Goal: Task Accomplishment & Management: Manage account settings

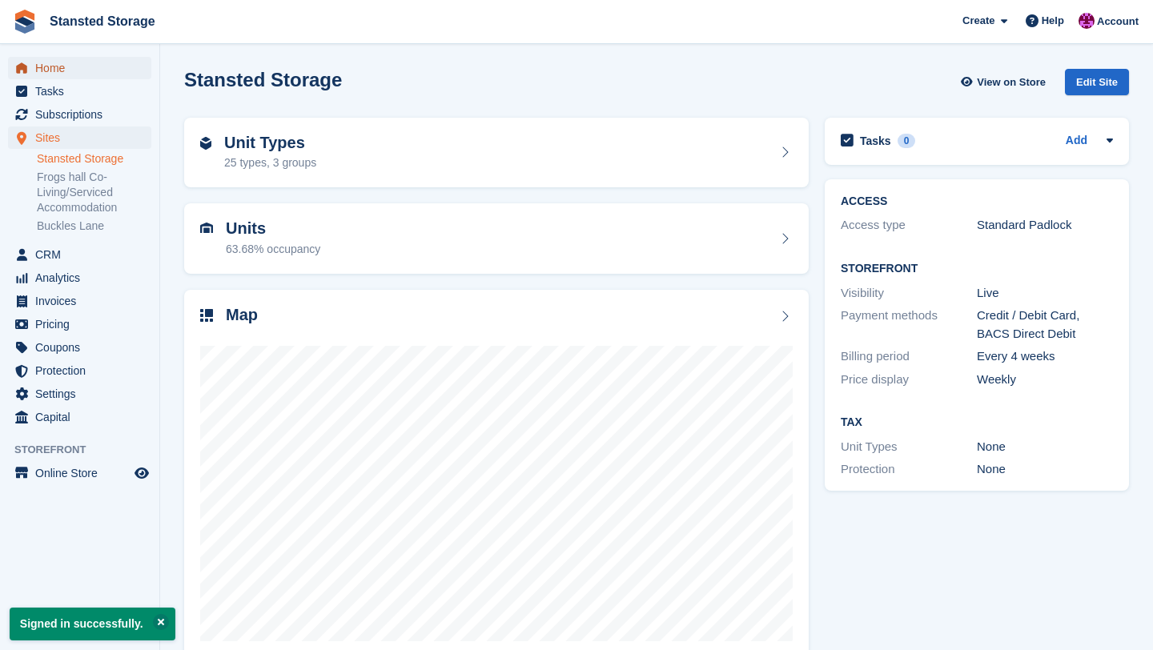
click at [69, 62] on span "Home" at bounding box center [83, 68] width 96 height 22
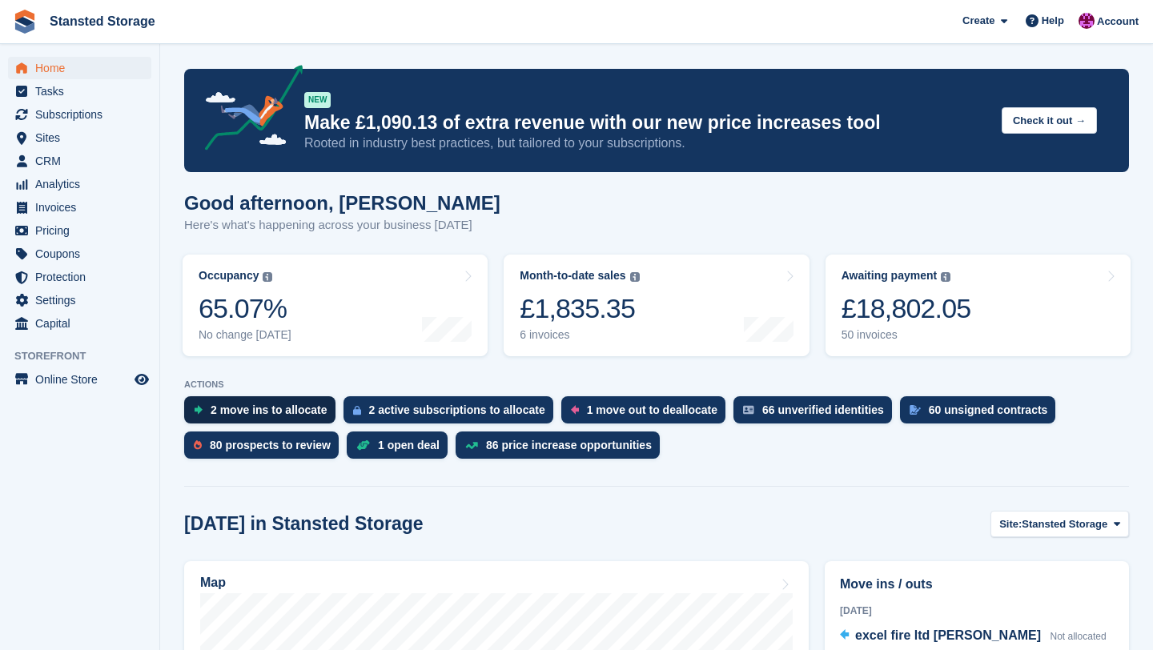
click at [271, 409] on div "2 move ins to allocate" at bounding box center [269, 409] width 117 height 13
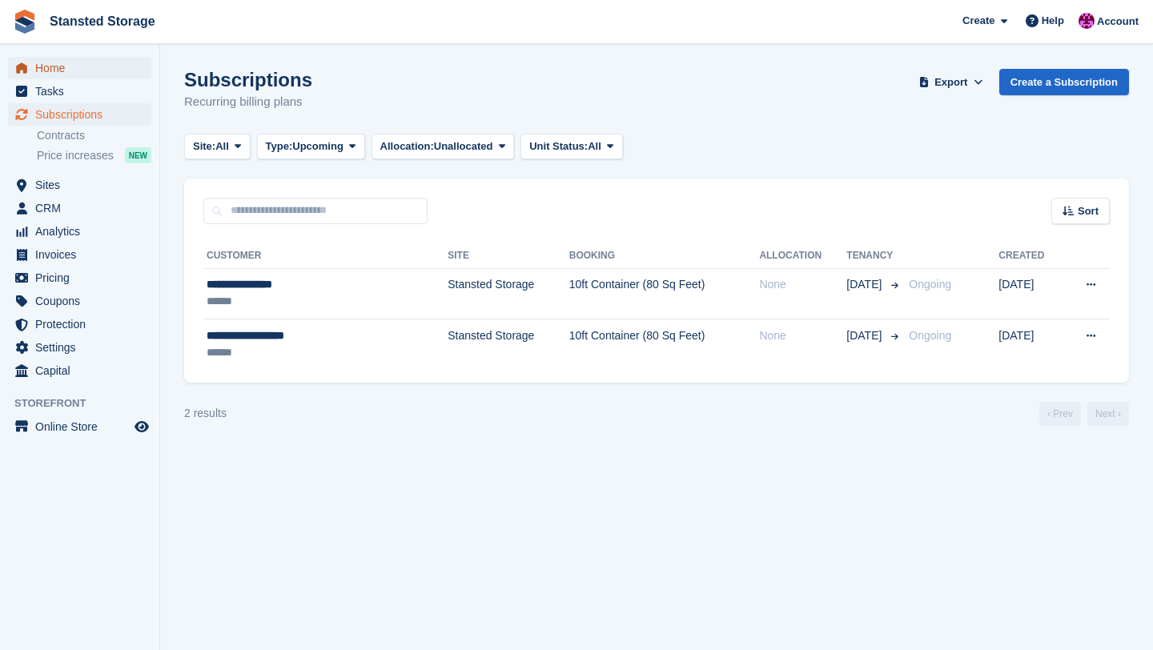
click at [93, 77] on span "Home" at bounding box center [83, 68] width 96 height 22
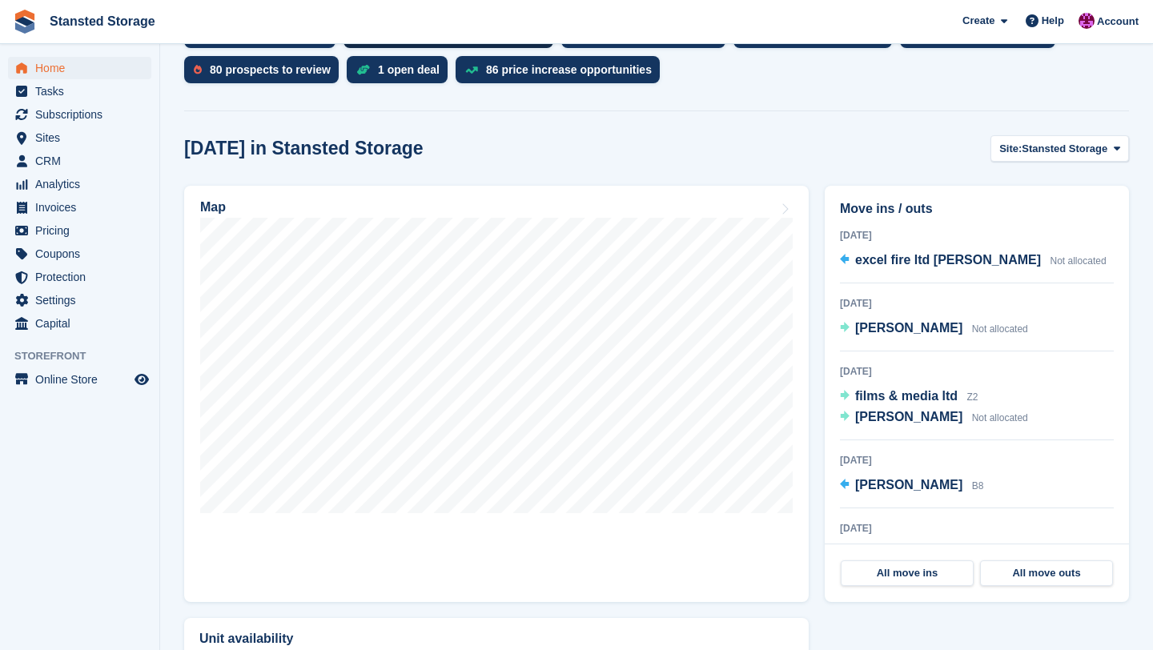
scroll to position [380, 0]
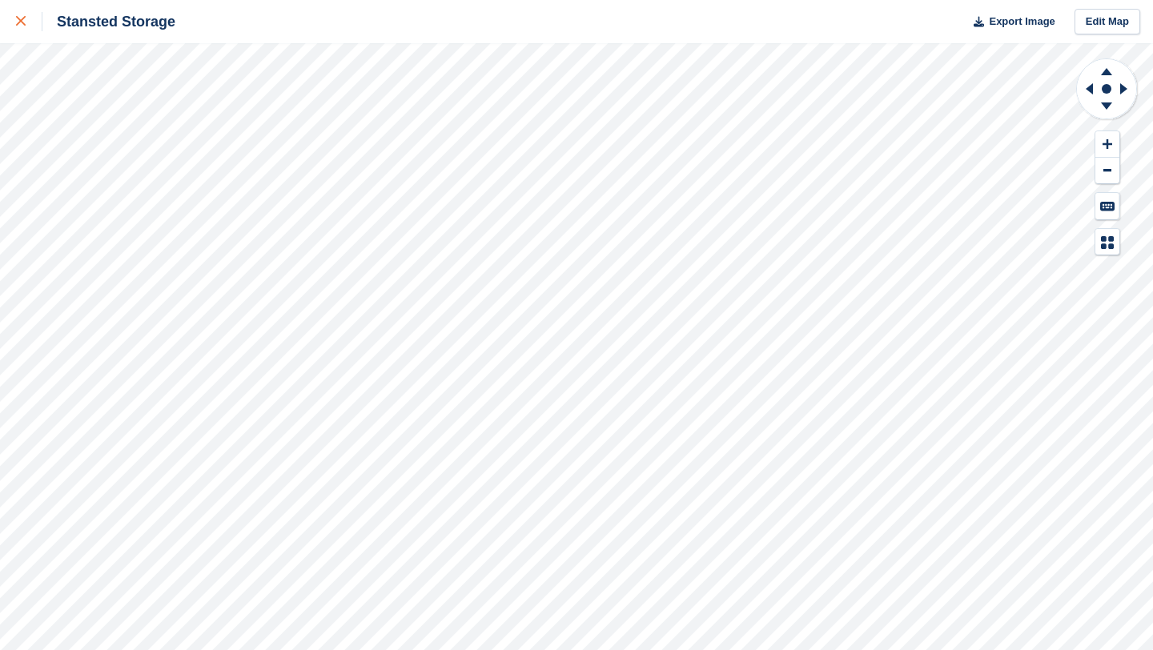
click at [22, 34] on link at bounding box center [21, 21] width 42 height 43
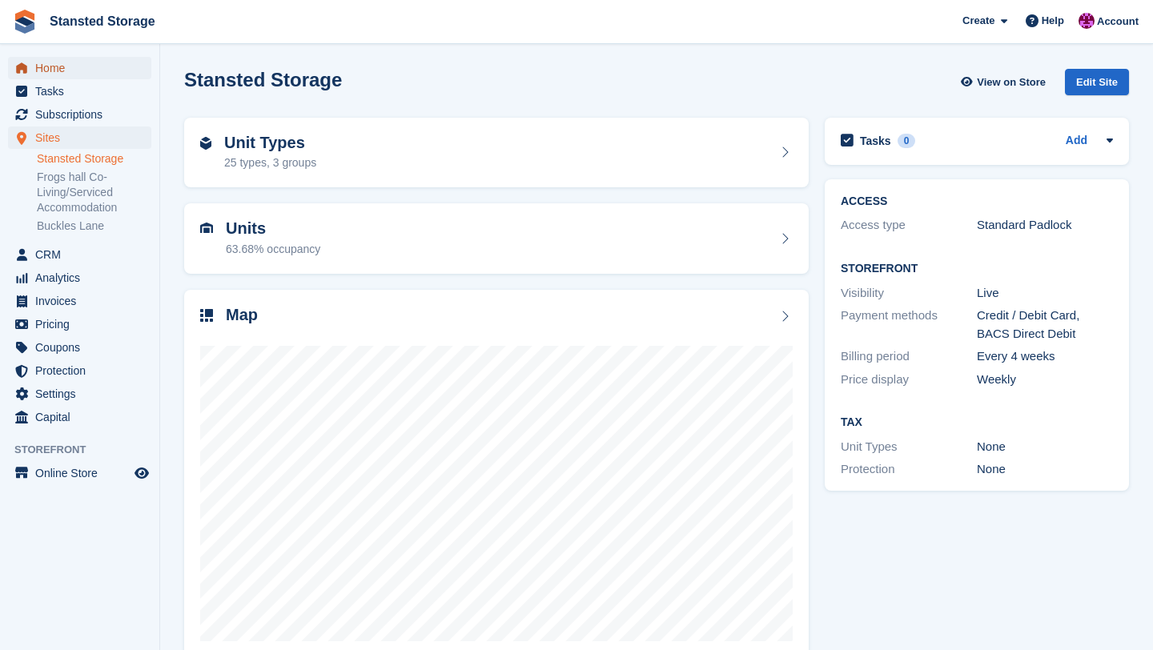
click at [89, 75] on span "Home" at bounding box center [83, 68] width 96 height 22
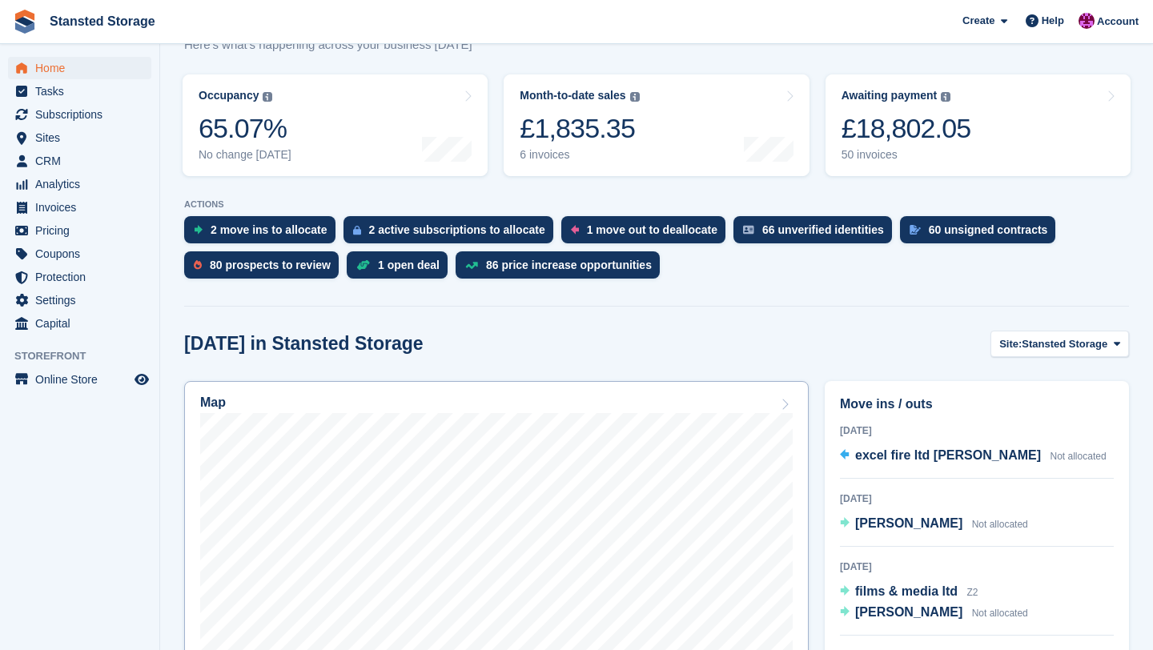
scroll to position [162, 0]
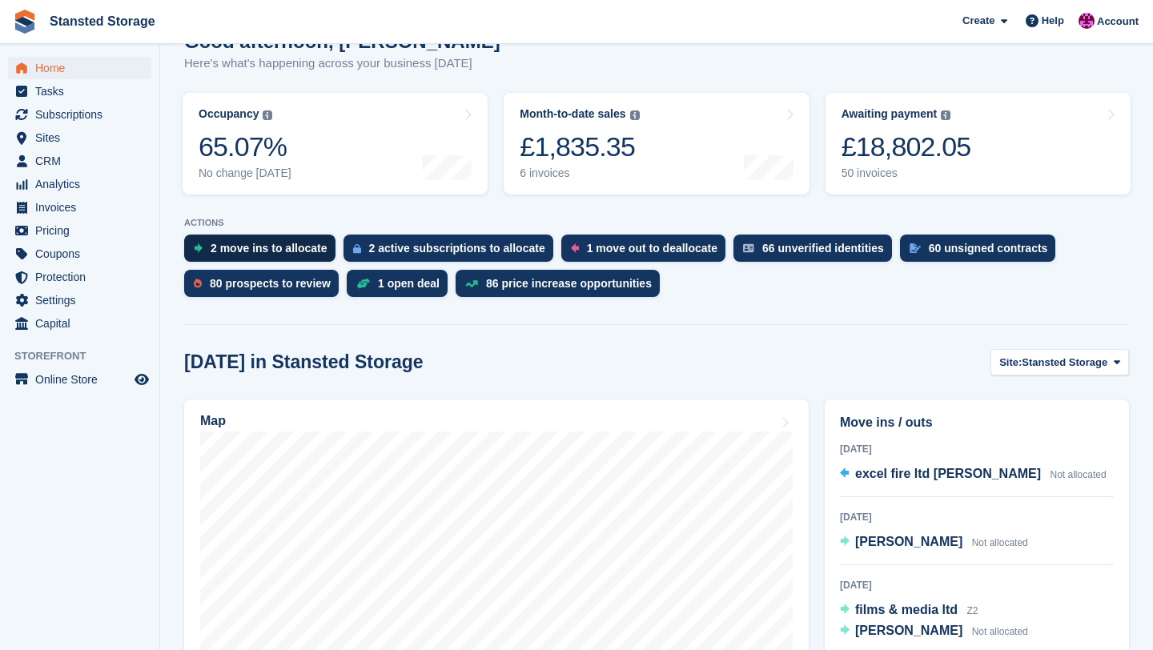
click at [284, 256] on div "2 move ins to allocate" at bounding box center [259, 248] width 151 height 27
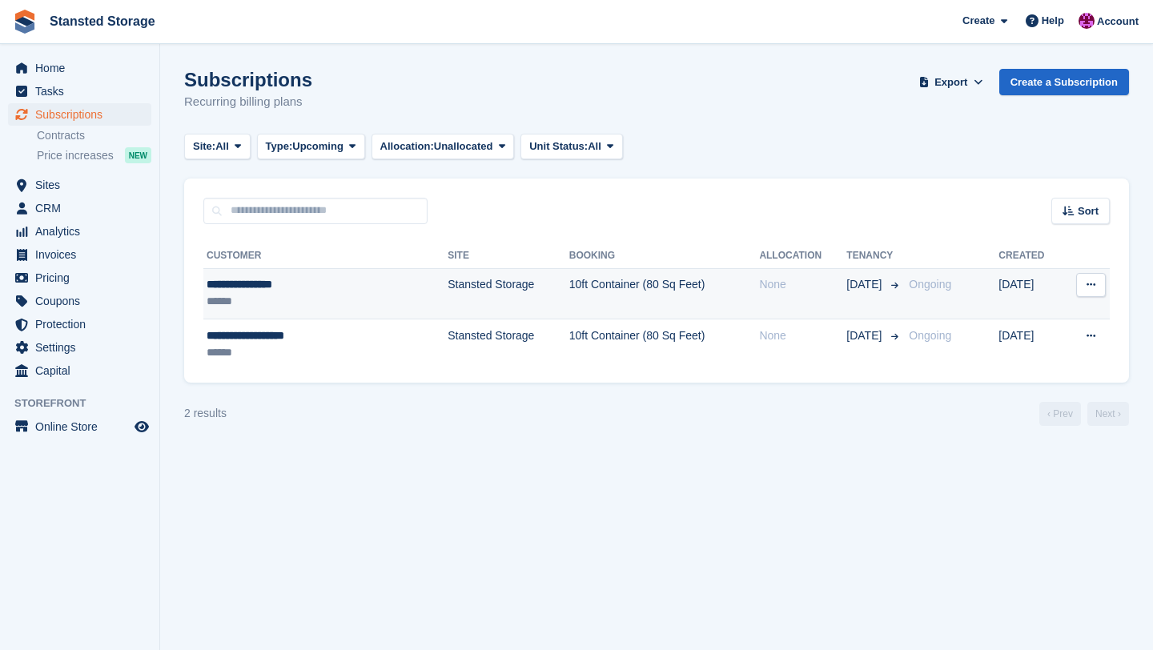
click at [759, 281] on div "None" at bounding box center [802, 284] width 87 height 17
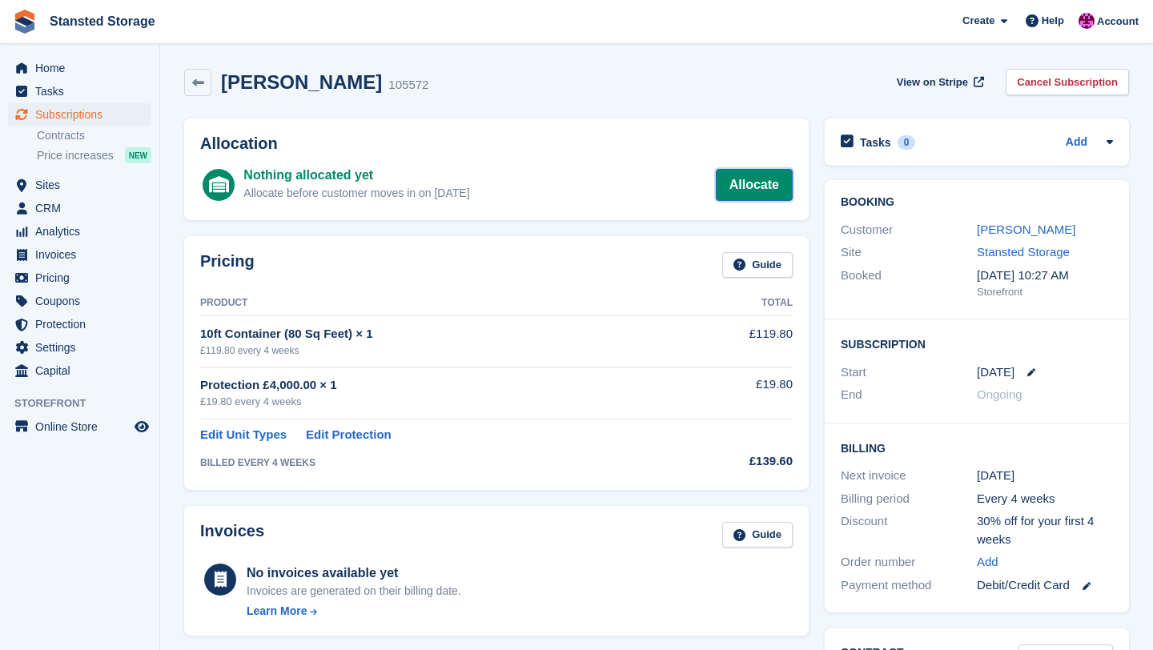
click at [771, 187] on link "Allocate" at bounding box center [754, 185] width 77 height 32
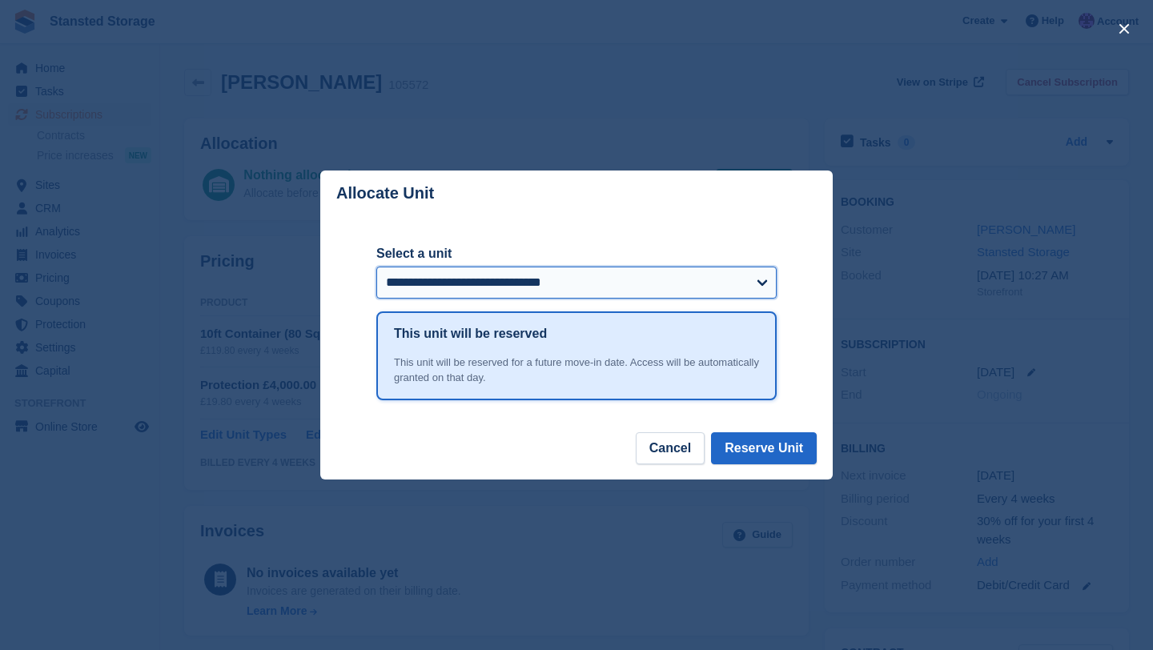
click at [760, 273] on select "**********" at bounding box center [576, 283] width 400 height 32
select select "******"
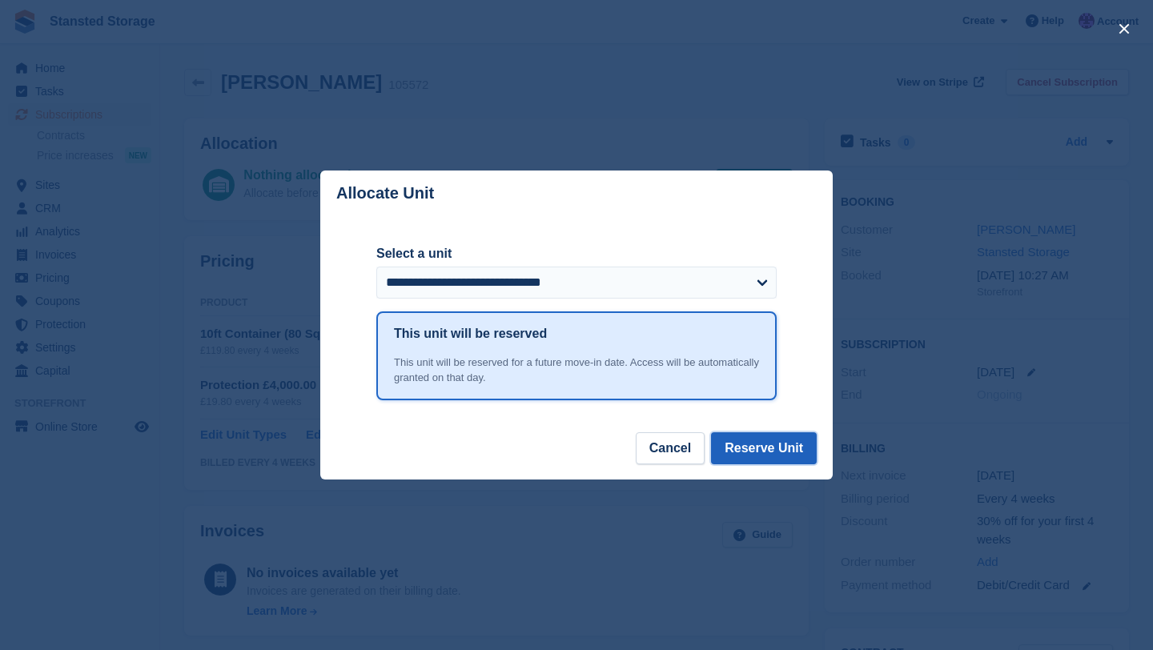
click at [751, 447] on button "Reserve Unit" at bounding box center [764, 448] width 106 height 32
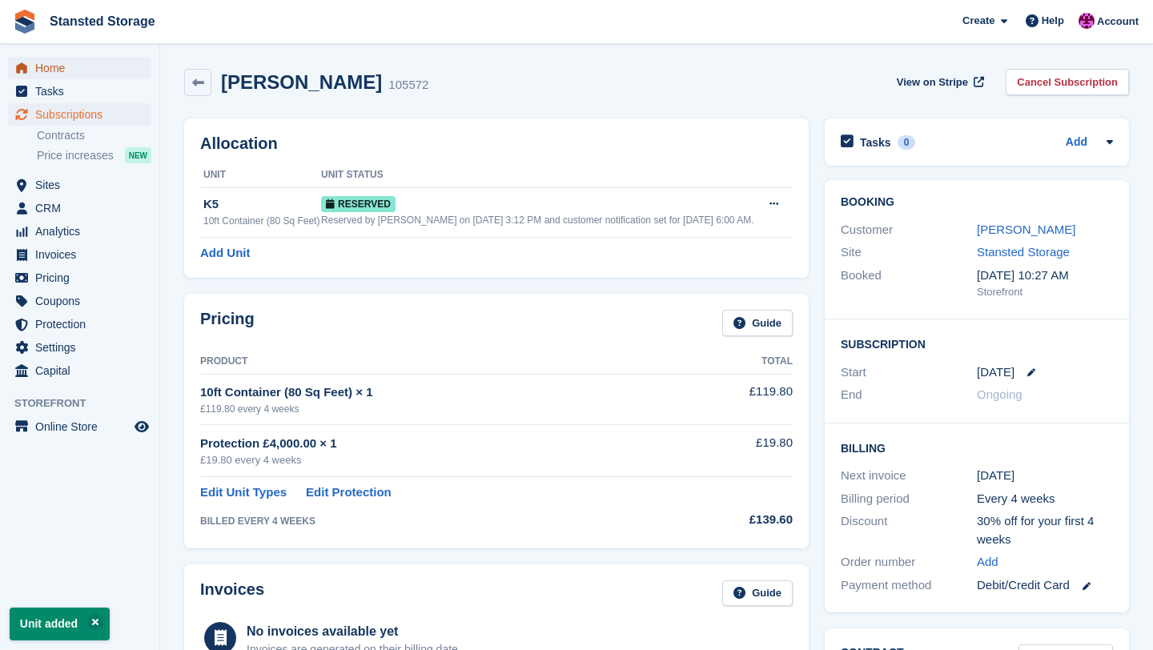
click at [91, 64] on span "Home" at bounding box center [83, 68] width 96 height 22
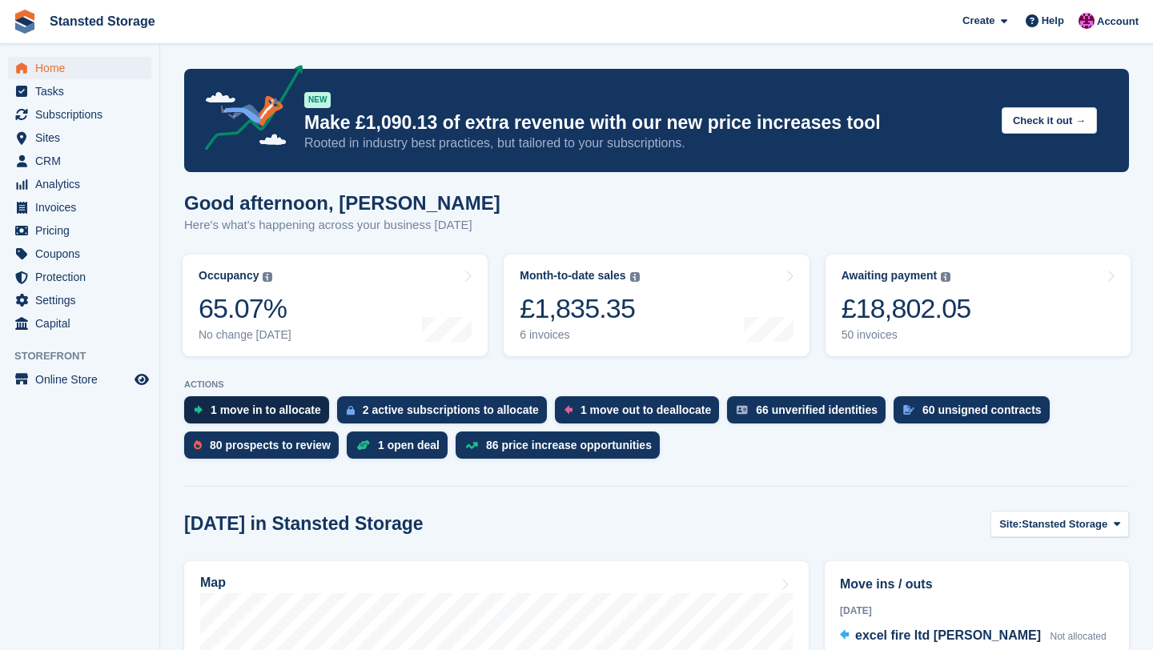
click at [271, 413] on div "1 move in to allocate" at bounding box center [266, 409] width 110 height 13
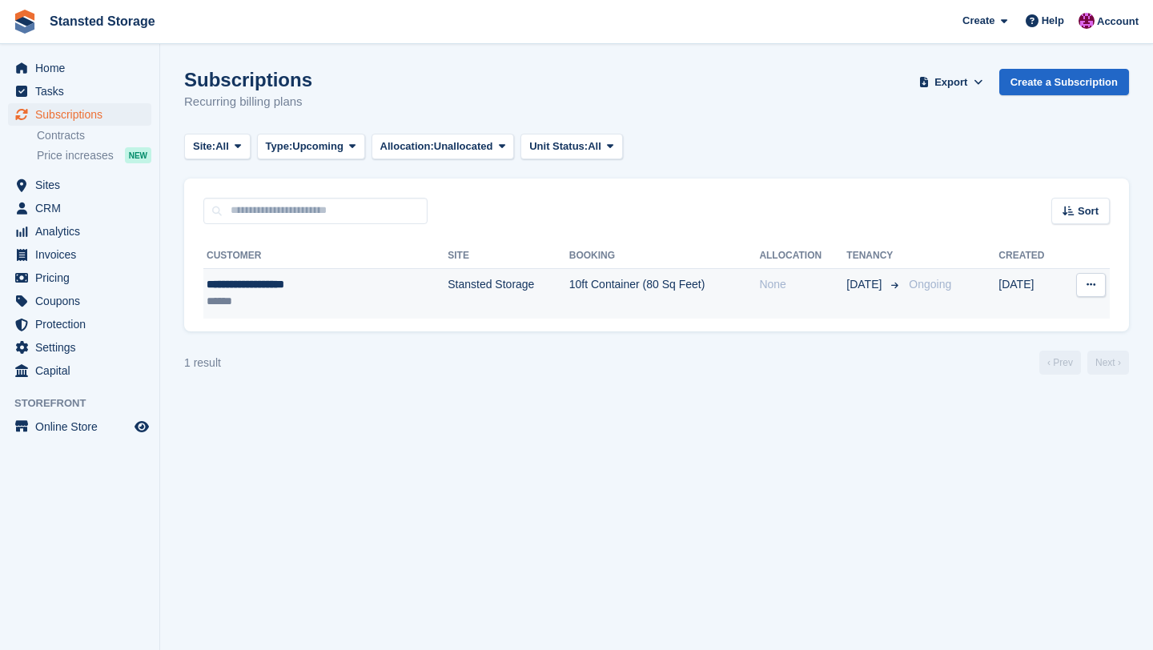
click at [588, 312] on td "10ft Container (80 Sq Feet)" at bounding box center [664, 293] width 191 height 50
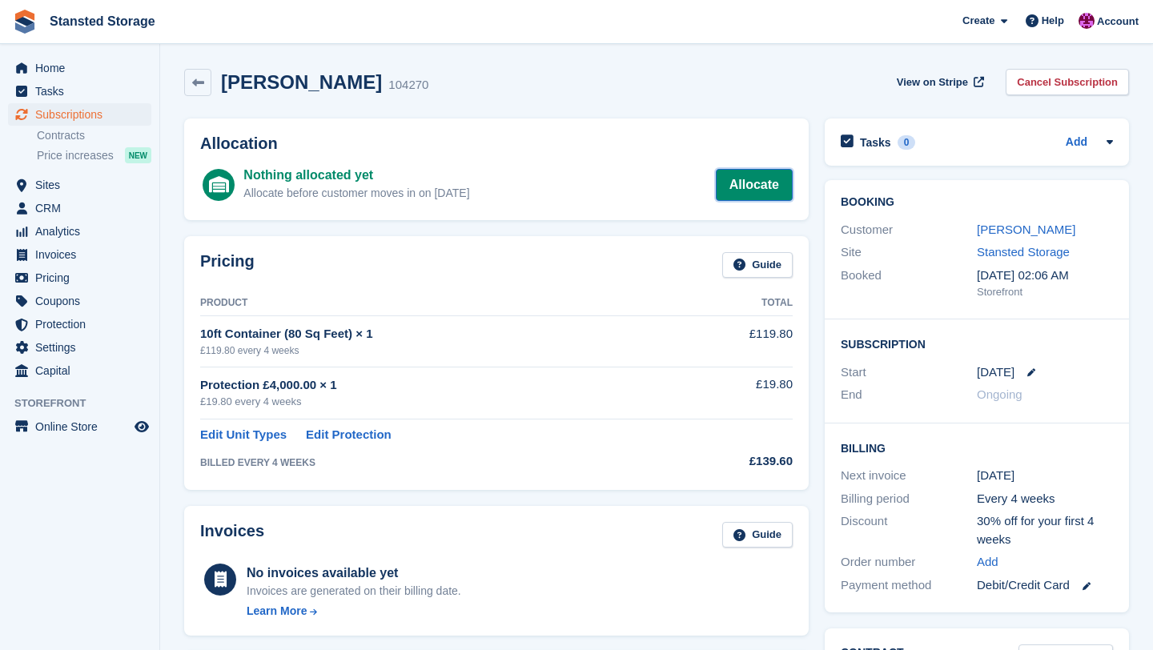
click at [736, 195] on link "Allocate" at bounding box center [754, 185] width 77 height 32
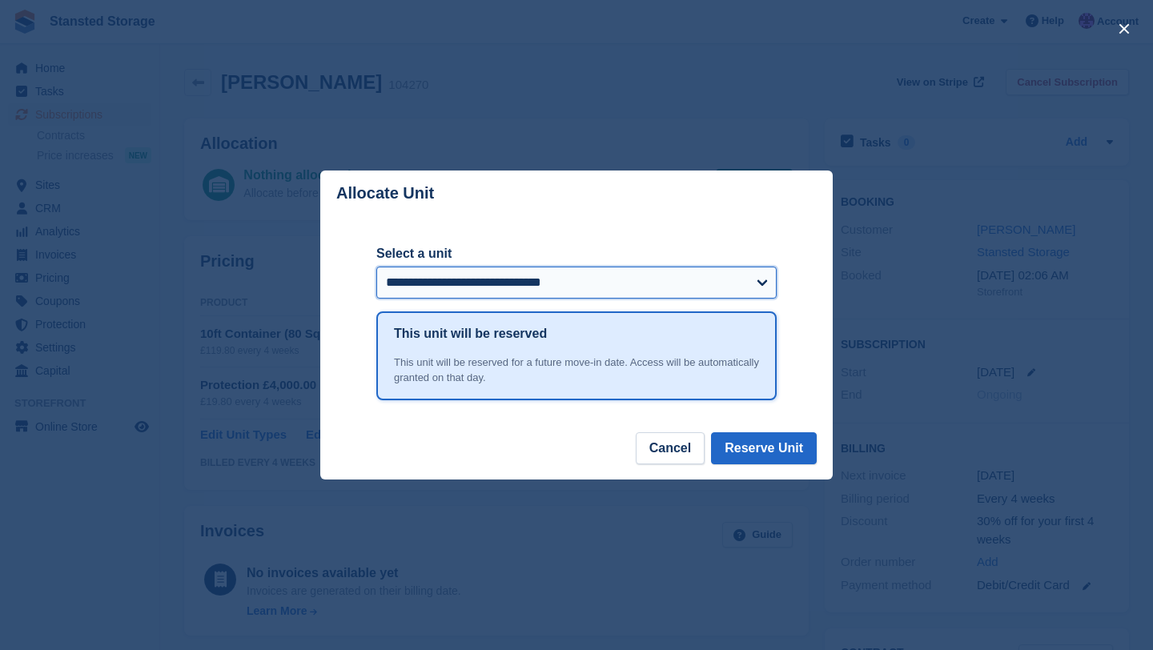
click at [749, 277] on select "**********" at bounding box center [576, 283] width 400 height 32
select select "******"
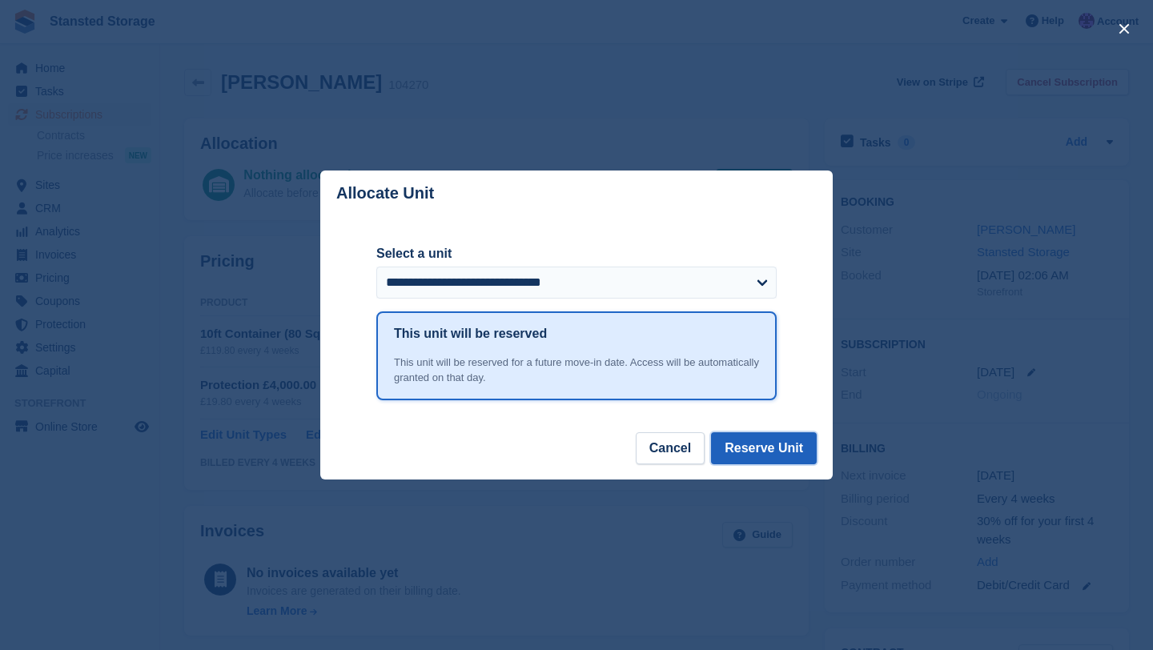
click at [732, 452] on button "Reserve Unit" at bounding box center [764, 448] width 106 height 32
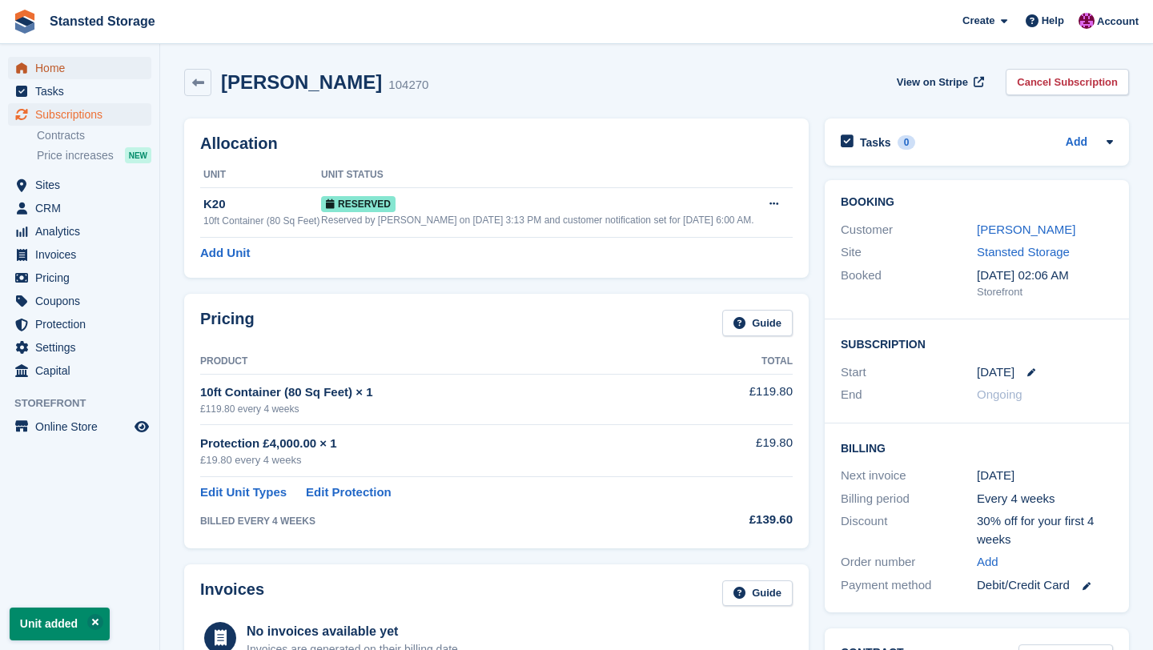
click at [103, 64] on span "Home" at bounding box center [83, 68] width 96 height 22
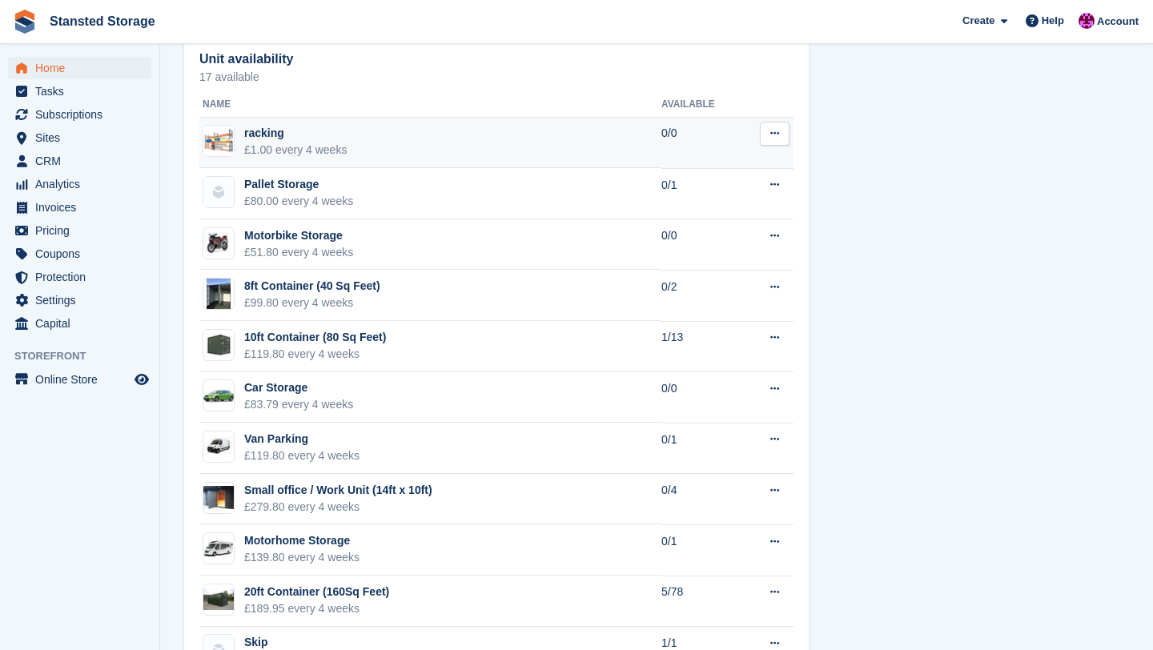
scroll to position [995, 0]
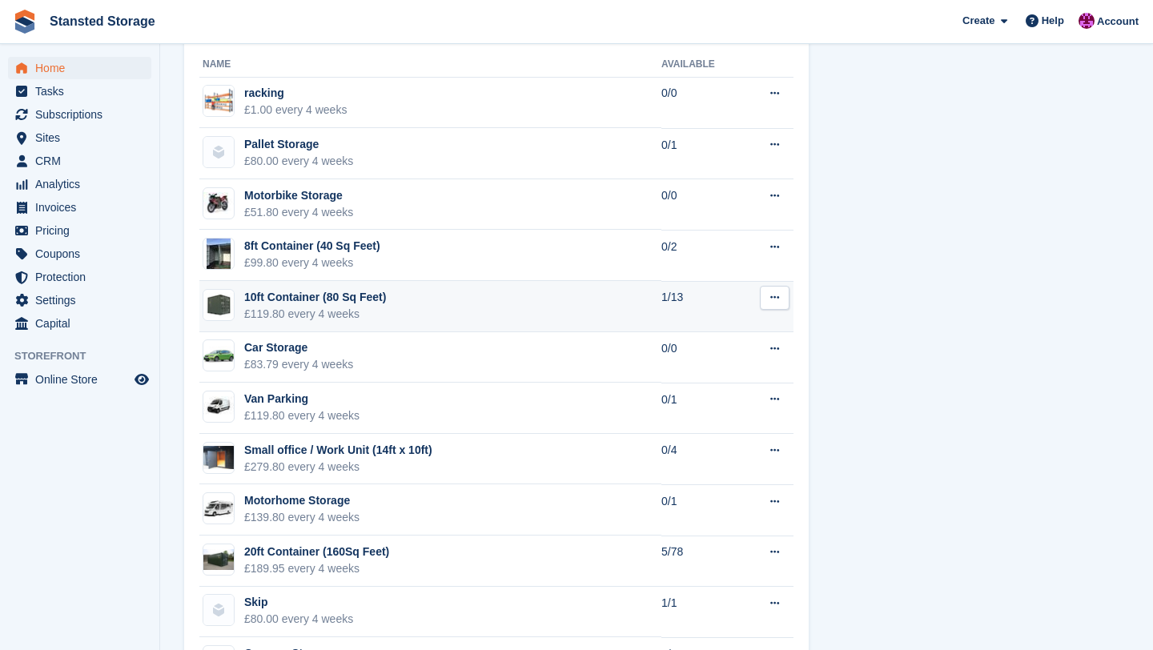
click at [772, 304] on button at bounding box center [775, 298] width 30 height 24
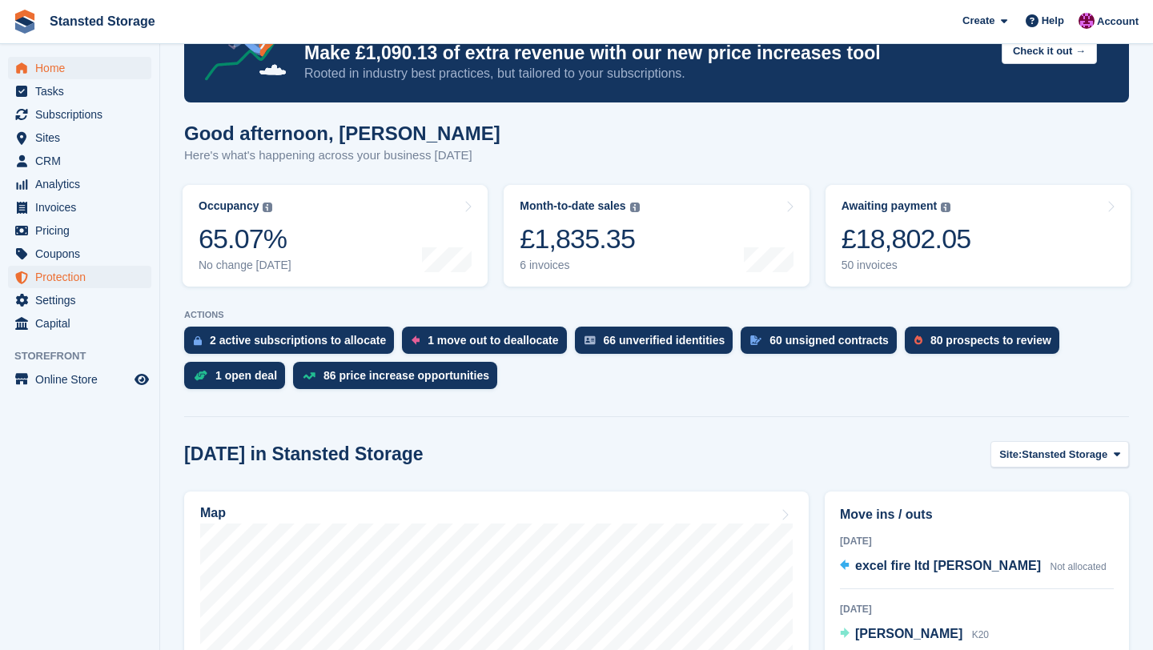
scroll to position [78, 0]
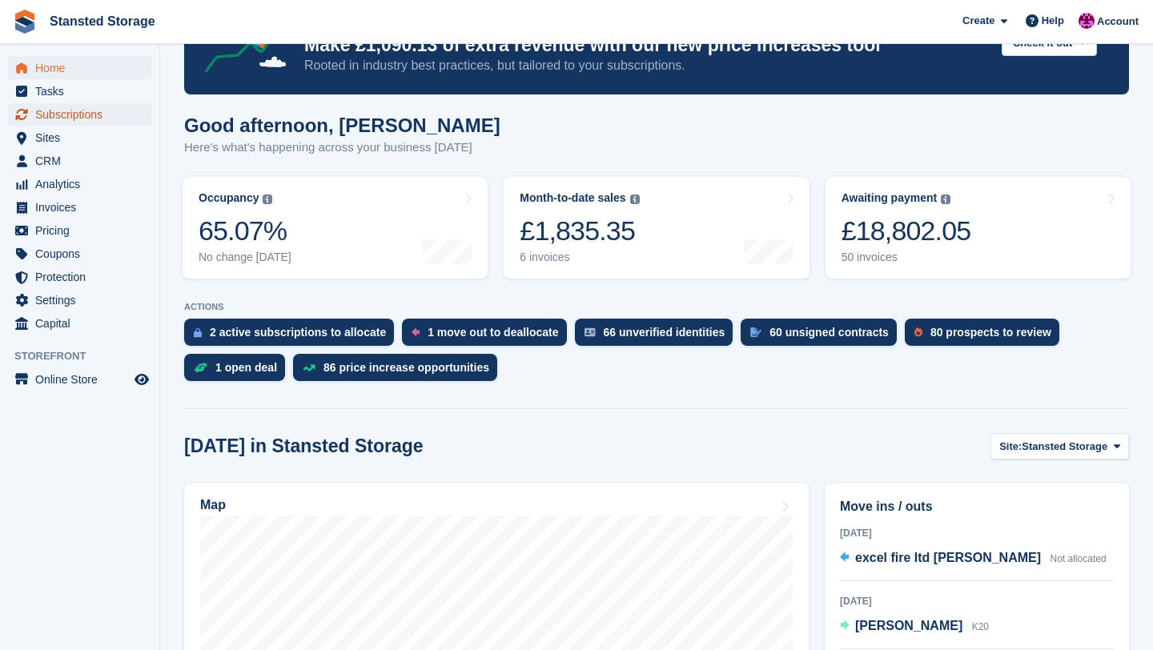
click at [122, 117] on span "Subscriptions" at bounding box center [83, 114] width 96 height 22
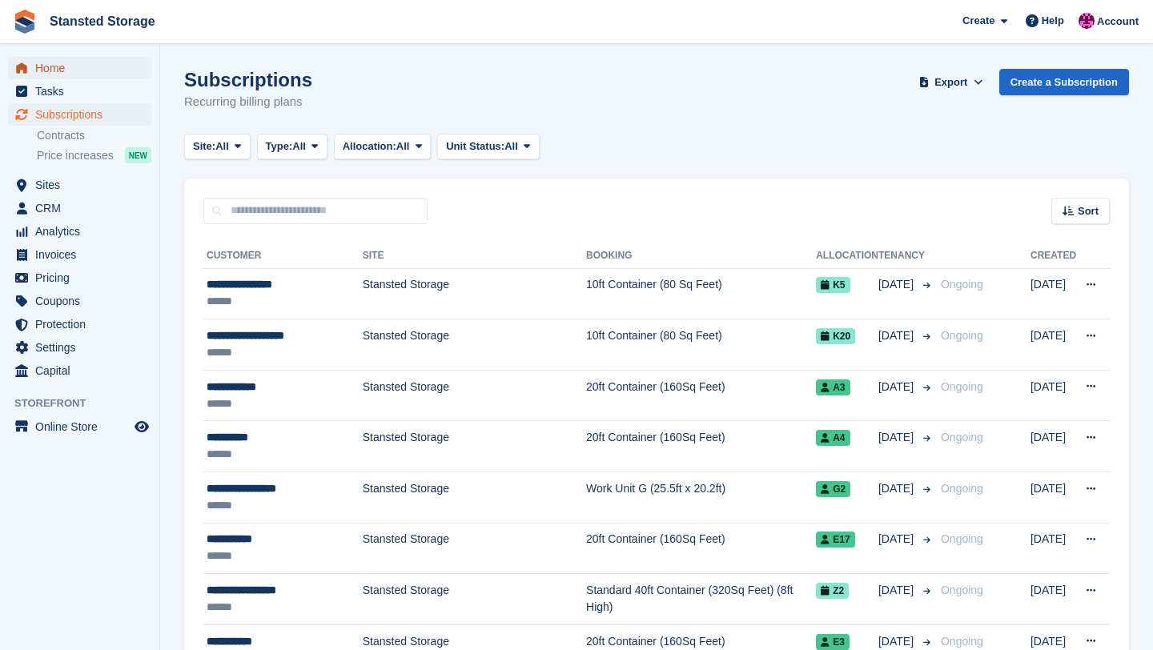
click at [80, 66] on span "Home" at bounding box center [83, 68] width 96 height 22
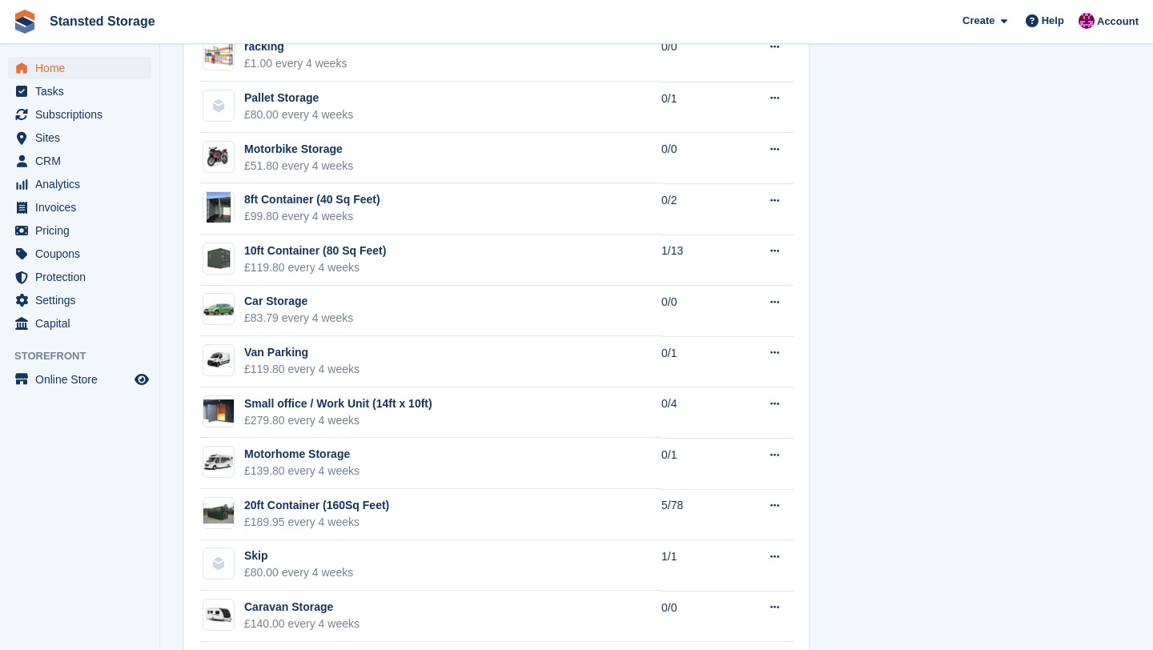
scroll to position [1040, 0]
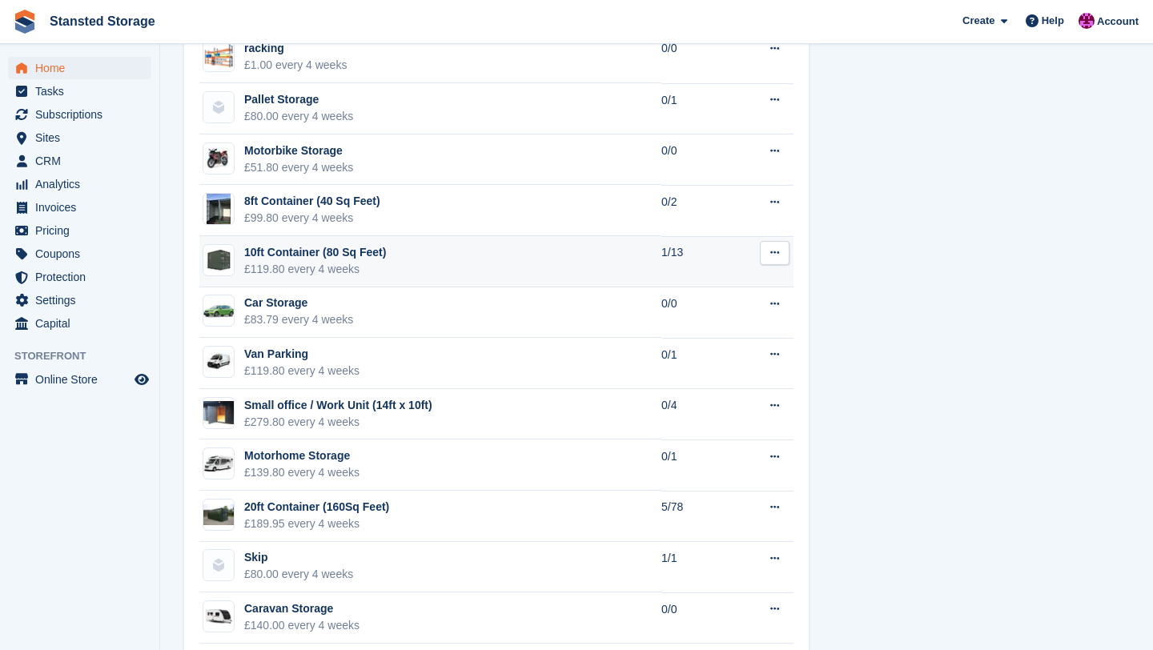
click at [323, 265] on div "£119.80 every 4 weeks" at bounding box center [315, 269] width 142 height 17
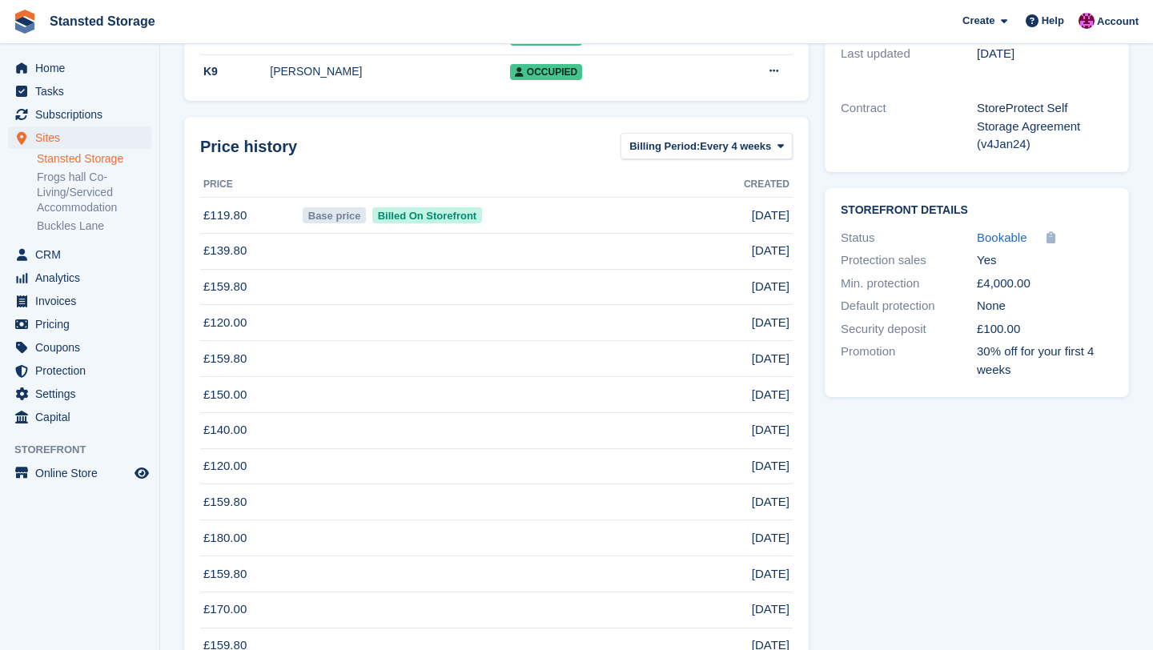
scroll to position [868, 0]
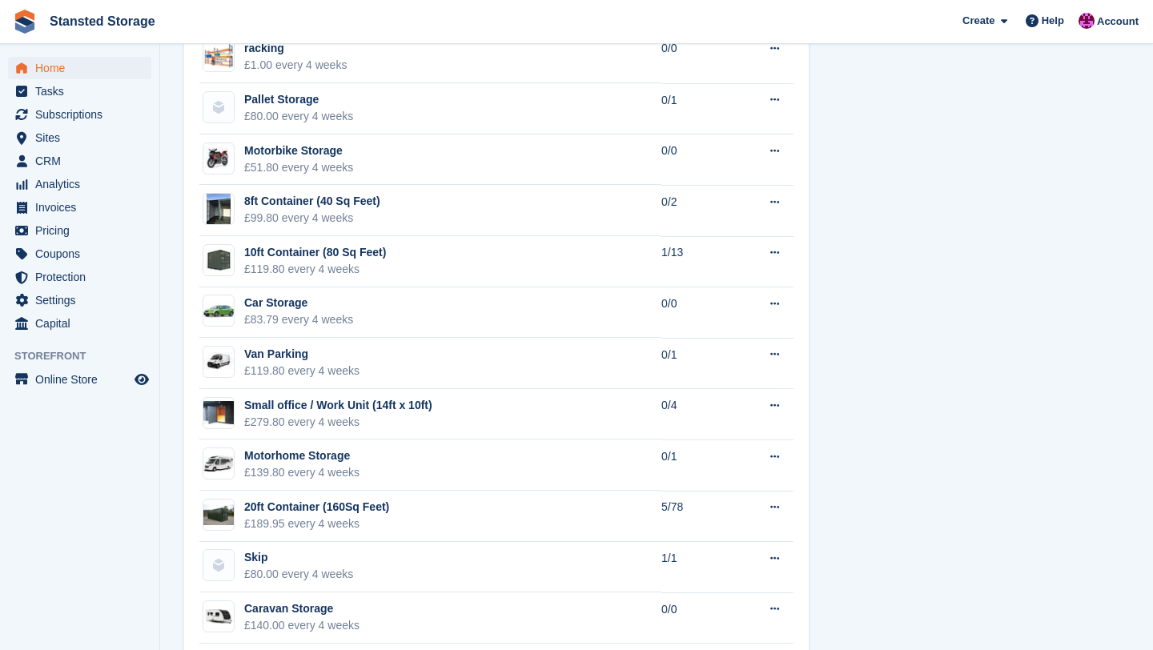
scroll to position [1040, 0]
click at [784, 255] on button at bounding box center [775, 253] width 30 height 24
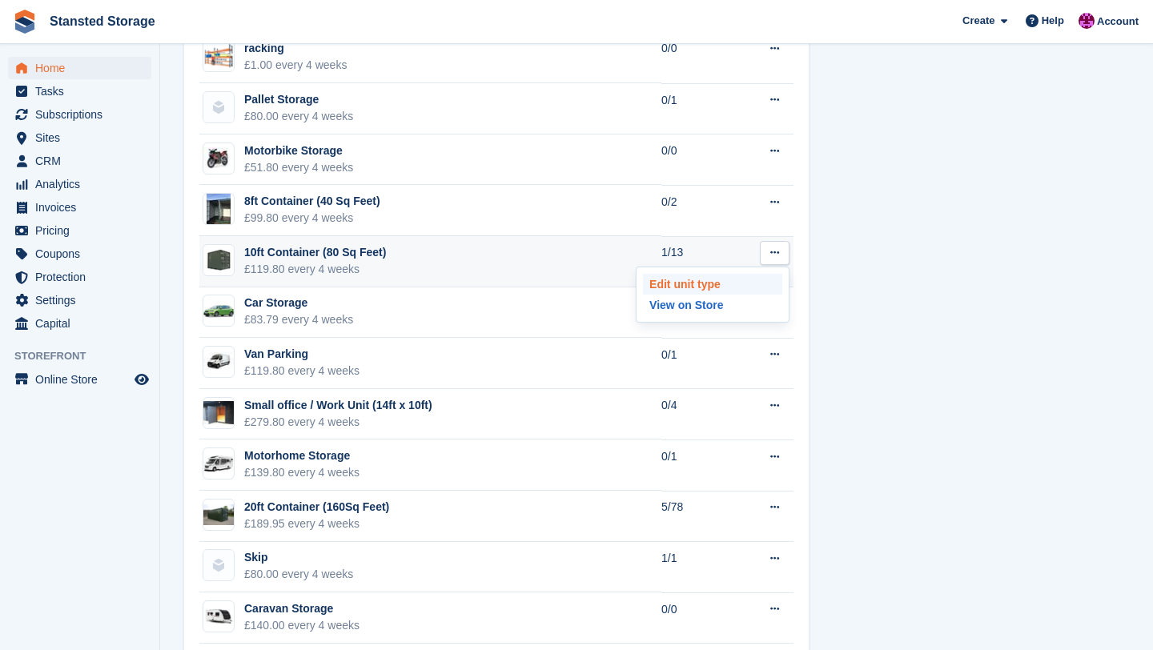
click at [735, 284] on p "Edit unit type" at bounding box center [712, 284] width 139 height 21
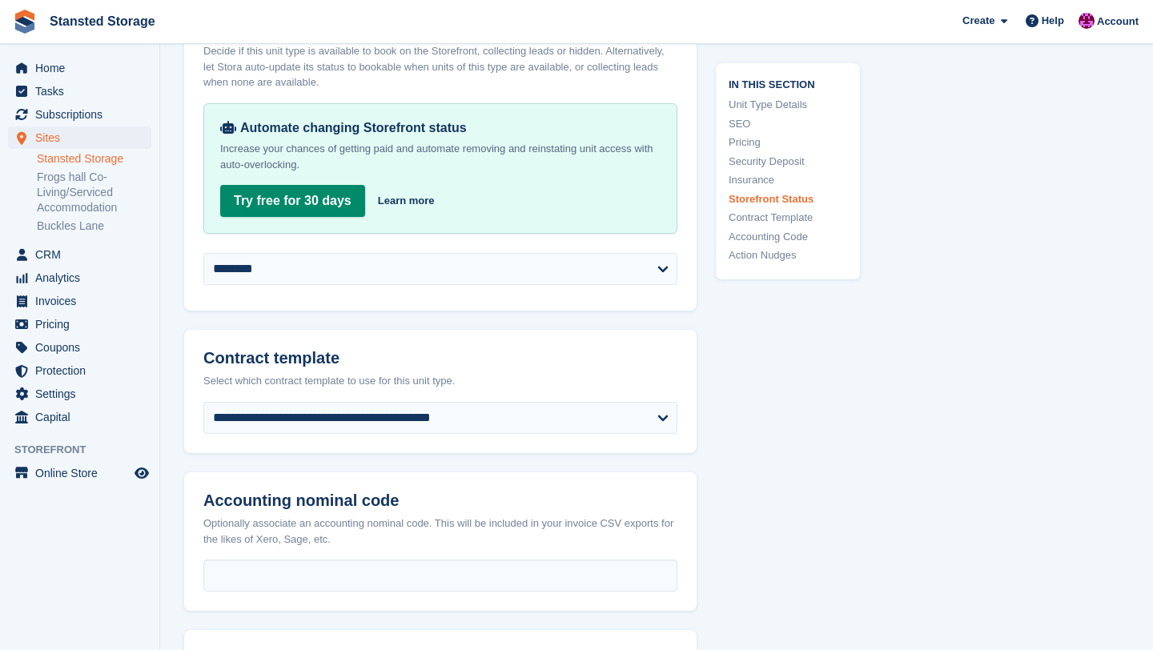
scroll to position [2827, 0]
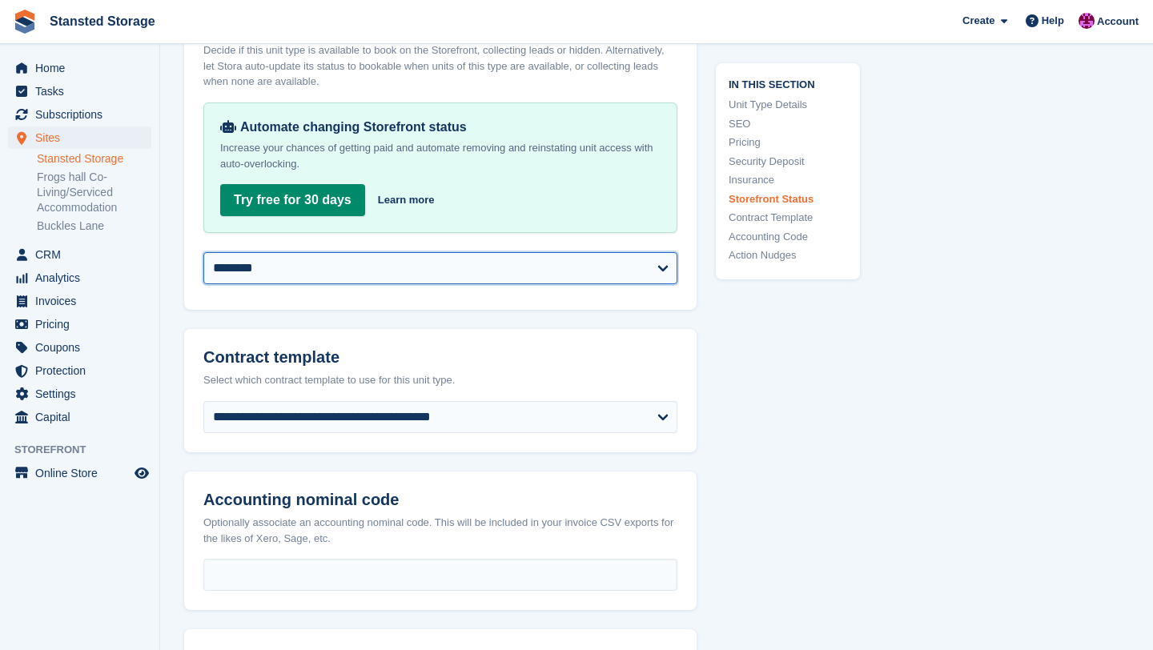
click at [664, 284] on select "**********" at bounding box center [440, 268] width 474 height 32
select select "**********"
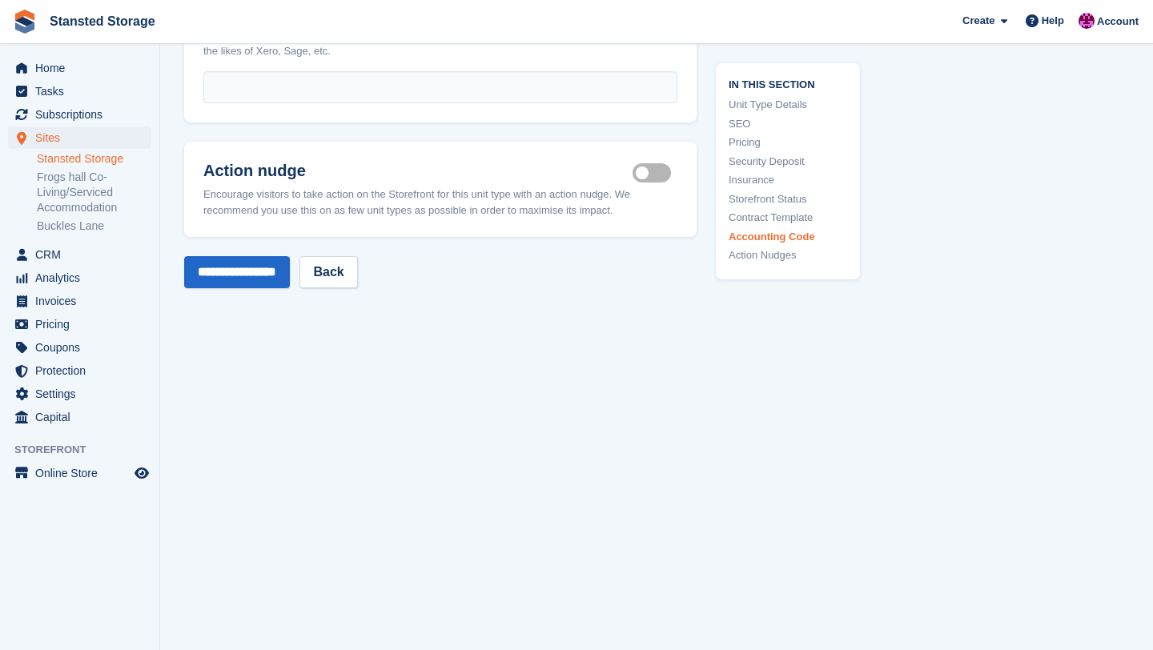
scroll to position [3328, 0]
click at [290, 278] on input "**********" at bounding box center [237, 272] width 106 height 32
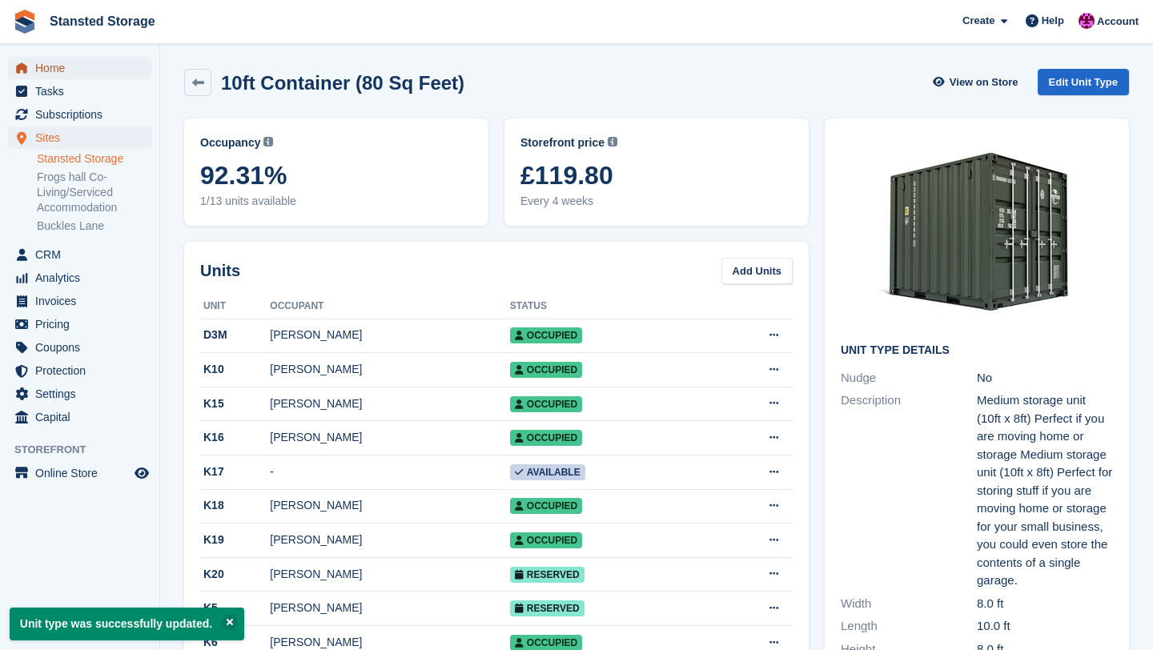
click at [46, 66] on span "Home" at bounding box center [83, 68] width 96 height 22
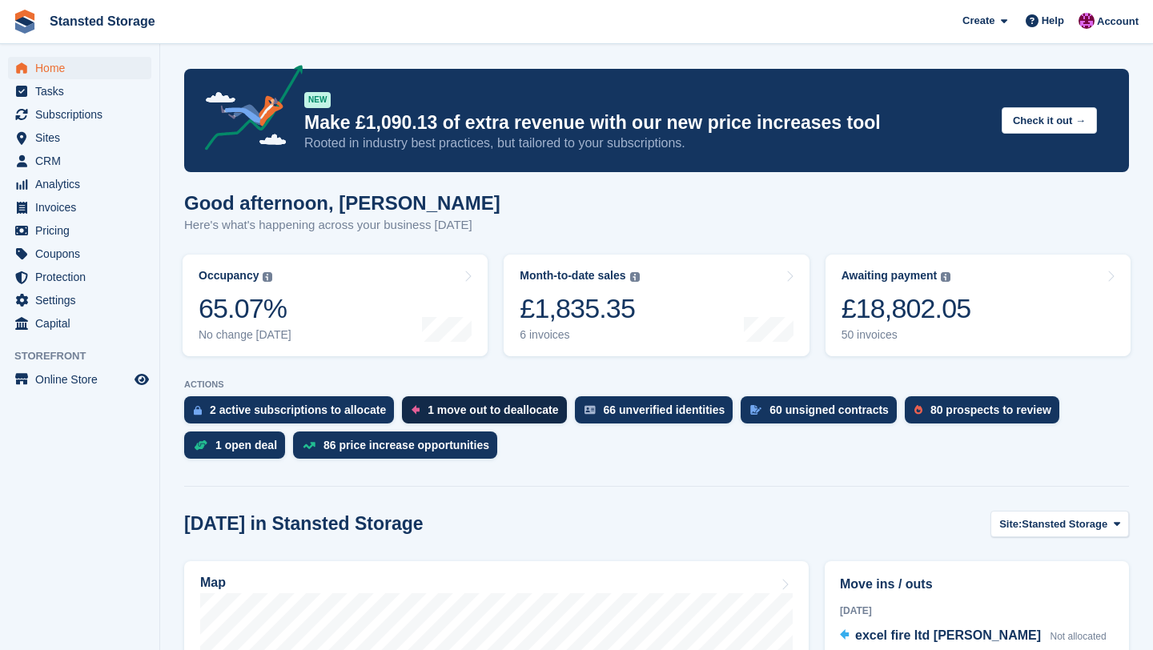
click at [471, 404] on div "1 move out to deallocate" at bounding box center [492, 409] width 130 height 13
click at [224, 411] on div "2 active subscriptions to allocate" at bounding box center [298, 409] width 176 height 13
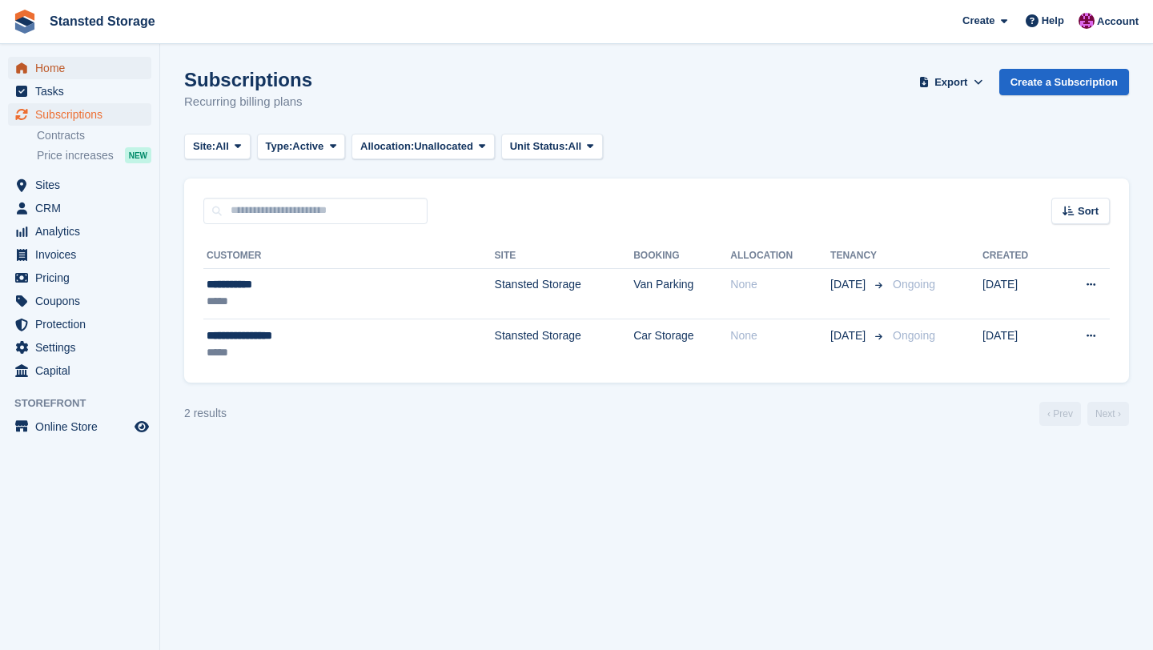
click at [63, 69] on span "Home" at bounding box center [83, 68] width 96 height 22
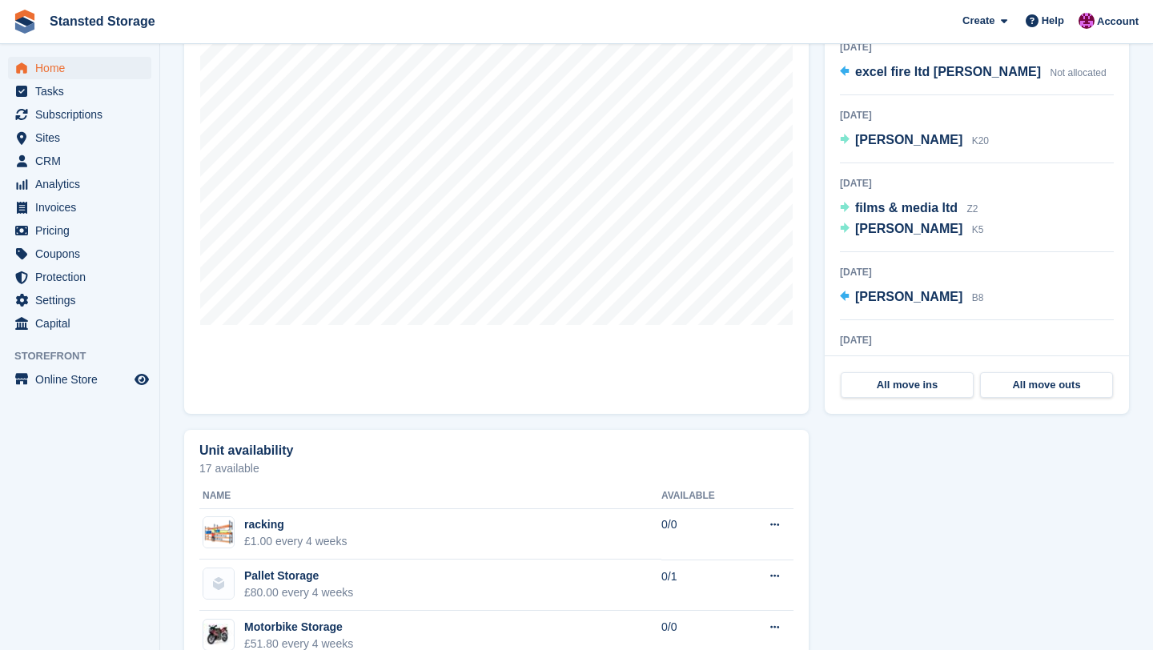
scroll to position [563, 0]
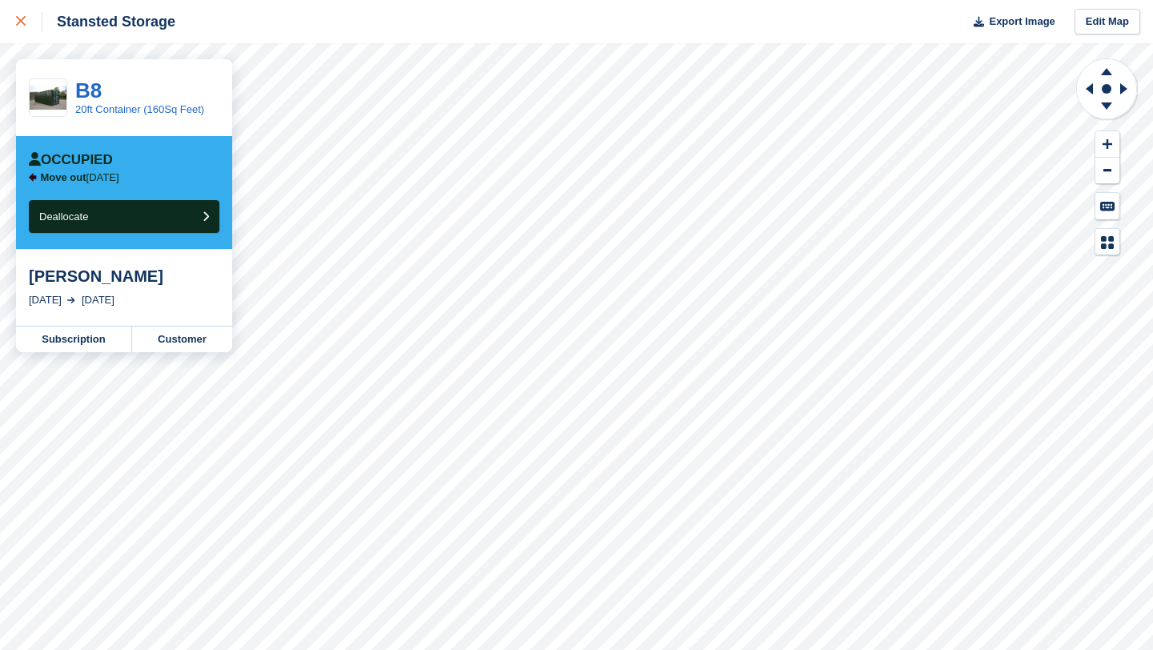
click at [33, 23] on div at bounding box center [29, 21] width 26 height 19
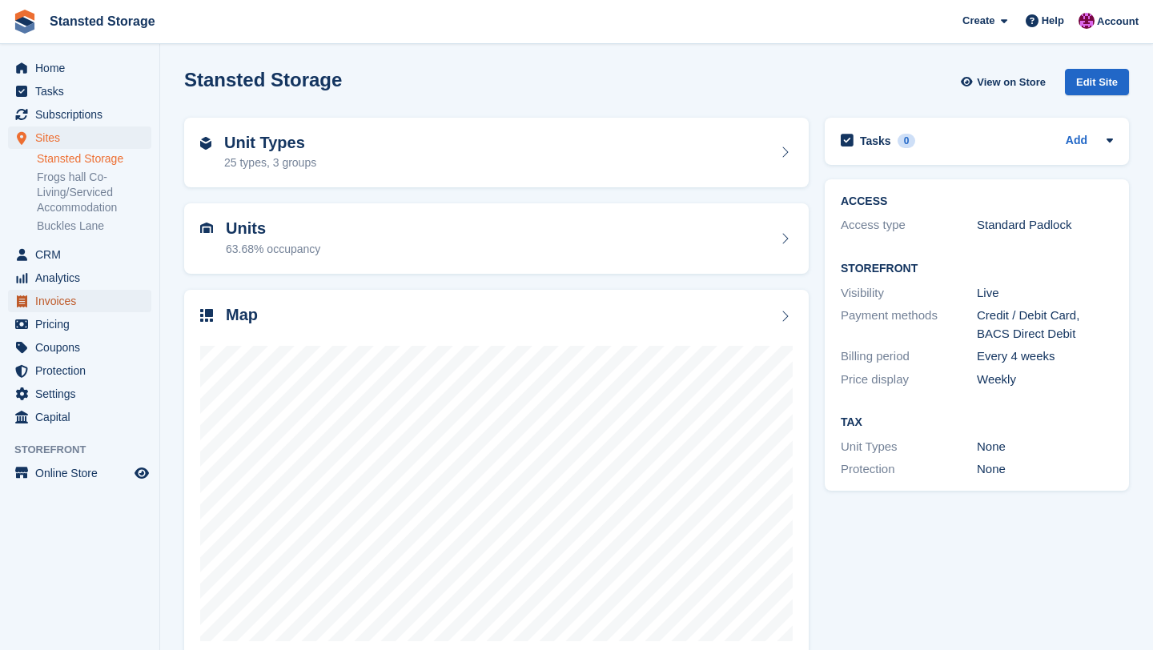
click at [70, 299] on span "Invoices" at bounding box center [83, 301] width 96 height 22
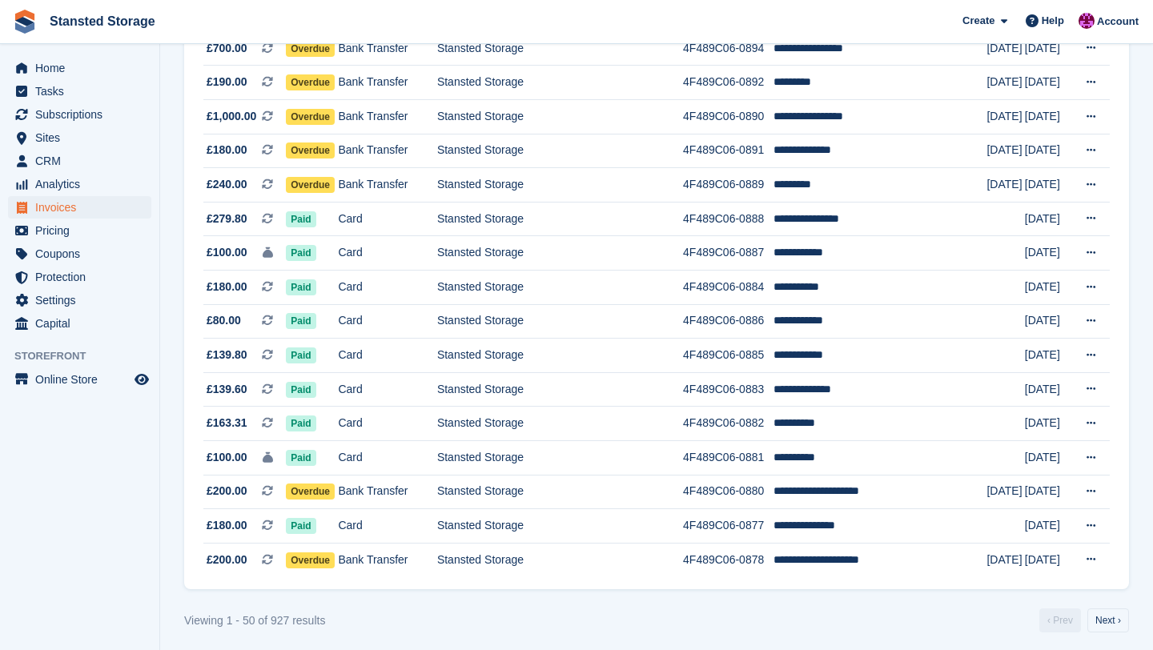
scroll to position [1402, 0]
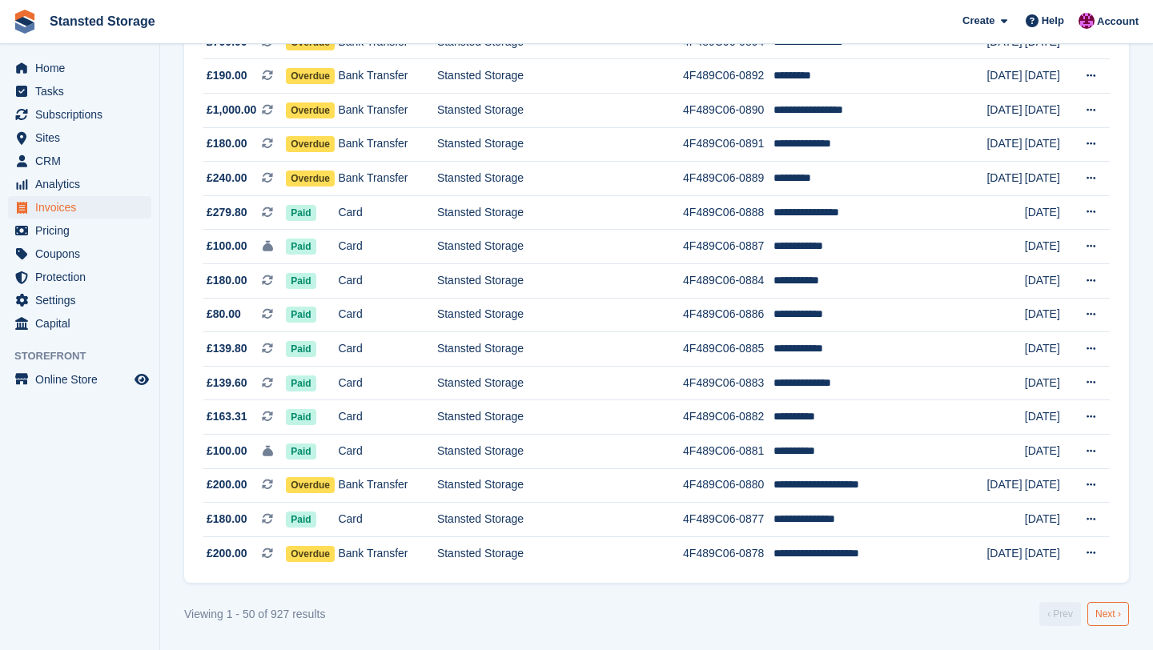
click at [1117, 620] on link "Next ›" at bounding box center [1108, 614] width 42 height 24
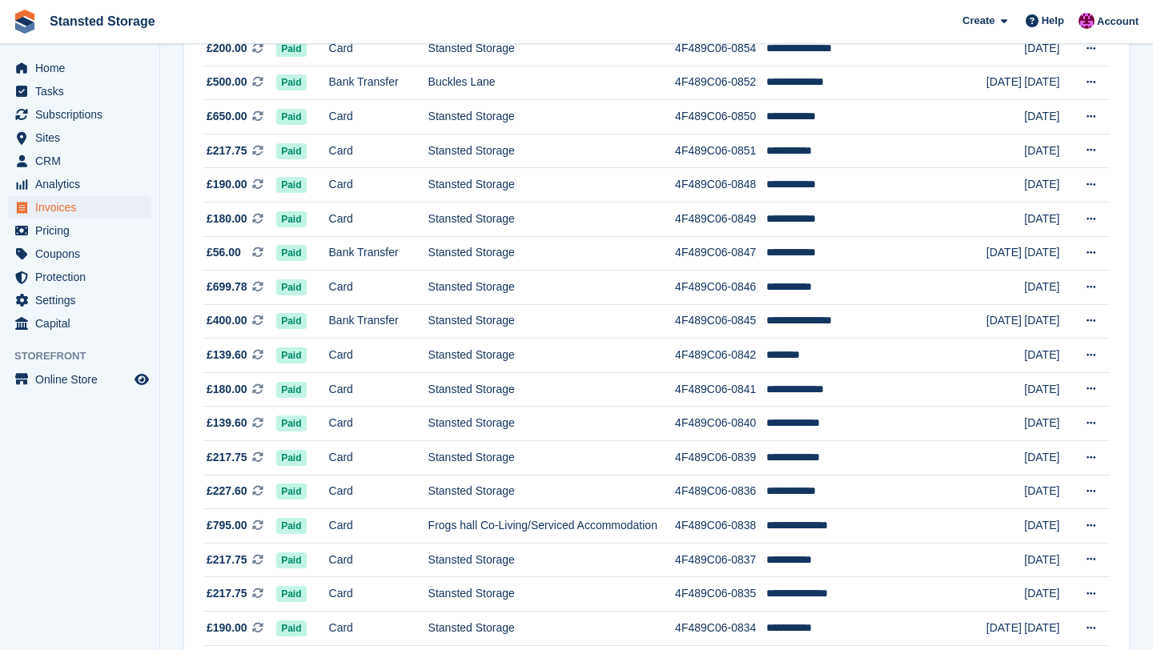
scroll to position [1402, 0]
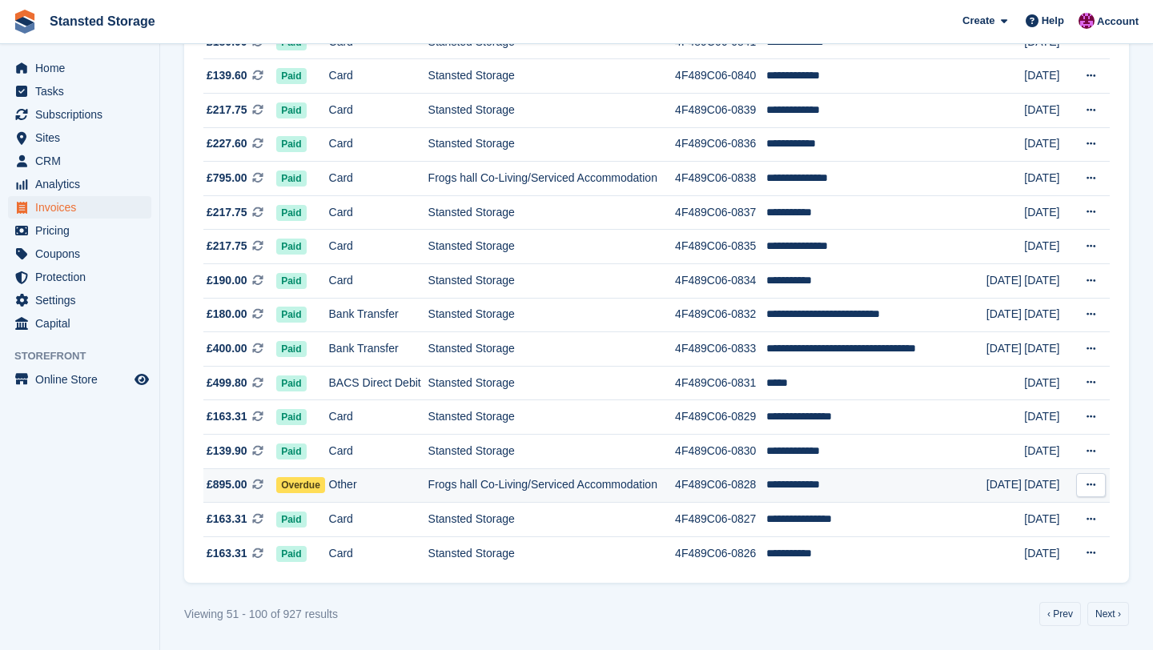
click at [897, 500] on td "**********" at bounding box center [876, 485] width 220 height 34
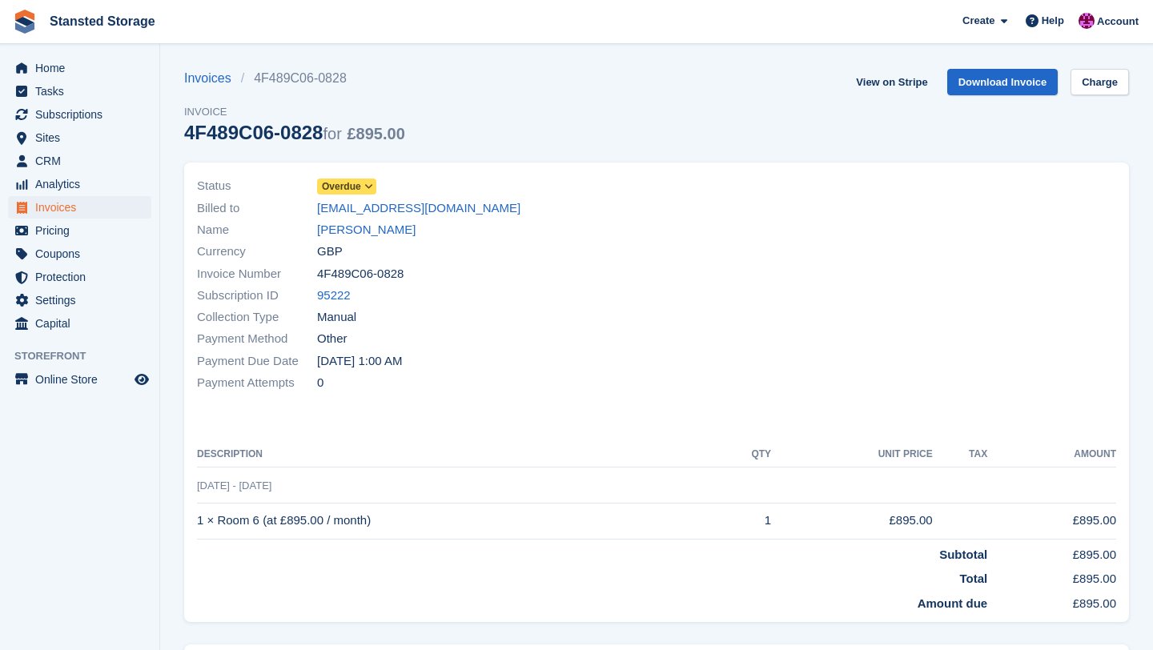
click at [370, 188] on icon at bounding box center [368, 187] width 9 height 10
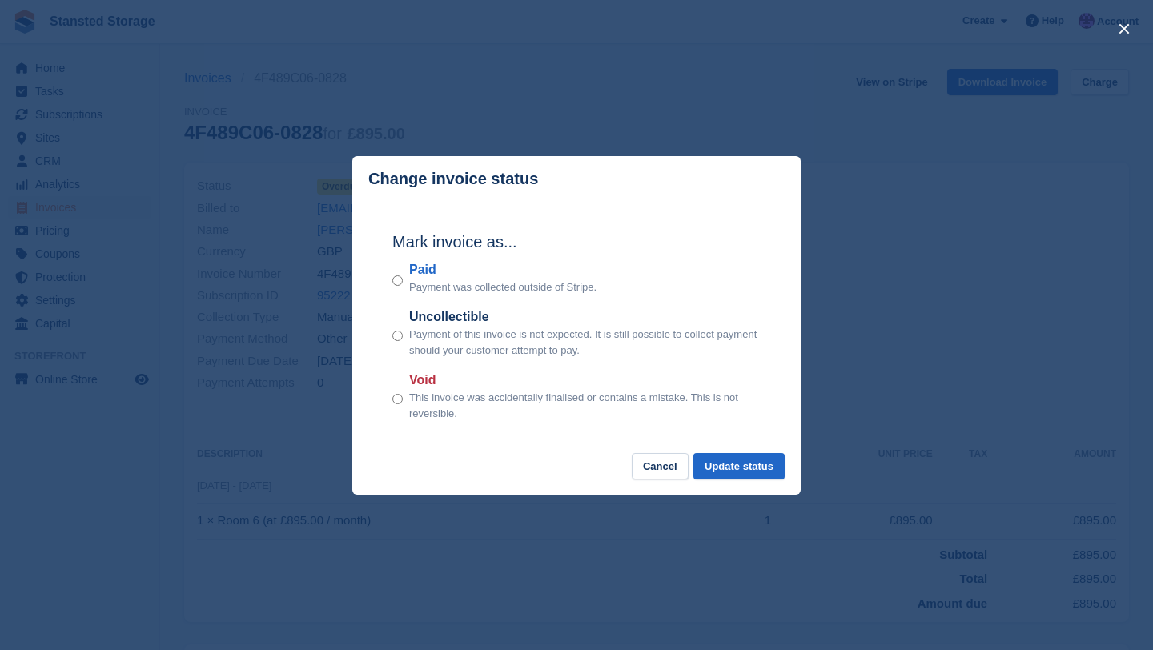
click at [403, 283] on div "Paid Payment was collected outside of Stripe." at bounding box center [576, 277] width 368 height 35
click at [732, 461] on button "Update status" at bounding box center [738, 466] width 91 height 26
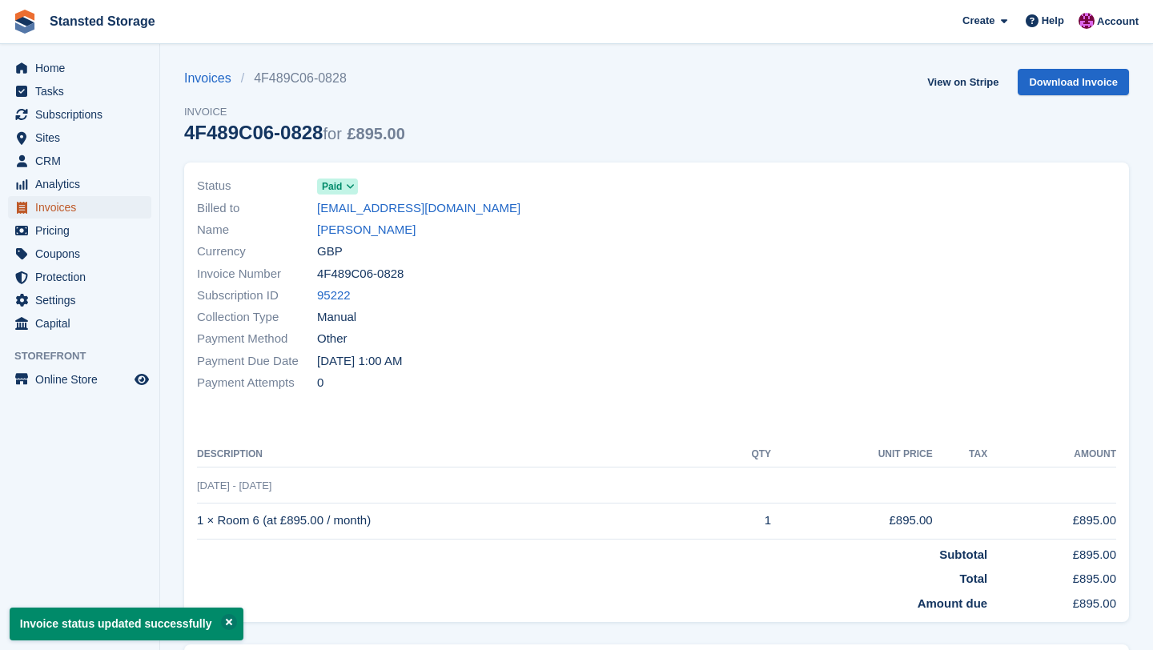
click at [114, 209] on span "Invoices" at bounding box center [83, 207] width 96 height 22
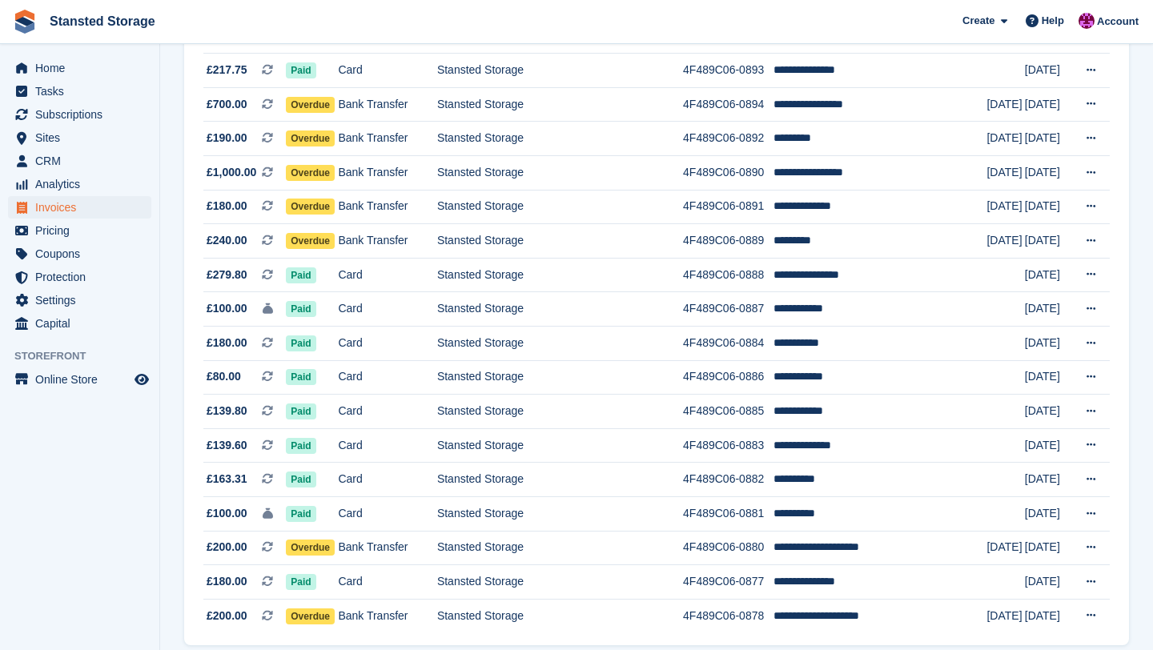
scroll to position [1402, 0]
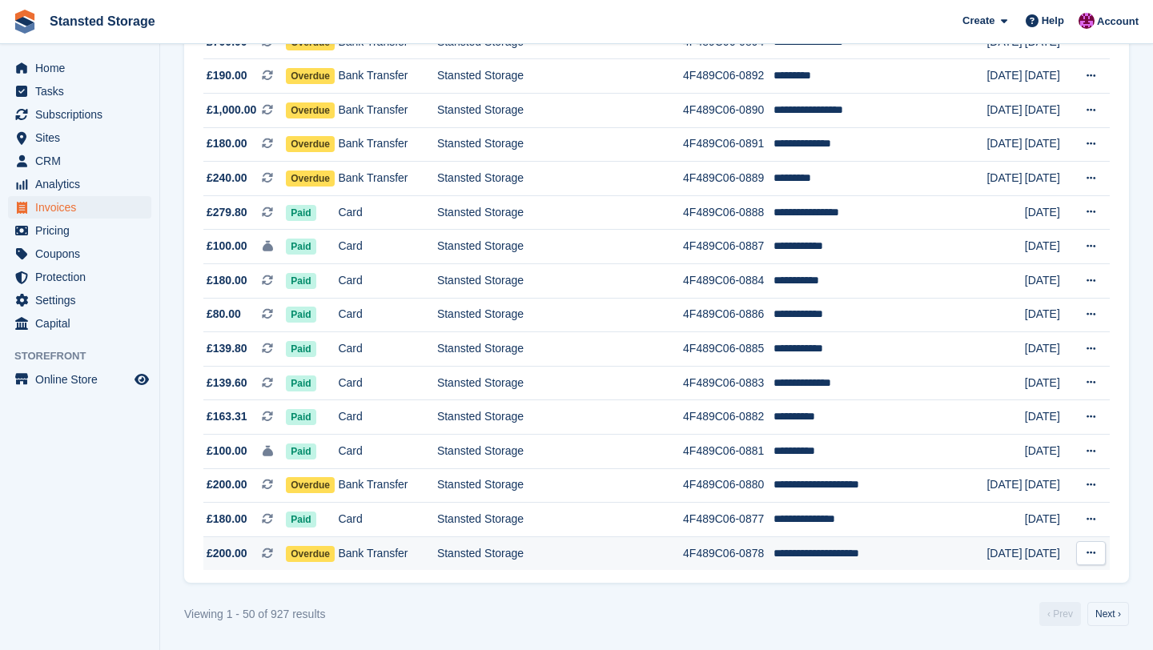
click at [611, 569] on td "Stansted Storage" at bounding box center [560, 553] width 246 height 34
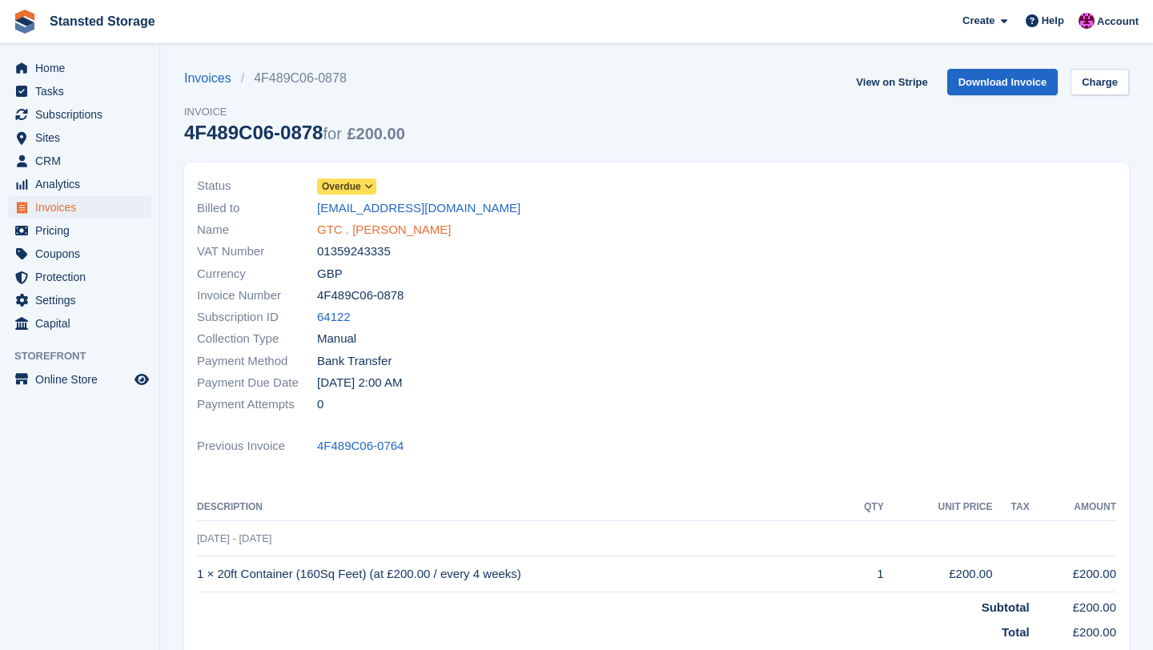
click at [432, 229] on link "GTC . [PERSON_NAME]" at bounding box center [384, 230] width 134 height 18
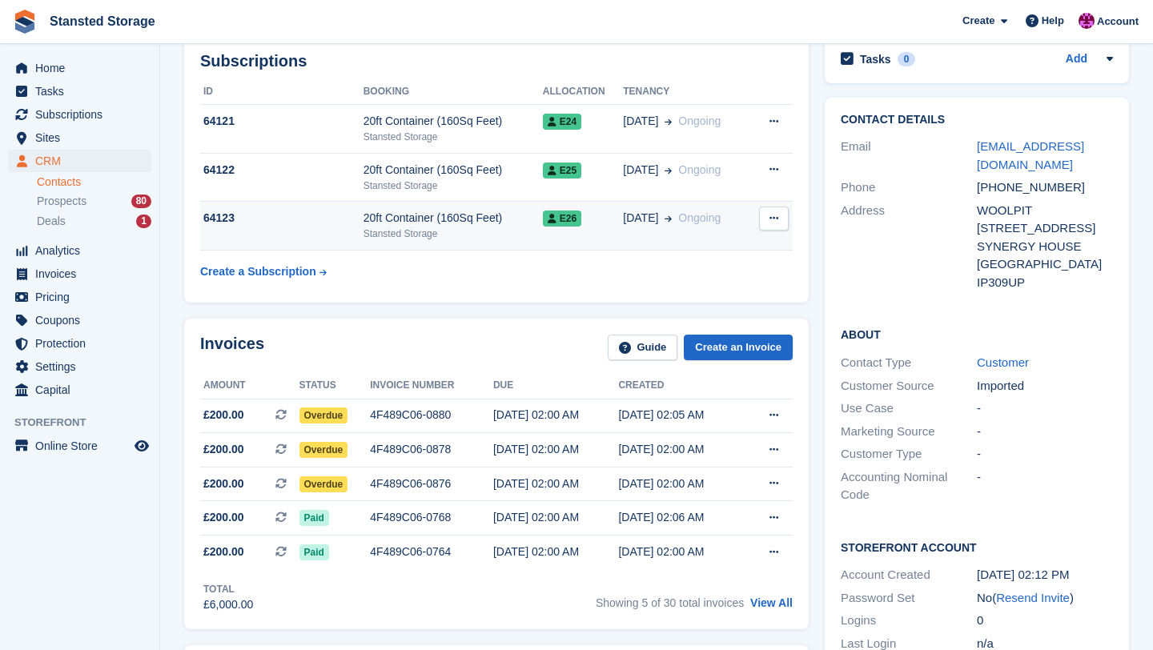
scroll to position [225, 0]
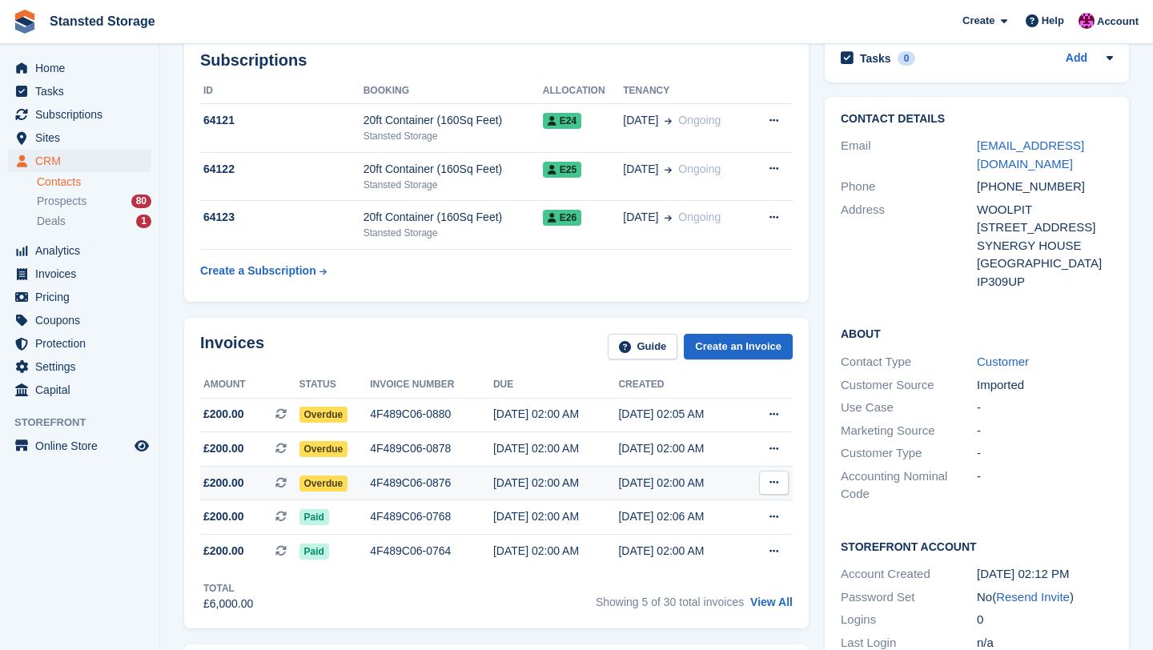
click at [469, 479] on div "4F489C06-0876" at bounding box center [431, 483] width 123 height 17
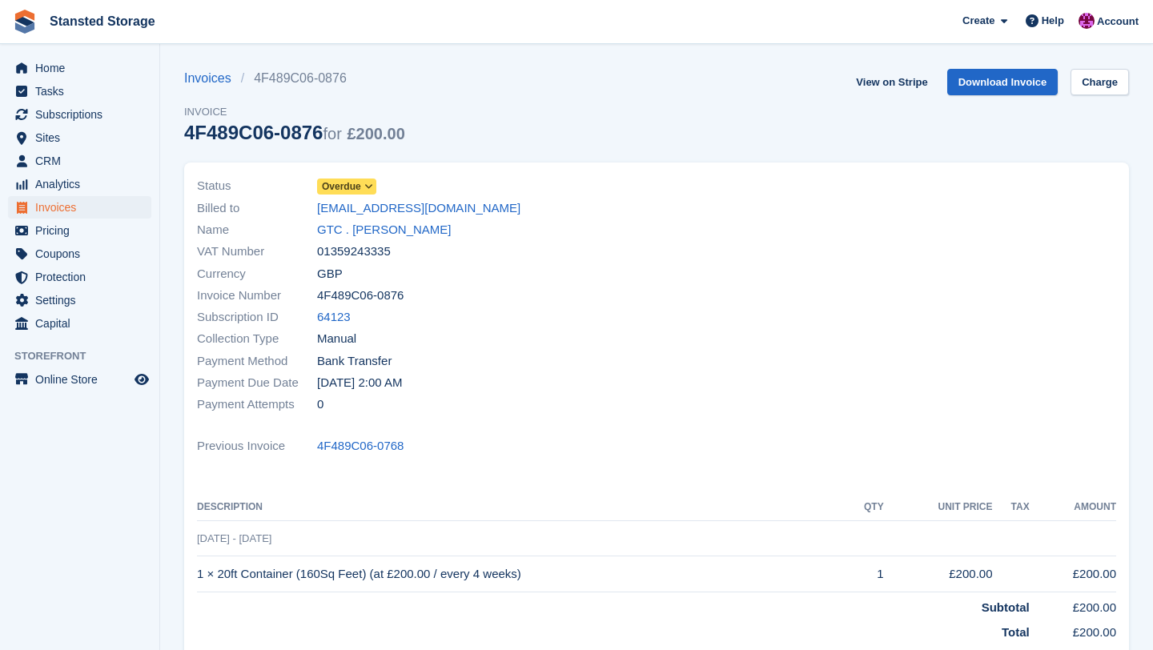
click at [366, 191] on icon at bounding box center [368, 187] width 9 height 10
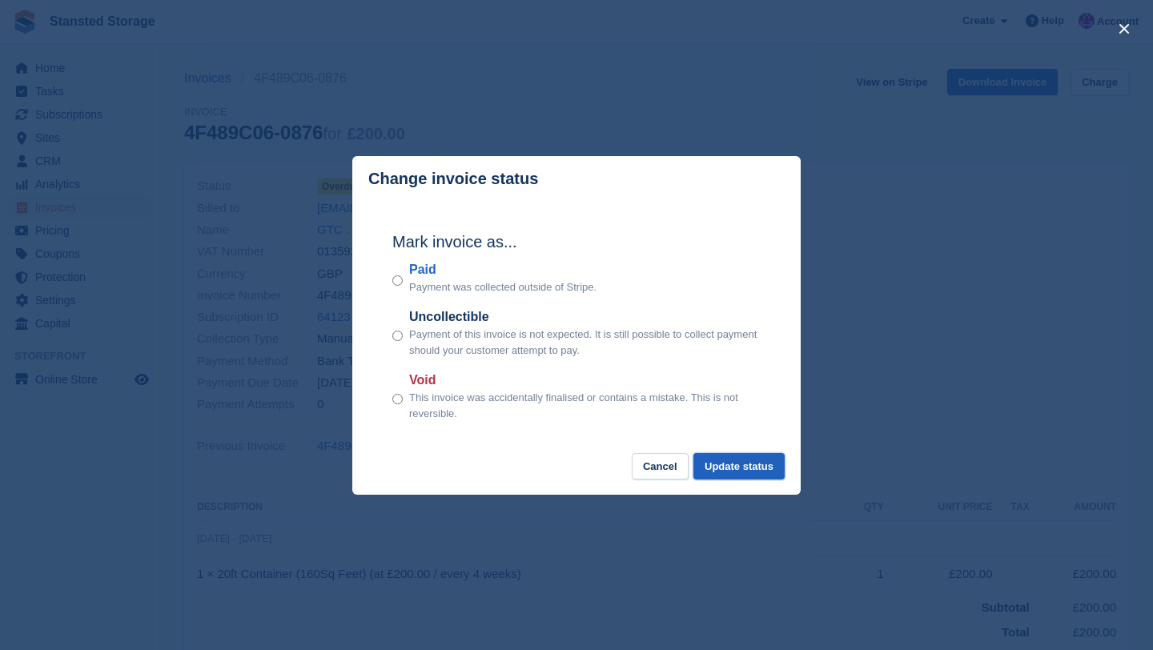
click at [729, 475] on button "Update status" at bounding box center [738, 466] width 91 height 26
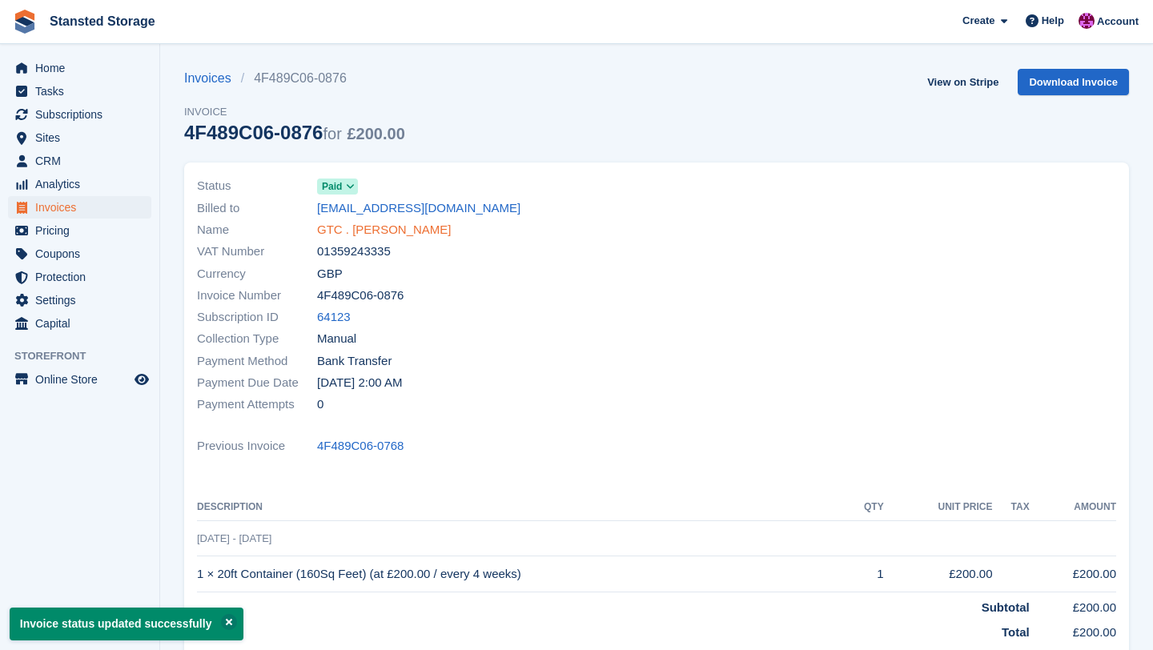
click at [451, 231] on link "GTC . [PERSON_NAME]" at bounding box center [384, 230] width 134 height 18
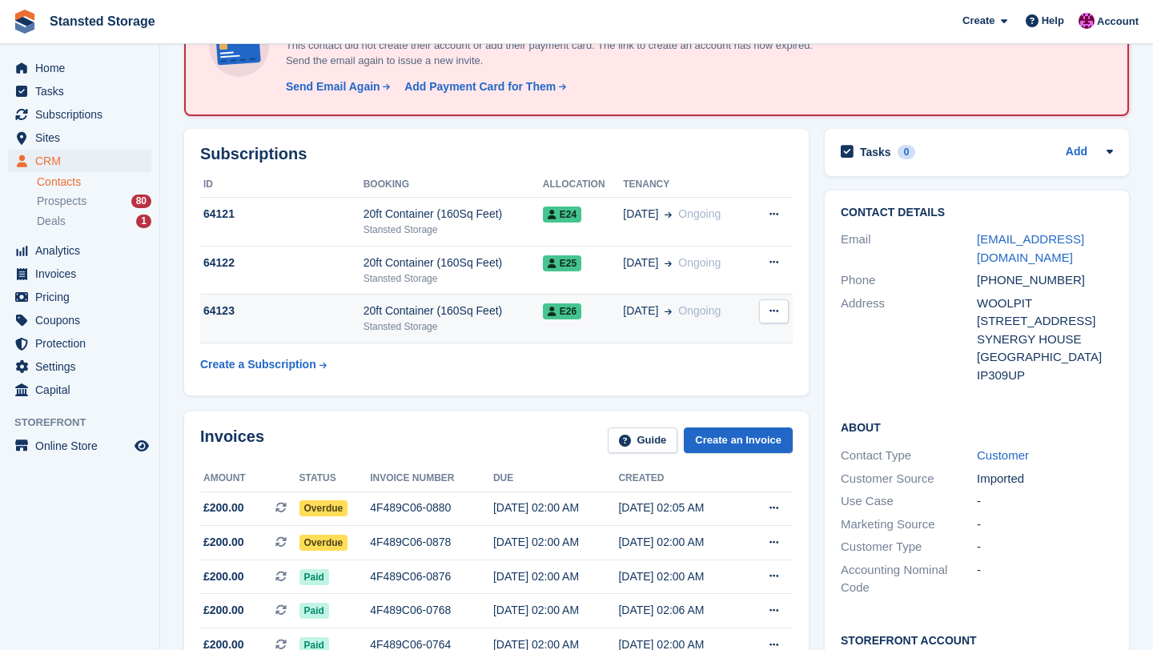
scroll to position [231, 0]
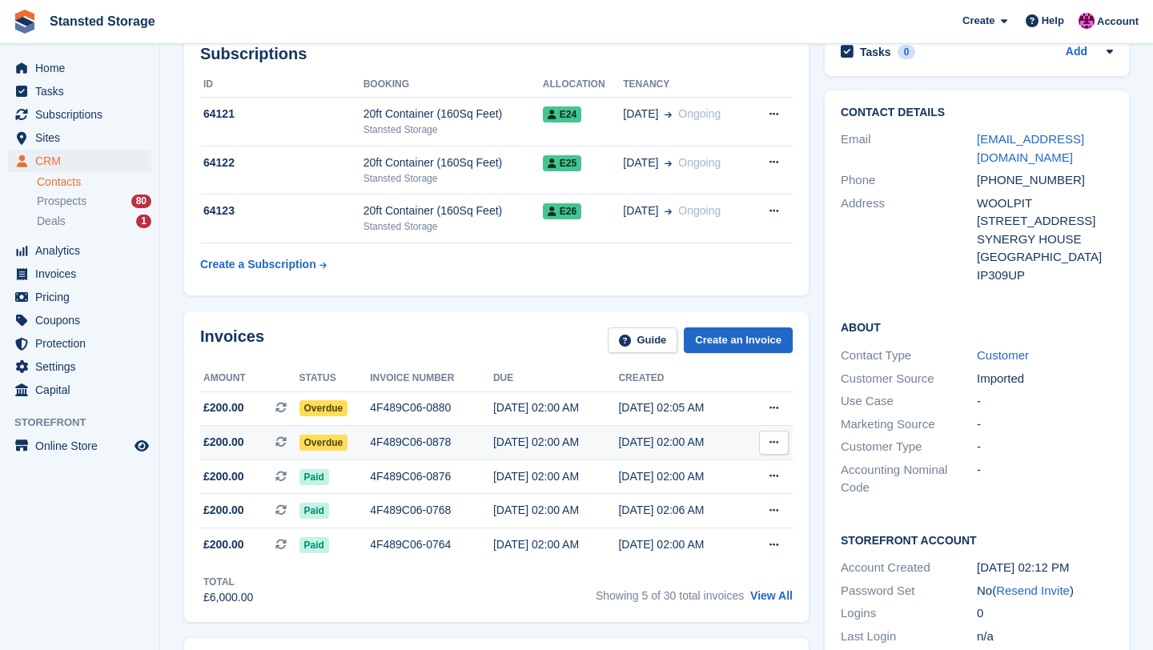
click at [516, 440] on div "[DATE] 02:00 AM" at bounding box center [555, 442] width 125 height 17
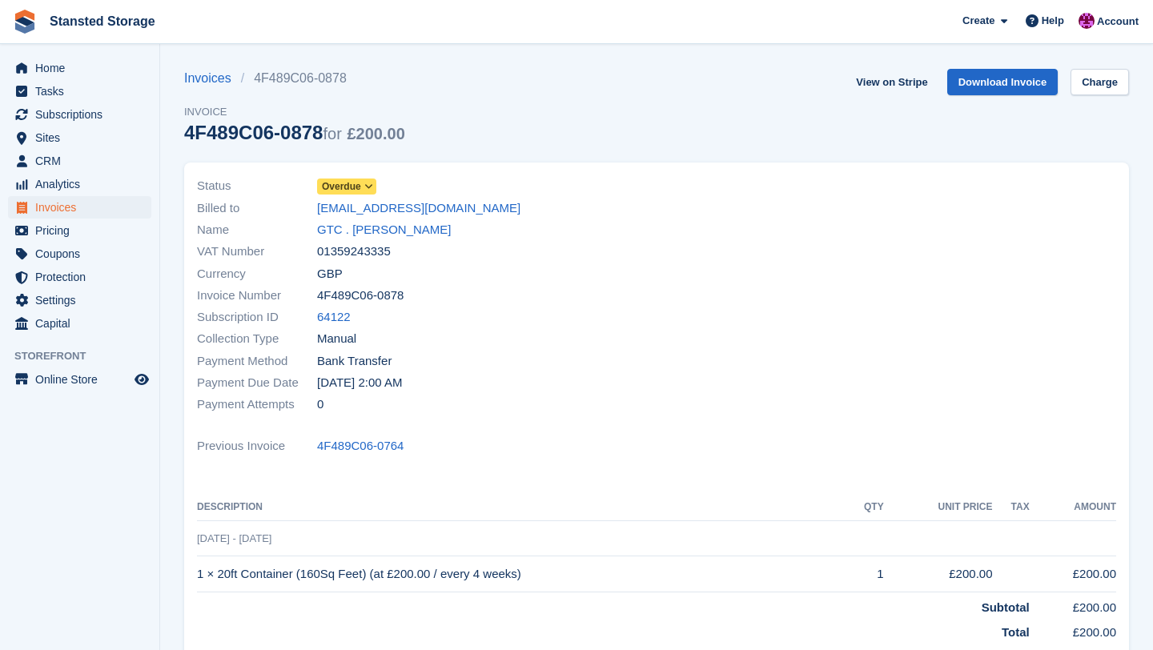
click at [373, 187] on icon at bounding box center [368, 187] width 9 height 10
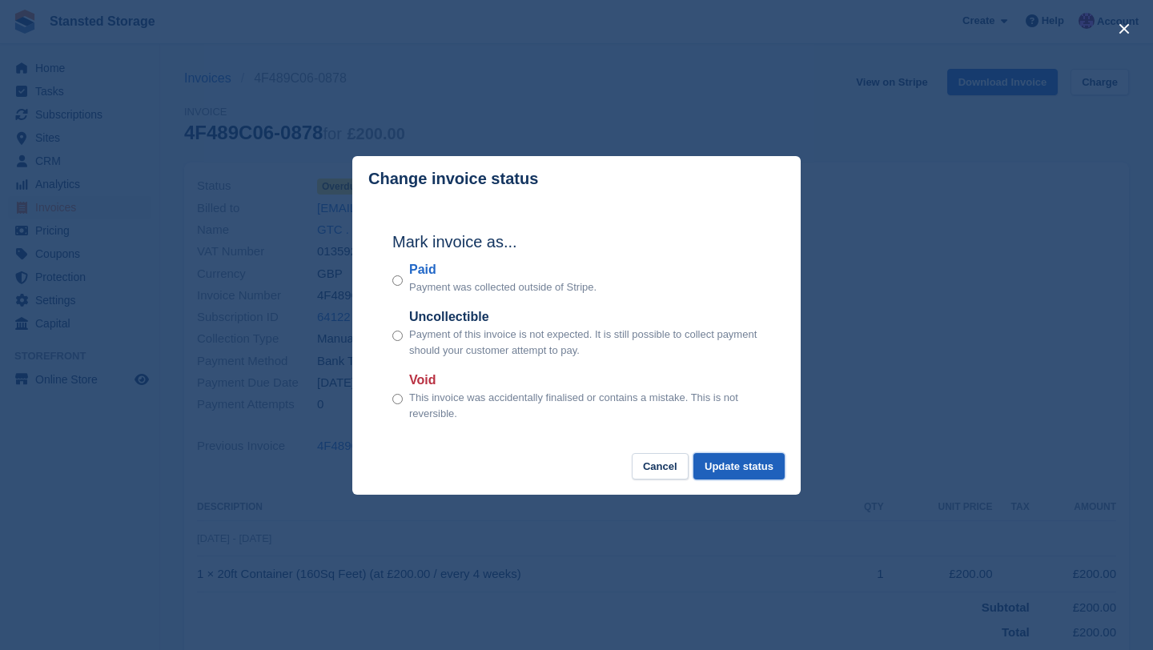
click at [720, 464] on button "Update status" at bounding box center [738, 466] width 91 height 26
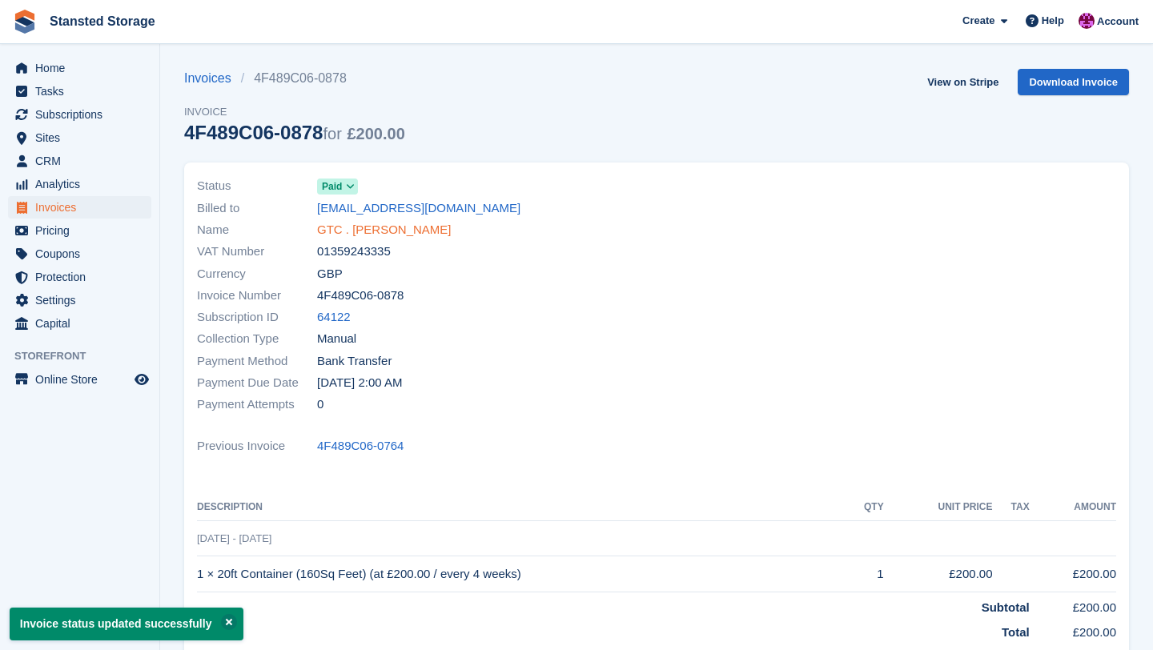
click at [442, 235] on link "GTC . [PERSON_NAME]" at bounding box center [384, 230] width 134 height 18
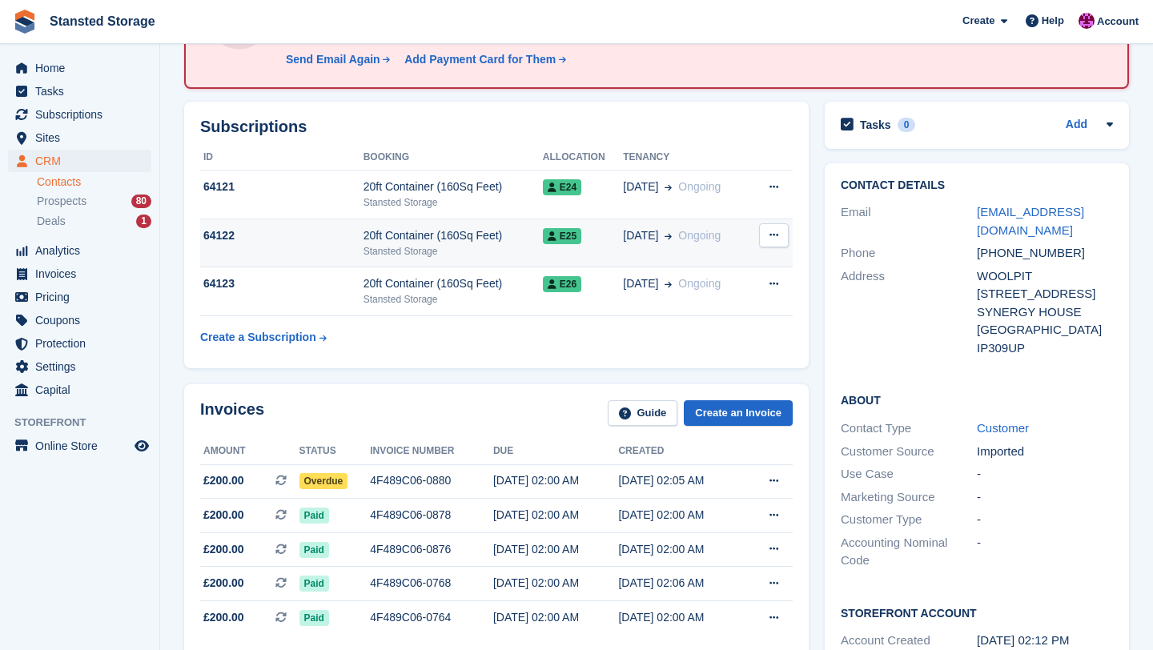
scroll to position [181, 0]
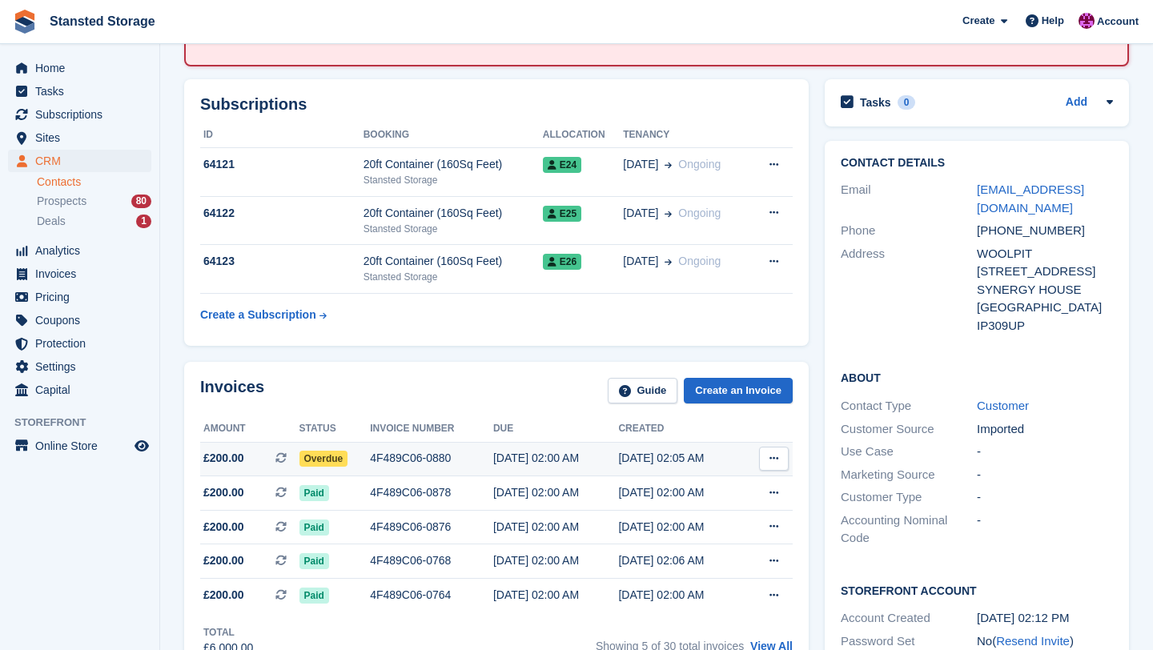
click at [424, 457] on div "4F489C06-0880" at bounding box center [431, 458] width 123 height 17
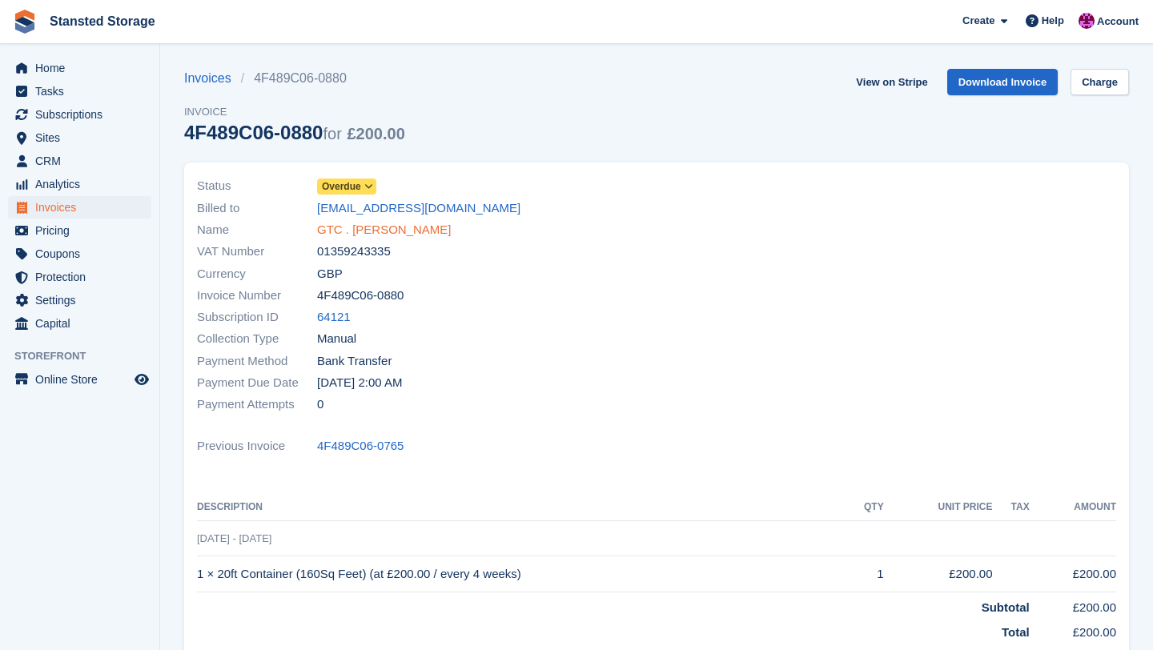
click at [436, 231] on link "GTC . [PERSON_NAME]" at bounding box center [384, 230] width 134 height 18
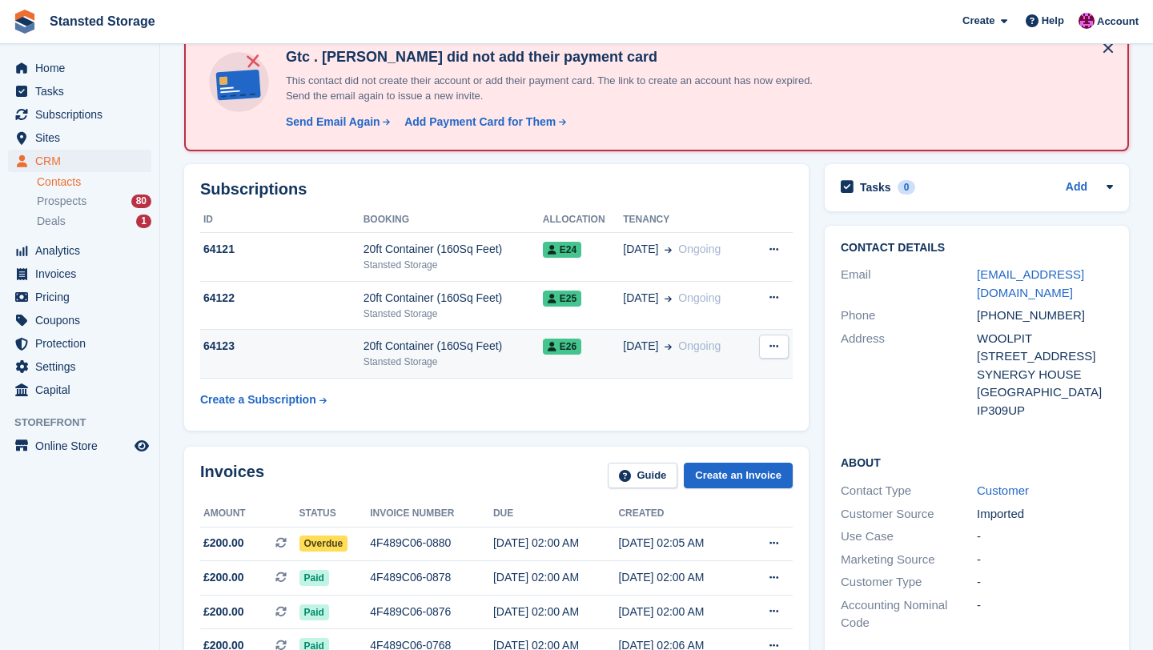
scroll to position [103, 0]
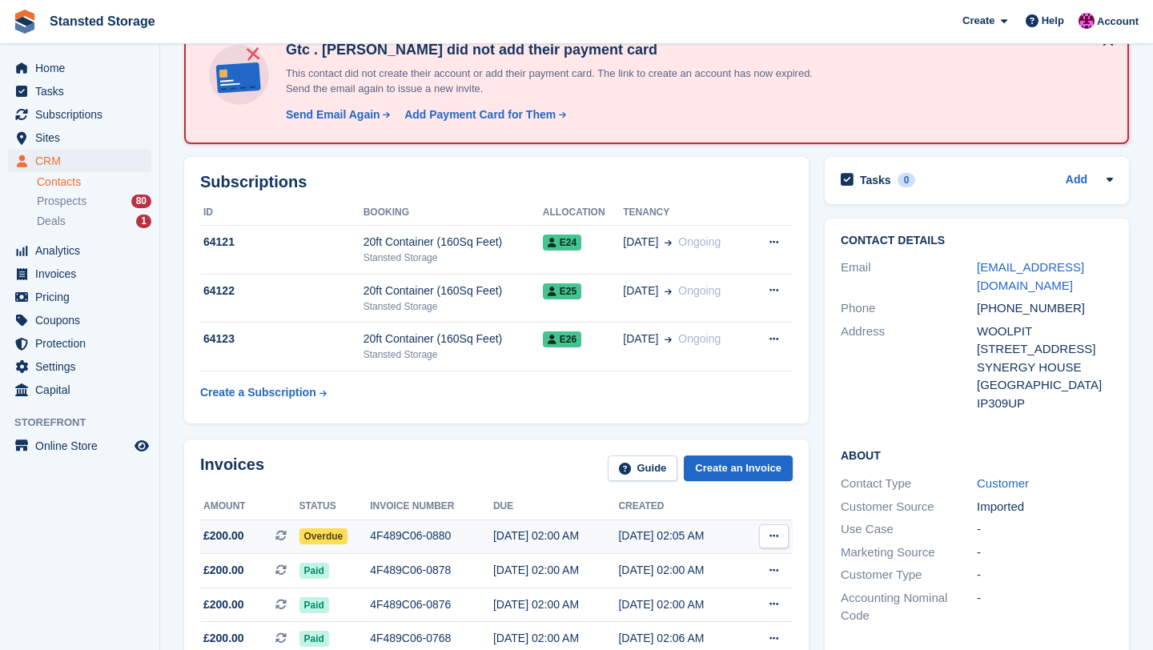
click at [360, 540] on div "Overdue" at bounding box center [334, 536] width 71 height 17
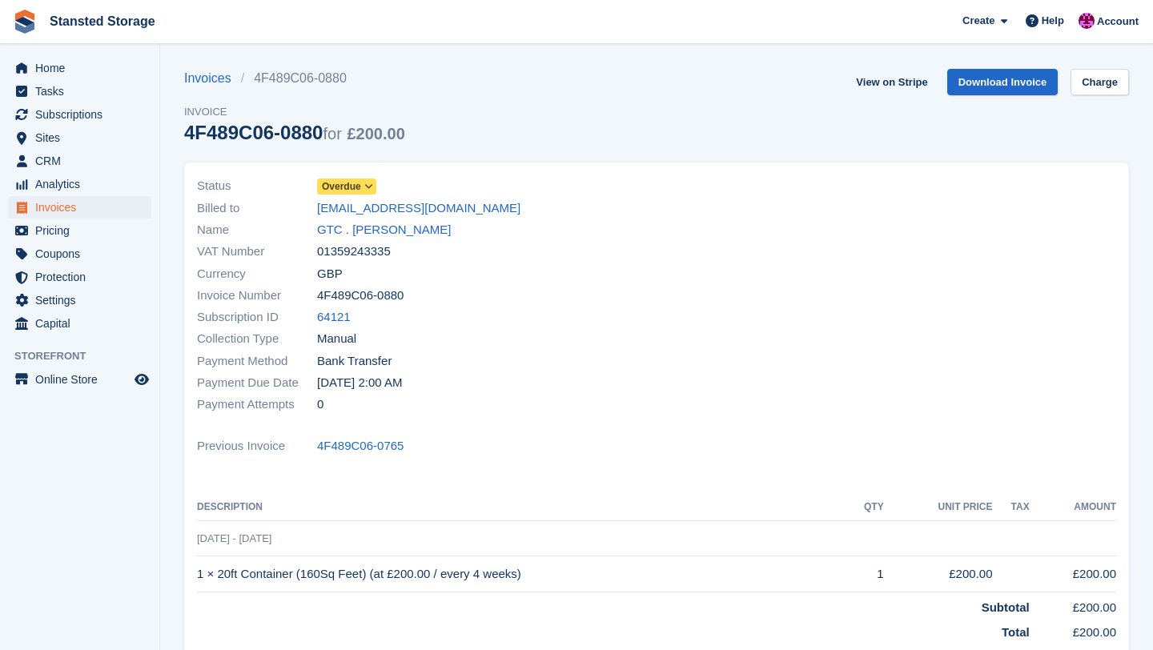
click at [375, 187] on span at bounding box center [369, 186] width 13 height 13
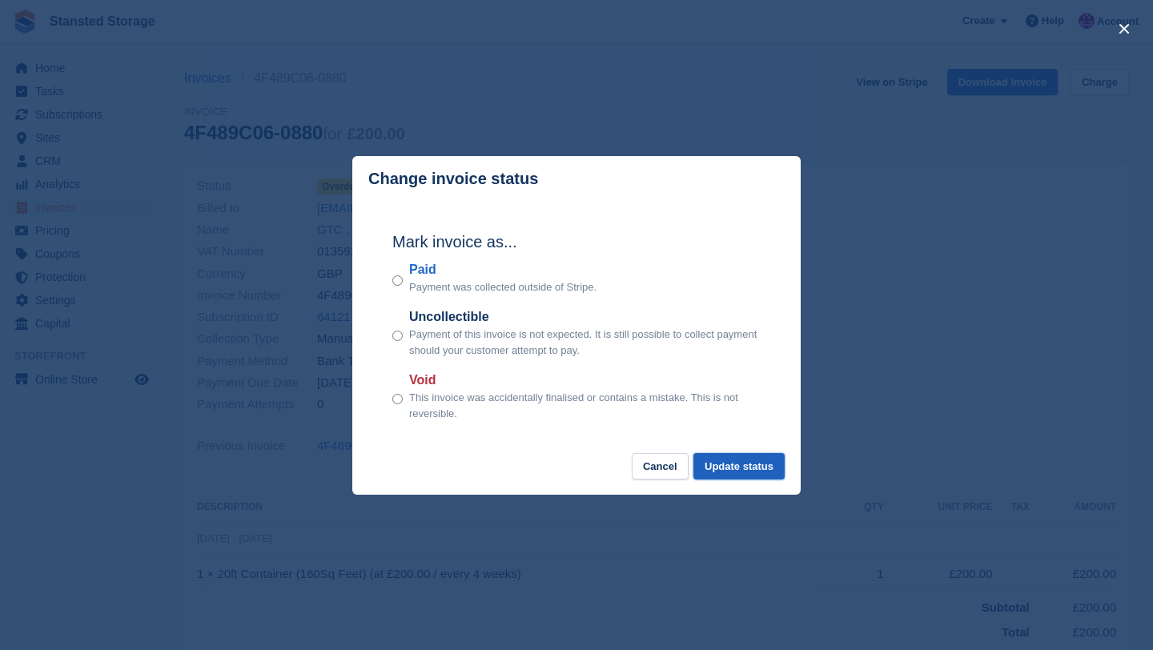
click at [722, 471] on button "Update status" at bounding box center [738, 466] width 91 height 26
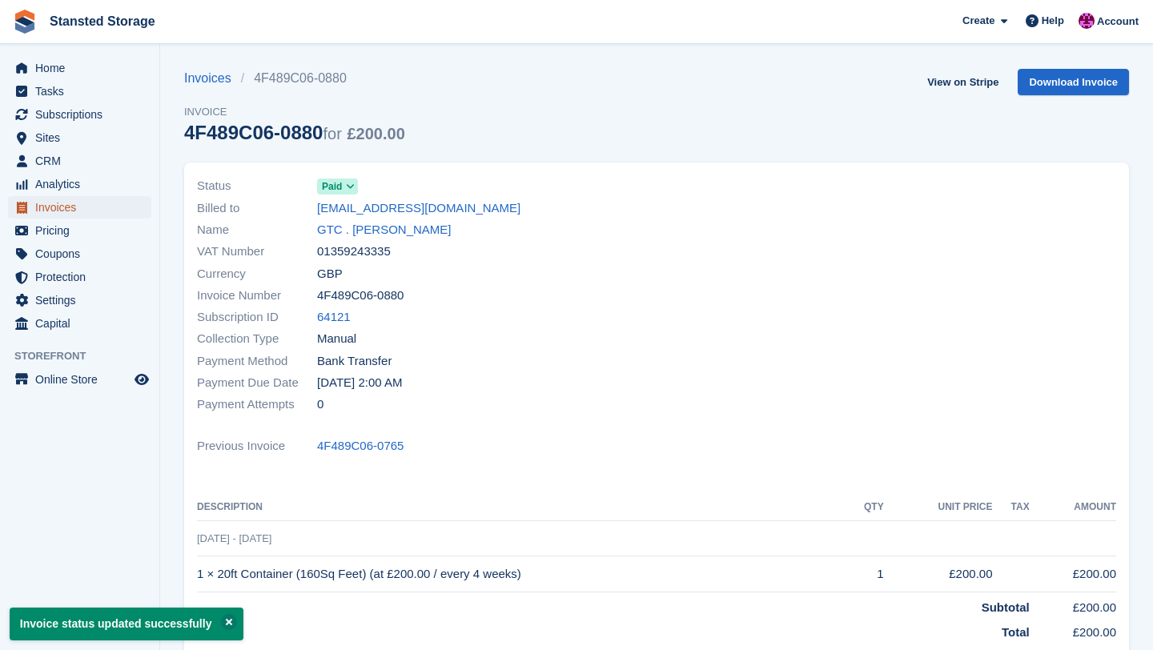
click at [138, 209] on link "Invoices" at bounding box center [79, 207] width 143 height 22
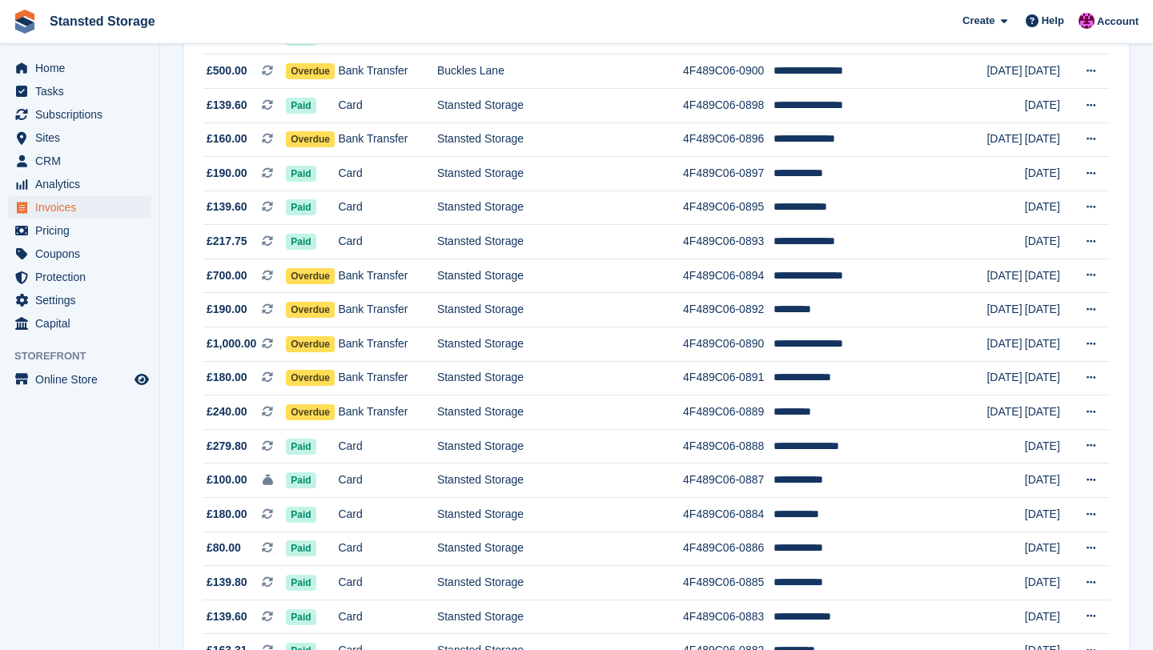
scroll to position [1167, 0]
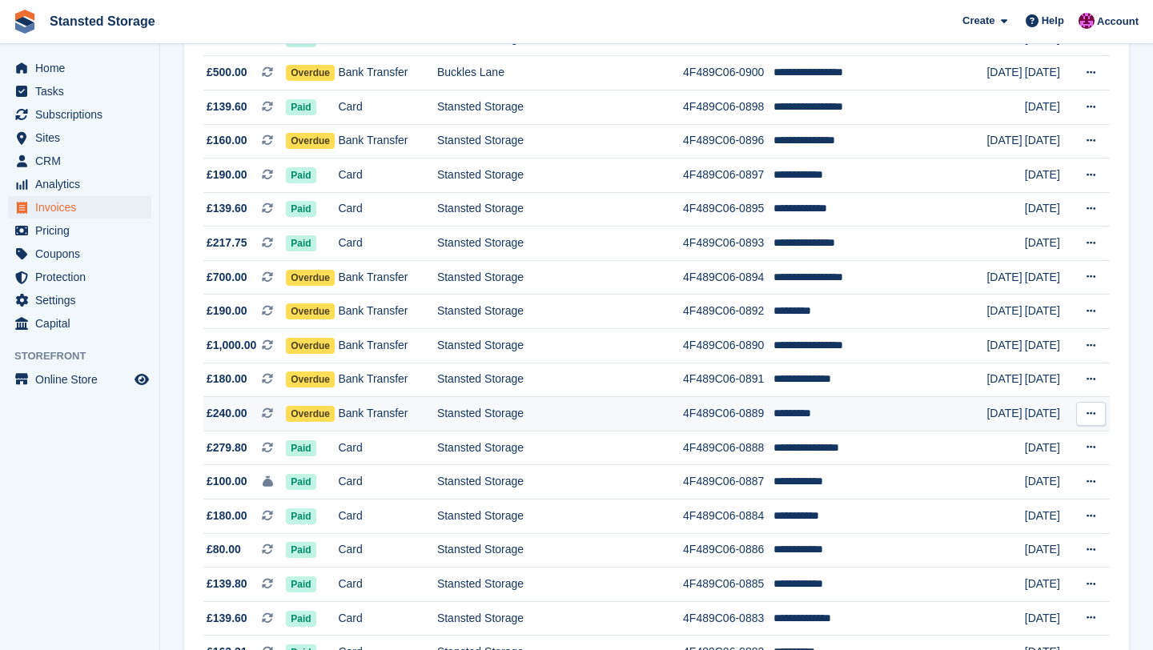
click at [572, 407] on td "Stansted Storage" at bounding box center [560, 414] width 246 height 34
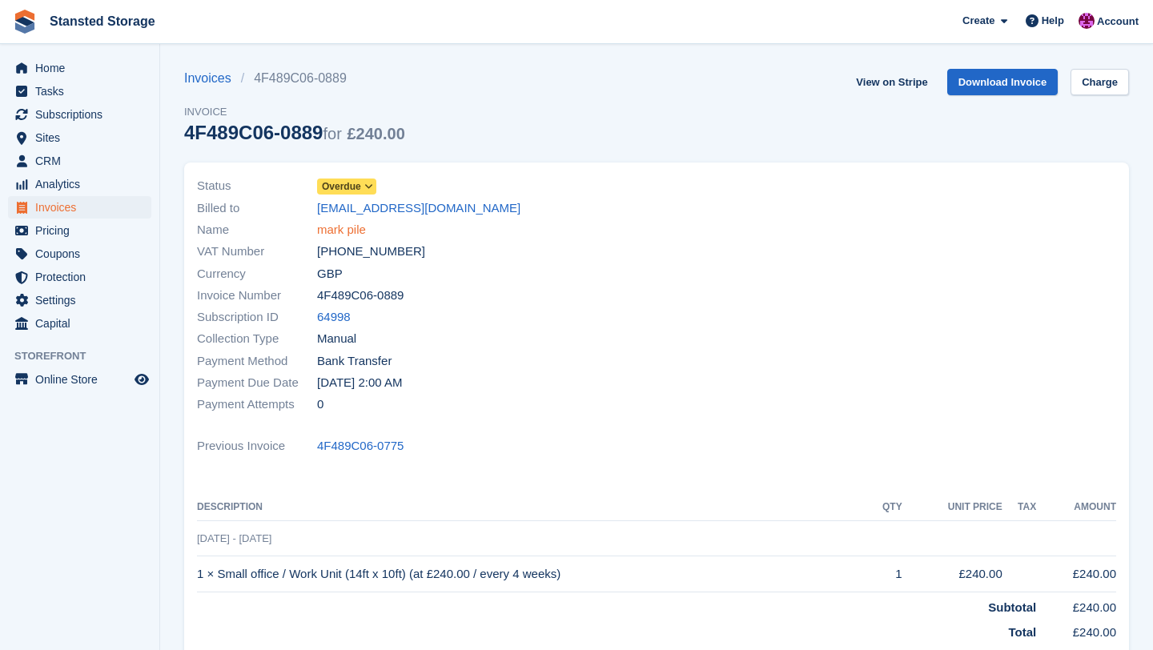
click at [335, 227] on link "mark pile" at bounding box center [341, 230] width 49 height 18
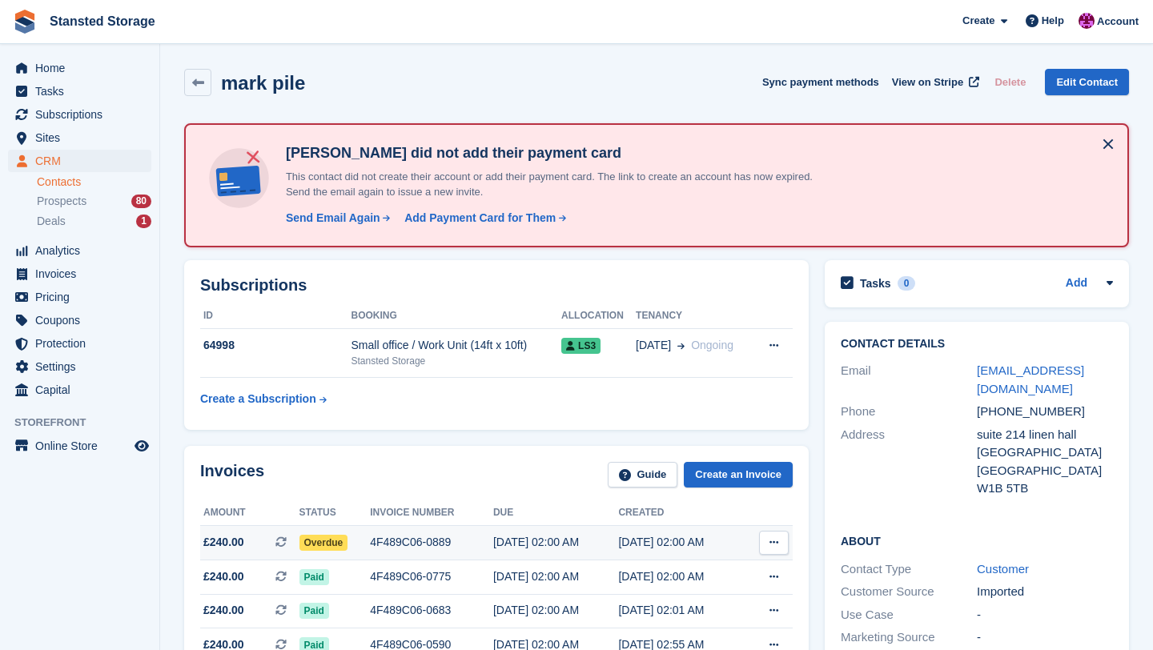
click at [473, 541] on div "4F489C06-0889" at bounding box center [431, 542] width 123 height 17
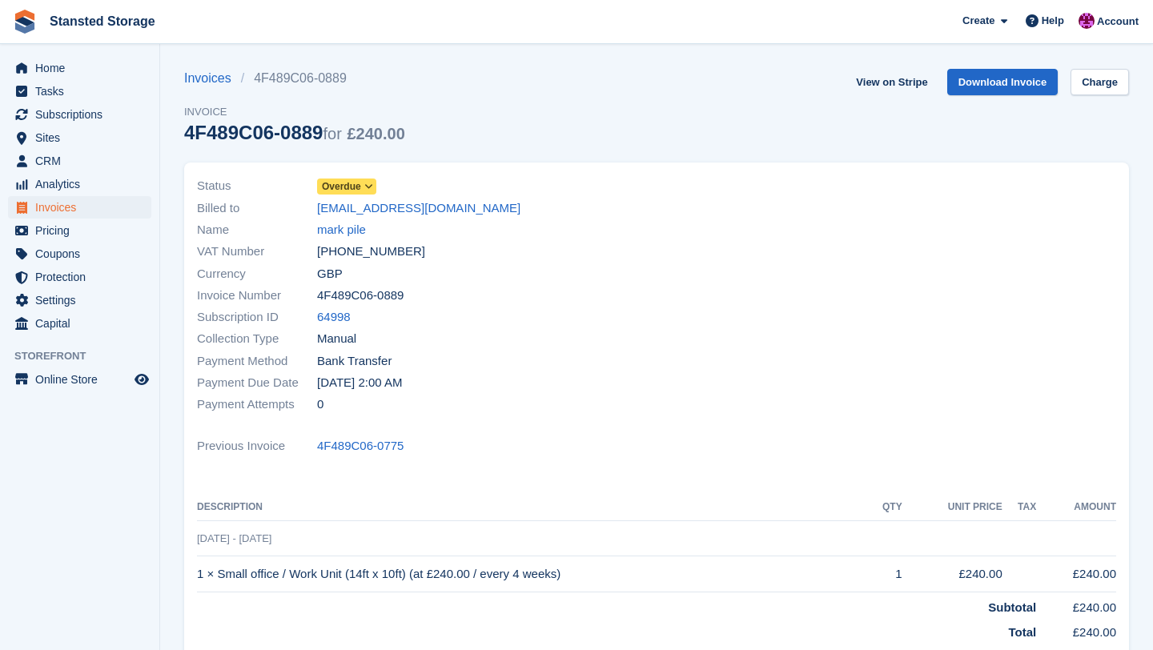
click at [373, 193] on span at bounding box center [369, 186] width 13 height 13
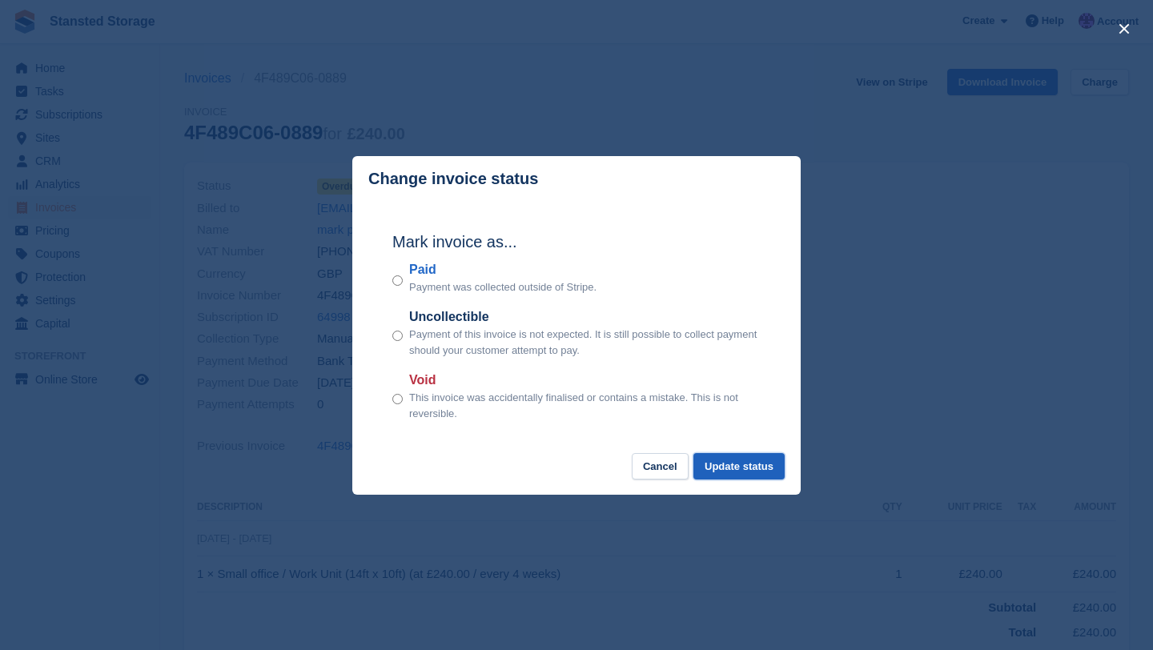
click at [738, 464] on button "Update status" at bounding box center [738, 466] width 91 height 26
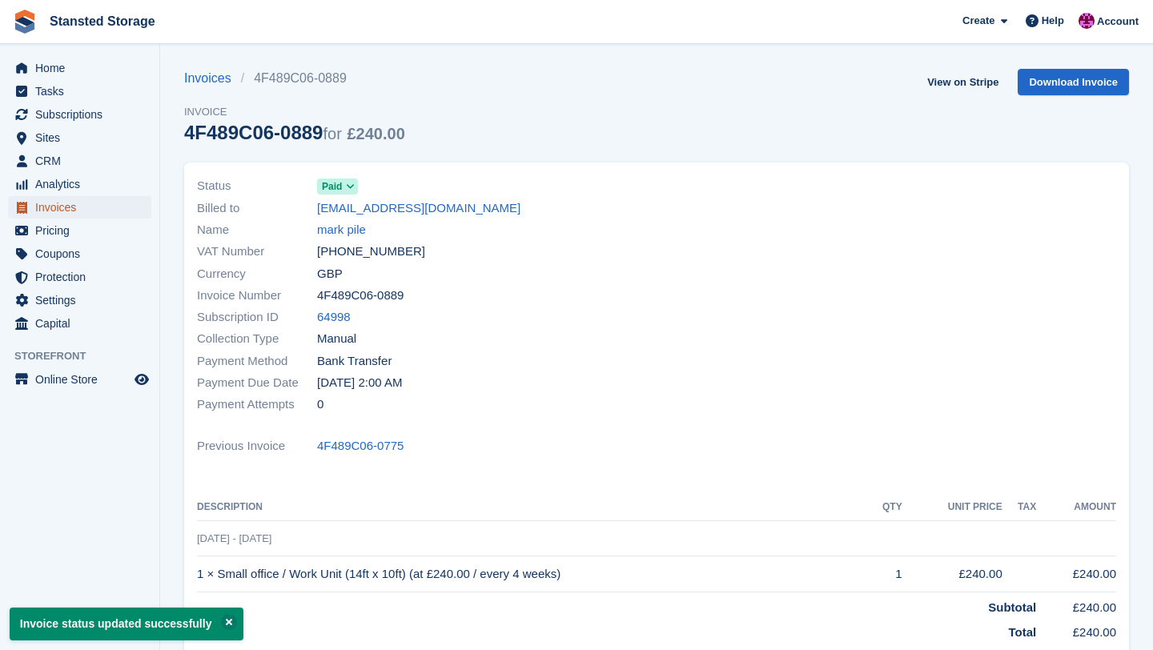
click at [106, 210] on span "Invoices" at bounding box center [83, 207] width 96 height 22
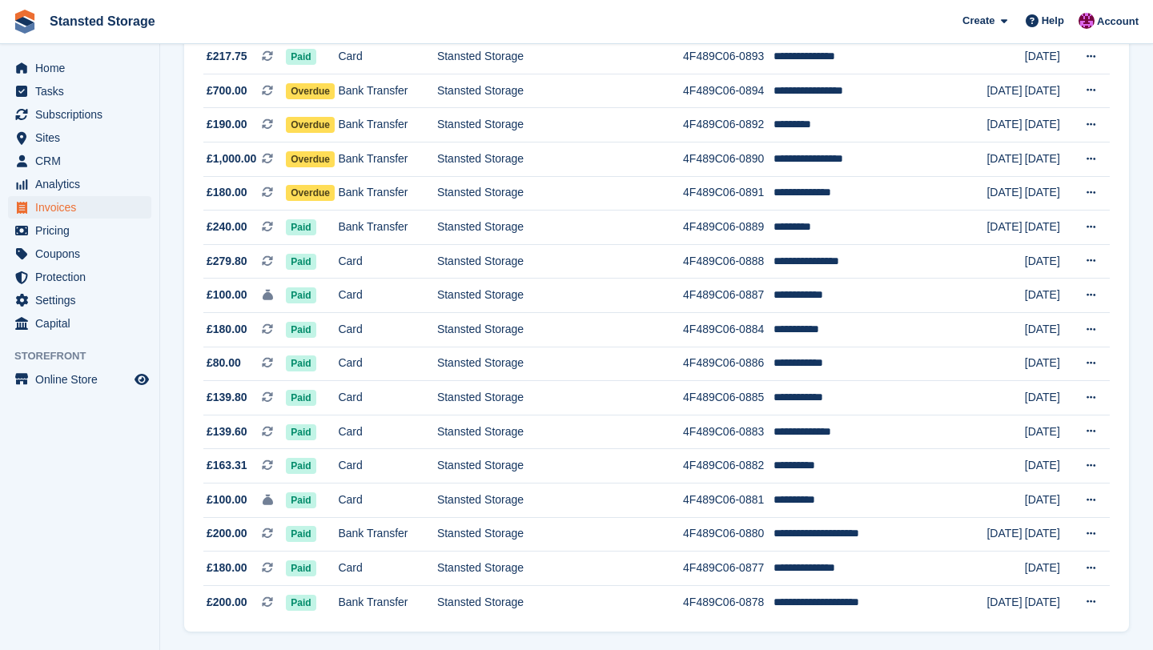
scroll to position [1337, 0]
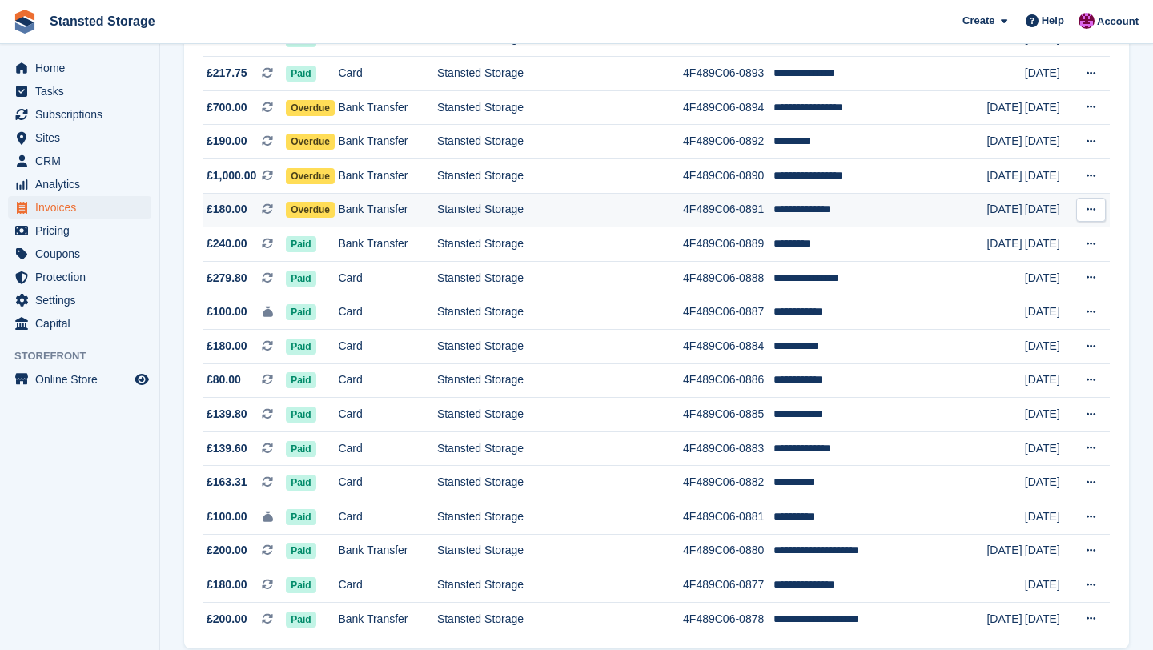
click at [588, 219] on td "Stansted Storage" at bounding box center [560, 210] width 246 height 34
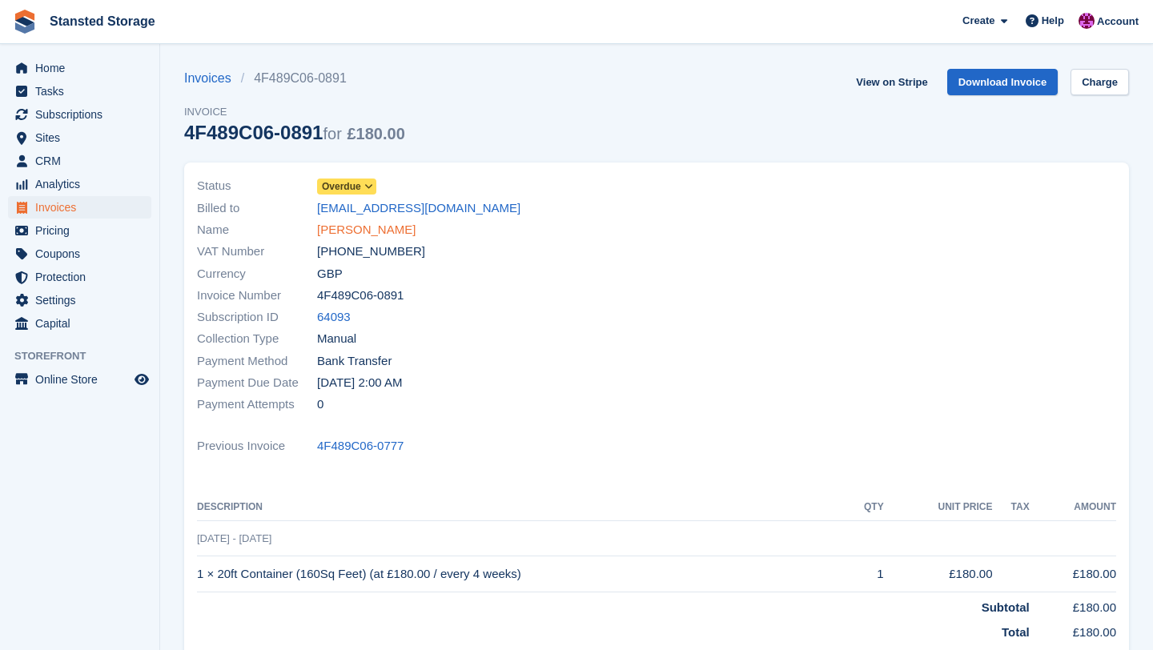
click at [394, 229] on link "[PERSON_NAME]" at bounding box center [366, 230] width 98 height 18
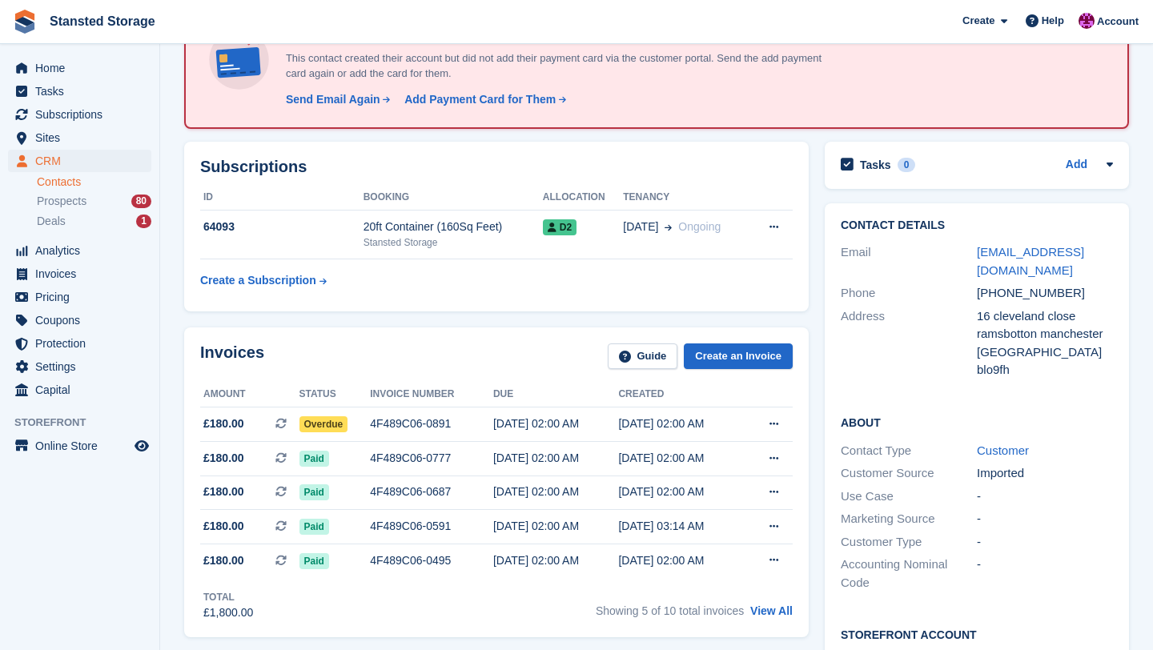
scroll to position [121, 0]
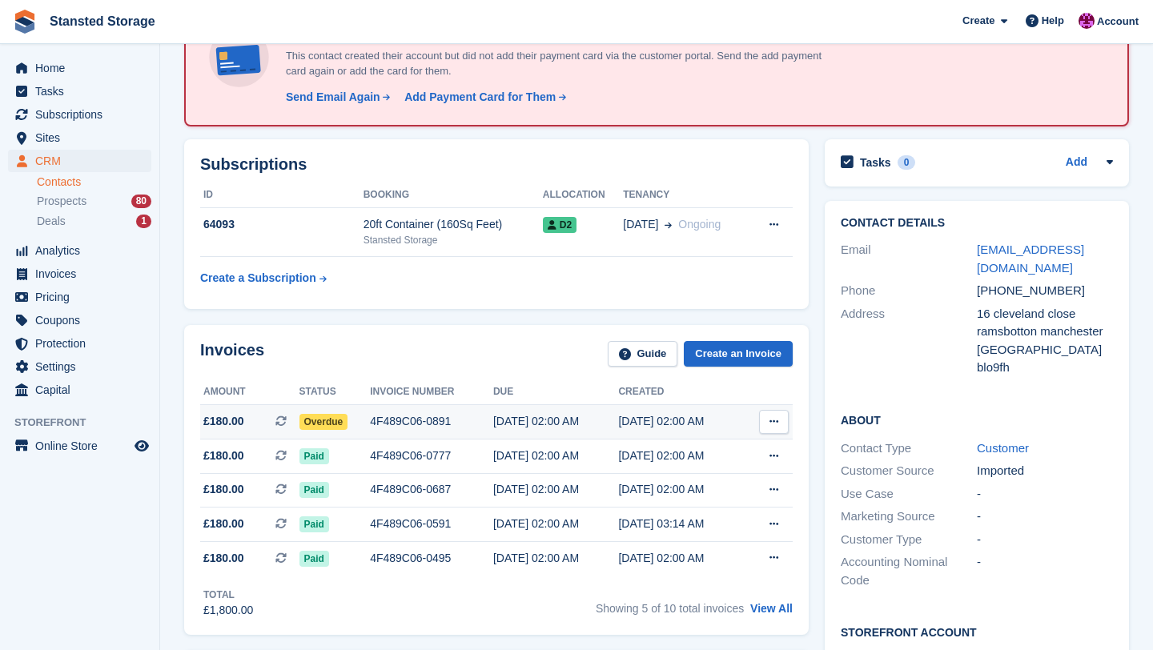
click at [431, 418] on div "4F489C06-0891" at bounding box center [431, 421] width 123 height 17
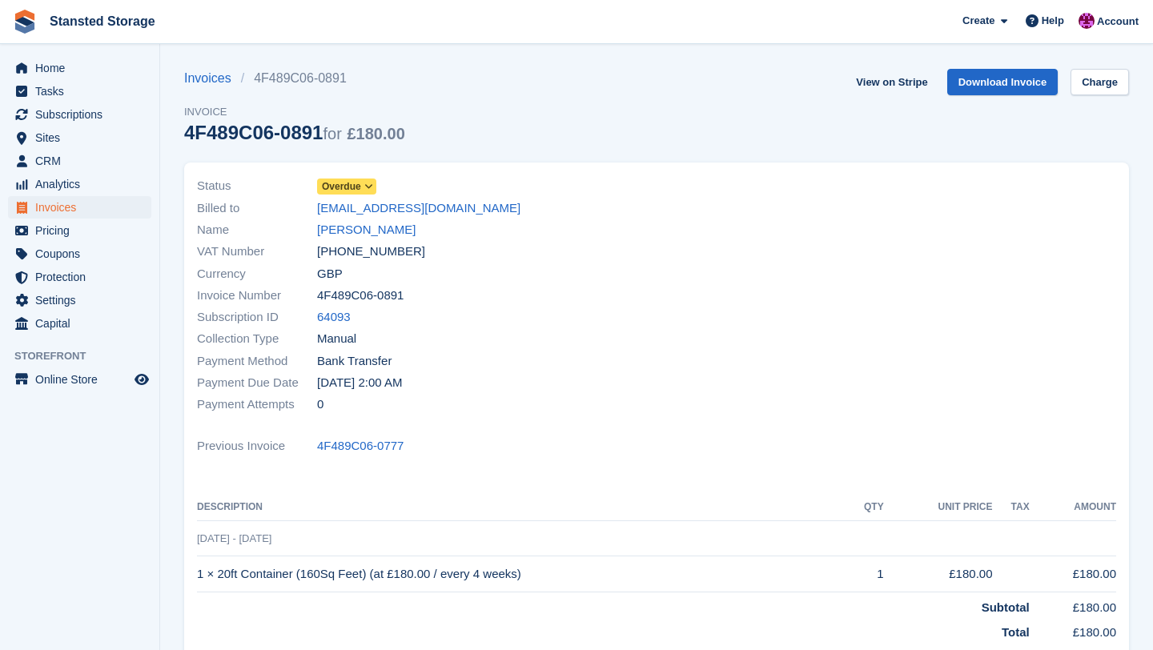
click at [373, 191] on icon at bounding box center [368, 187] width 9 height 10
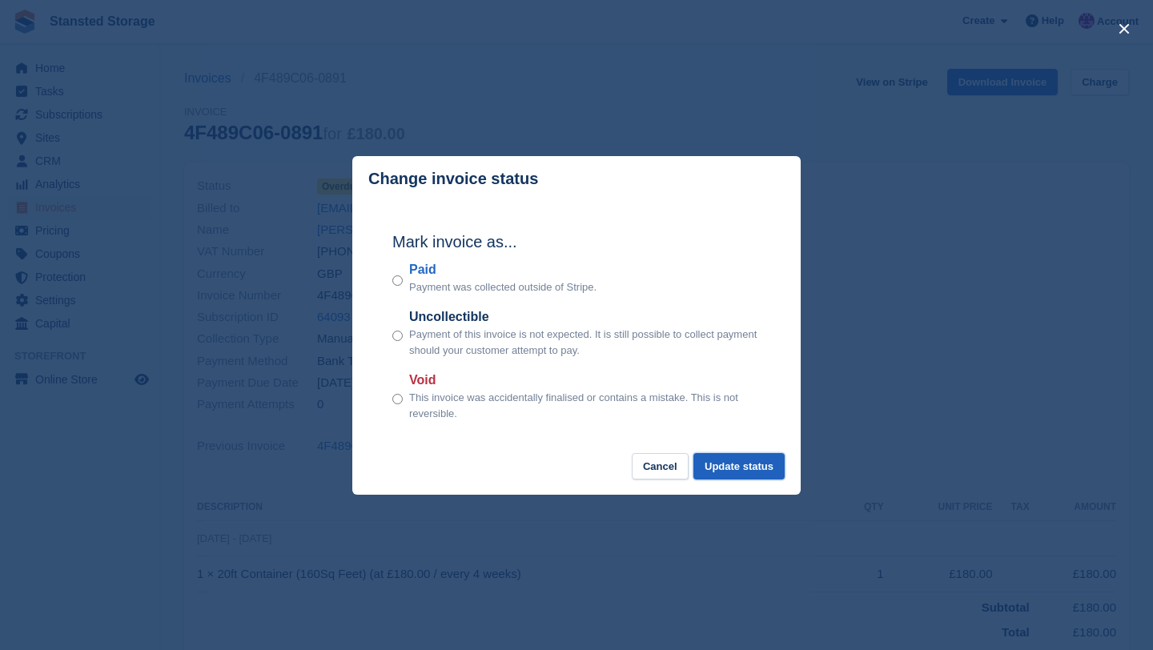
click at [765, 467] on button "Update status" at bounding box center [738, 466] width 91 height 26
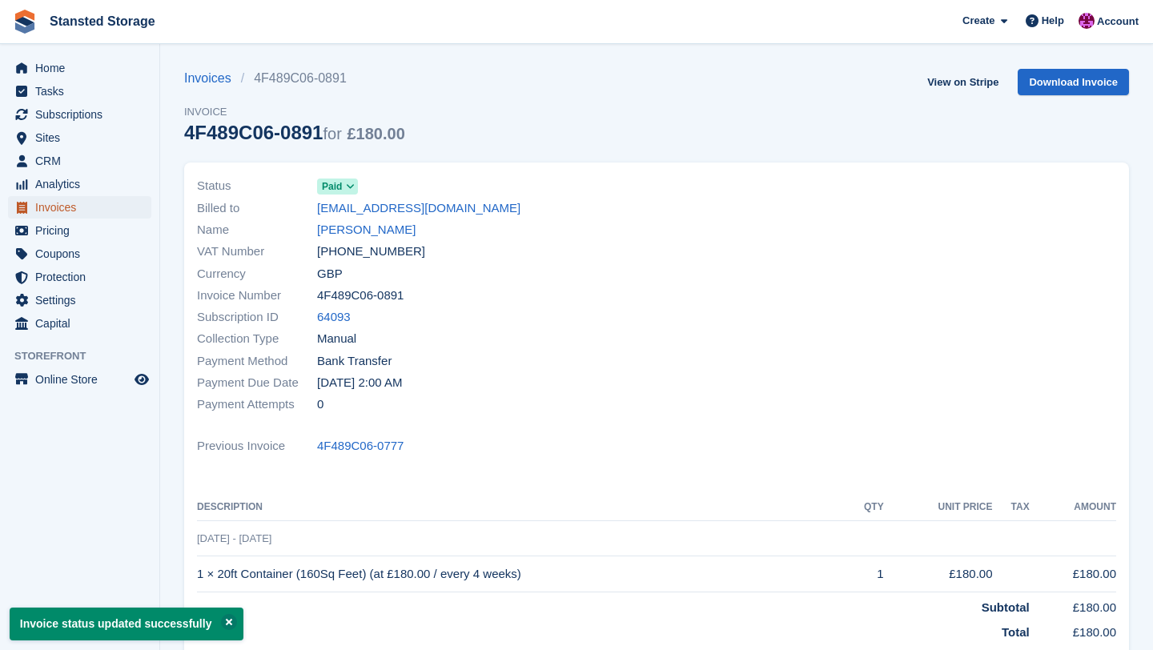
click at [128, 212] on span "Invoices" at bounding box center [83, 207] width 96 height 22
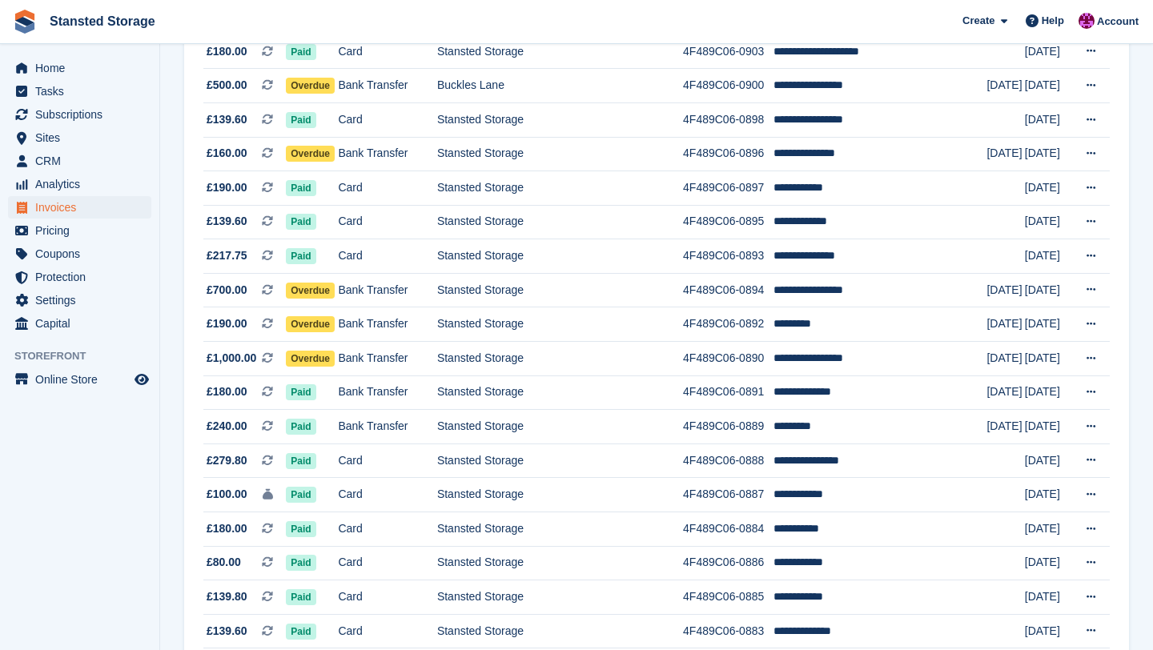
scroll to position [1143, 0]
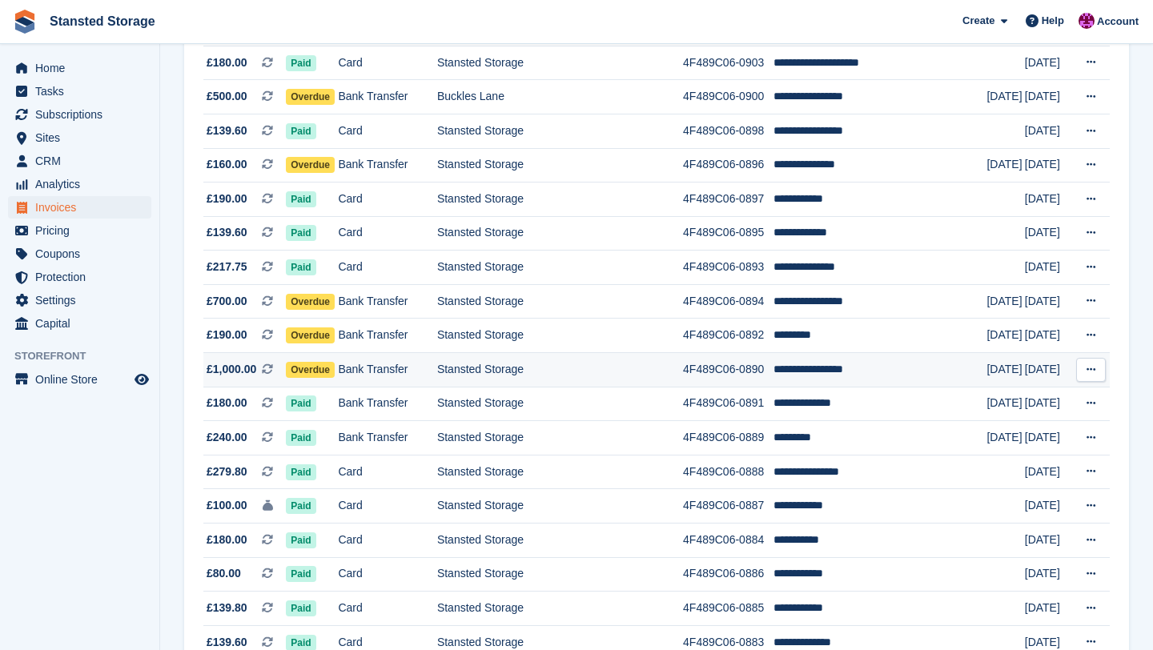
click at [640, 366] on td "Stansted Storage" at bounding box center [560, 370] width 246 height 34
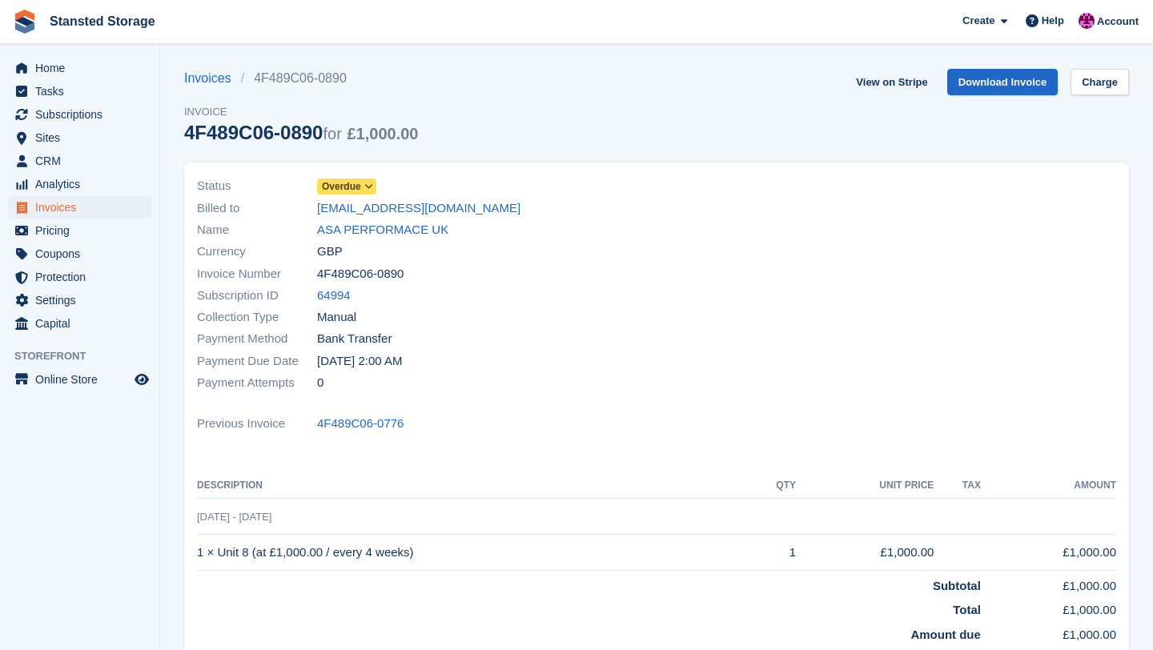
click at [373, 186] on icon at bounding box center [368, 187] width 9 height 10
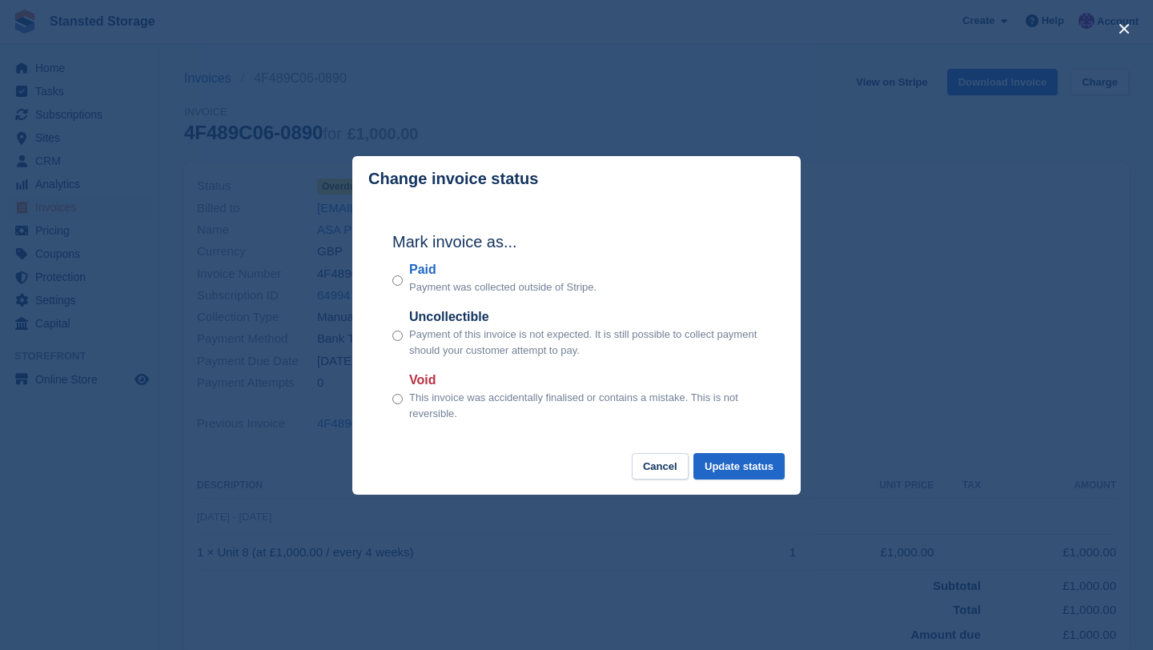
click at [403, 283] on div "Paid Payment was collected outside of Stripe." at bounding box center [576, 277] width 368 height 35
click at [729, 479] on button "Update status" at bounding box center [738, 466] width 91 height 26
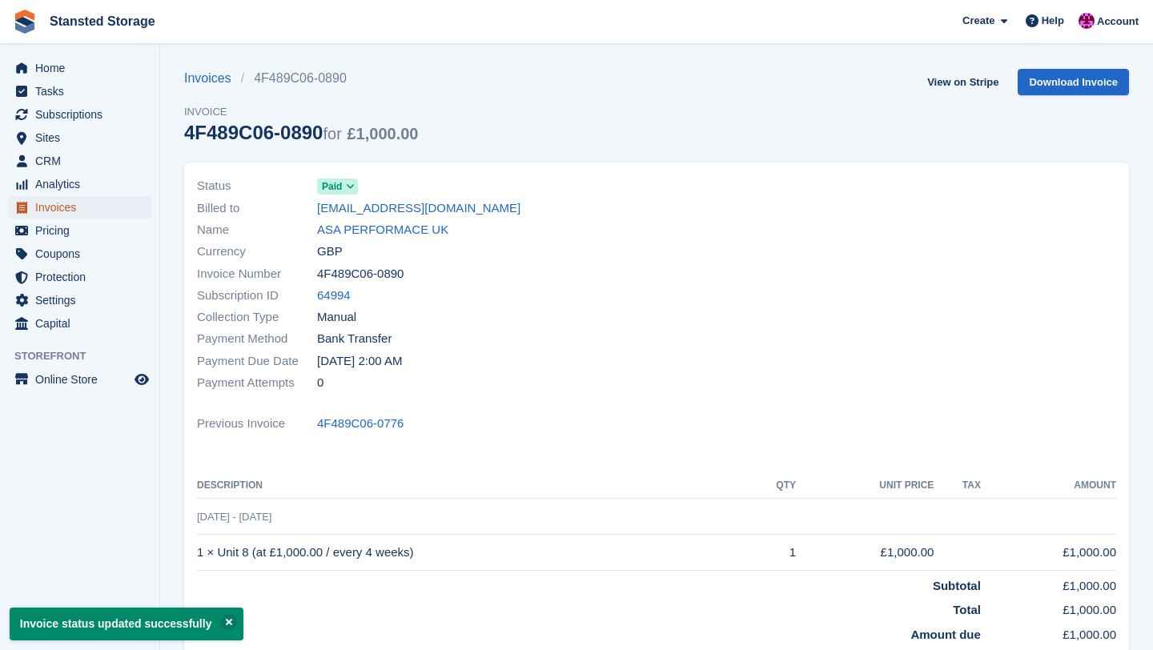
click at [130, 214] on span "Invoices" at bounding box center [83, 207] width 96 height 22
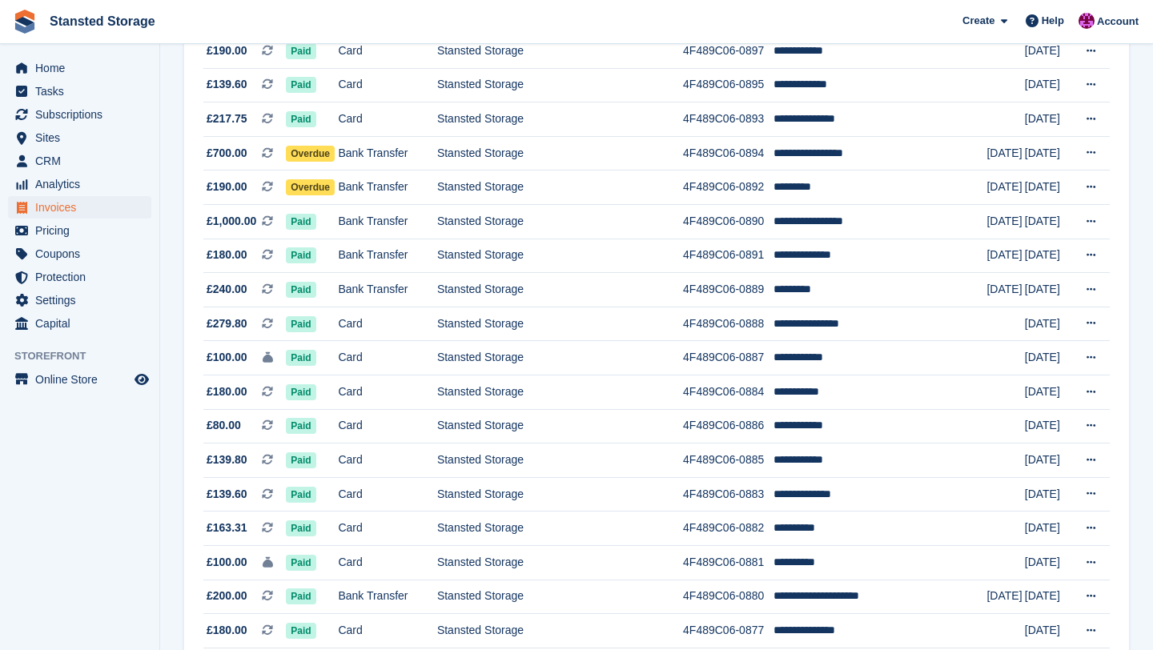
scroll to position [1290, 0]
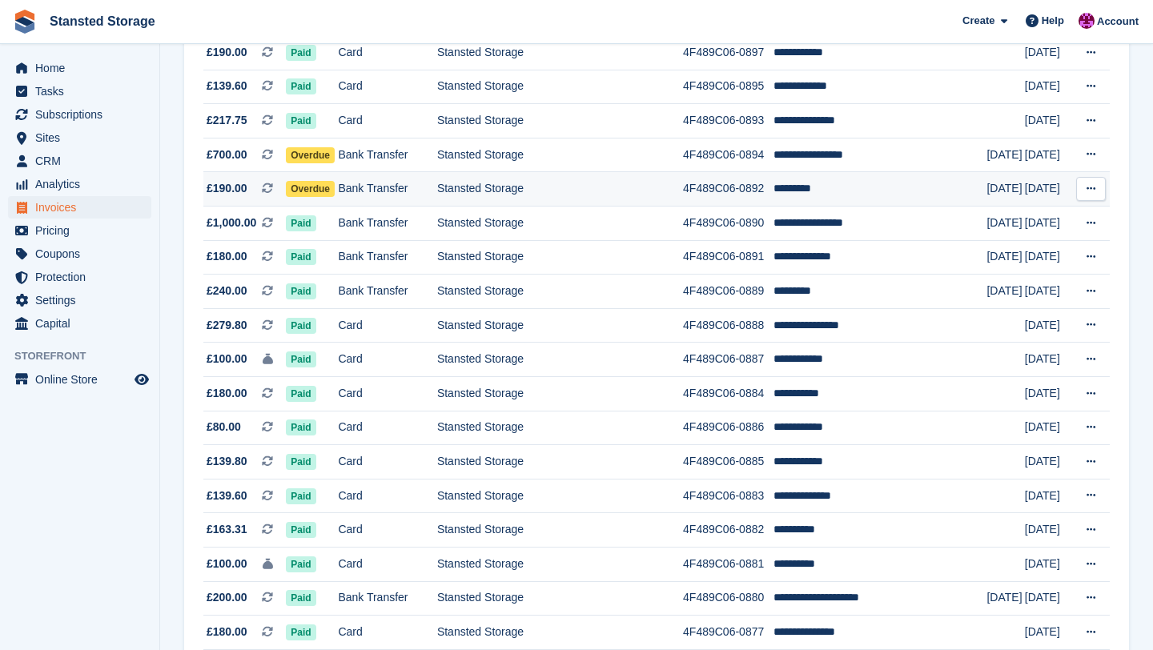
click at [536, 198] on td "Stansted Storage" at bounding box center [560, 189] width 246 height 34
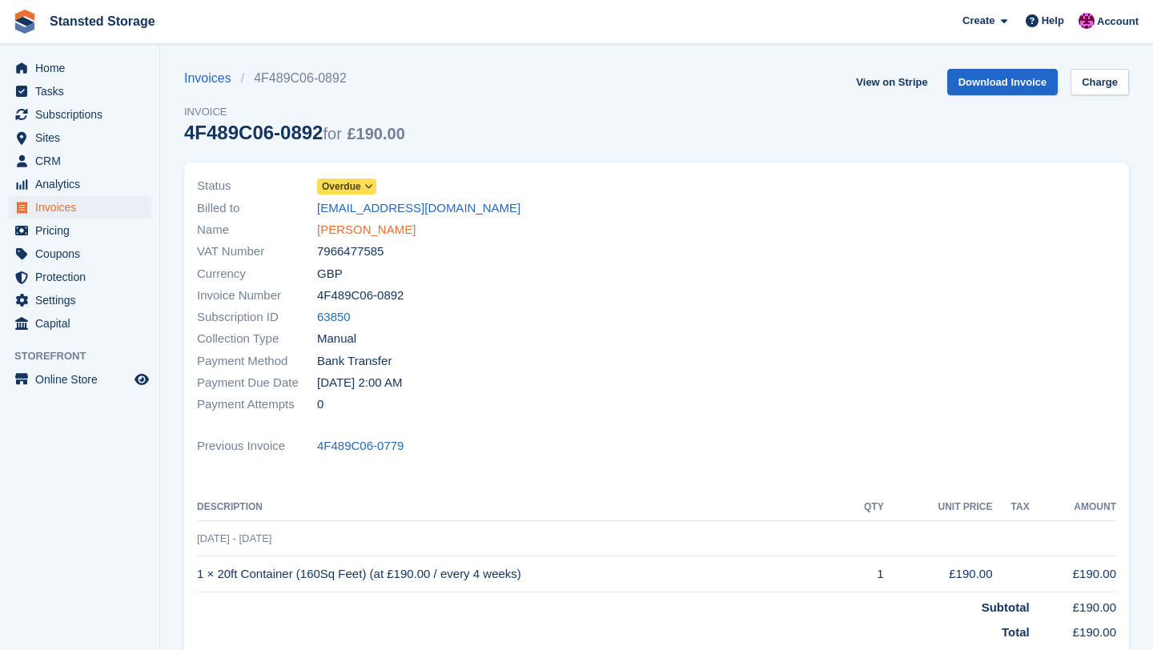
click at [357, 228] on link "[PERSON_NAME]" at bounding box center [366, 230] width 98 height 18
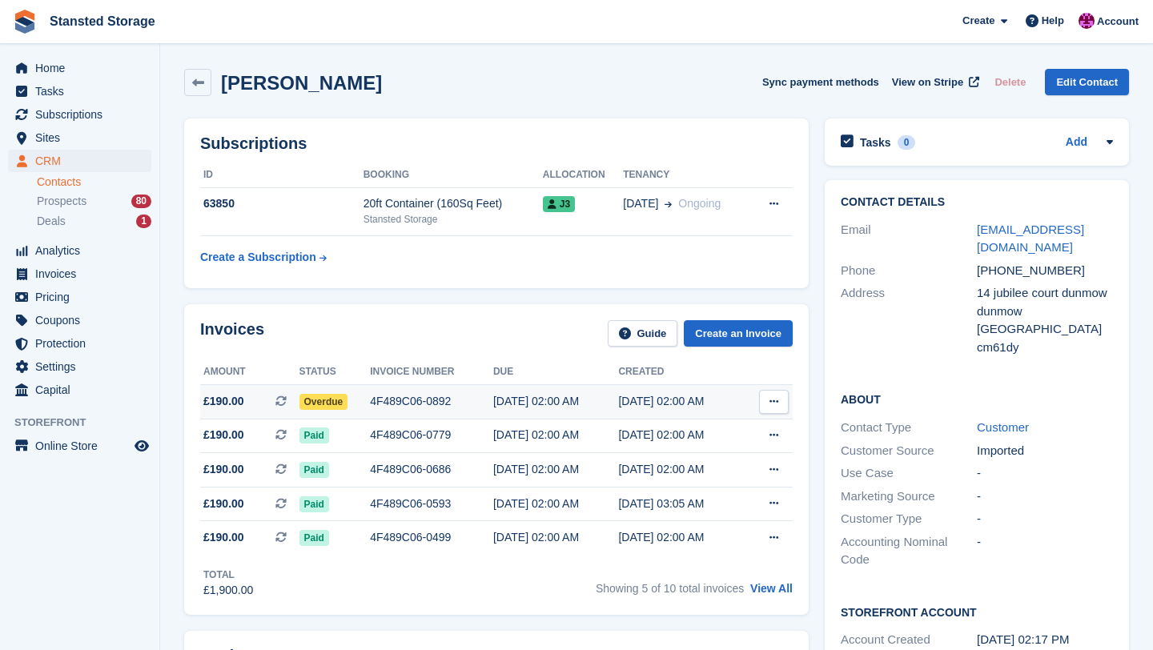
click at [435, 405] on div "4F489C06-0892" at bounding box center [431, 401] width 123 height 17
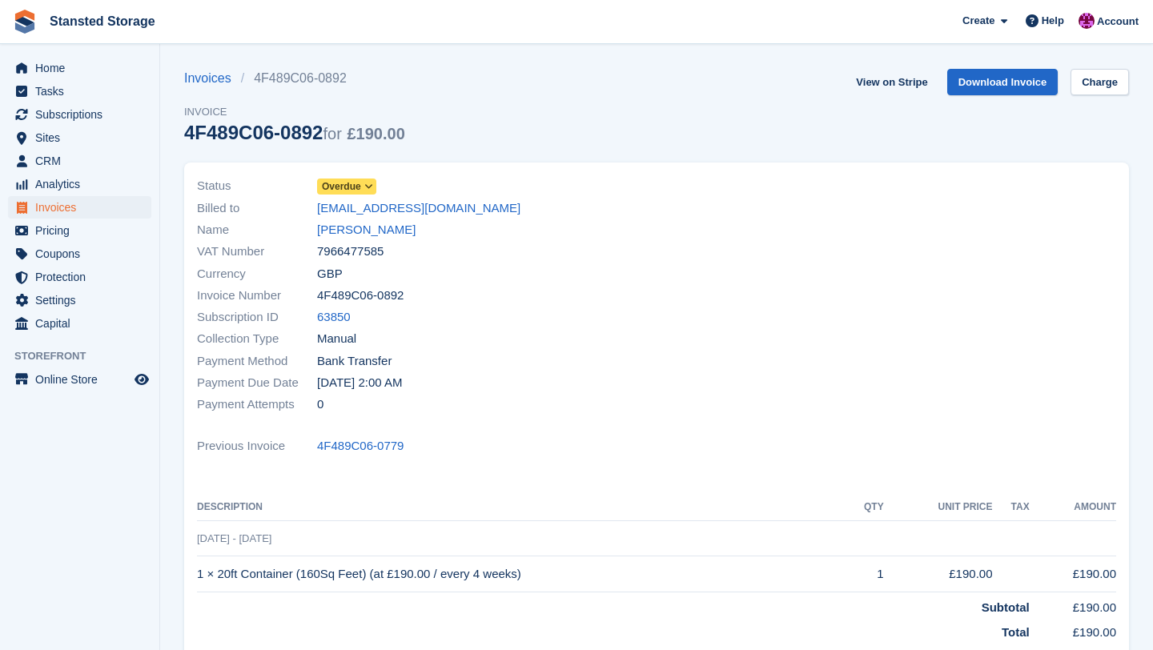
click at [373, 190] on icon at bounding box center [368, 187] width 9 height 10
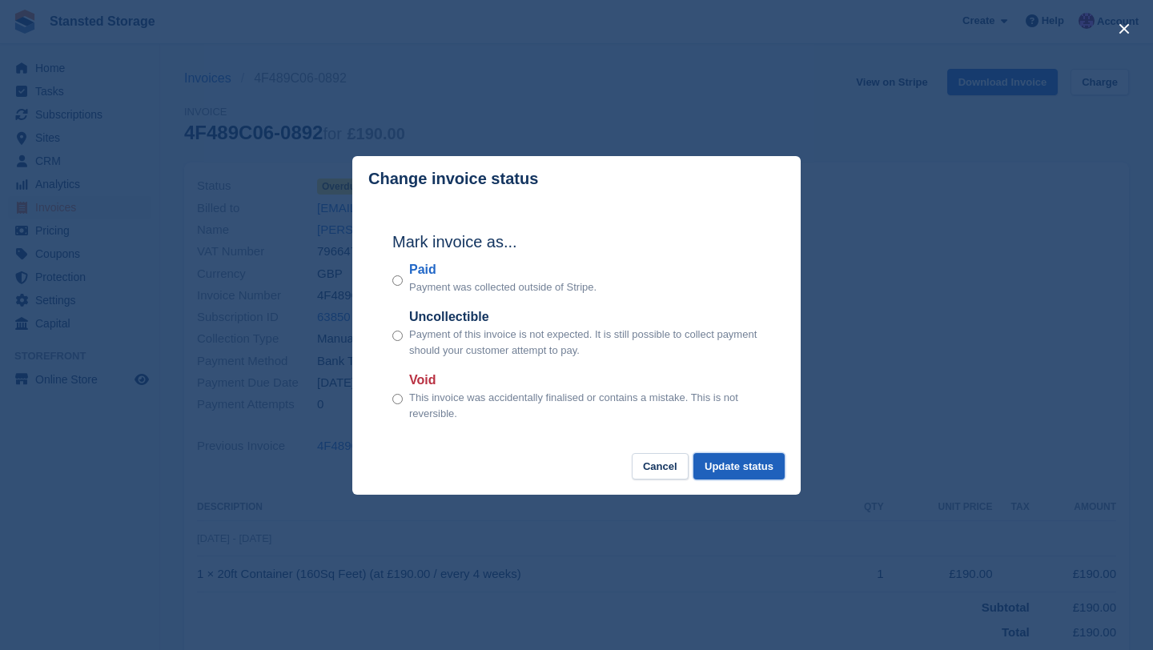
click at [727, 463] on button "Update status" at bounding box center [738, 466] width 91 height 26
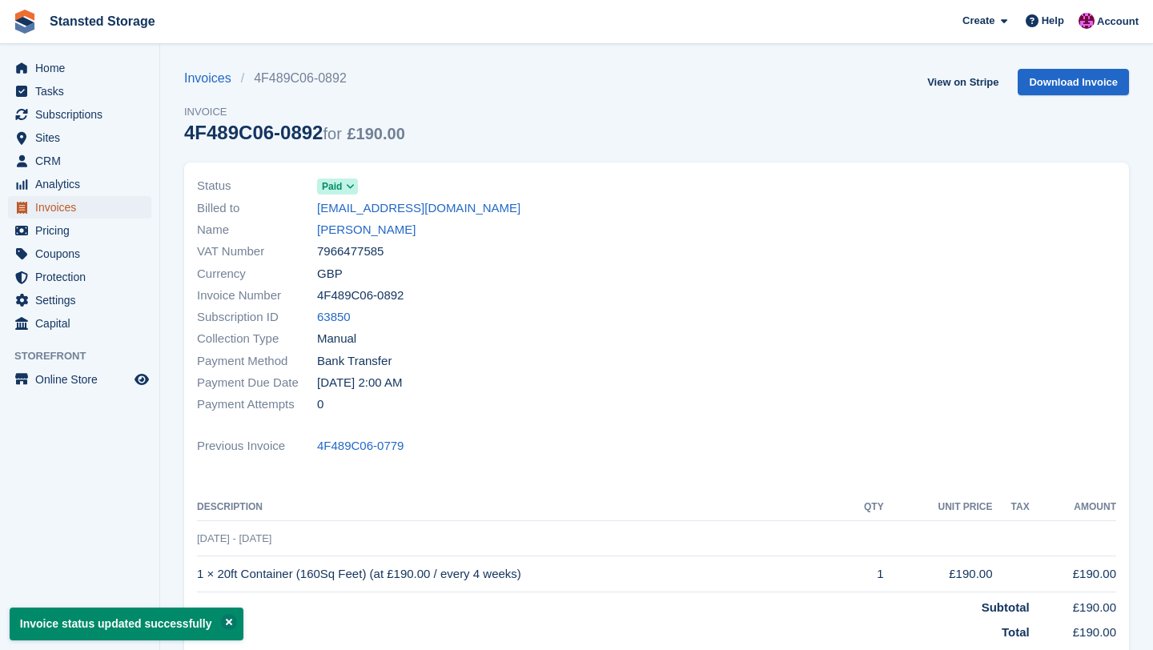
click at [121, 214] on span "Invoices" at bounding box center [83, 207] width 96 height 22
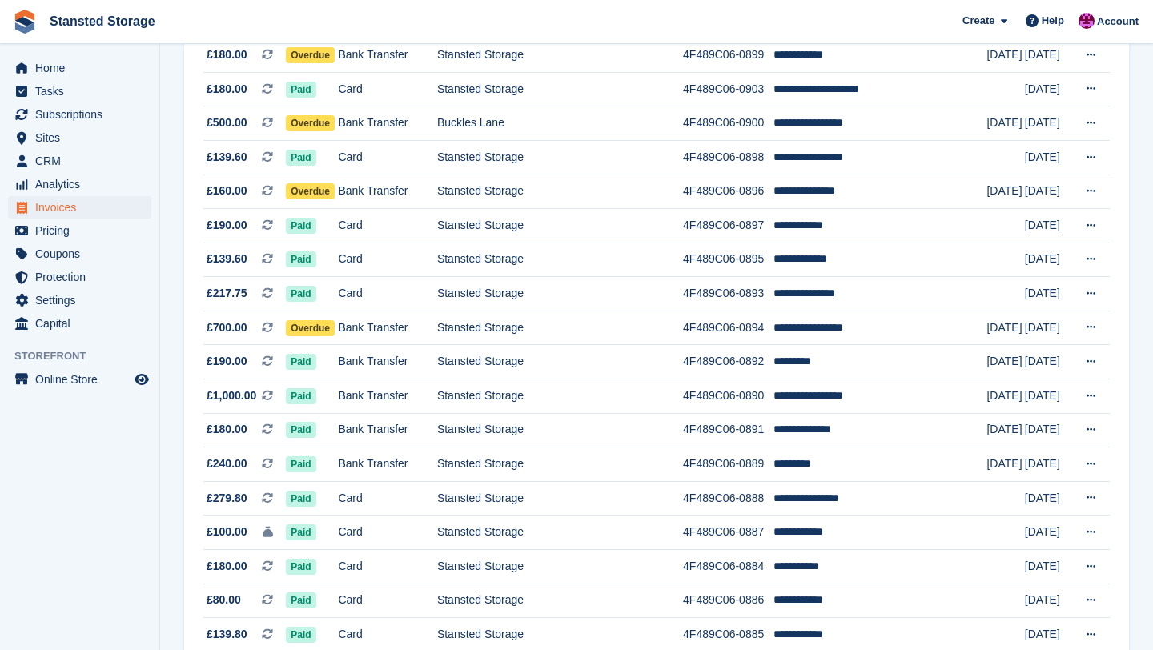
scroll to position [1103, 0]
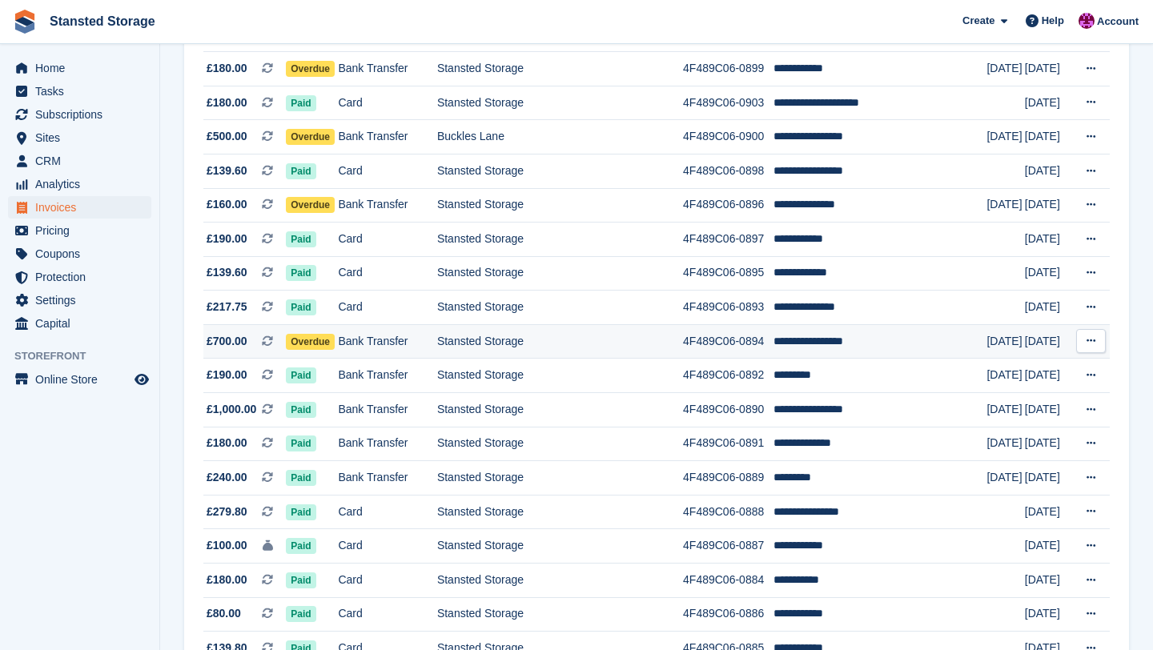
click at [392, 348] on td "Bank Transfer" at bounding box center [387, 341] width 99 height 34
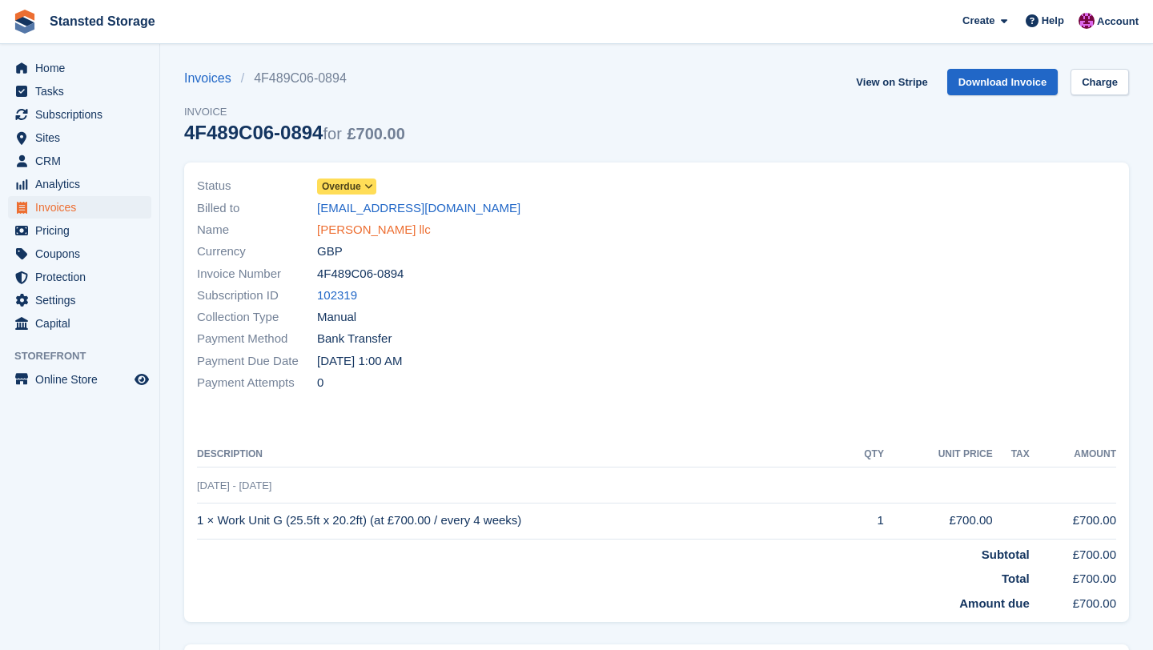
click at [395, 229] on link "[PERSON_NAME] llc" at bounding box center [374, 230] width 114 height 18
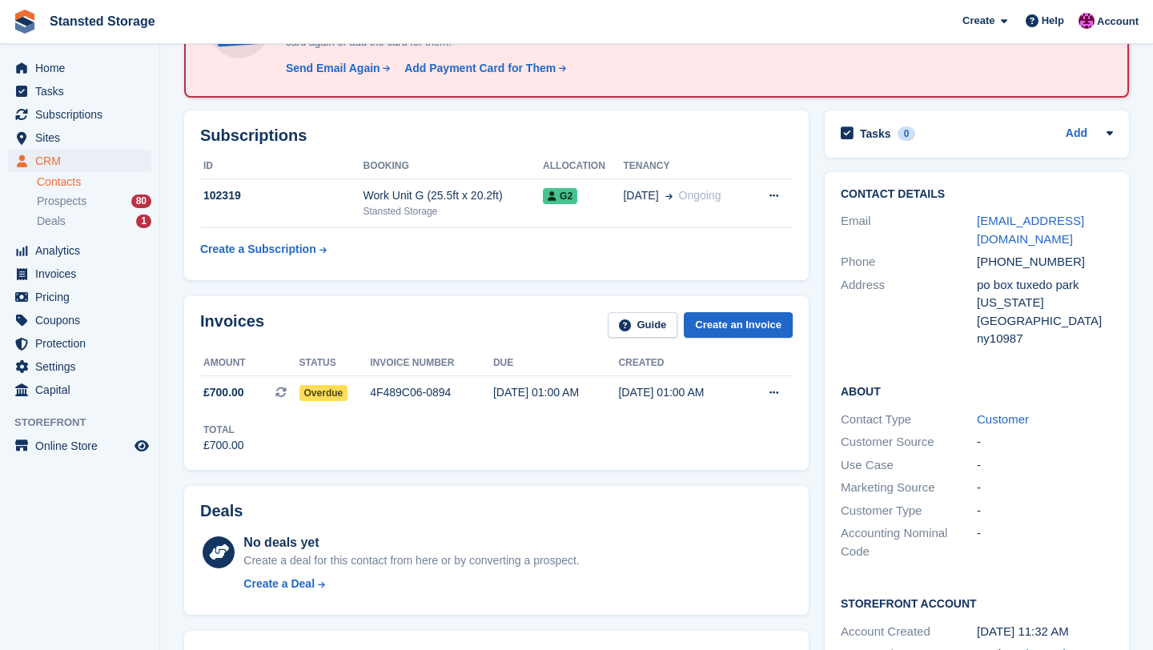
scroll to position [150, 0]
click at [431, 398] on div "4F489C06-0894" at bounding box center [431, 391] width 123 height 17
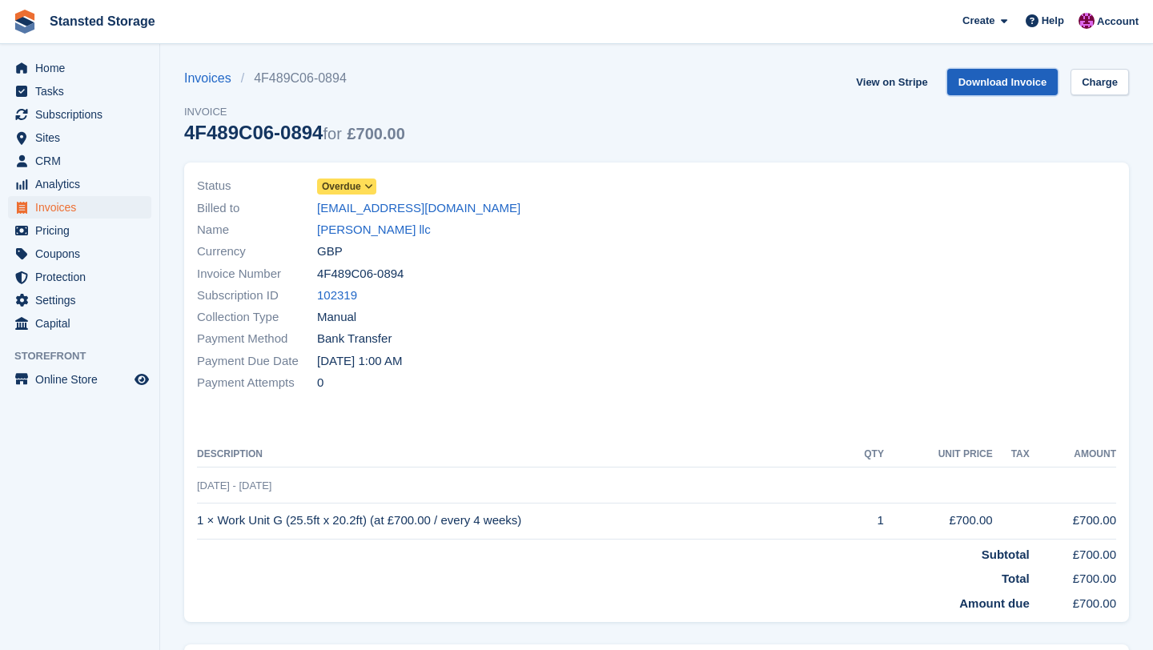
click at [980, 91] on link "Download Invoice" at bounding box center [1002, 82] width 111 height 26
drag, startPoint x: 301, startPoint y: 207, endPoint x: 478, endPoint y: 212, distance: 177.0
click at [478, 212] on div "Billed to accounts@carltonhobbs.com" at bounding box center [422, 208] width 450 height 22
copy div "accounts@carltonhobbs.com"
click at [87, 209] on span "Invoices" at bounding box center [83, 207] width 96 height 22
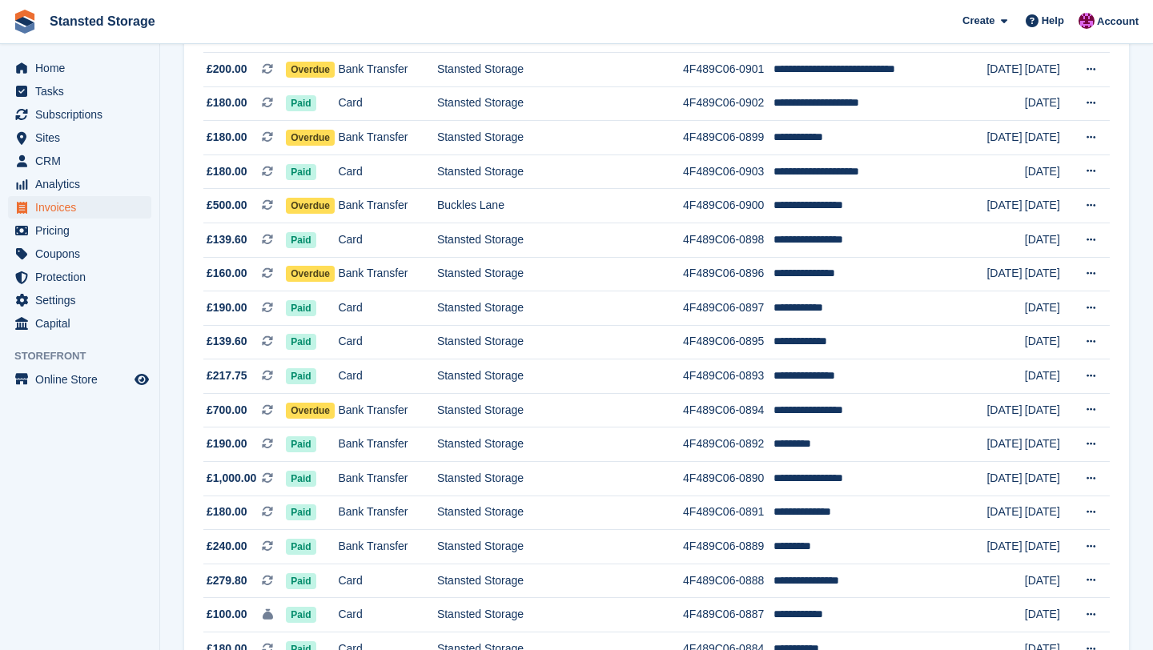
scroll to position [1023, 0]
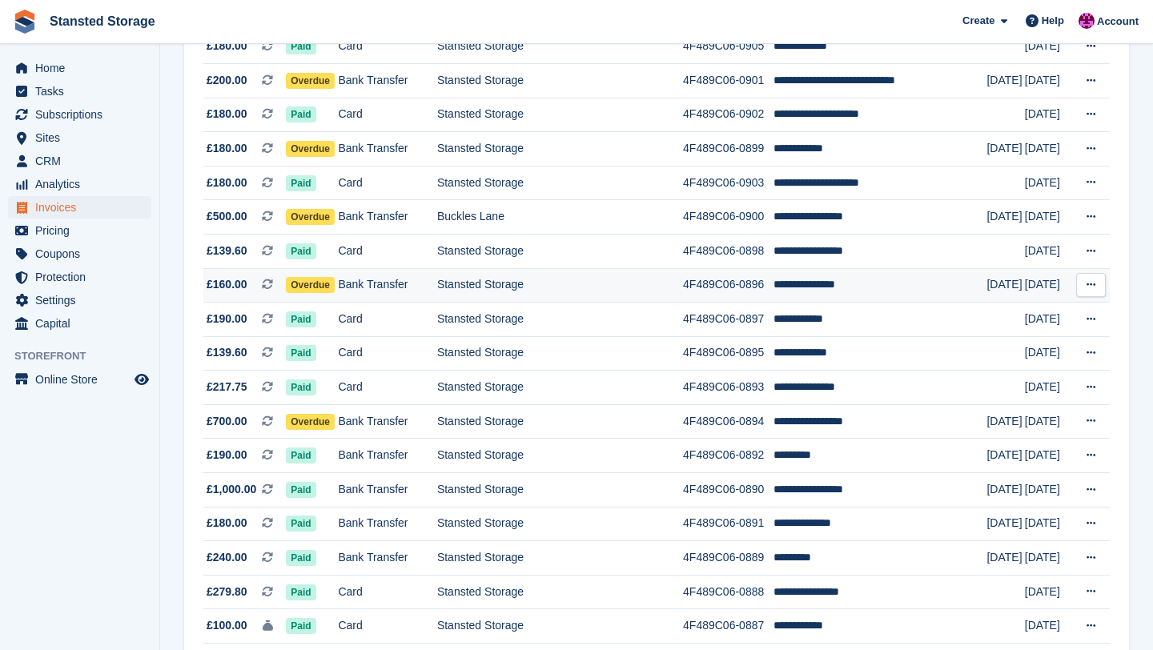
click at [457, 277] on td "Stansted Storage" at bounding box center [560, 285] width 246 height 34
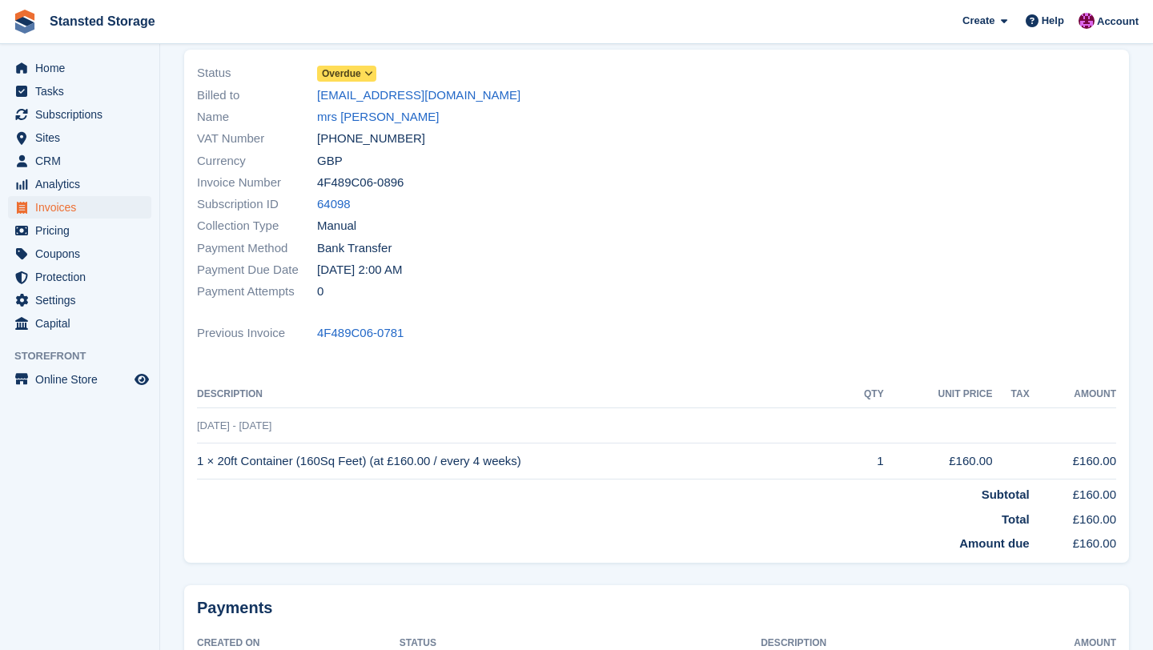
scroll to position [111, 0]
click at [389, 121] on link "mrs [PERSON_NAME]" at bounding box center [378, 119] width 122 height 18
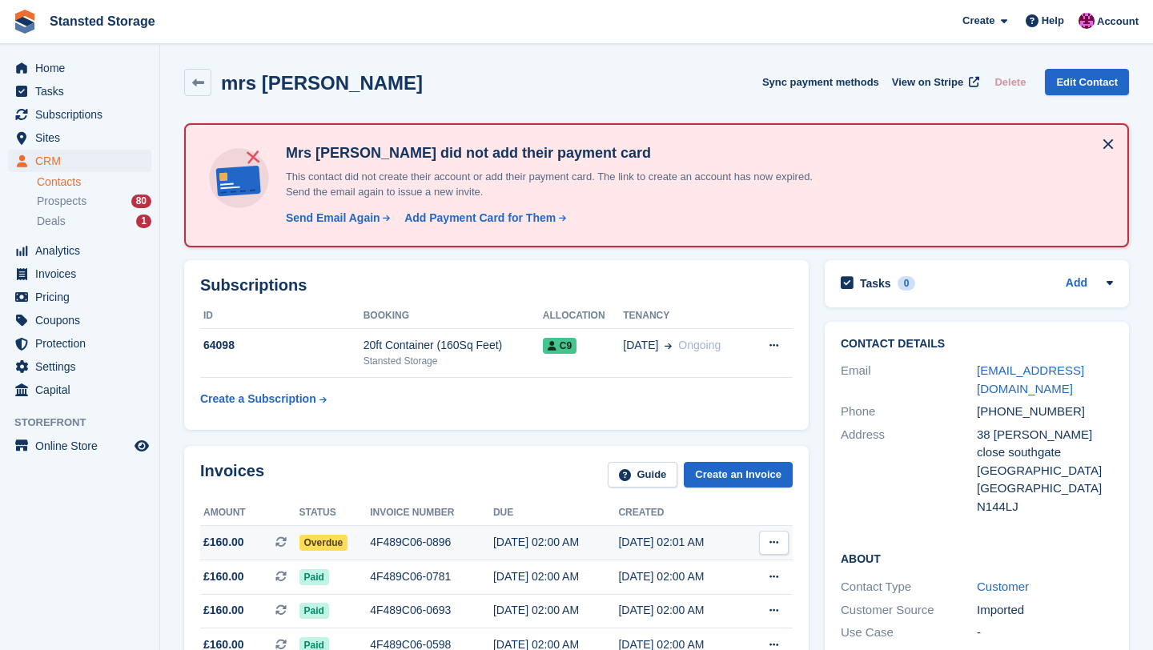
click at [443, 546] on div "4F489C06-0896" at bounding box center [431, 542] width 123 height 17
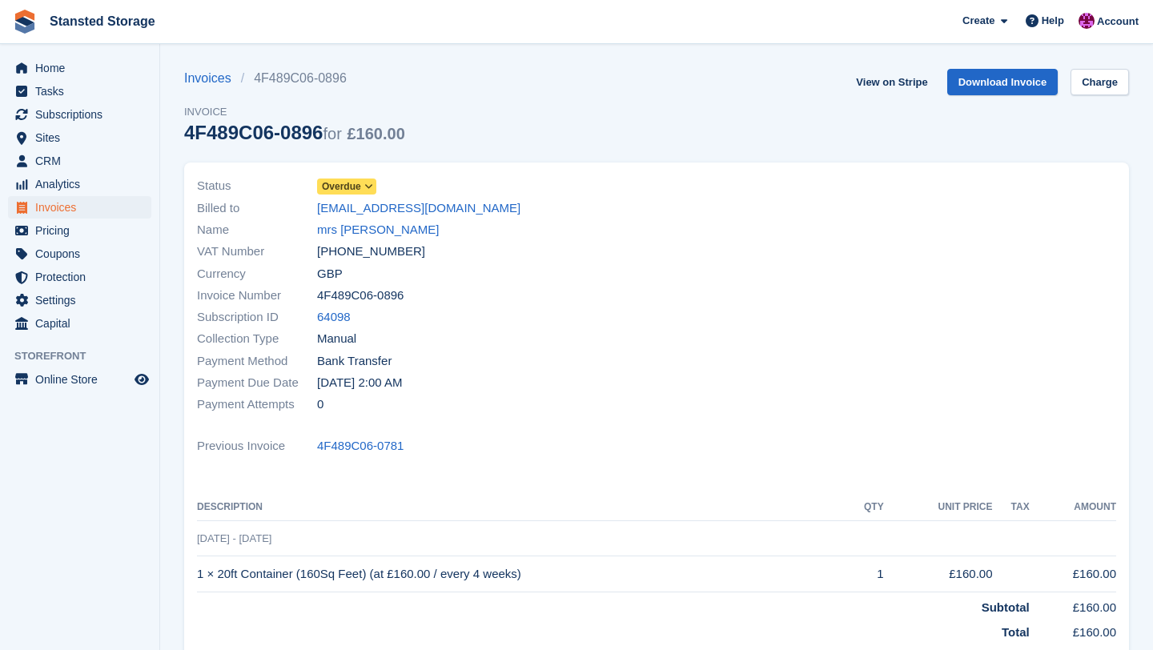
click at [375, 186] on span at bounding box center [369, 186] width 13 height 13
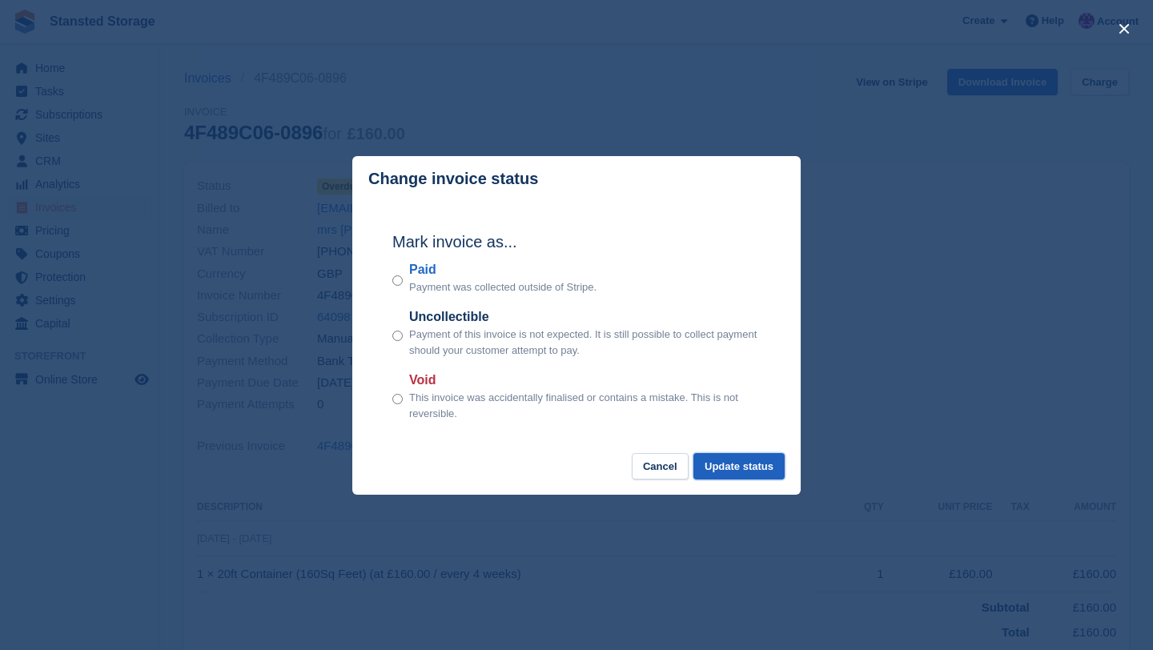
click at [739, 466] on button "Update status" at bounding box center [738, 466] width 91 height 26
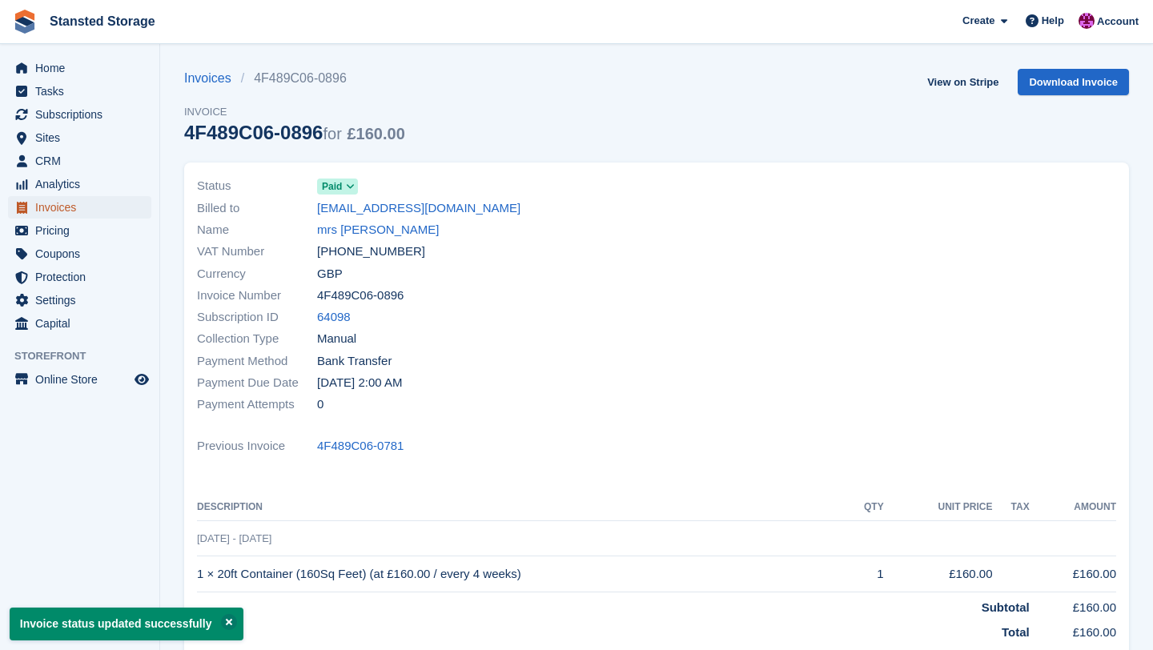
click at [86, 203] on span "Invoices" at bounding box center [83, 207] width 96 height 22
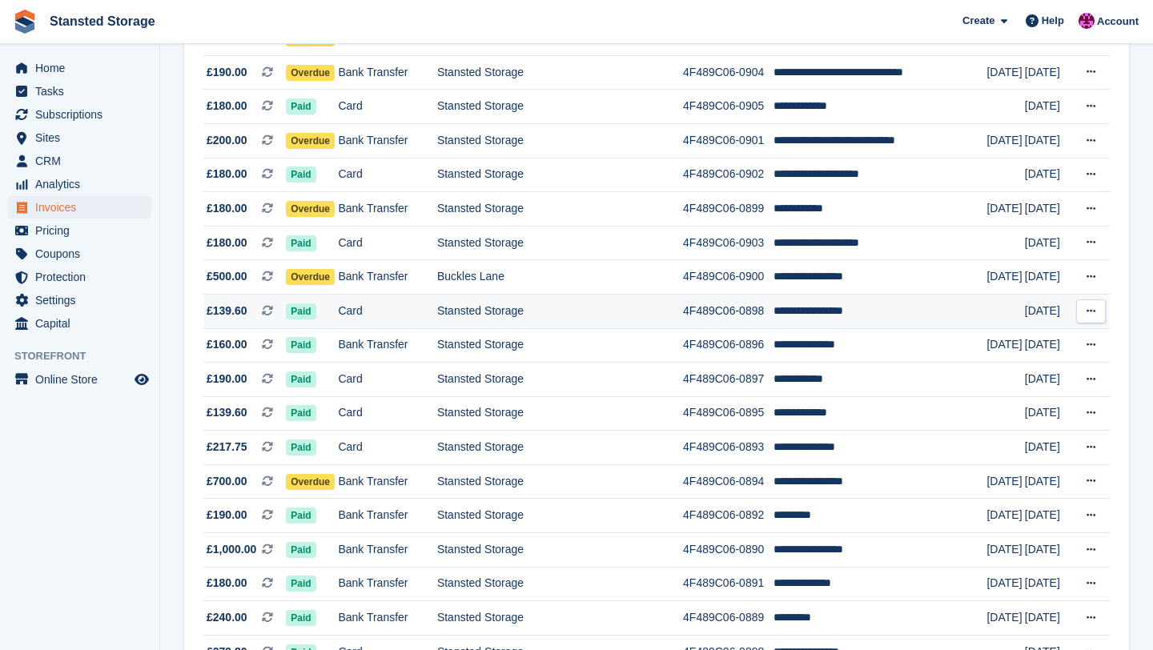
scroll to position [960, 0]
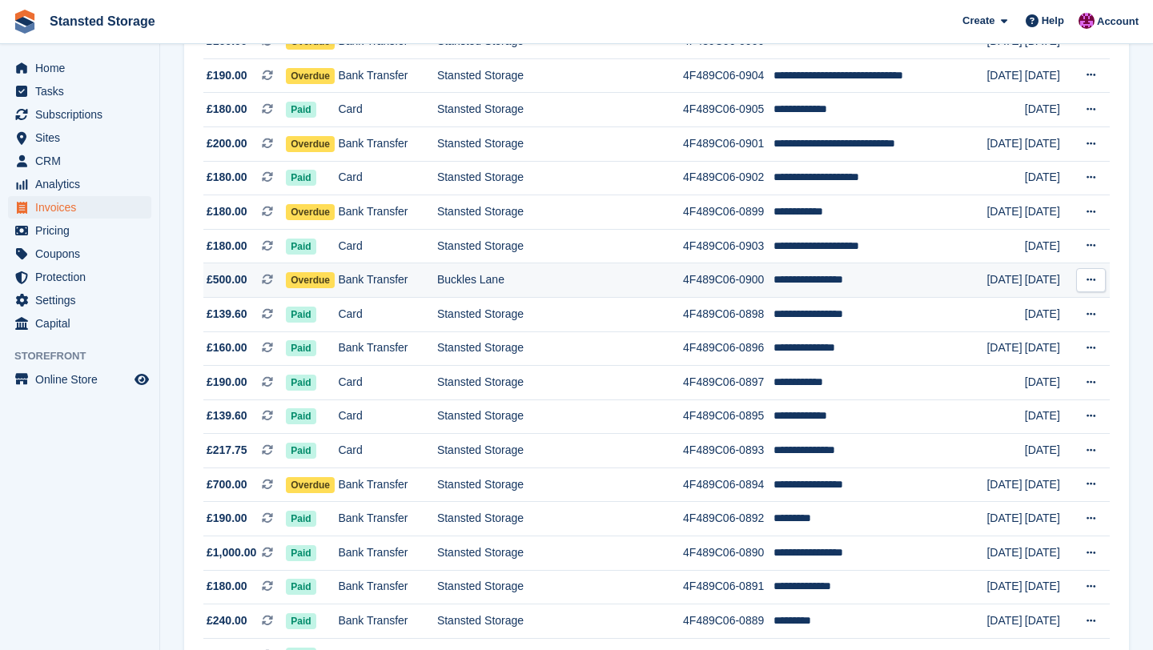
click at [500, 281] on td "Buckles Lane" at bounding box center [560, 280] width 246 height 34
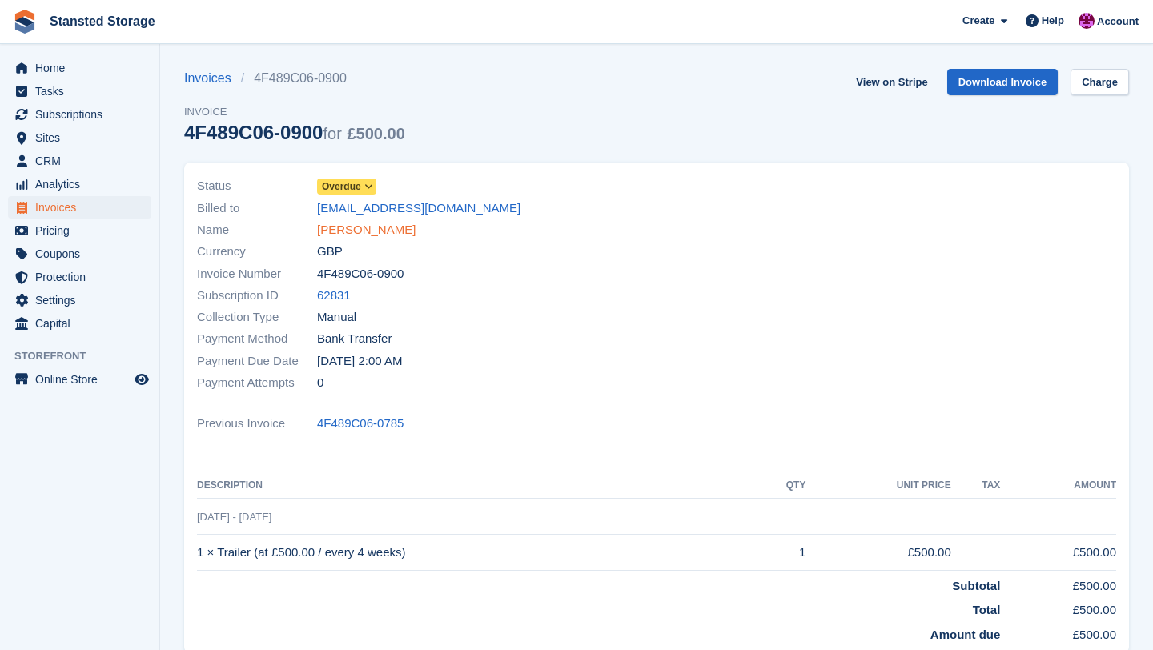
click at [395, 231] on link "[PERSON_NAME]" at bounding box center [366, 230] width 98 height 18
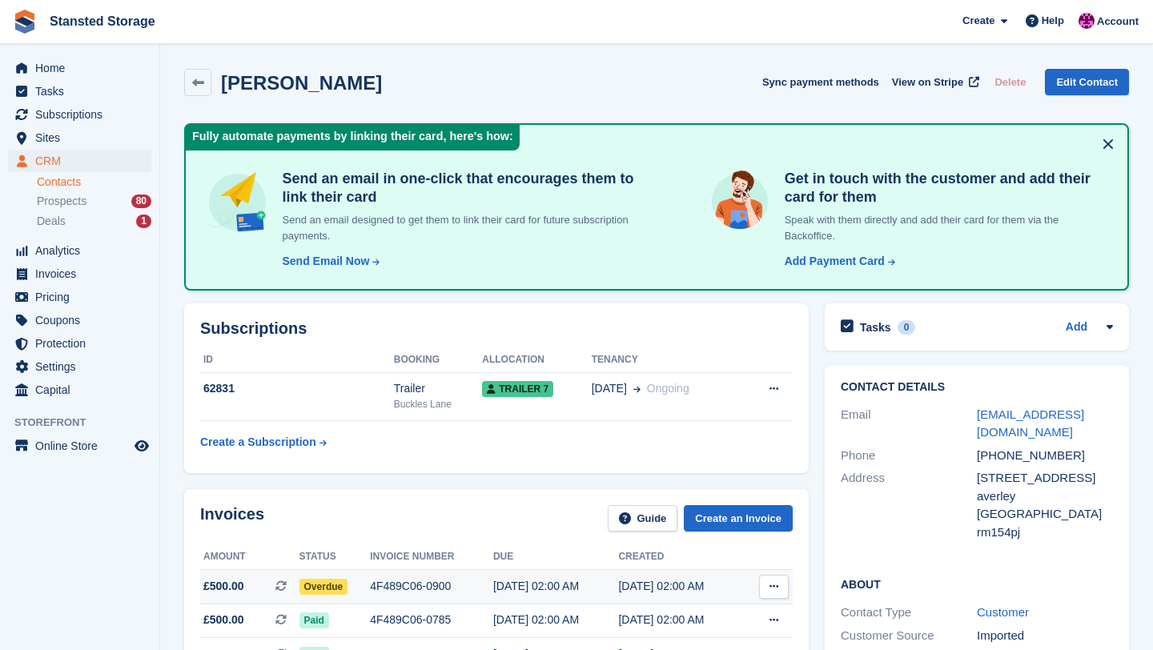
click at [420, 590] on div "4F489C06-0900" at bounding box center [431, 586] width 123 height 17
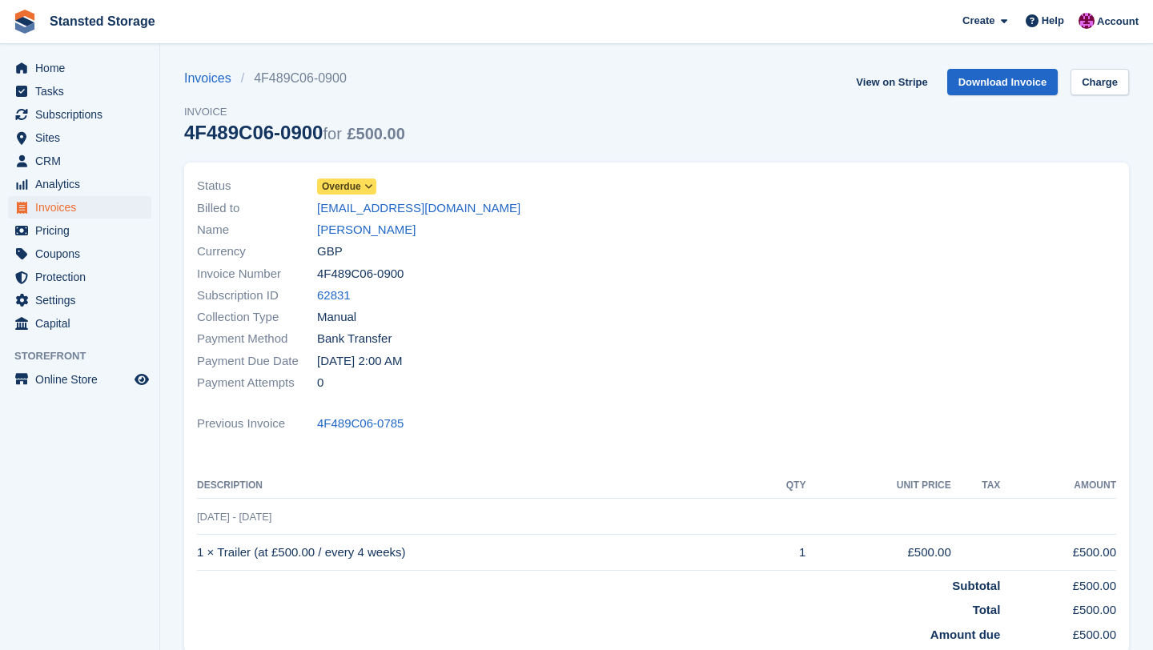
click at [373, 184] on icon at bounding box center [368, 187] width 9 height 10
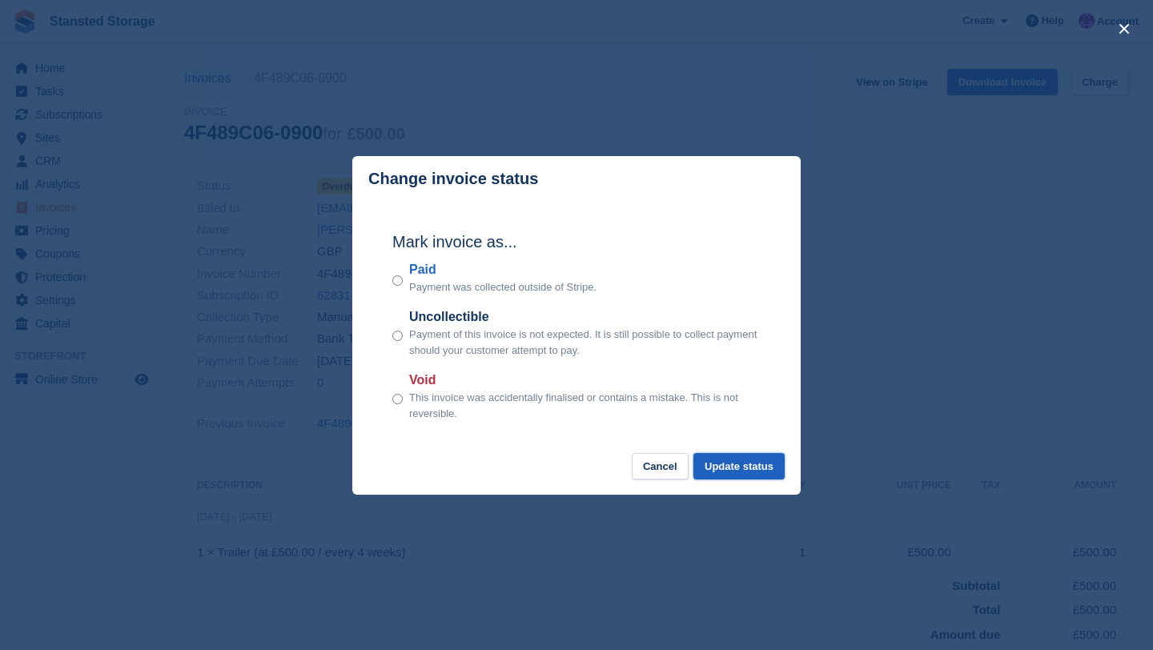
click at [741, 467] on button "Update status" at bounding box center [738, 466] width 91 height 26
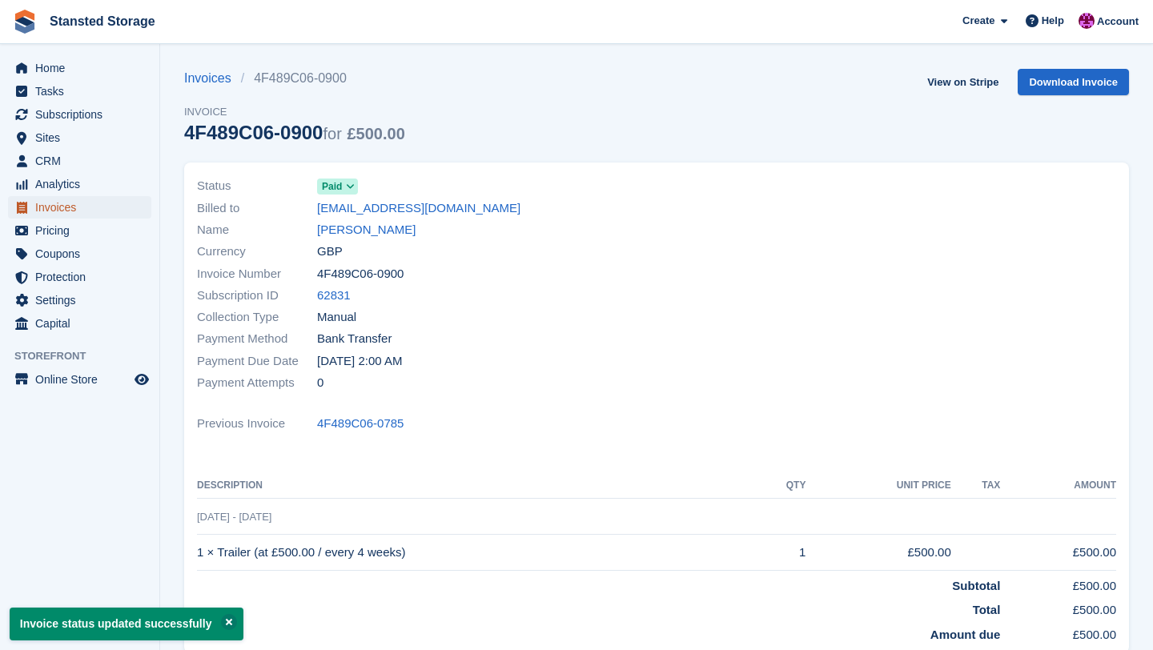
click at [79, 210] on span "Invoices" at bounding box center [83, 207] width 96 height 22
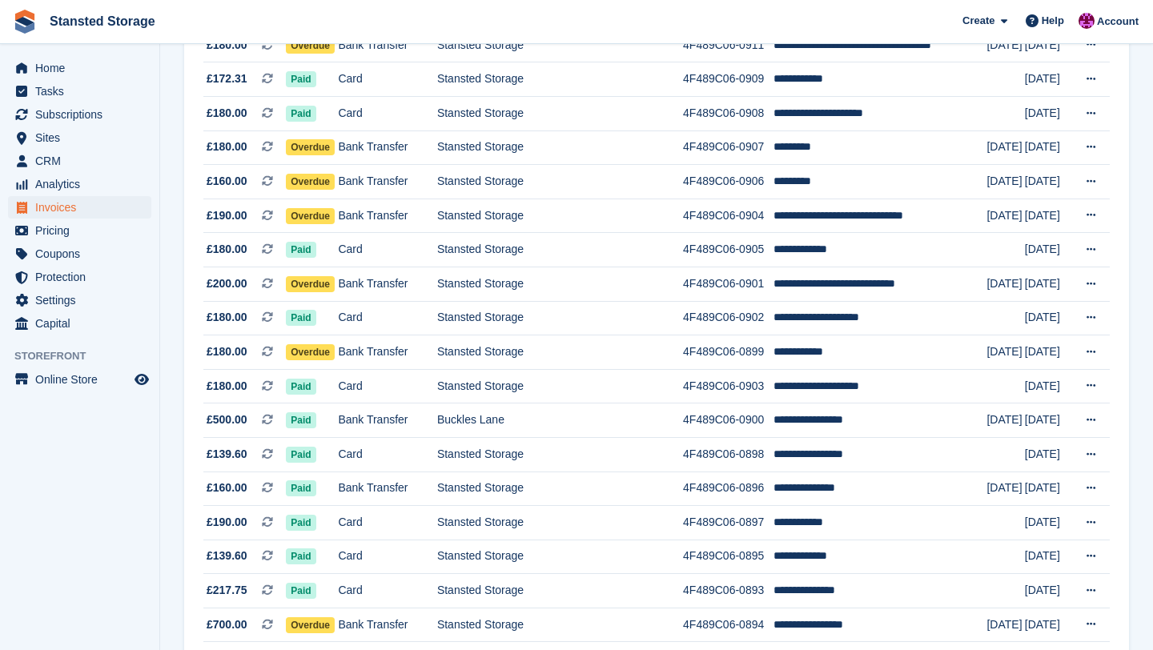
scroll to position [811, 0]
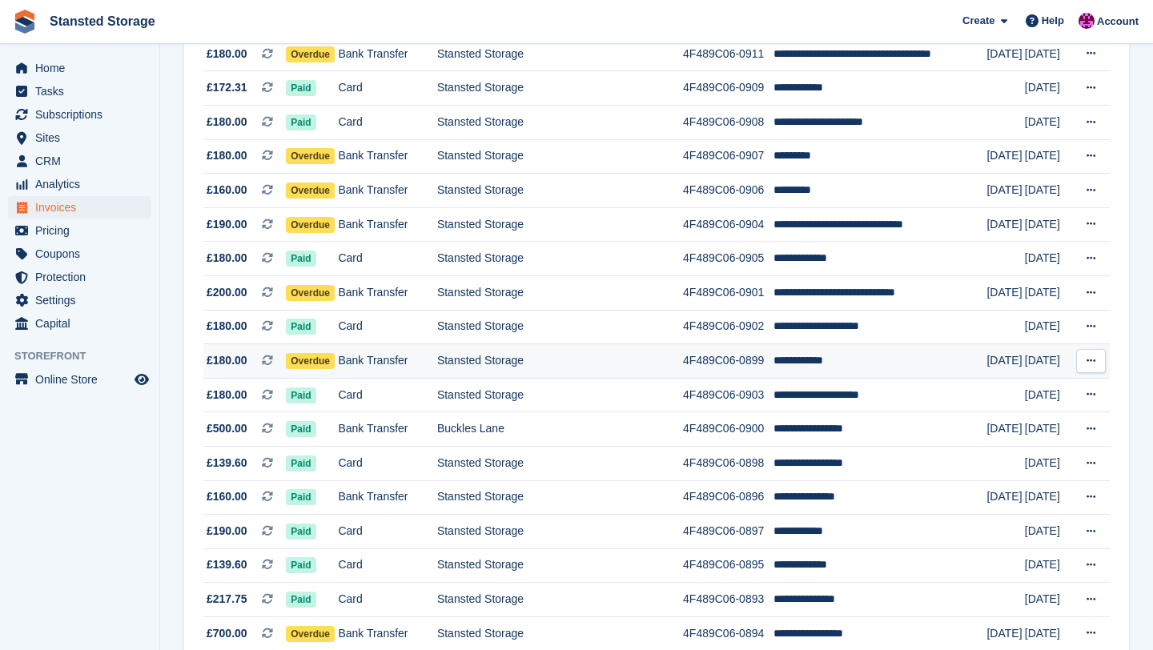
click at [484, 370] on td "Stansted Storage" at bounding box center [560, 361] width 246 height 34
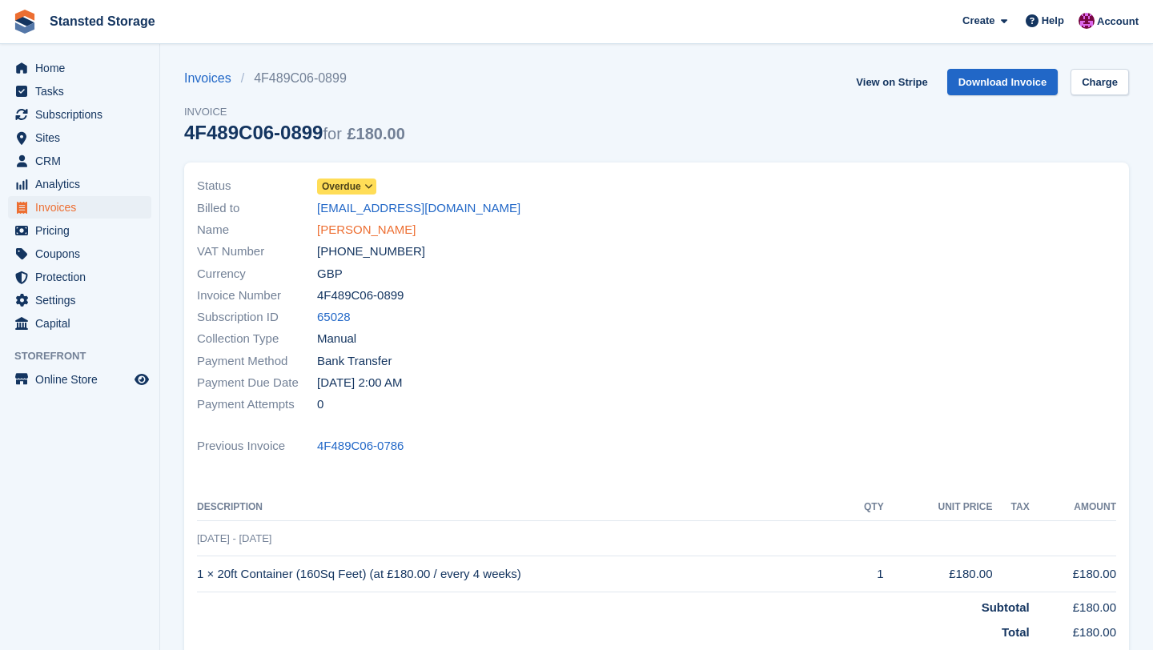
click at [335, 228] on link "[PERSON_NAME]" at bounding box center [366, 230] width 98 height 18
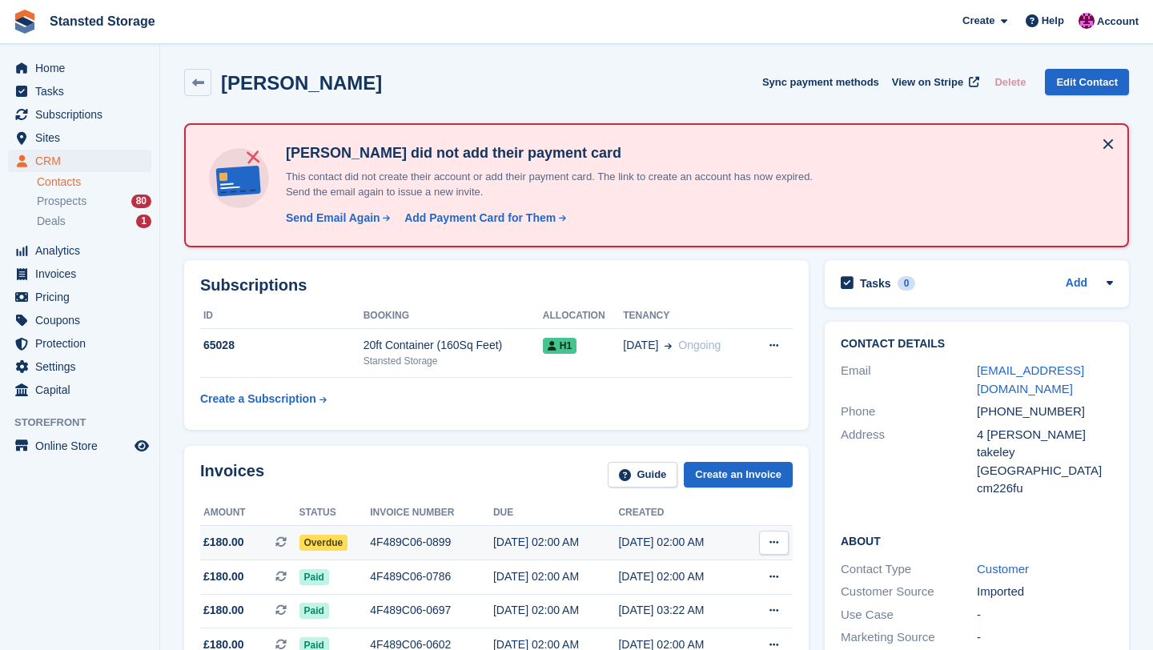
click at [420, 548] on div "4F489C06-0899" at bounding box center [431, 542] width 123 height 17
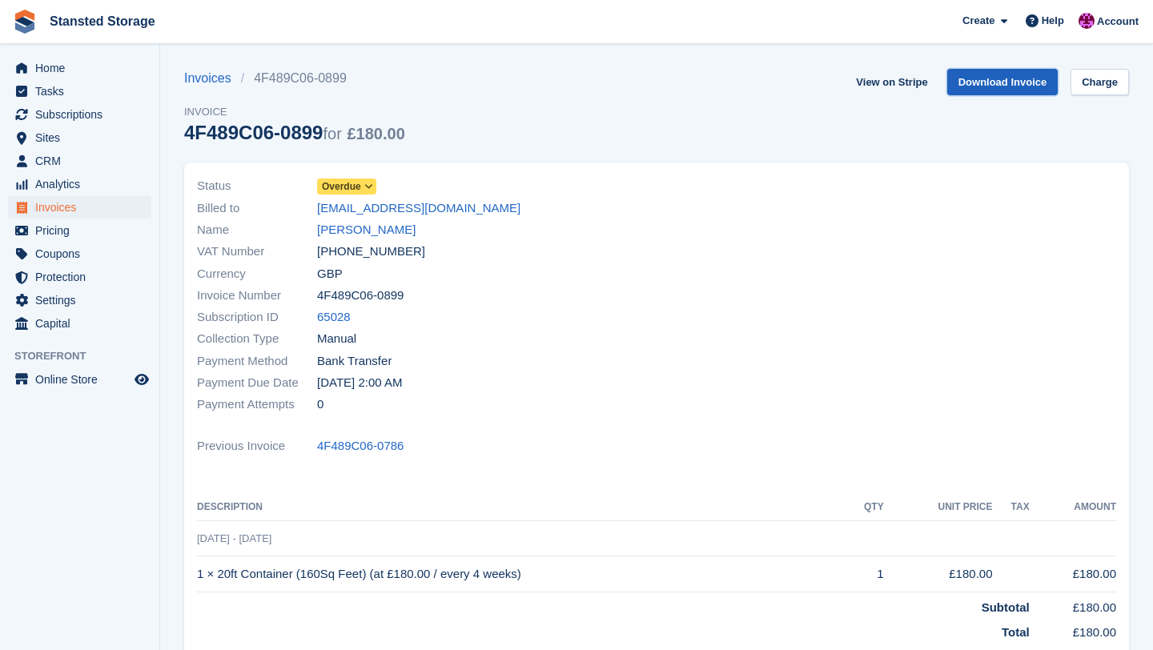
click at [985, 79] on link "Download Invoice" at bounding box center [1002, 82] width 111 height 26
drag, startPoint x: 315, startPoint y: 211, endPoint x: 504, endPoint y: 205, distance: 189.8
click at [504, 205] on div "Billed to info@jandco-contractorsltd.co.uk" at bounding box center [422, 208] width 450 height 22
copy div "info@jandco-contractorsltd.co.uk"
click at [90, 216] on span "Invoices" at bounding box center [83, 207] width 96 height 22
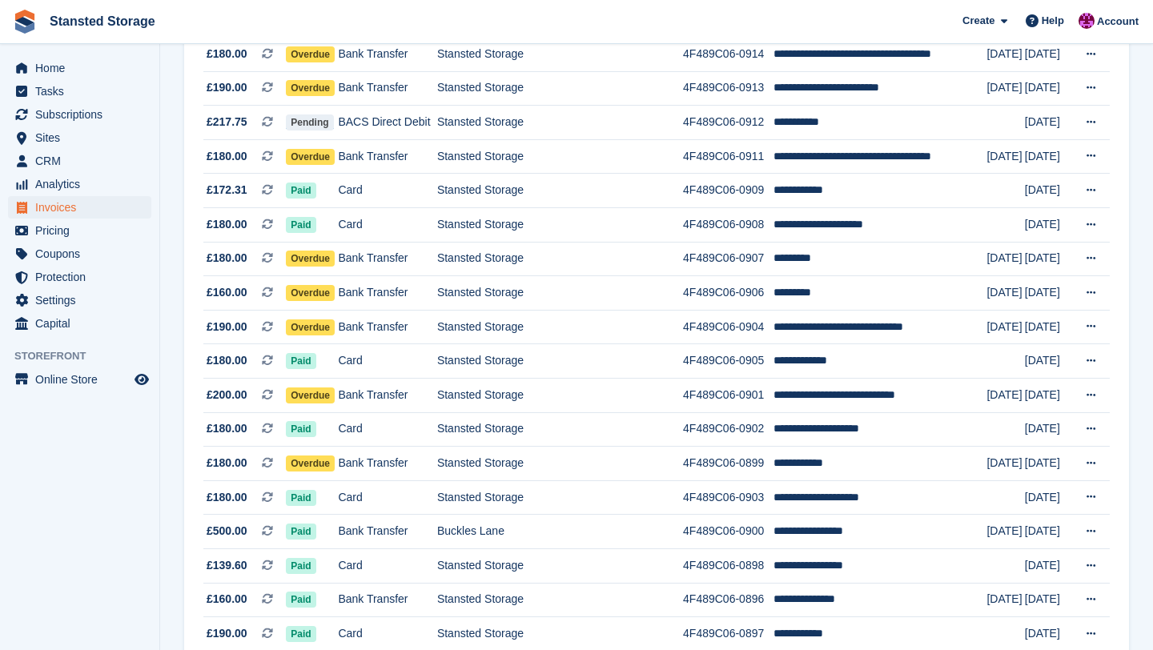
scroll to position [704, 0]
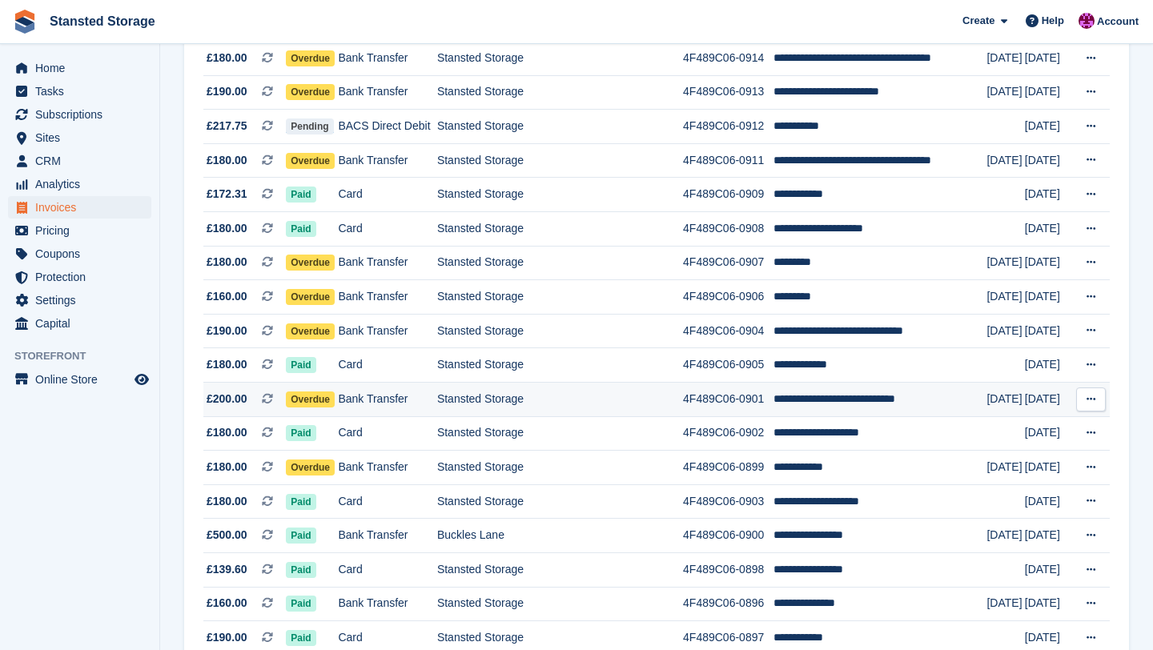
click at [447, 393] on td "Stansted Storage" at bounding box center [560, 399] width 246 height 34
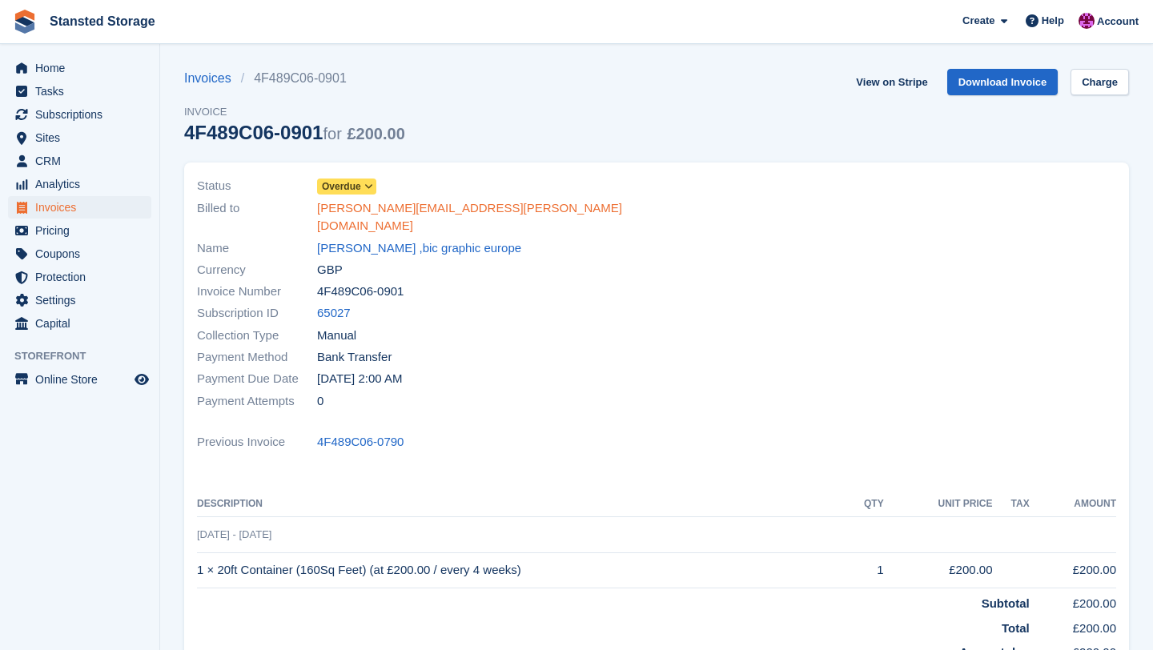
click at [421, 212] on link "[PERSON_NAME][EMAIL_ADDRESS][PERSON_NAME][DOMAIN_NAME]" at bounding box center [482, 217] width 330 height 36
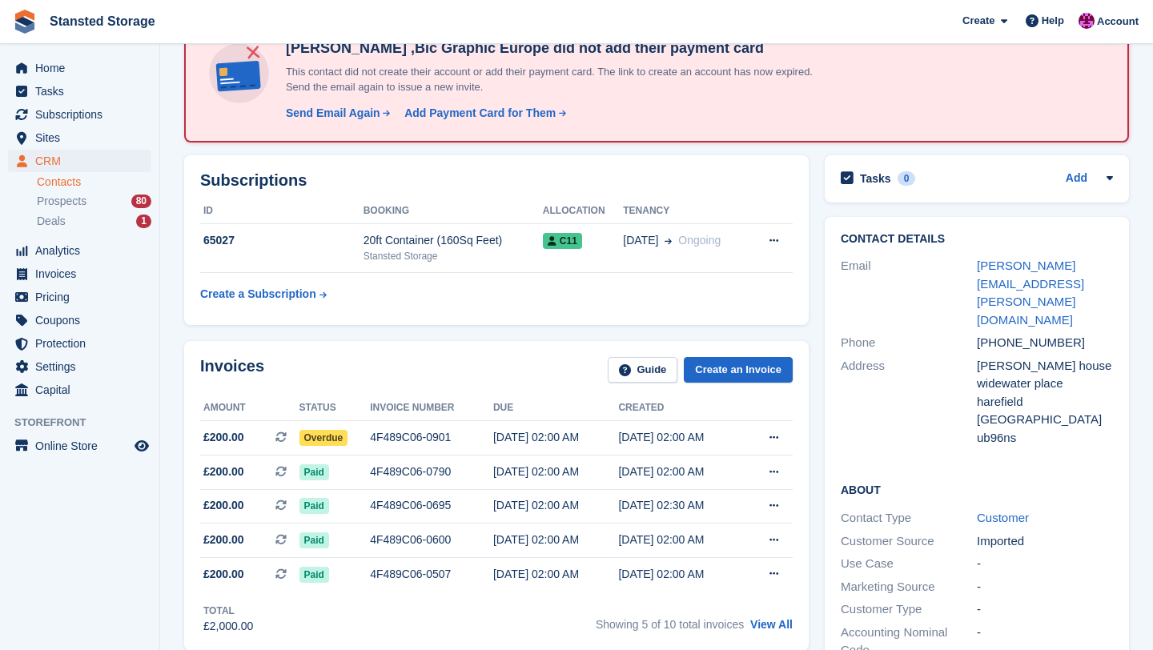
scroll to position [106, 0]
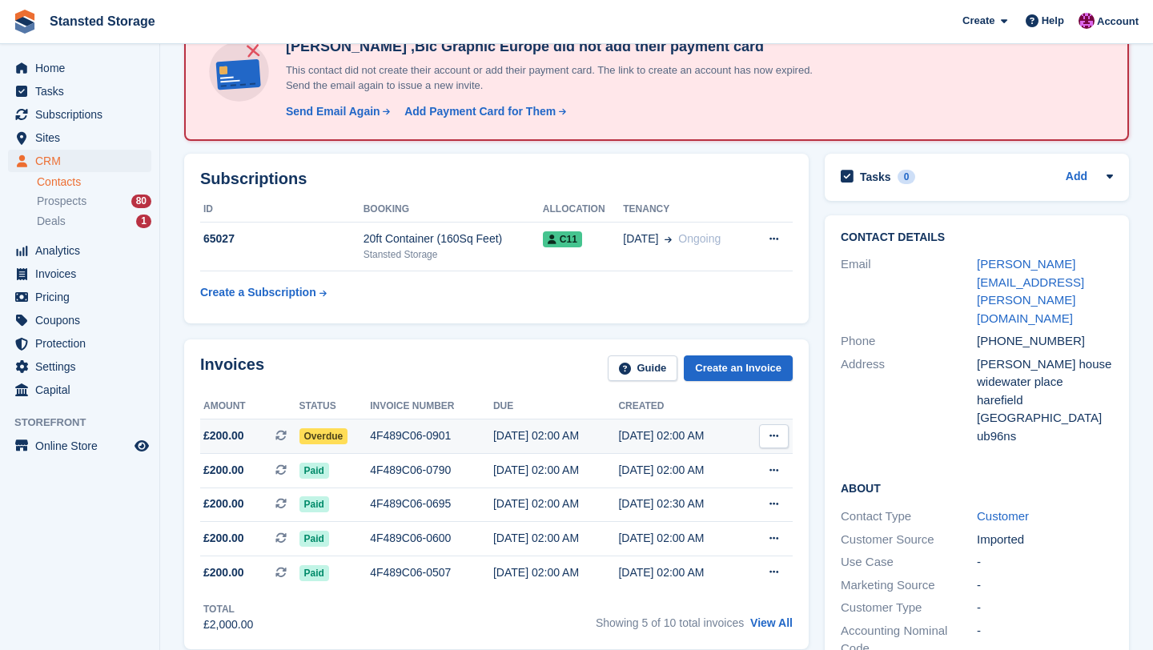
click at [472, 433] on div "4F489C06-0901" at bounding box center [431, 435] width 123 height 17
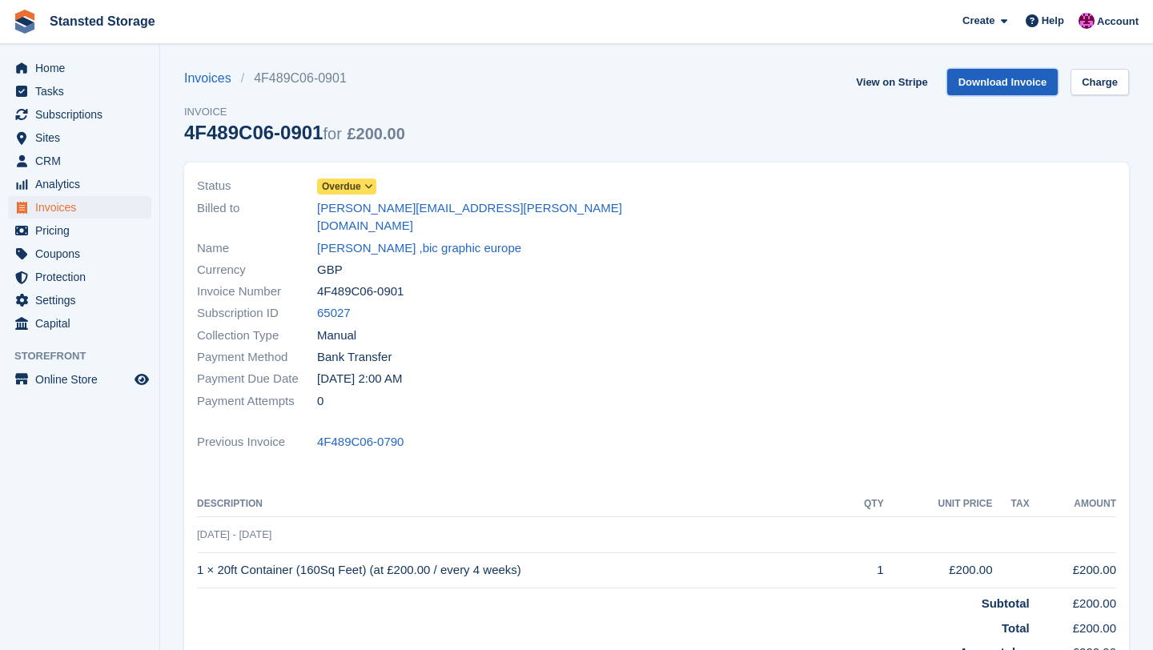
click at [1026, 85] on link "Download Invoice" at bounding box center [1002, 82] width 111 height 26
drag, startPoint x: 307, startPoint y: 210, endPoint x: 468, endPoint y: 215, distance: 161.0
click at [468, 215] on div "Billed to ian.barham@bicworld.com" at bounding box center [422, 217] width 450 height 40
copy div "ian.barham@bicworld.com"
click at [61, 205] on span "Invoices" at bounding box center [83, 207] width 96 height 22
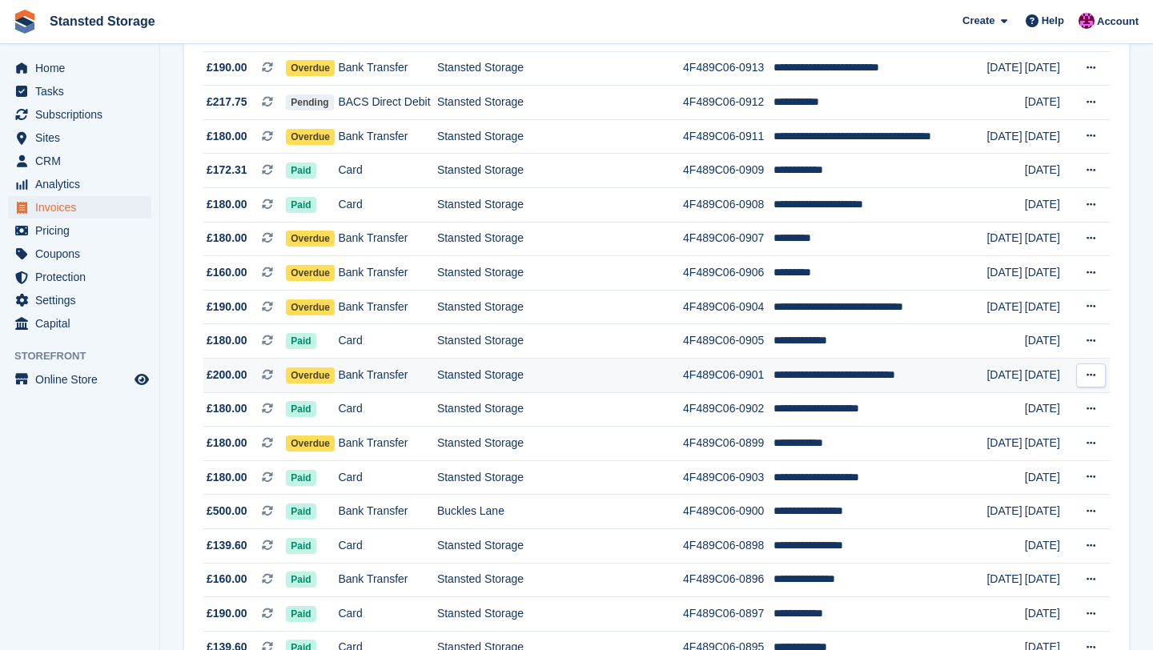
scroll to position [728, 0]
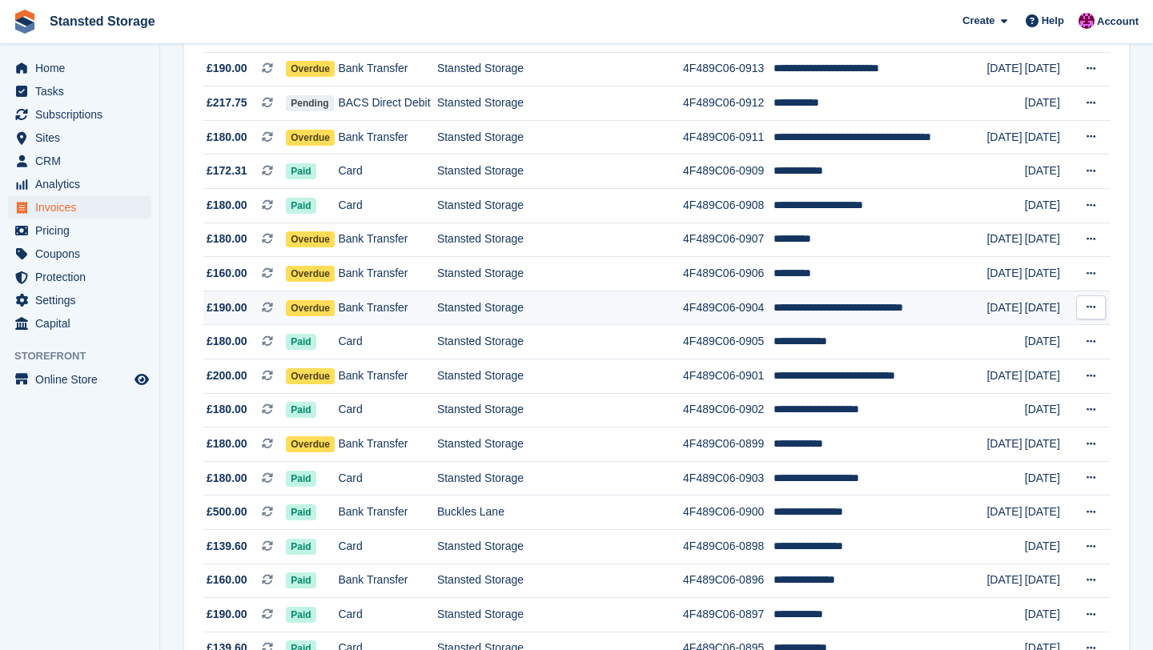
click at [431, 311] on td "Bank Transfer" at bounding box center [387, 308] width 99 height 34
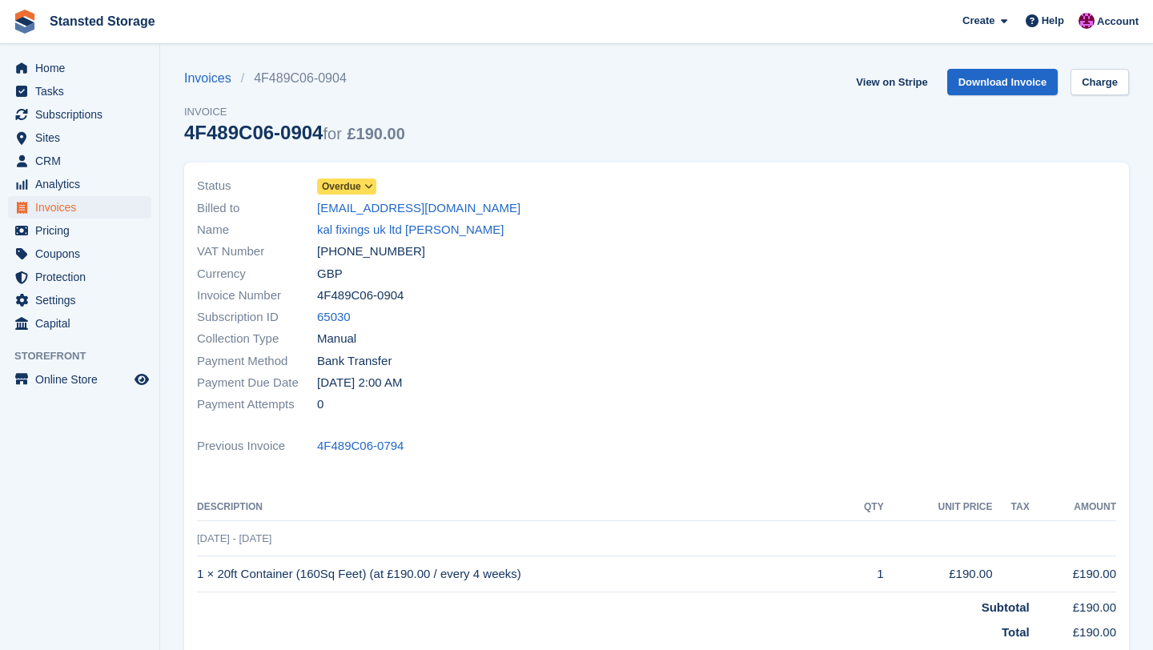
click at [373, 191] on icon at bounding box center [368, 187] width 9 height 10
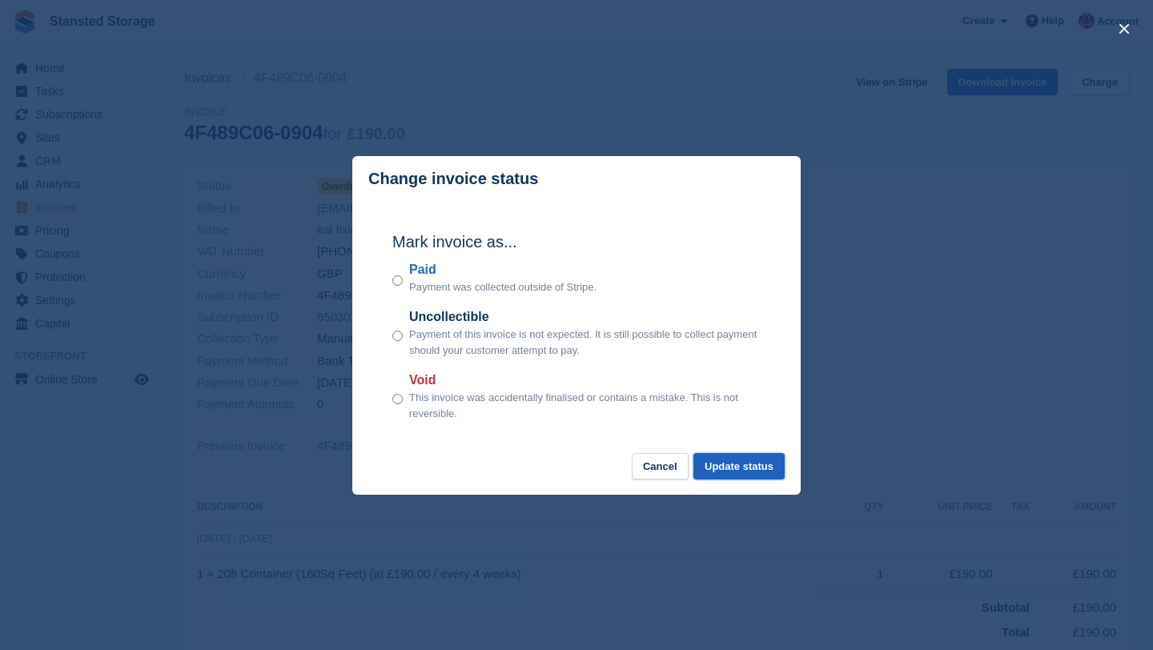
click at [742, 461] on button "Update status" at bounding box center [738, 466] width 91 height 26
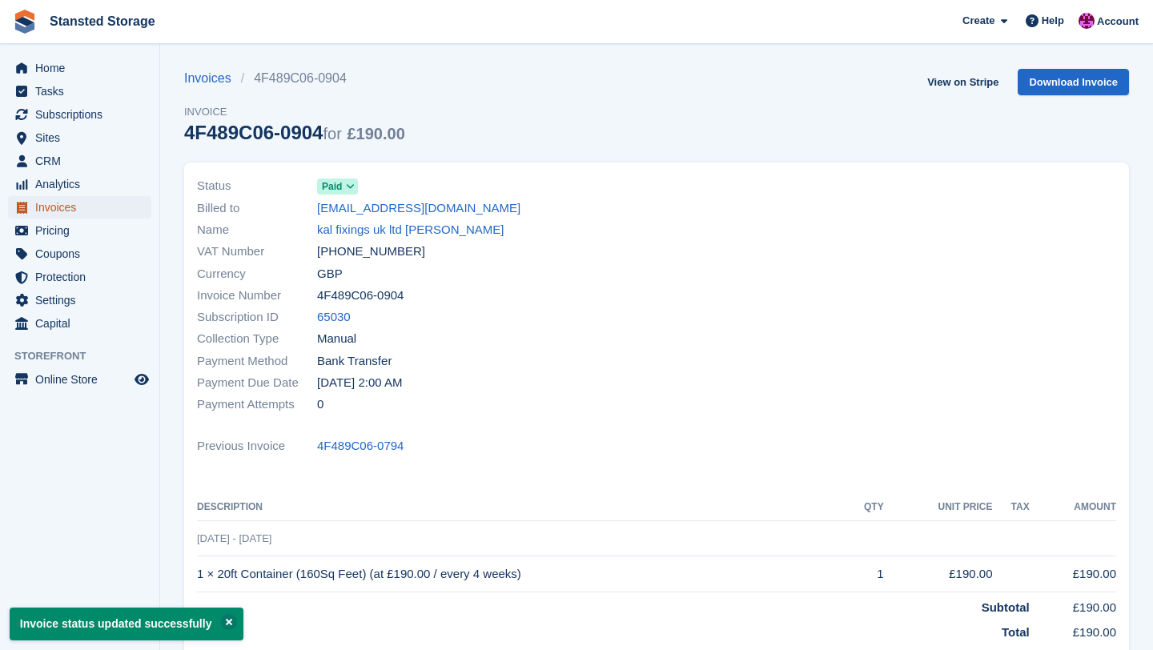
click at [116, 209] on span "Invoices" at bounding box center [83, 207] width 96 height 22
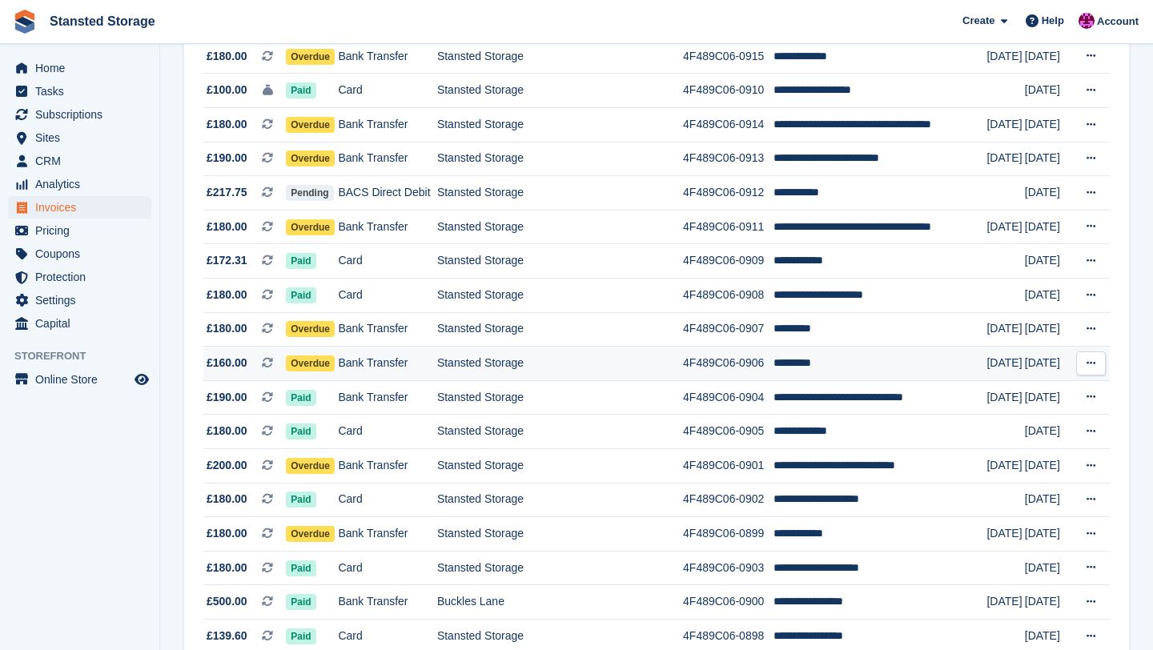
scroll to position [643, 0]
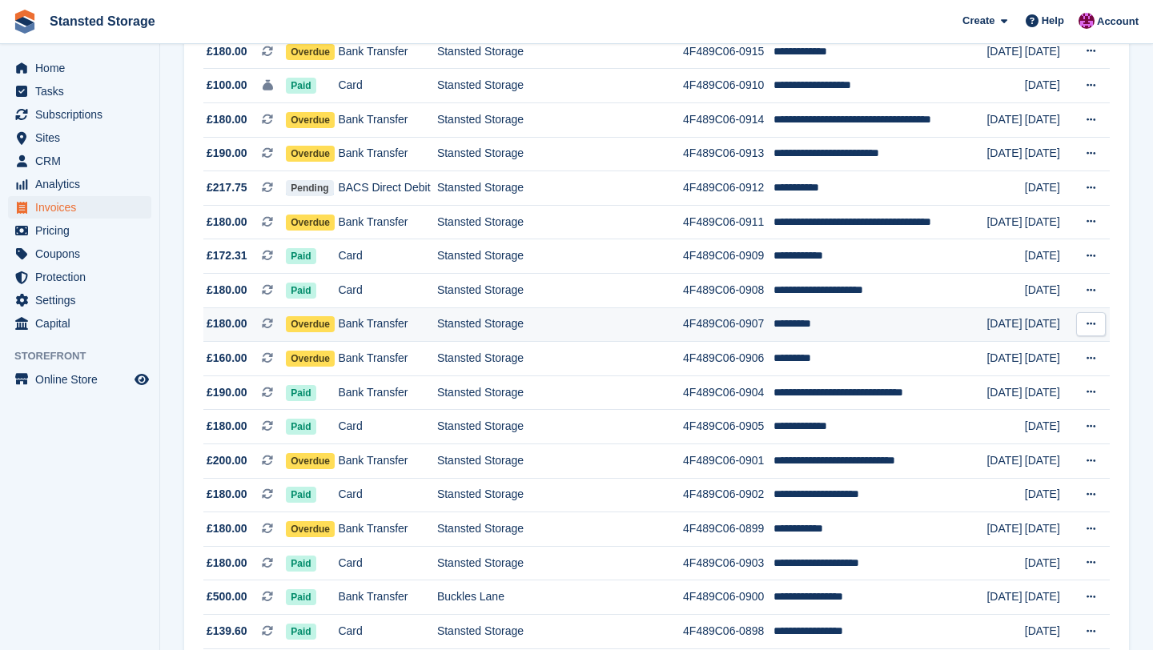
click at [470, 331] on td "Stansted Storage" at bounding box center [560, 324] width 246 height 34
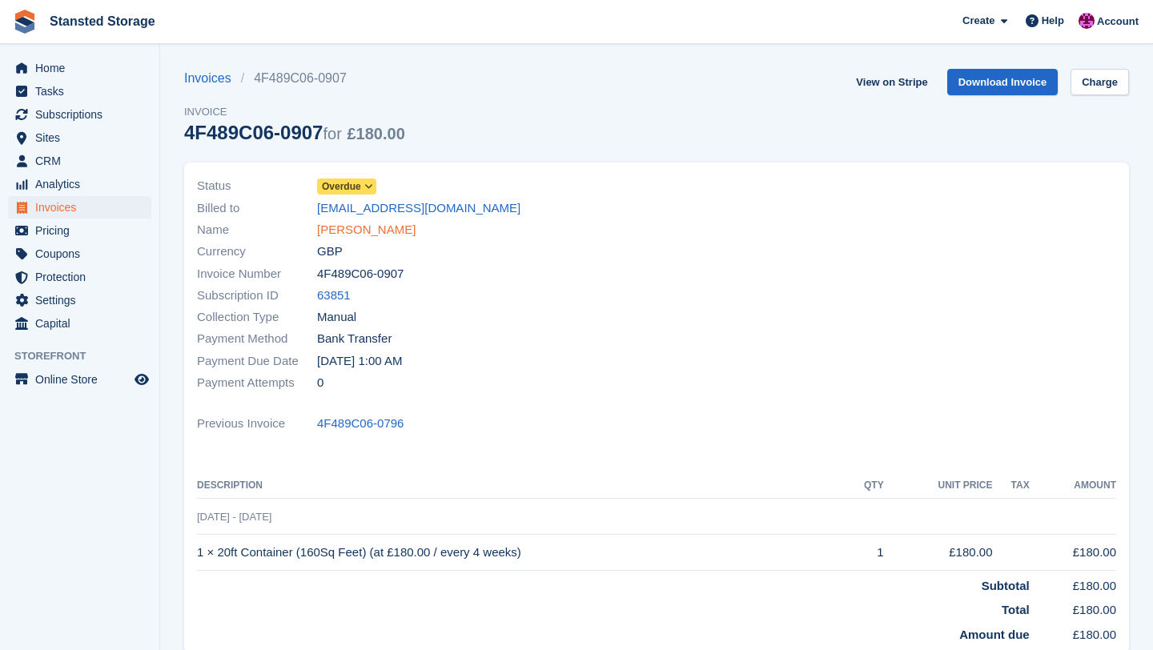
click at [353, 227] on link "[PERSON_NAME]" at bounding box center [366, 230] width 98 height 18
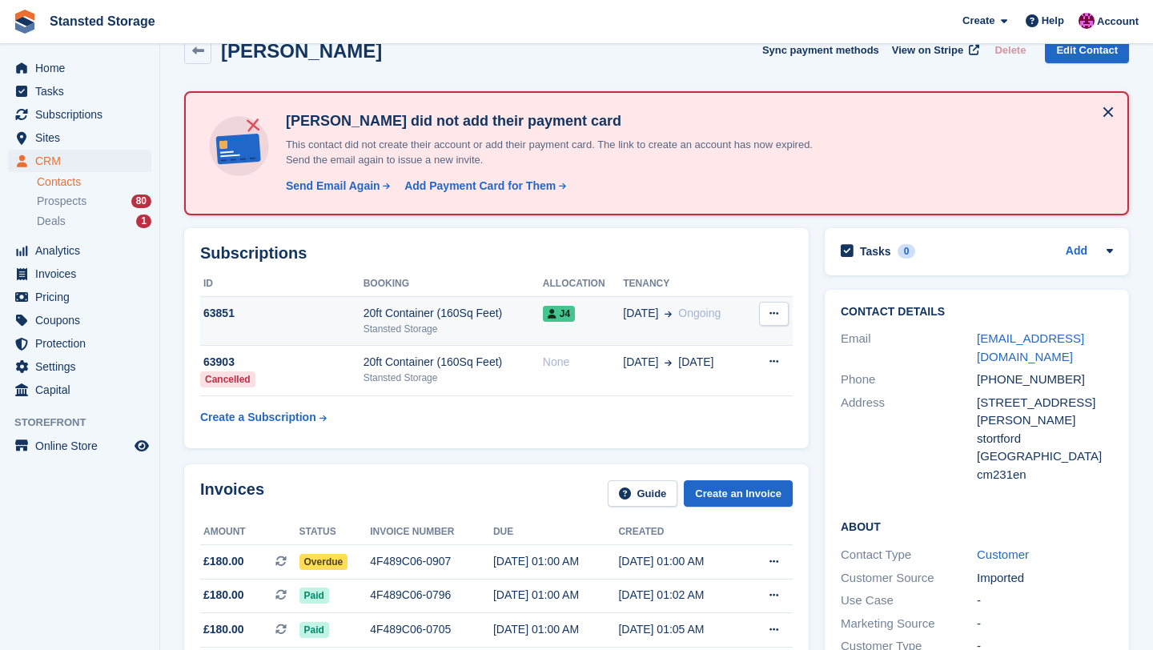
scroll to position [33, 0]
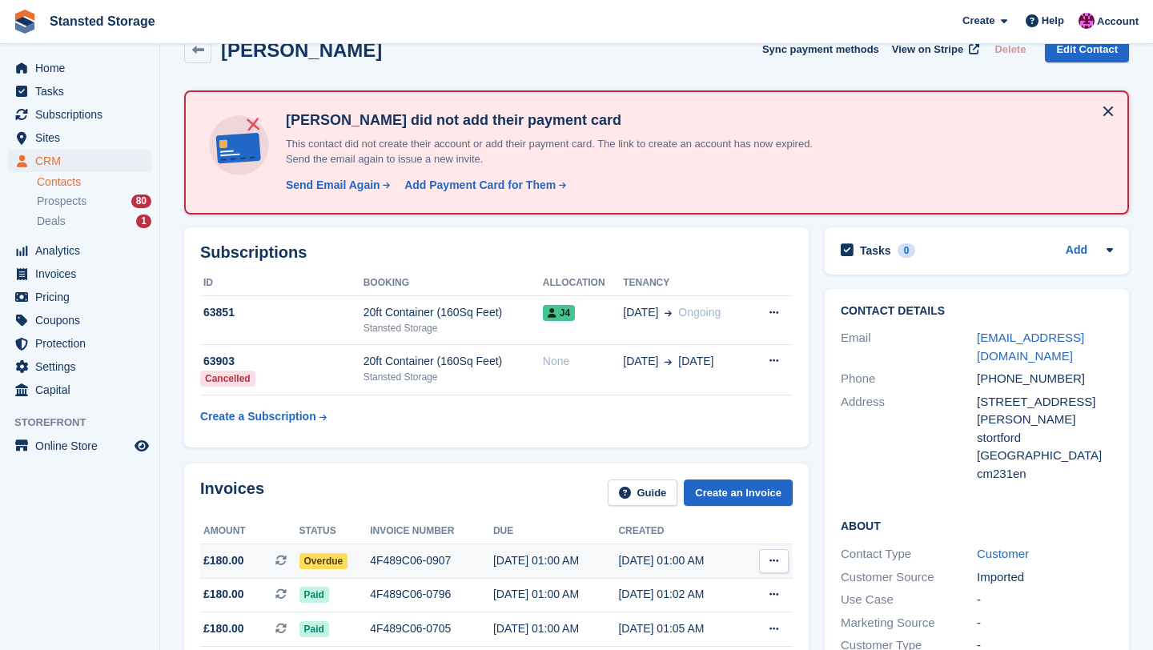
click at [412, 557] on div "4F489C06-0907" at bounding box center [431, 560] width 123 height 17
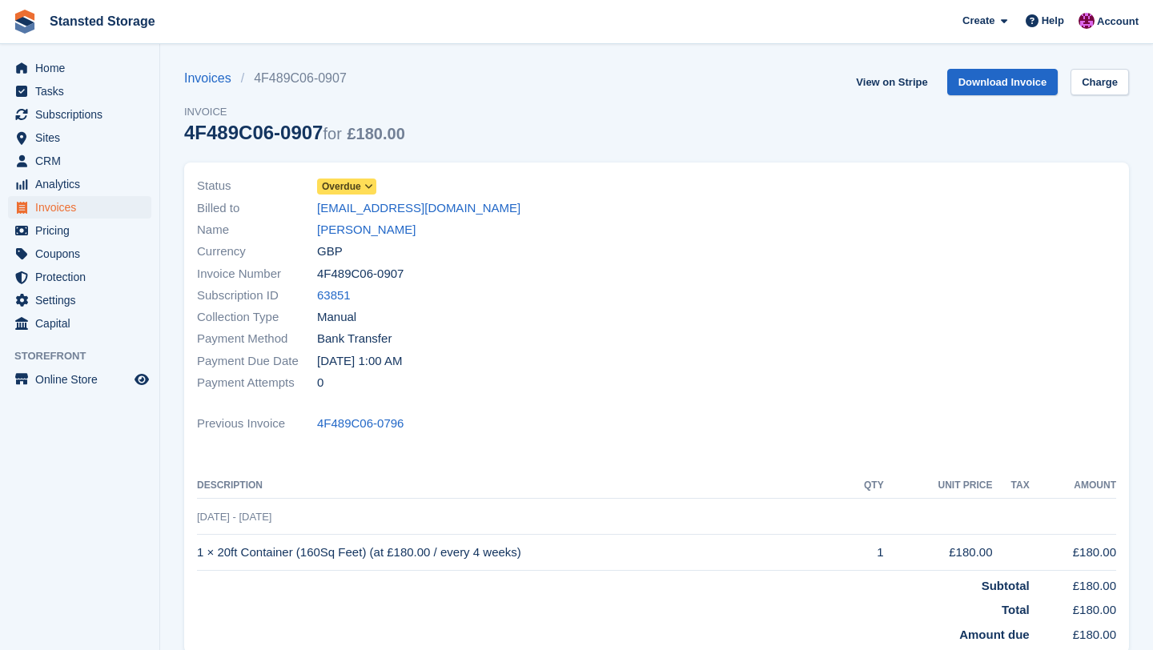
drag, startPoint x: 314, startPoint y: 205, endPoint x: 532, endPoint y: 213, distance: 218.7
click at [532, 213] on div "Billed to [EMAIL_ADDRESS][DOMAIN_NAME]" at bounding box center [422, 208] width 450 height 22
copy div "[EMAIL_ADDRESS][DOMAIN_NAME]"
click at [974, 81] on link "Download Invoice" at bounding box center [1002, 82] width 111 height 26
click at [90, 212] on span "Invoices" at bounding box center [83, 207] width 96 height 22
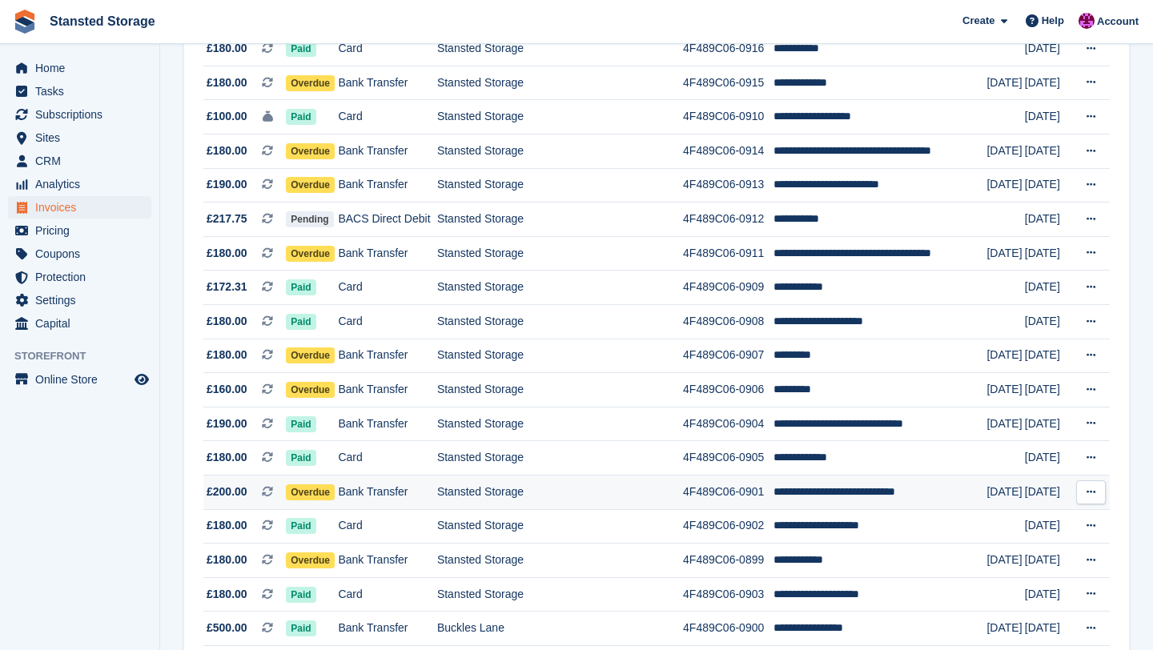
scroll to position [608, 0]
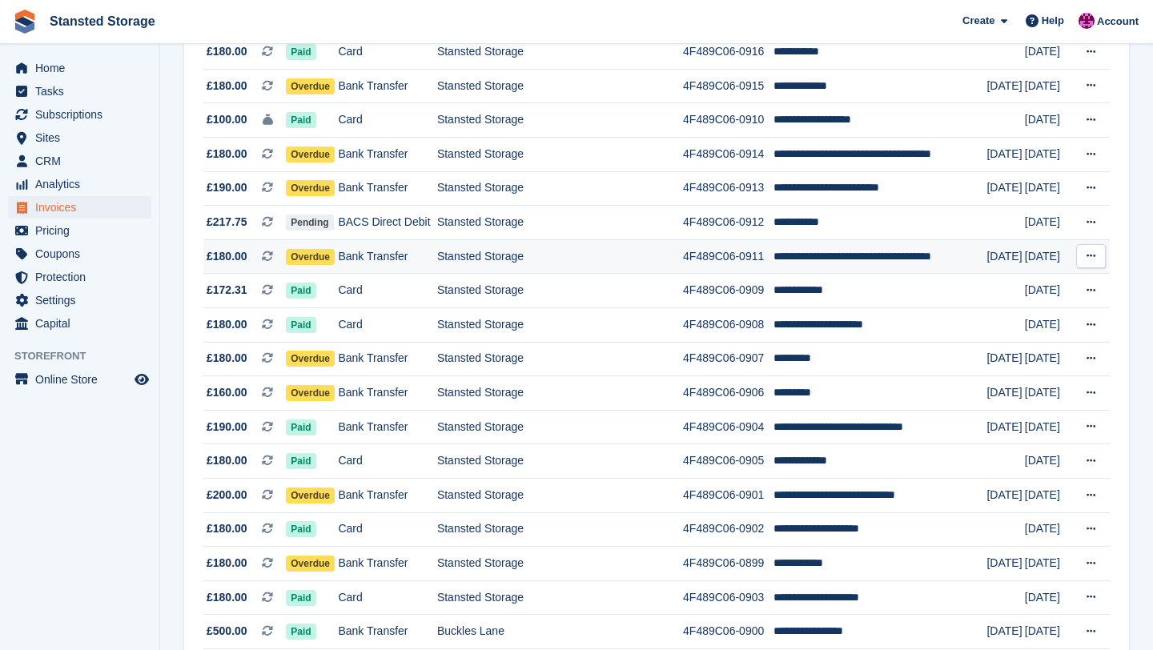
click at [457, 266] on td "Stansted Storage" at bounding box center [560, 256] width 246 height 34
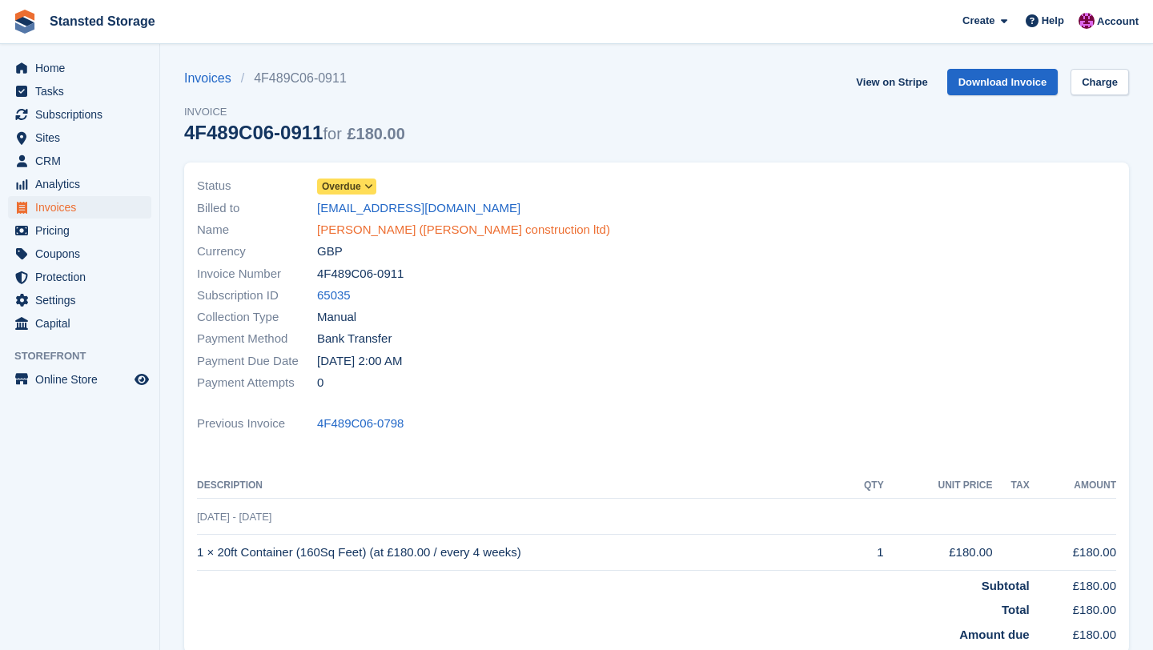
click at [439, 225] on link "[PERSON_NAME] ([PERSON_NAME] construction ltd)" at bounding box center [463, 230] width 293 height 18
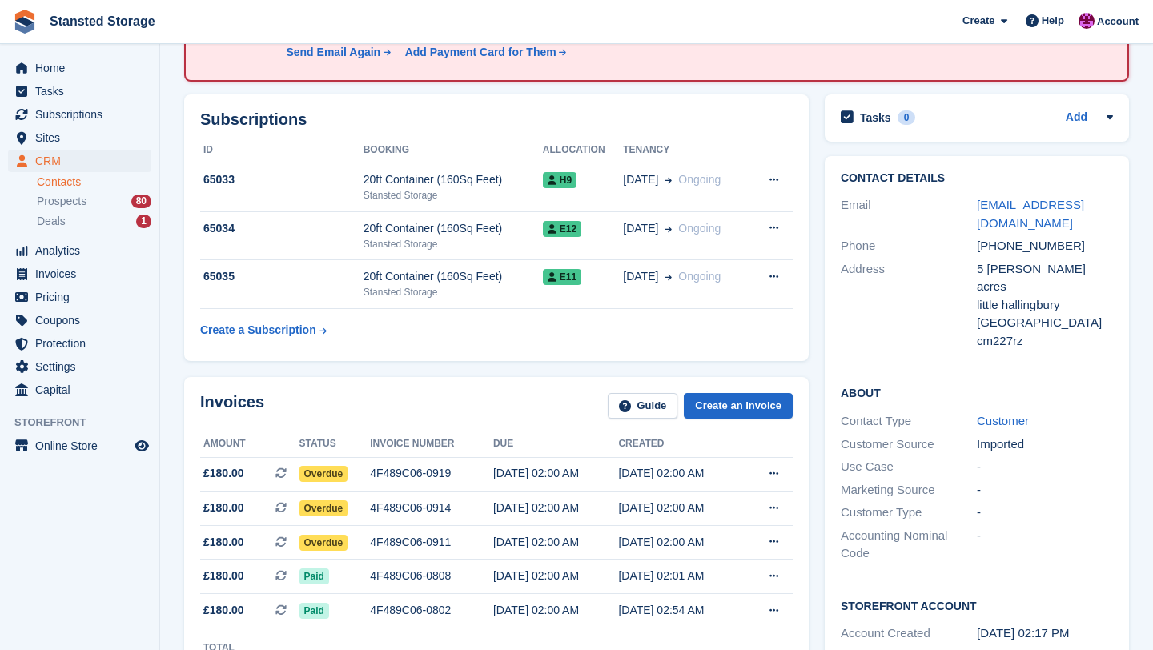
scroll to position [267, 0]
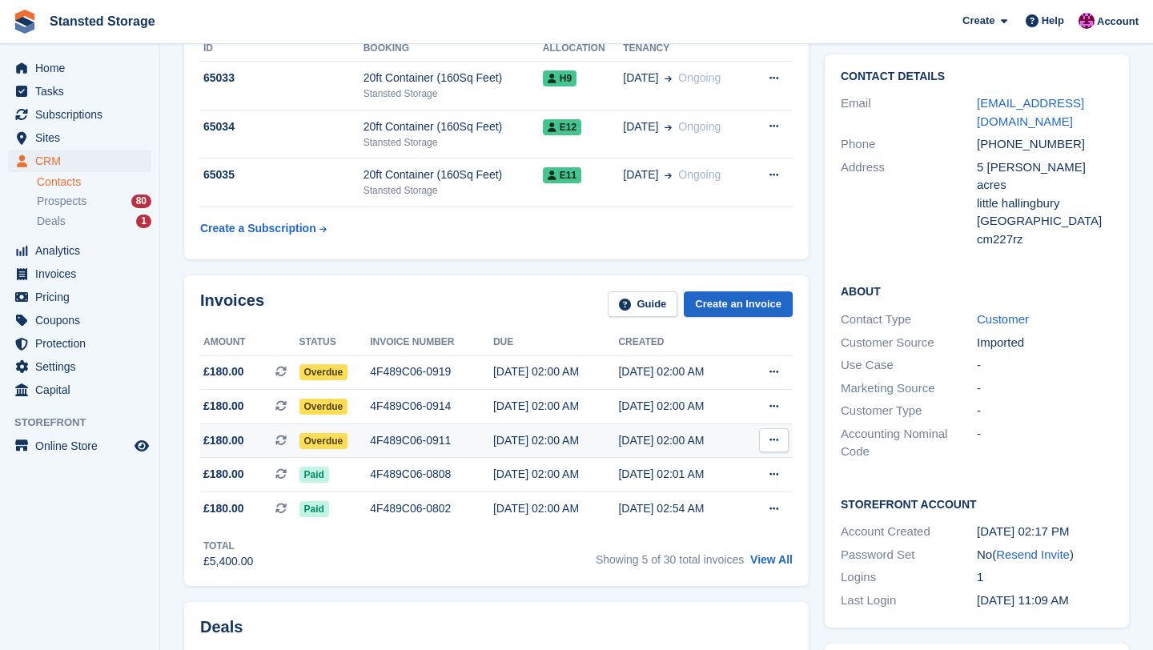
click at [423, 431] on td "4F489C06-0911" at bounding box center [431, 440] width 123 height 34
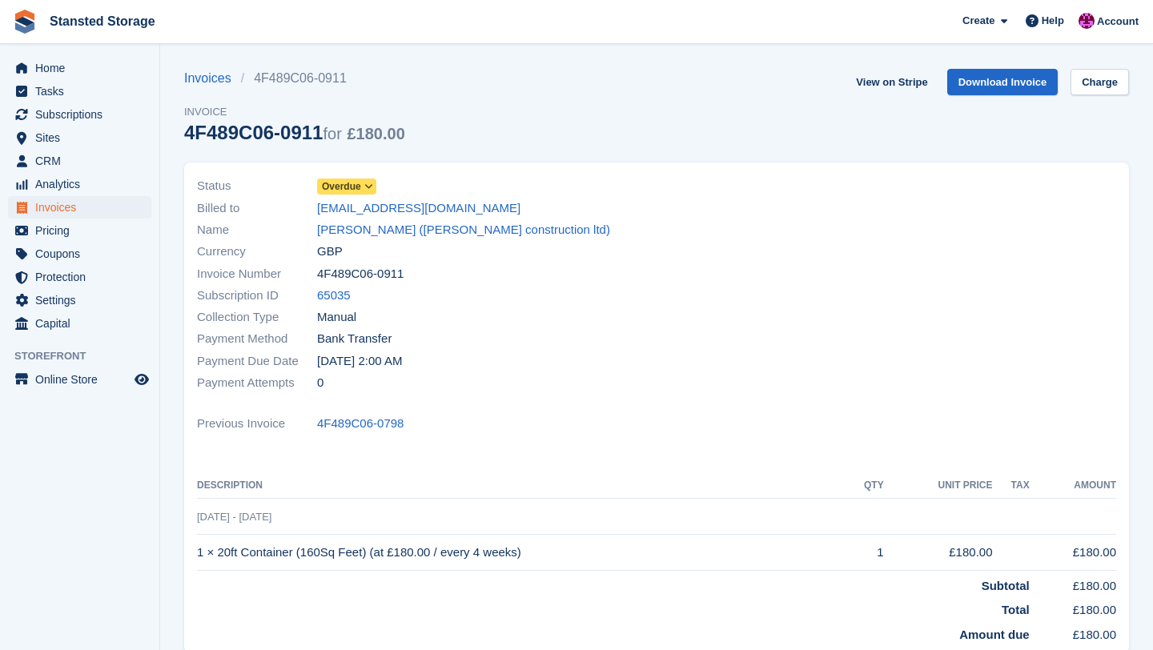
click at [366, 188] on icon at bounding box center [368, 187] width 9 height 10
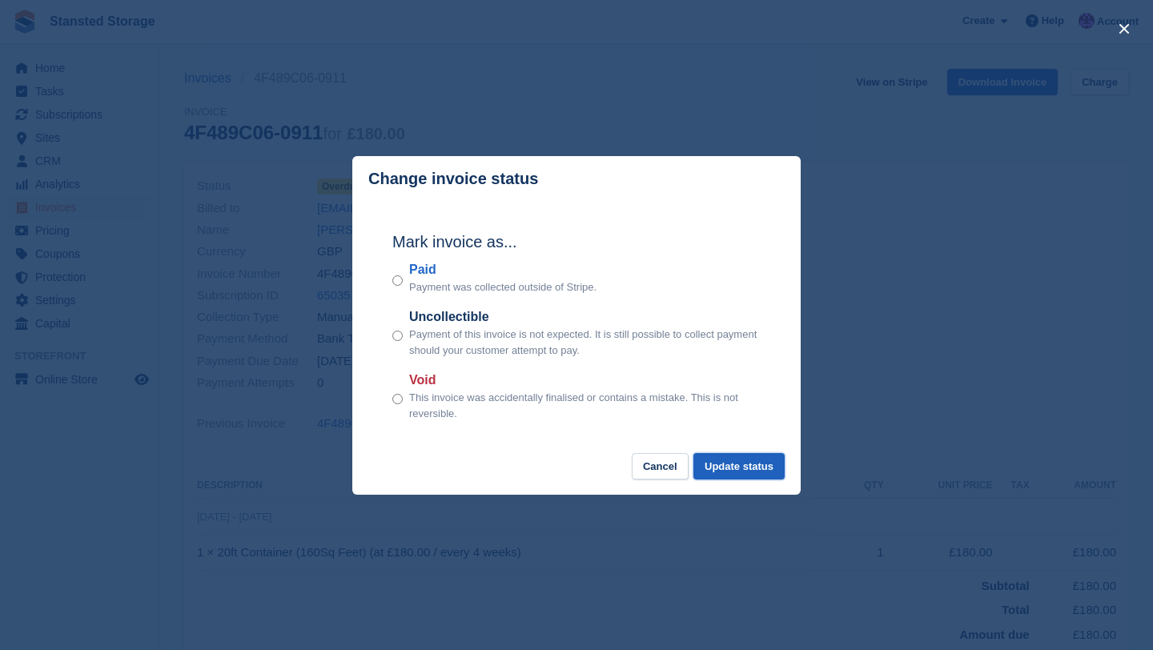
click at [728, 471] on button "Update status" at bounding box center [738, 466] width 91 height 26
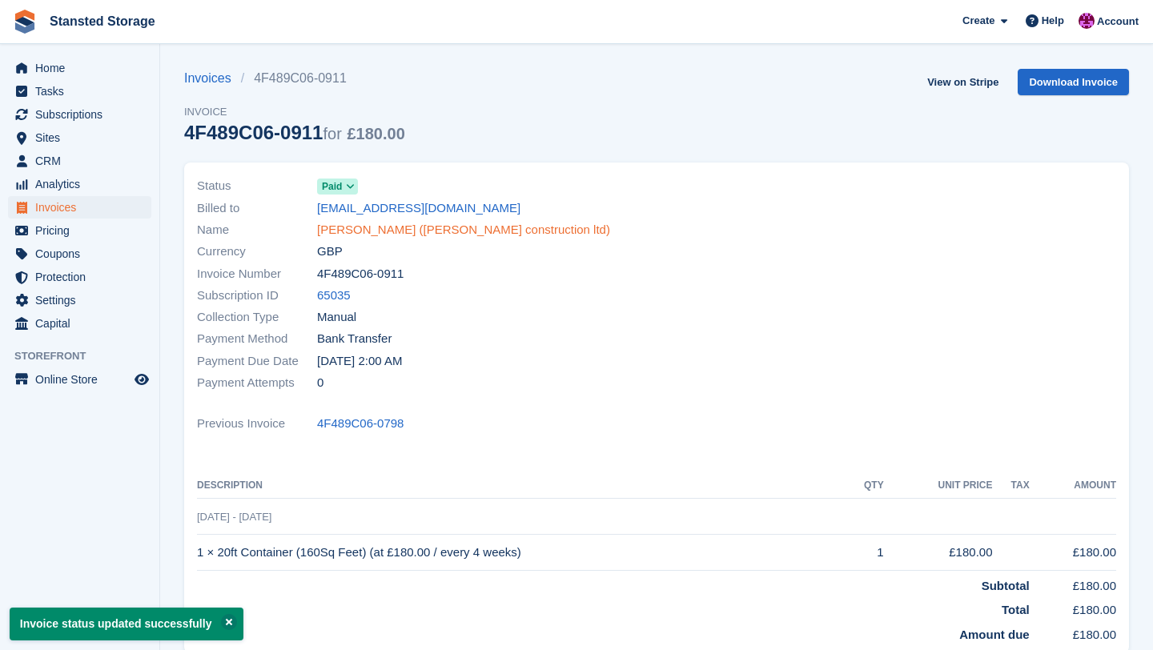
click at [466, 228] on link "[PERSON_NAME] ([PERSON_NAME] construction ltd)" at bounding box center [463, 230] width 293 height 18
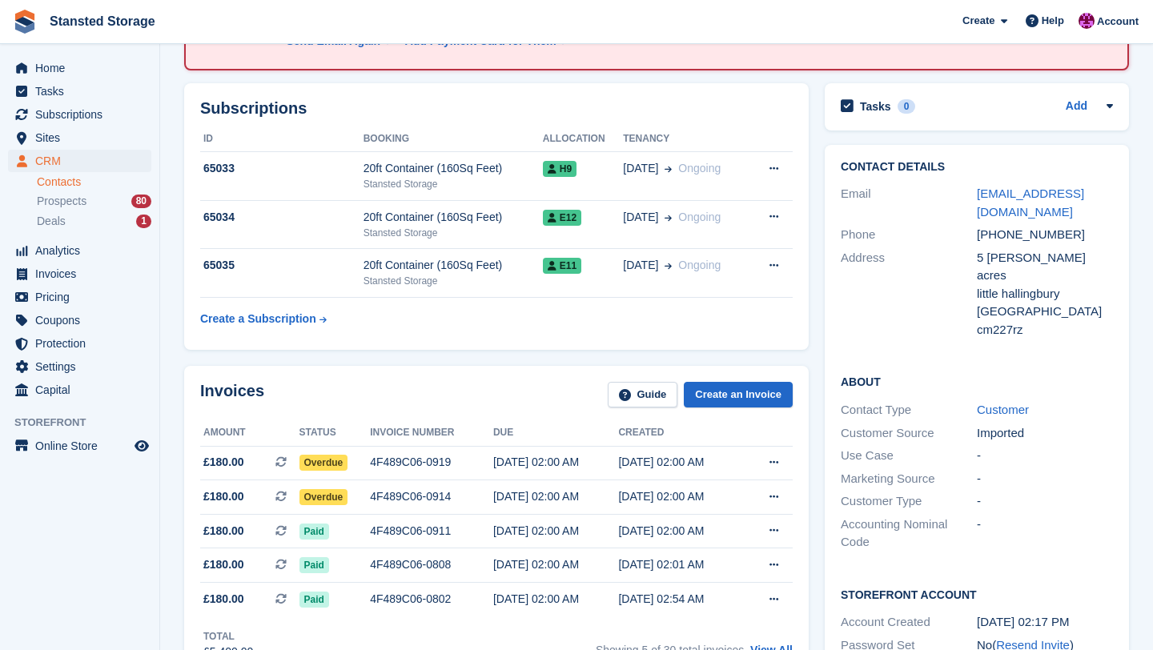
scroll to position [234, 0]
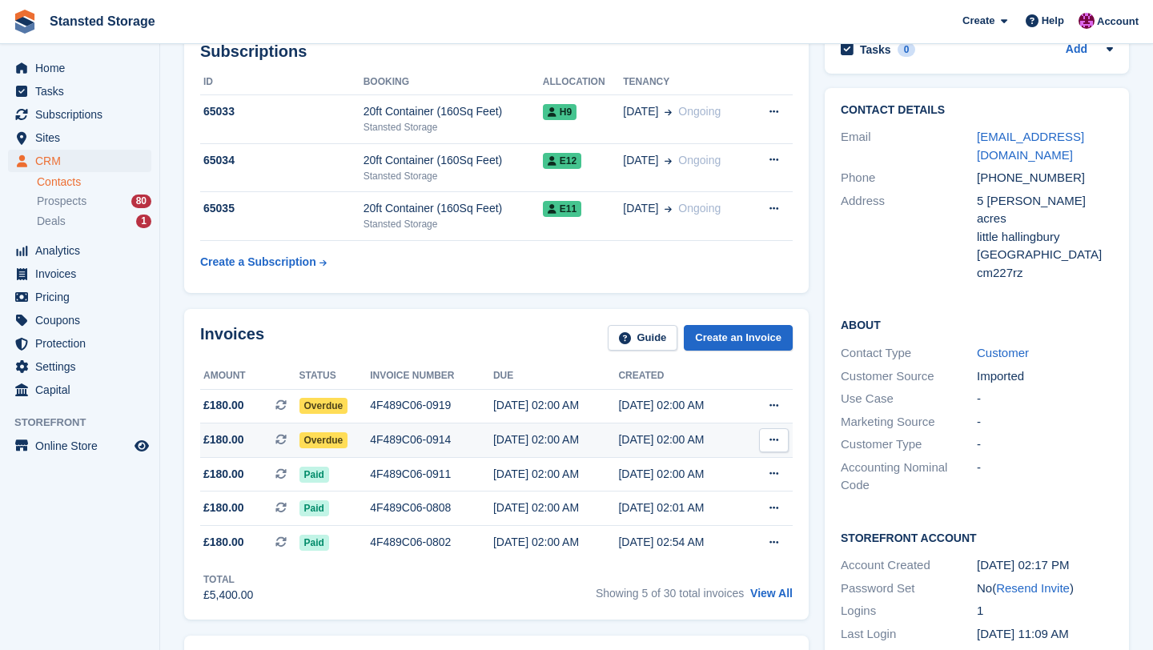
click at [451, 439] on div "4F489C06-0914" at bounding box center [431, 439] width 123 height 17
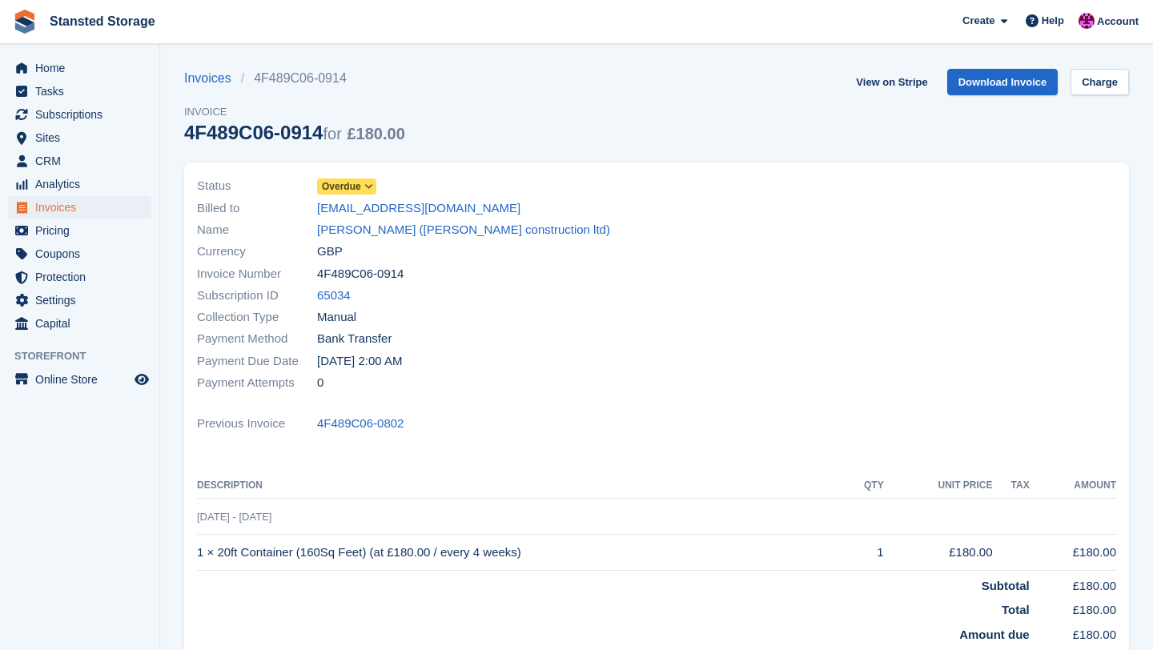
click at [373, 187] on icon at bounding box center [368, 187] width 9 height 10
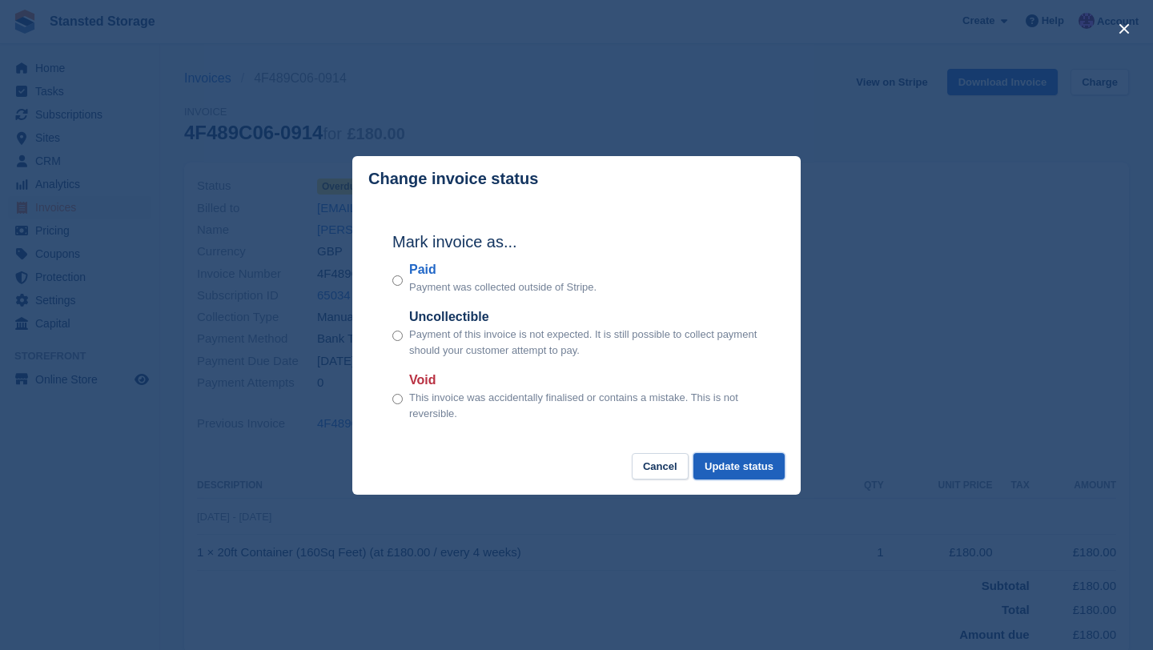
click at [726, 465] on button "Update status" at bounding box center [738, 466] width 91 height 26
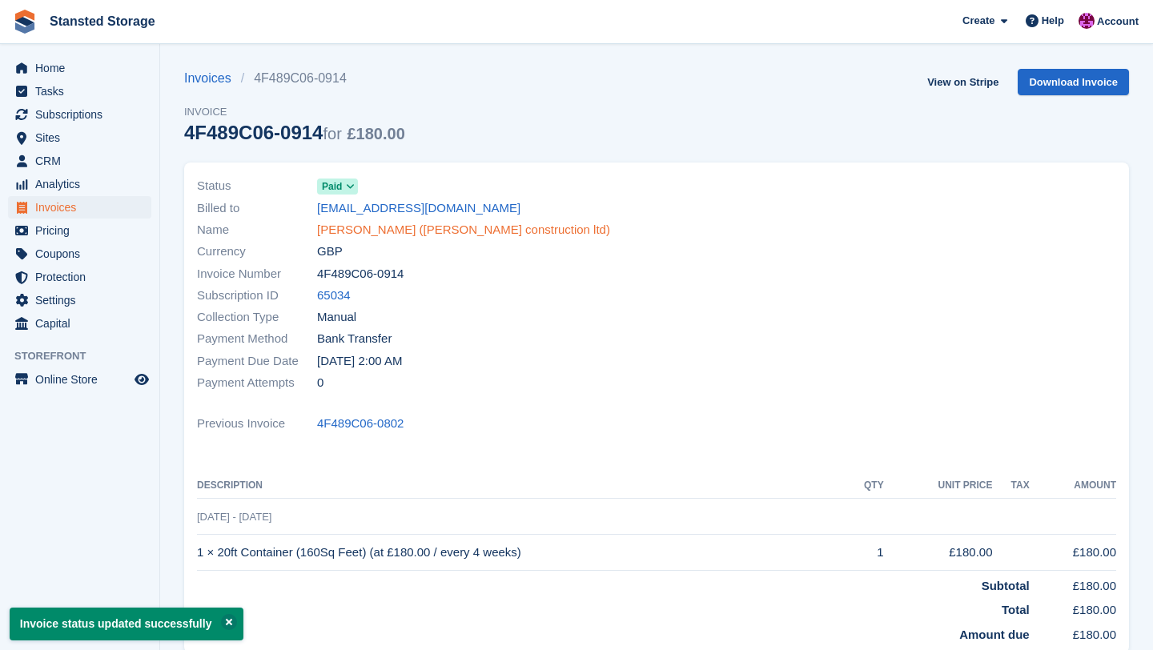
click at [417, 230] on link "sergiu sirbu (sophir construction ltd)" at bounding box center [463, 230] width 293 height 18
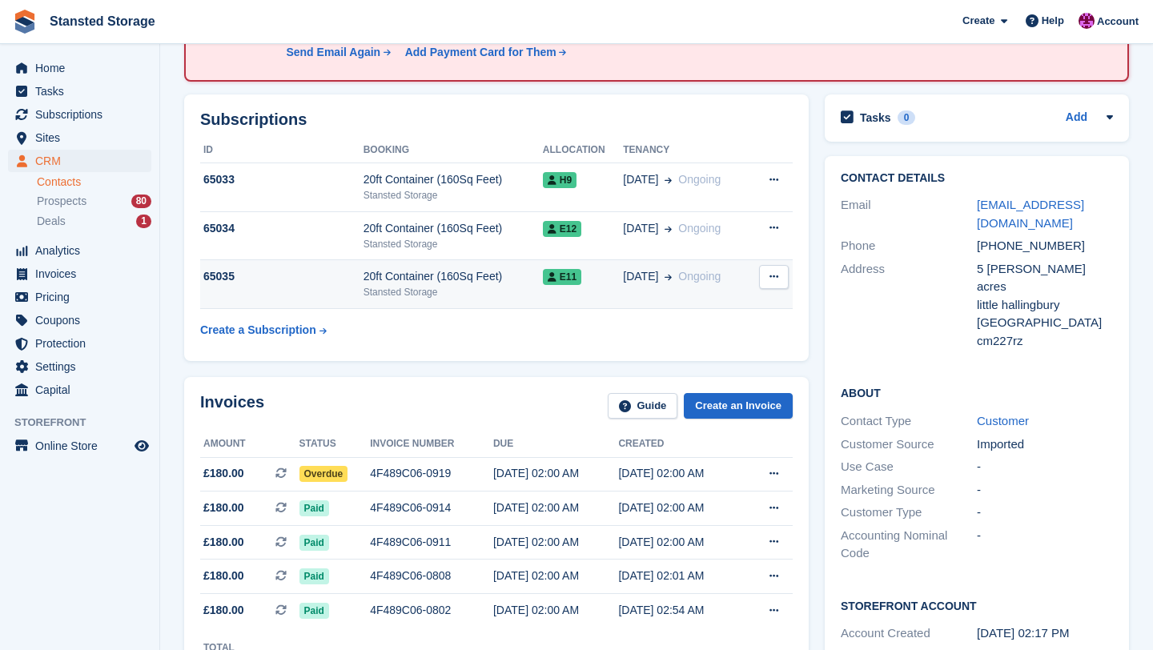
scroll to position [181, 0]
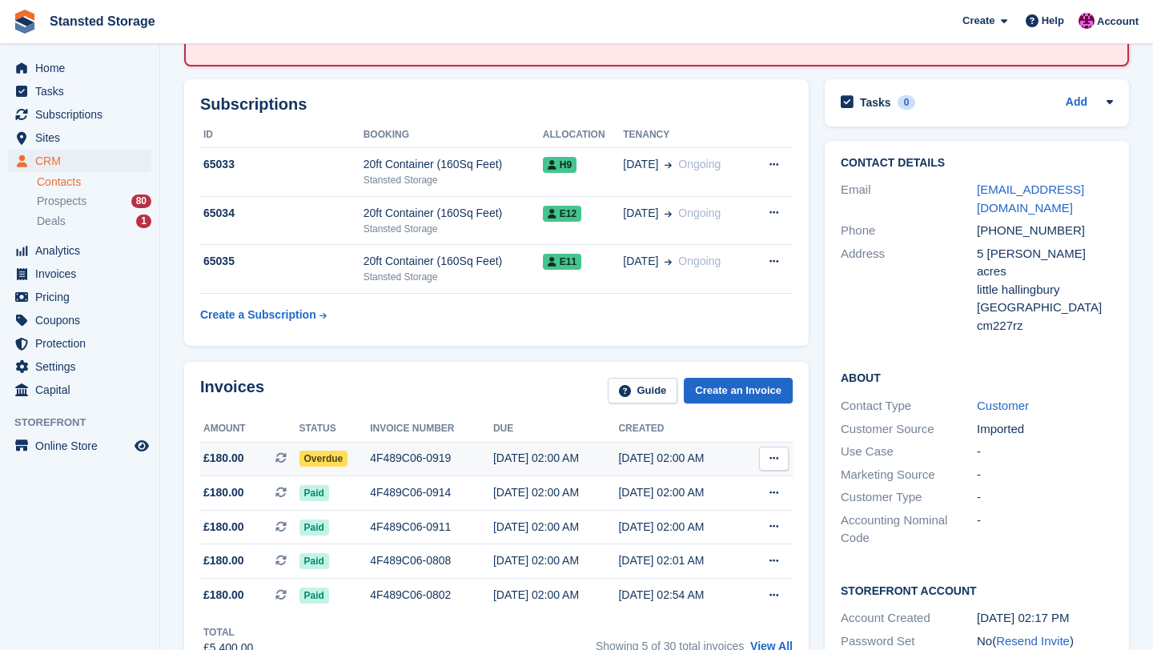
click at [391, 455] on div "4F489C06-0919" at bounding box center [431, 458] width 123 height 17
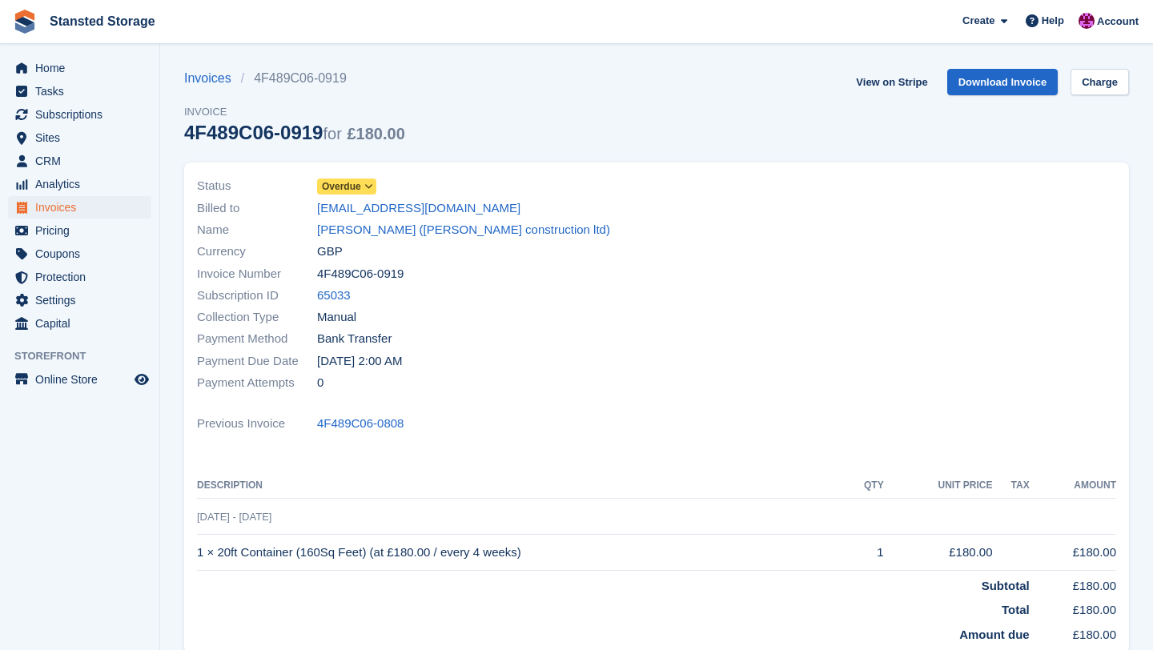
click at [373, 189] on icon at bounding box center [368, 187] width 9 height 10
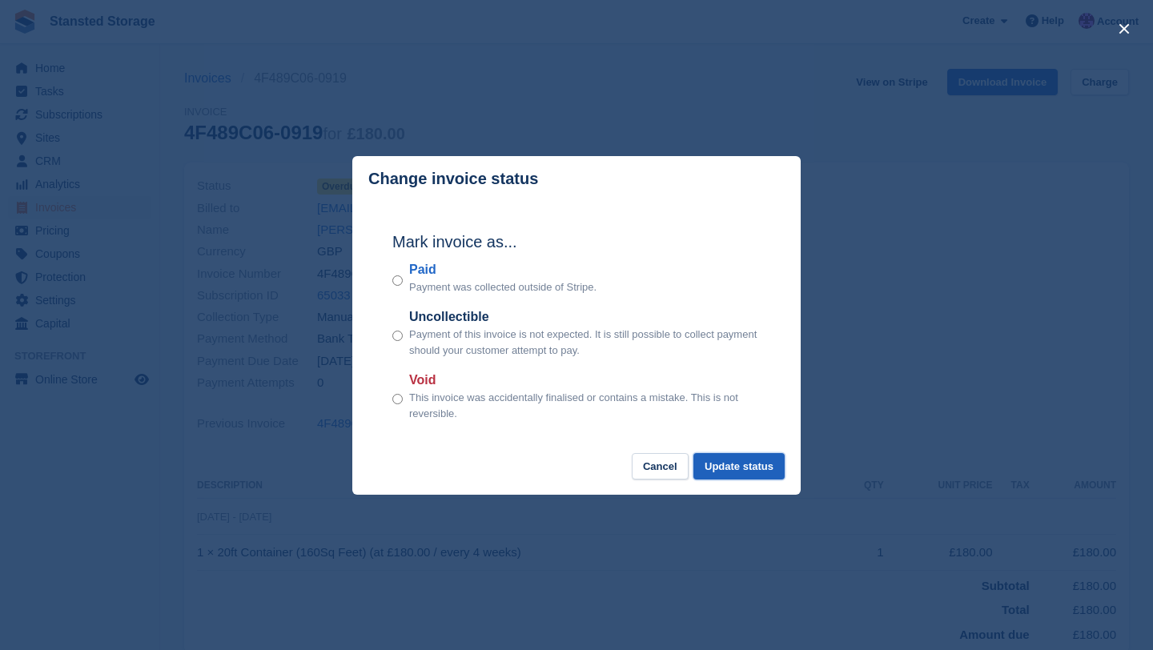
click at [721, 466] on button "Update status" at bounding box center [738, 466] width 91 height 26
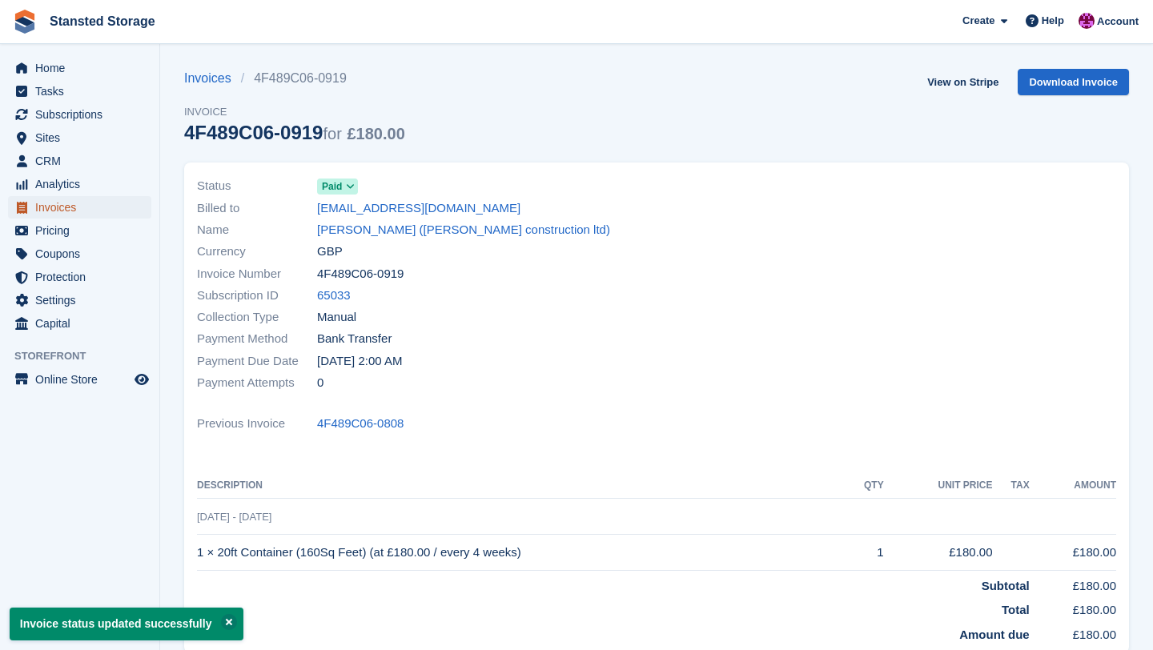
click at [82, 211] on span "Invoices" at bounding box center [83, 207] width 96 height 22
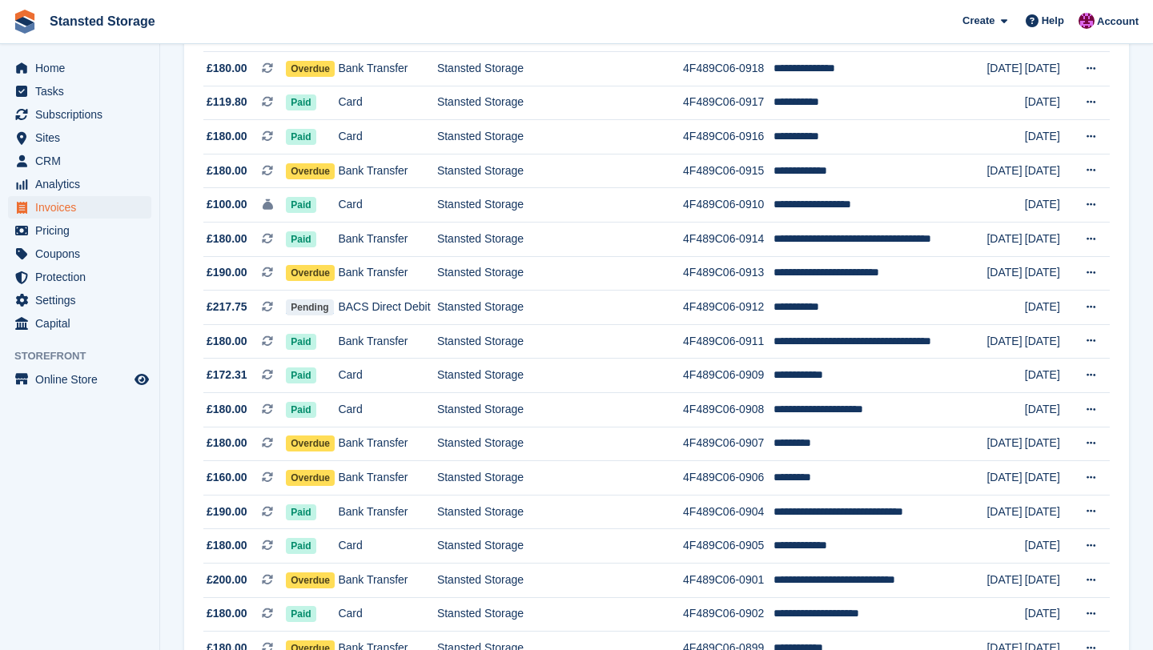
scroll to position [508, 0]
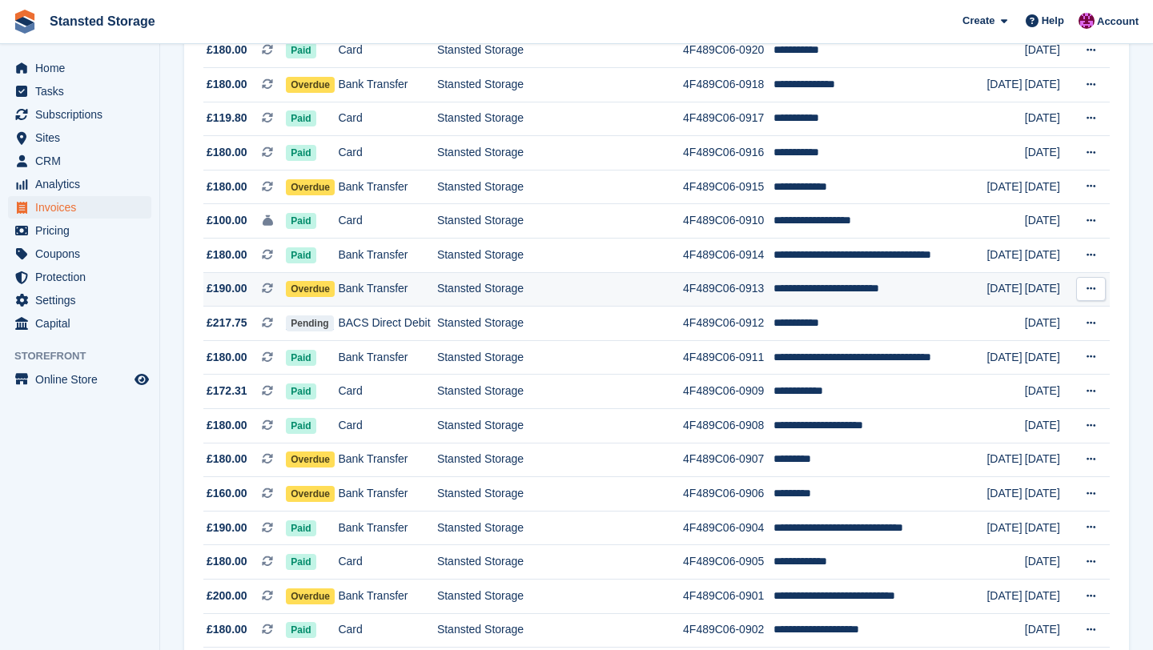
click at [443, 288] on td "Stansted Storage" at bounding box center [560, 289] width 246 height 34
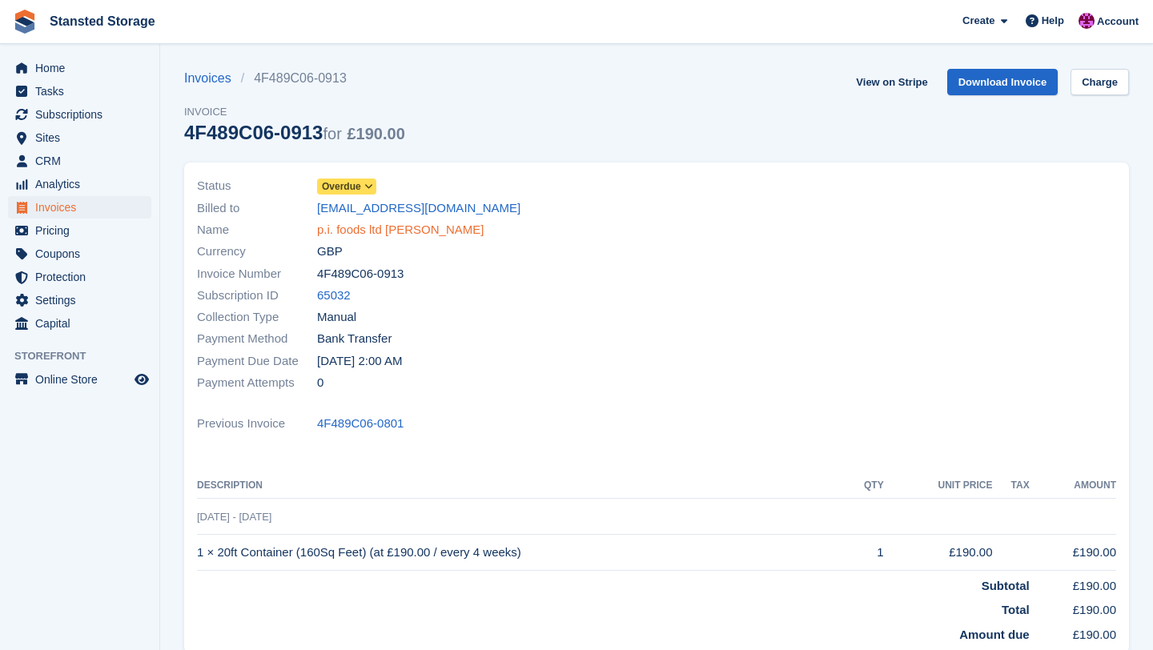
click at [403, 233] on link "p.i. foods ltd [PERSON_NAME]" at bounding box center [400, 230] width 167 height 18
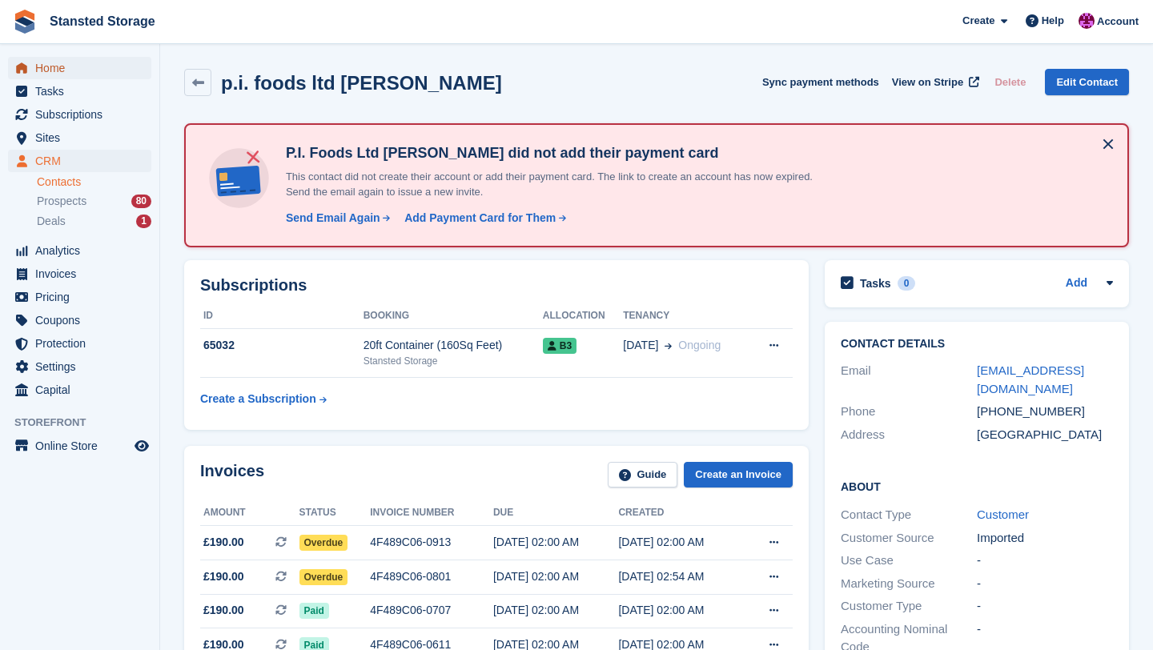
click at [93, 71] on span "Home" at bounding box center [83, 68] width 96 height 22
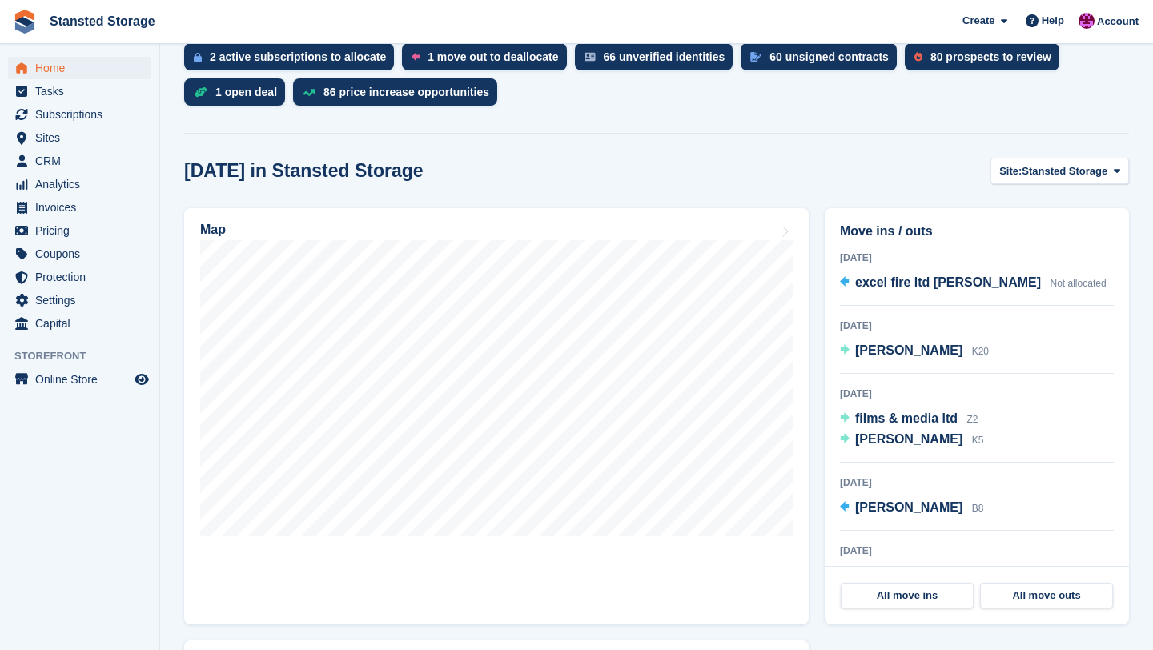
scroll to position [362, 0]
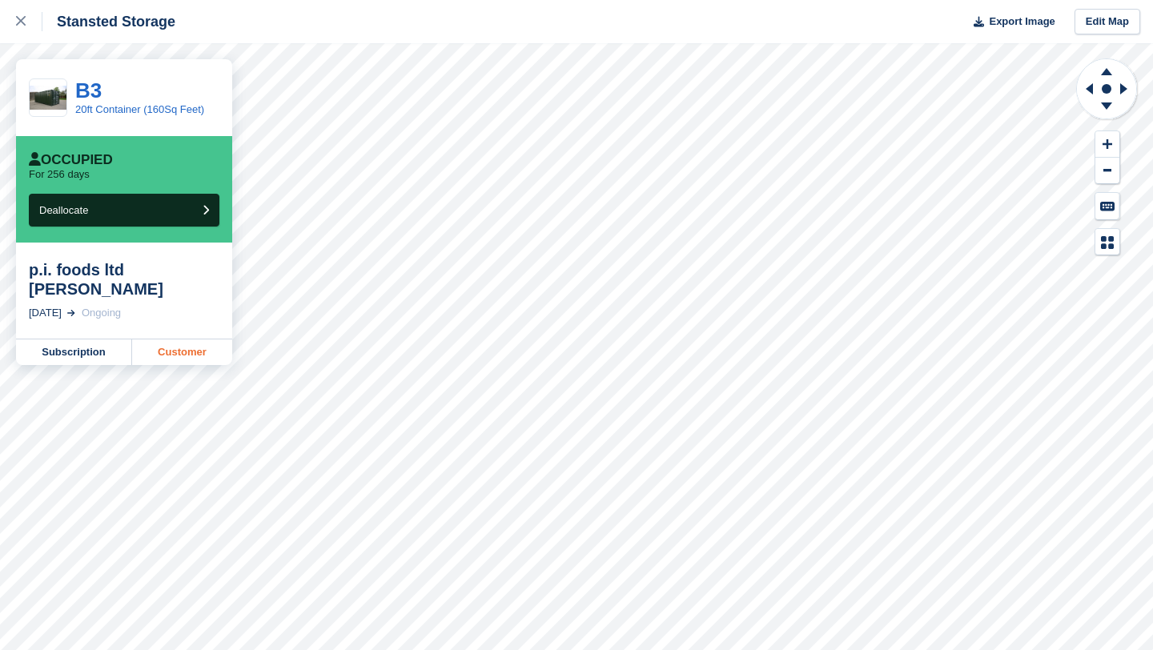
click at [171, 339] on link "Customer" at bounding box center [182, 352] width 100 height 26
click at [19, 20] on icon at bounding box center [21, 21] width 10 height 10
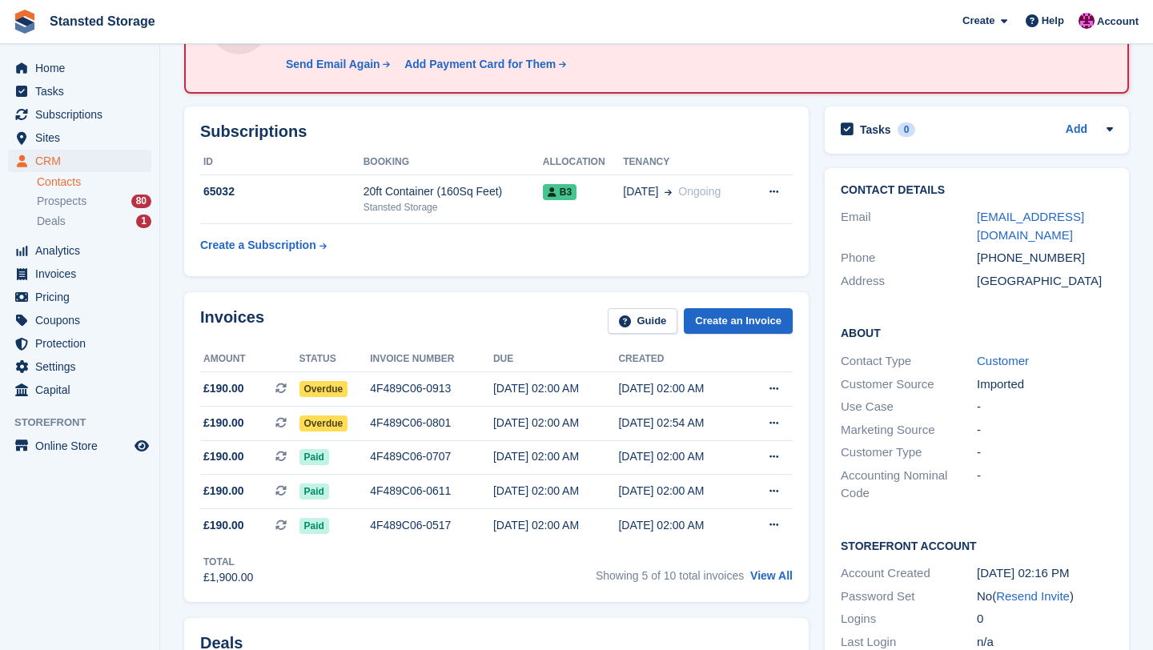
scroll to position [156, 0]
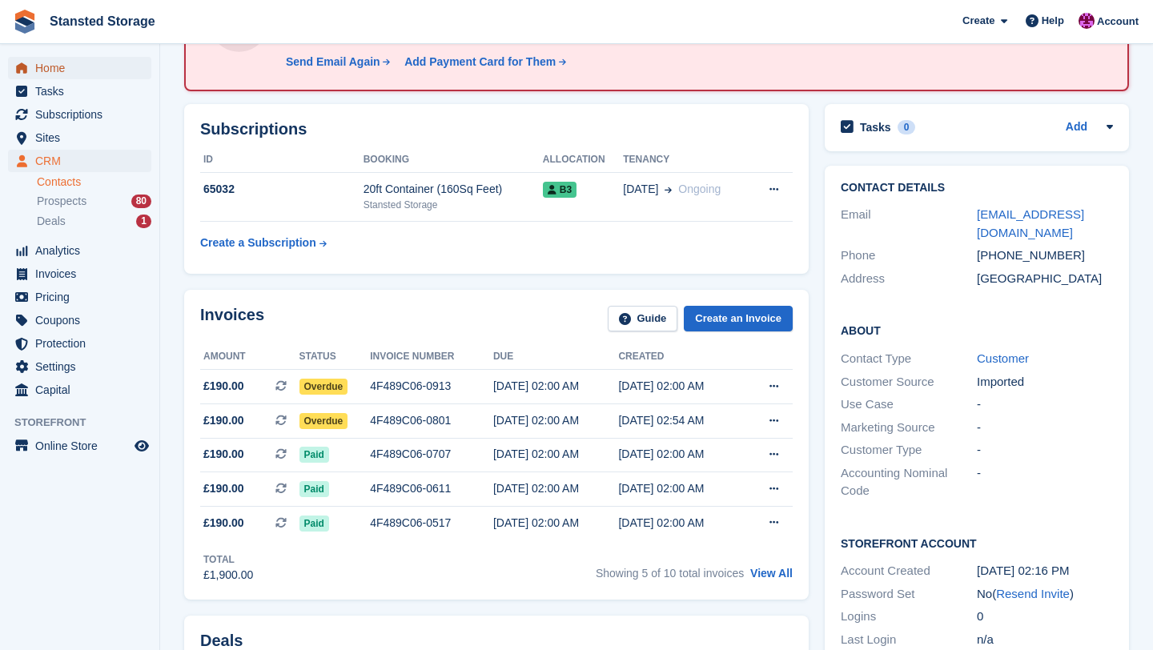
click at [82, 75] on span "Home" at bounding box center [83, 68] width 96 height 22
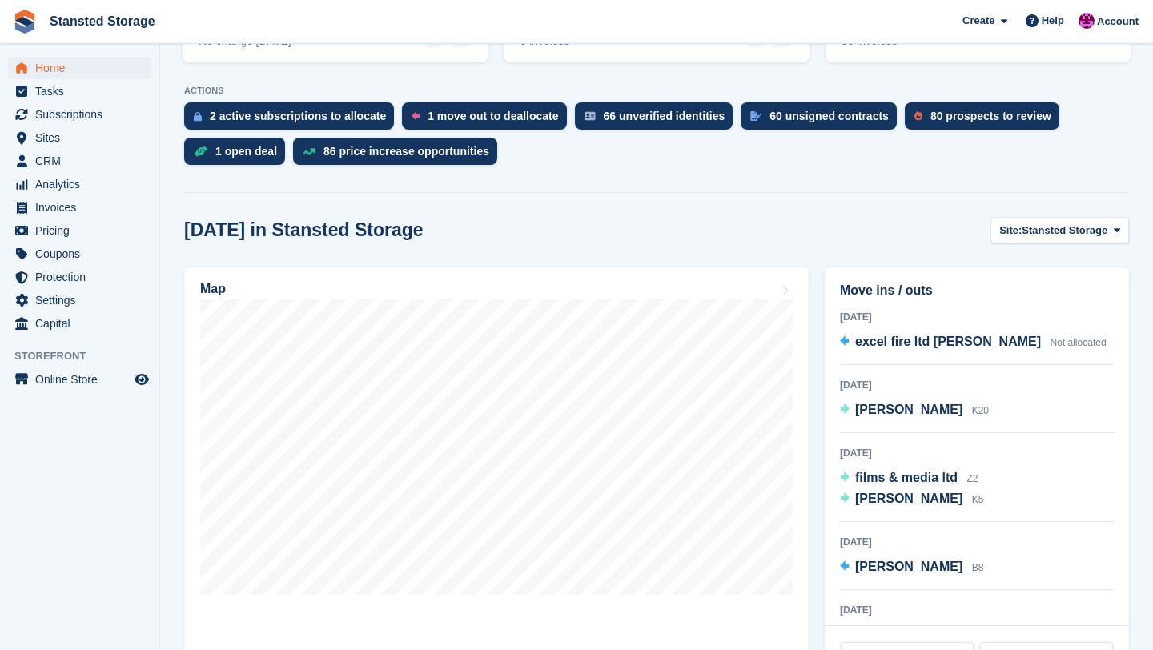
scroll to position [295, 0]
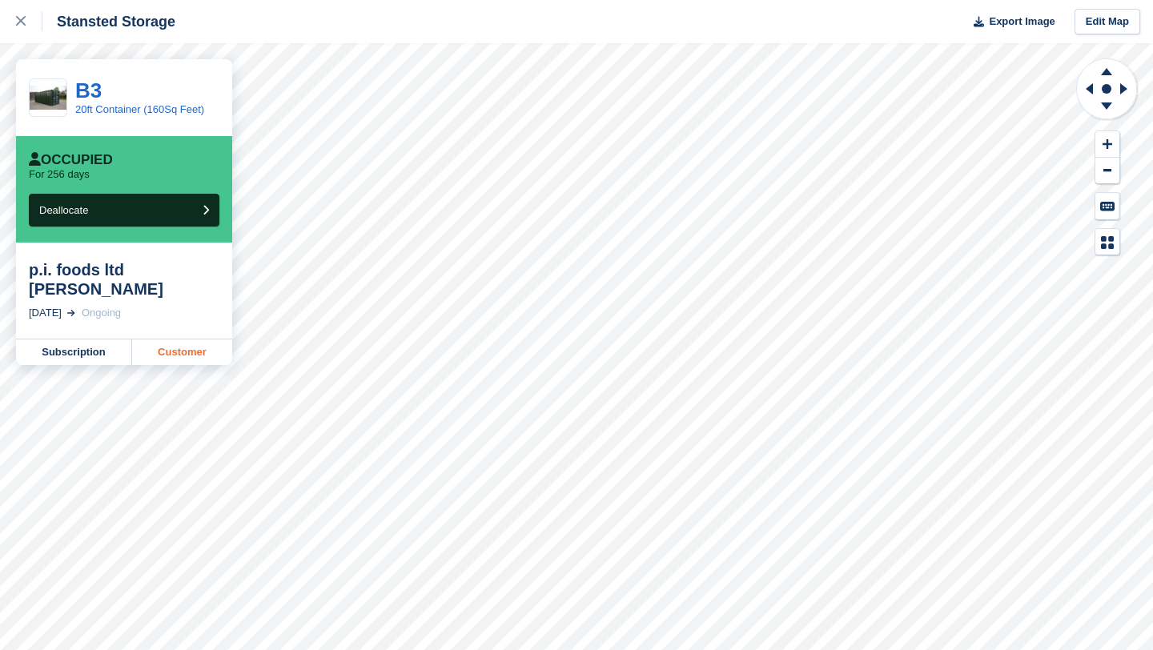
click at [180, 339] on link "Customer" at bounding box center [182, 352] width 100 height 26
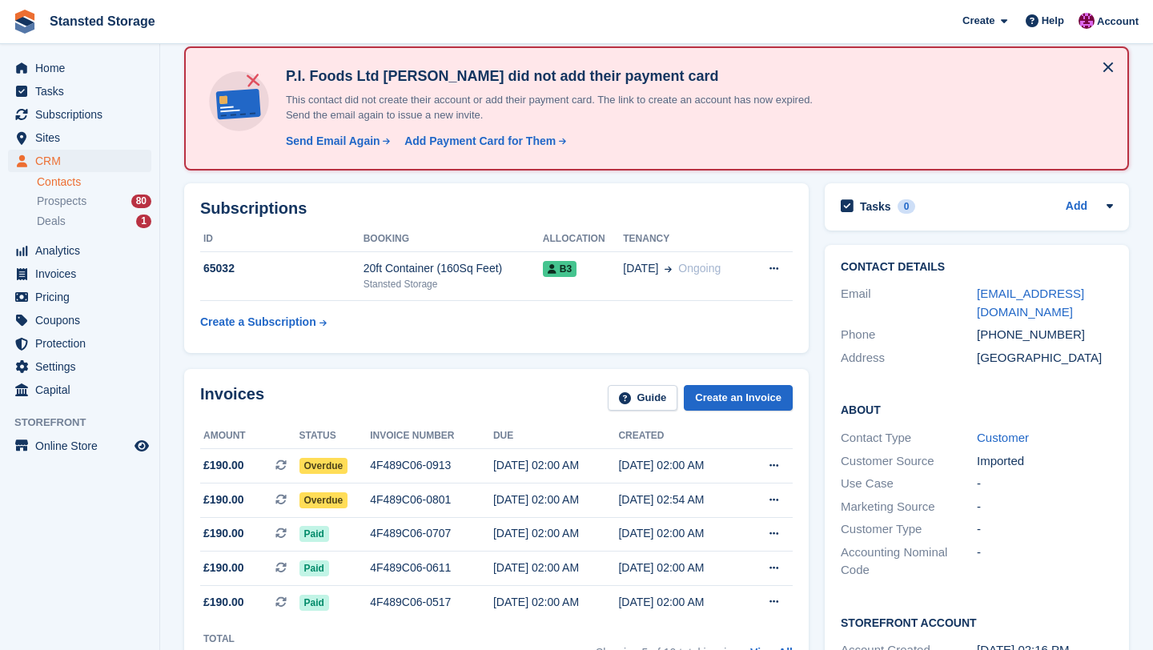
scroll to position [77, 0]
click at [363, 147] on div "Send Email Again" at bounding box center [333, 141] width 94 height 17
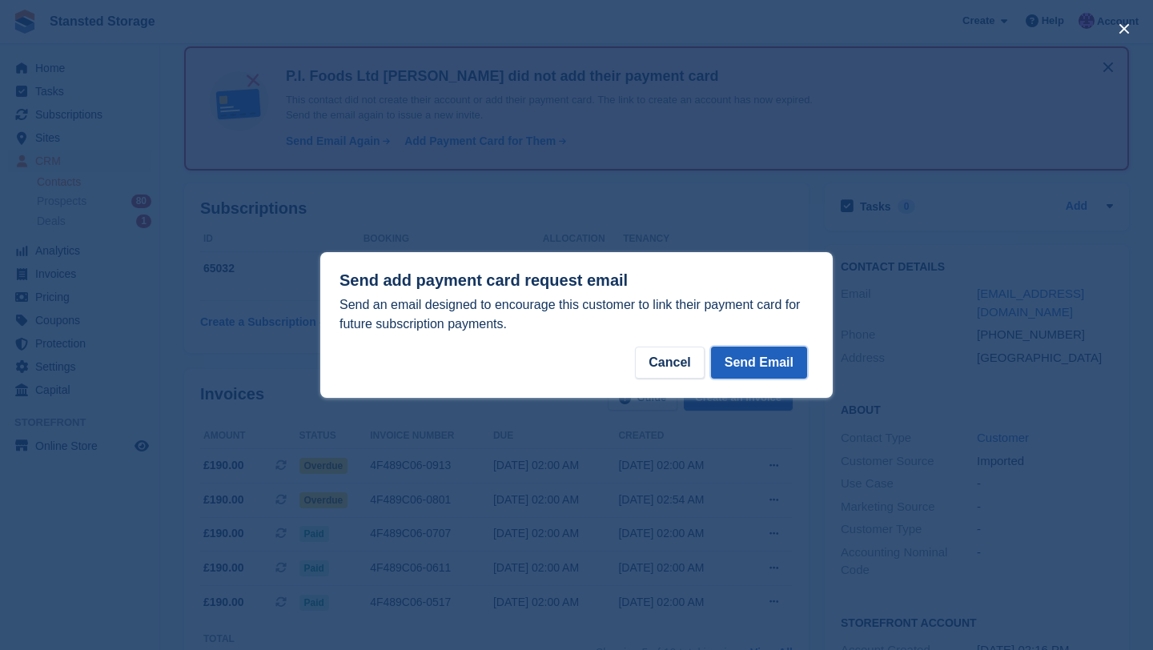
click at [753, 352] on button "Send Email" at bounding box center [759, 363] width 96 height 32
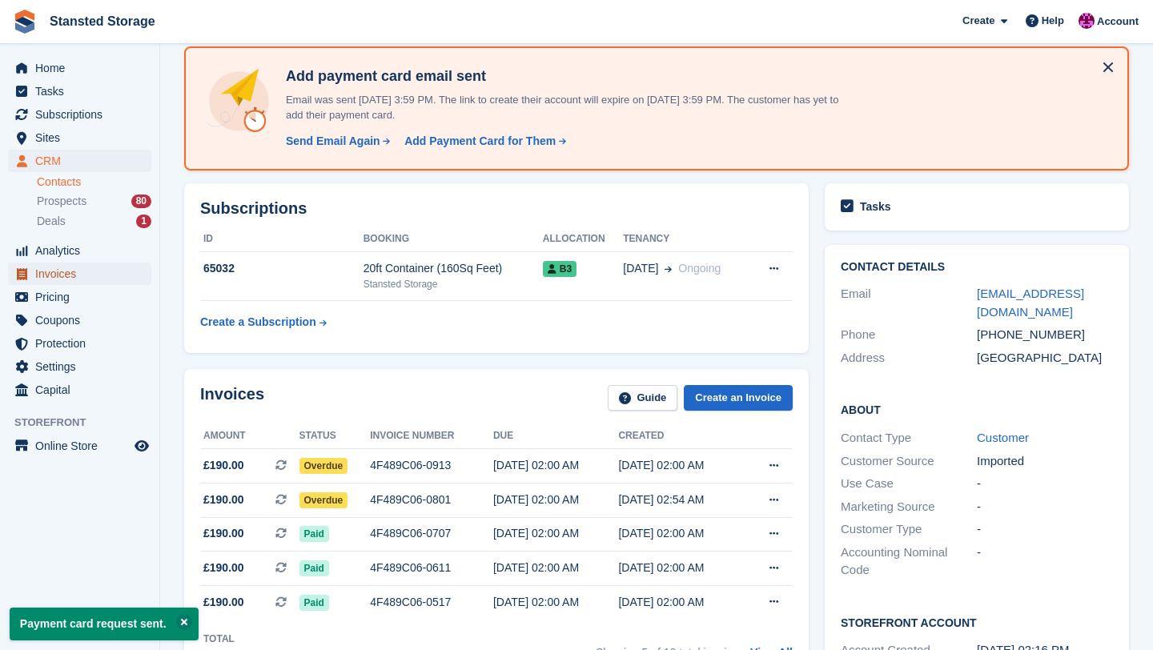
click at [80, 274] on span "Invoices" at bounding box center [83, 274] width 96 height 22
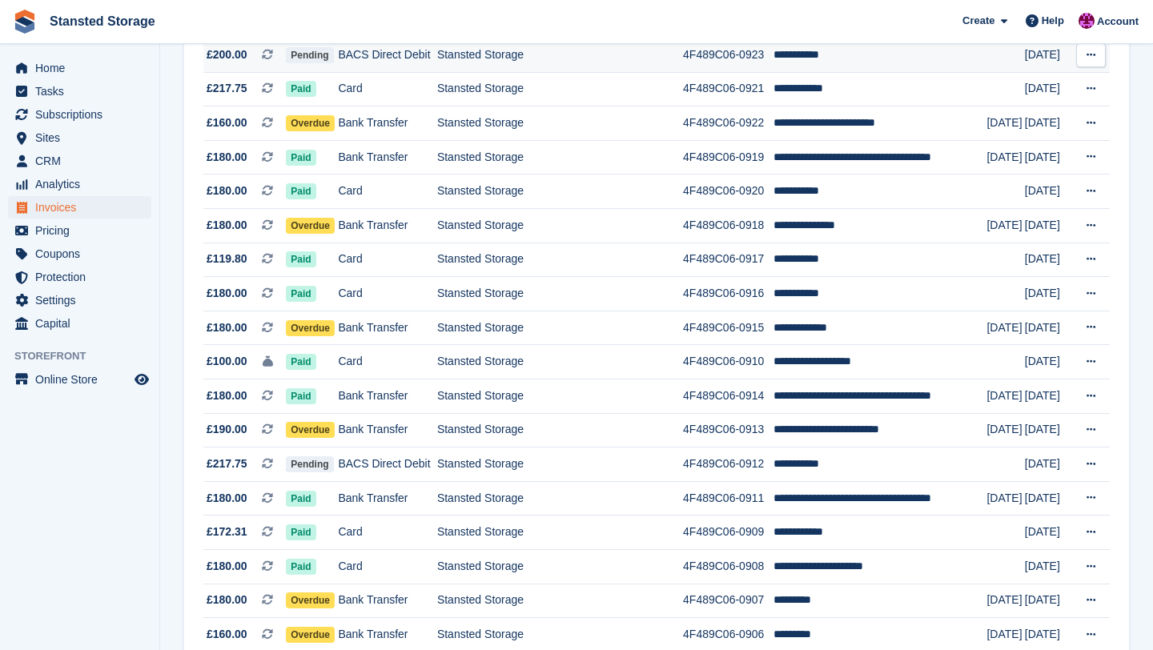
scroll to position [349, 0]
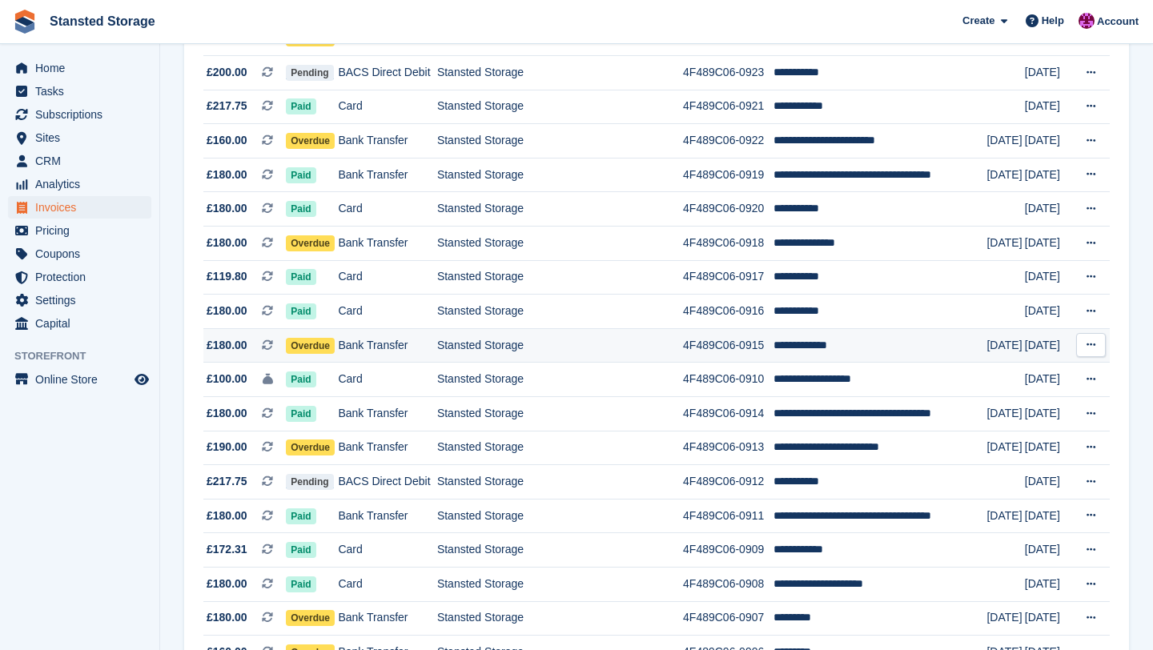
click at [539, 347] on td "Stansted Storage" at bounding box center [560, 345] width 246 height 34
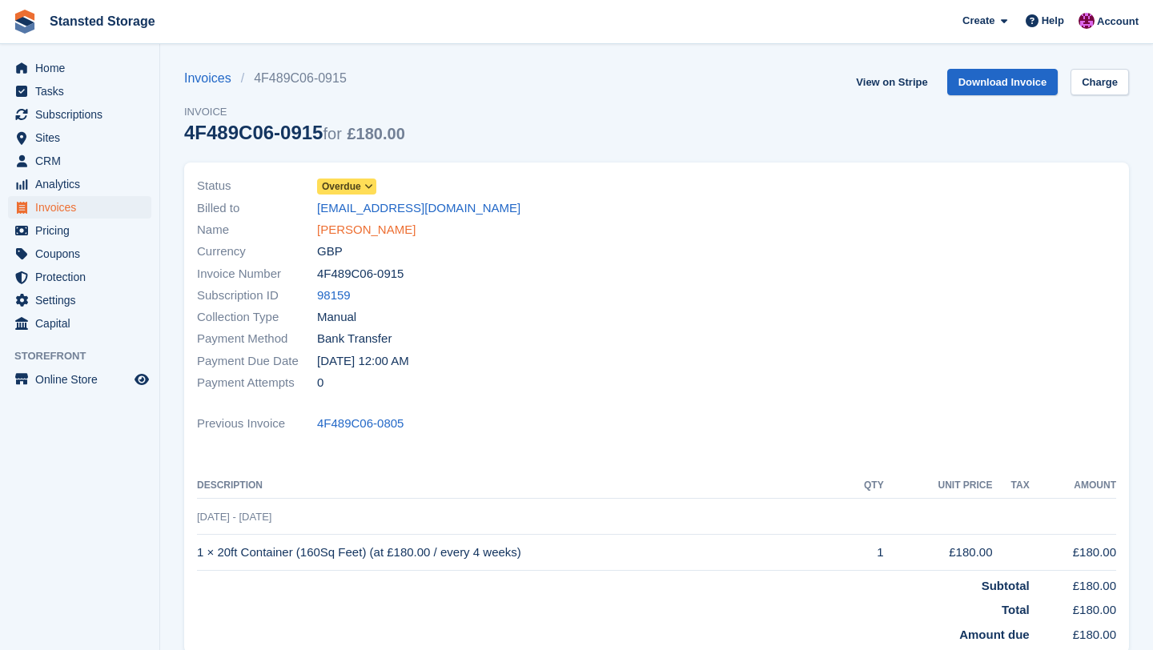
click at [366, 237] on link "joshua earley" at bounding box center [366, 230] width 98 height 18
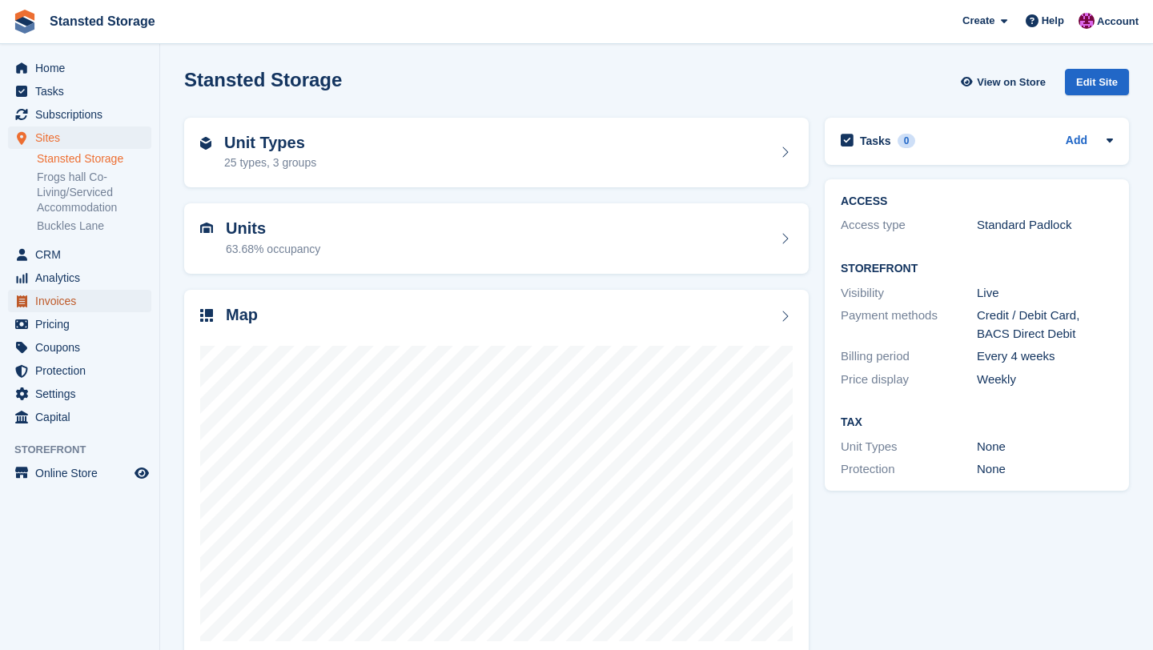
click at [62, 297] on span "Invoices" at bounding box center [83, 301] width 96 height 22
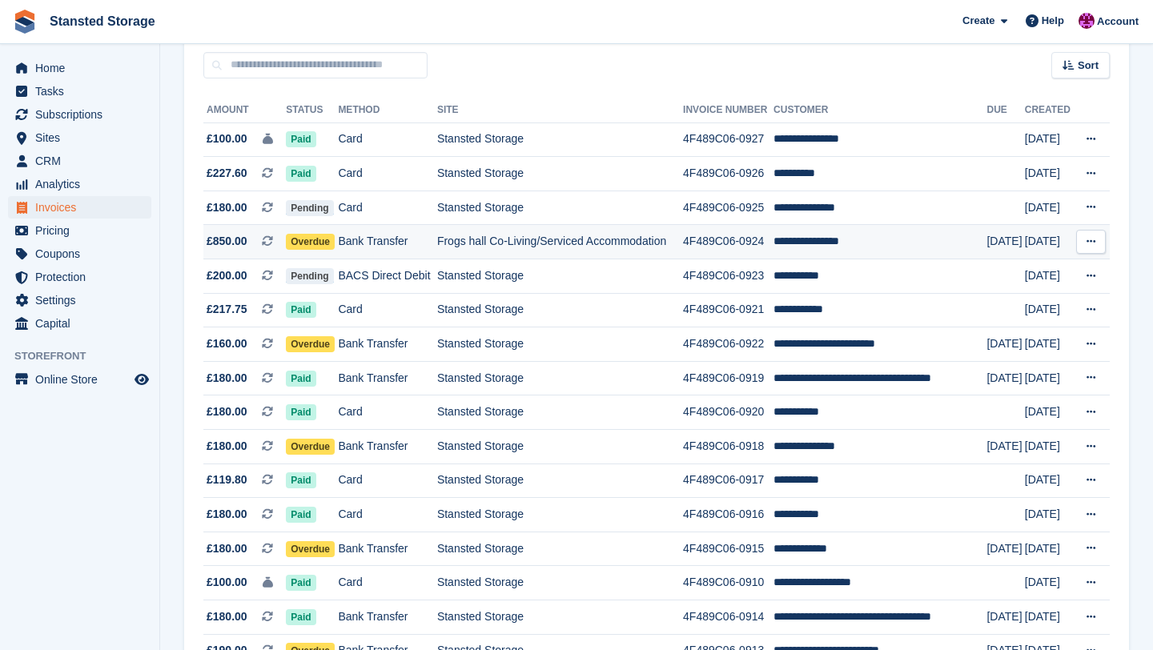
scroll to position [146, 0]
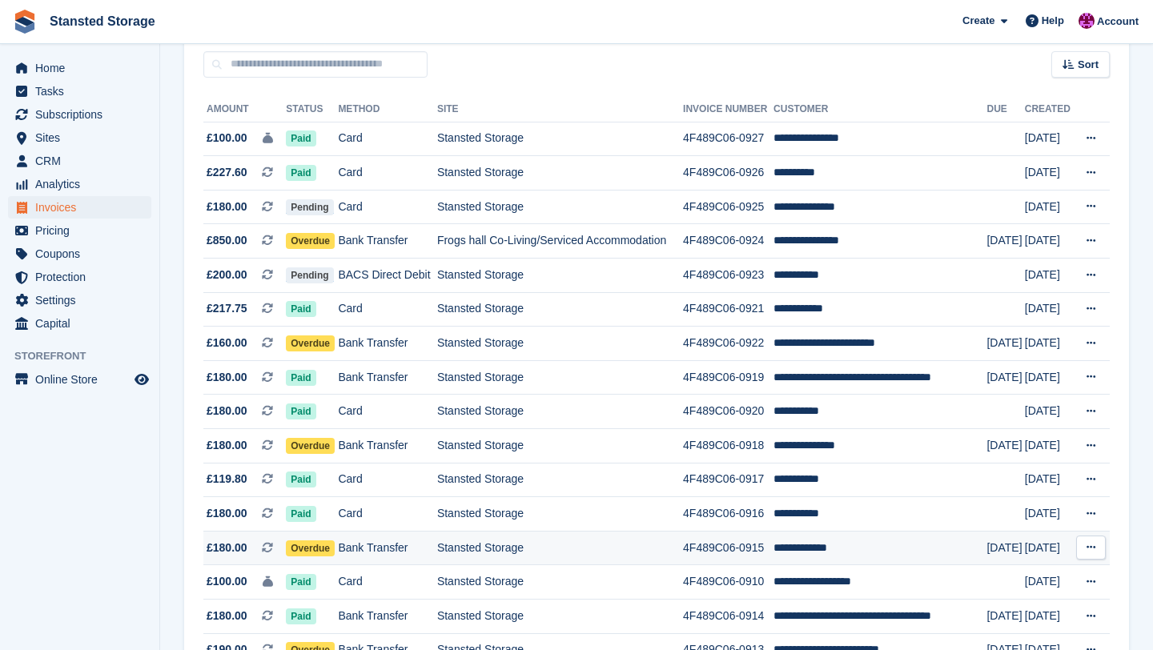
click at [406, 548] on td "Bank Transfer" at bounding box center [387, 548] width 99 height 34
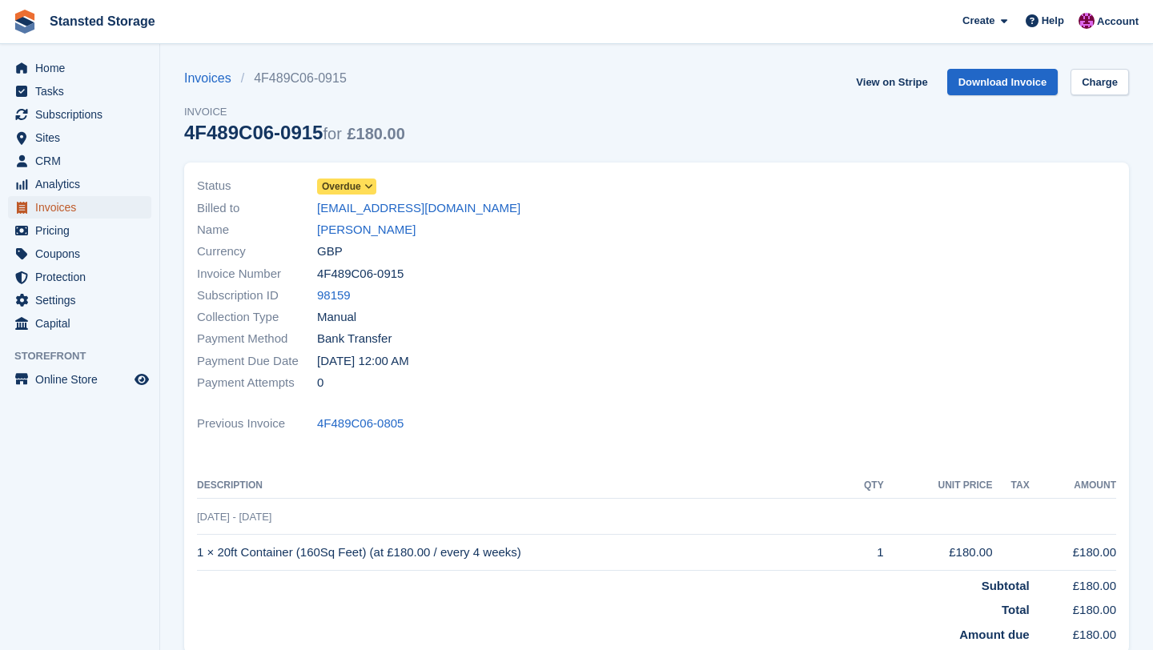
click at [78, 213] on span "Invoices" at bounding box center [83, 207] width 96 height 22
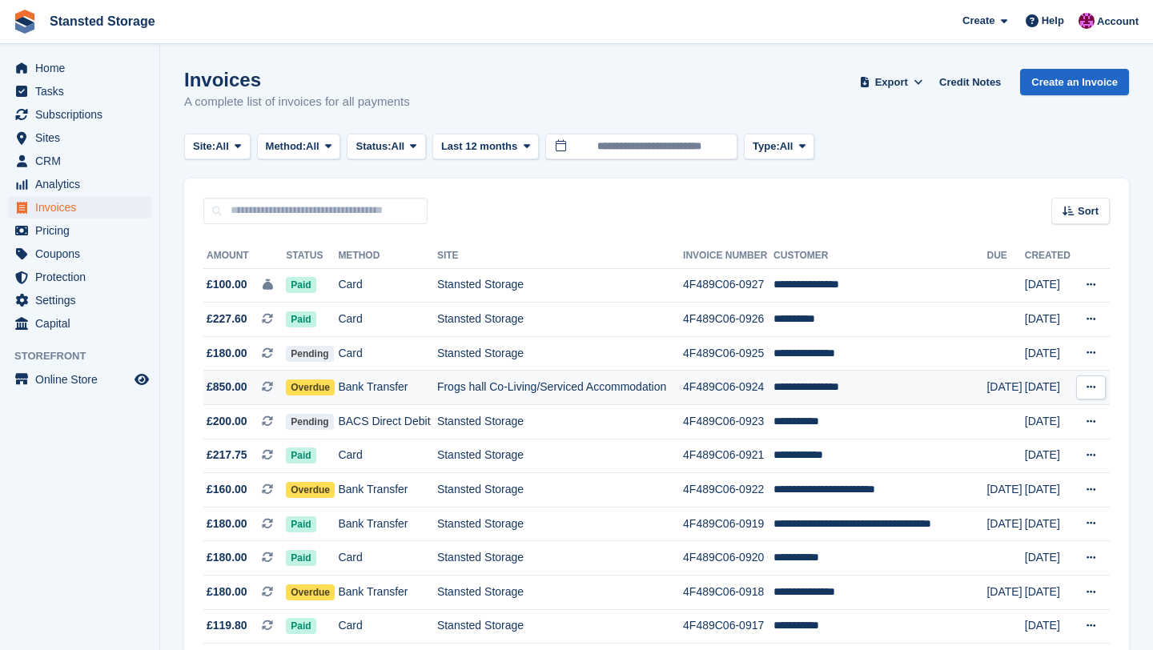
click at [590, 401] on td "Frogs hall Co-Living/Serviced Accommodation" at bounding box center [560, 388] width 246 height 34
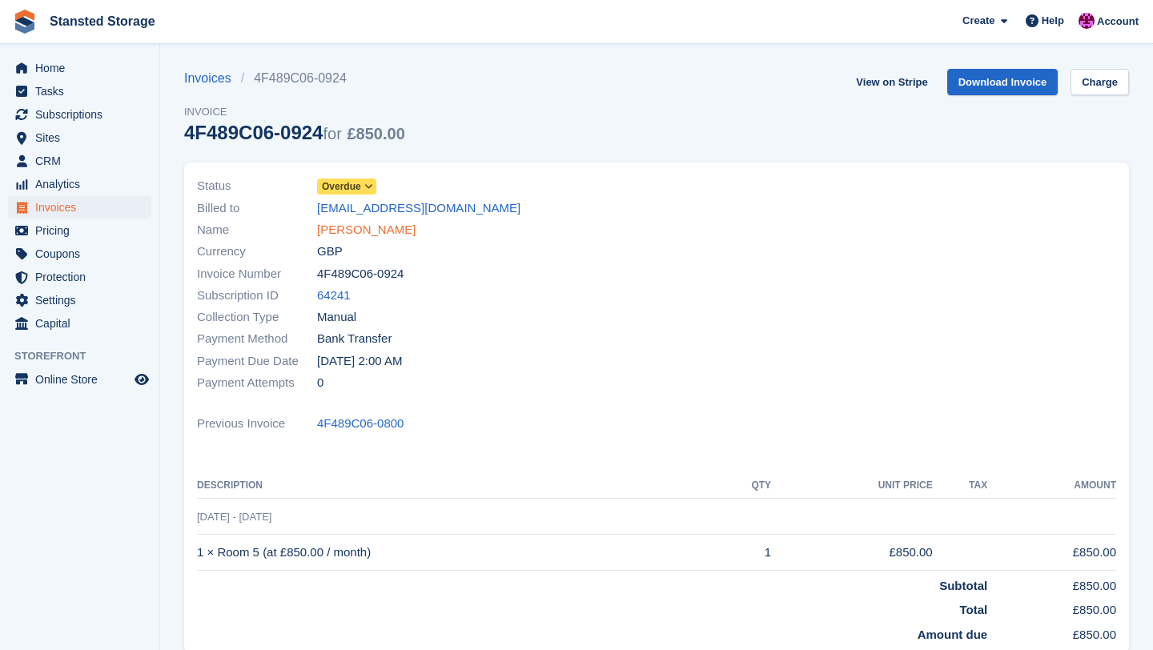
click at [393, 224] on link "[PERSON_NAME]" at bounding box center [366, 230] width 98 height 18
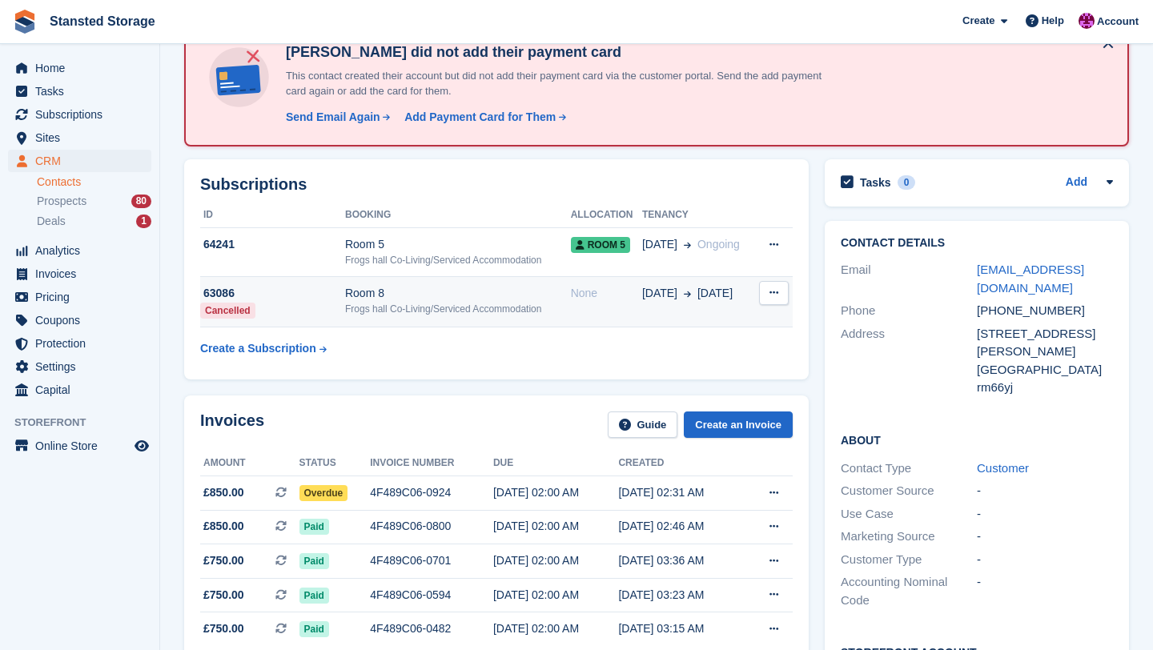
scroll to position [126, 0]
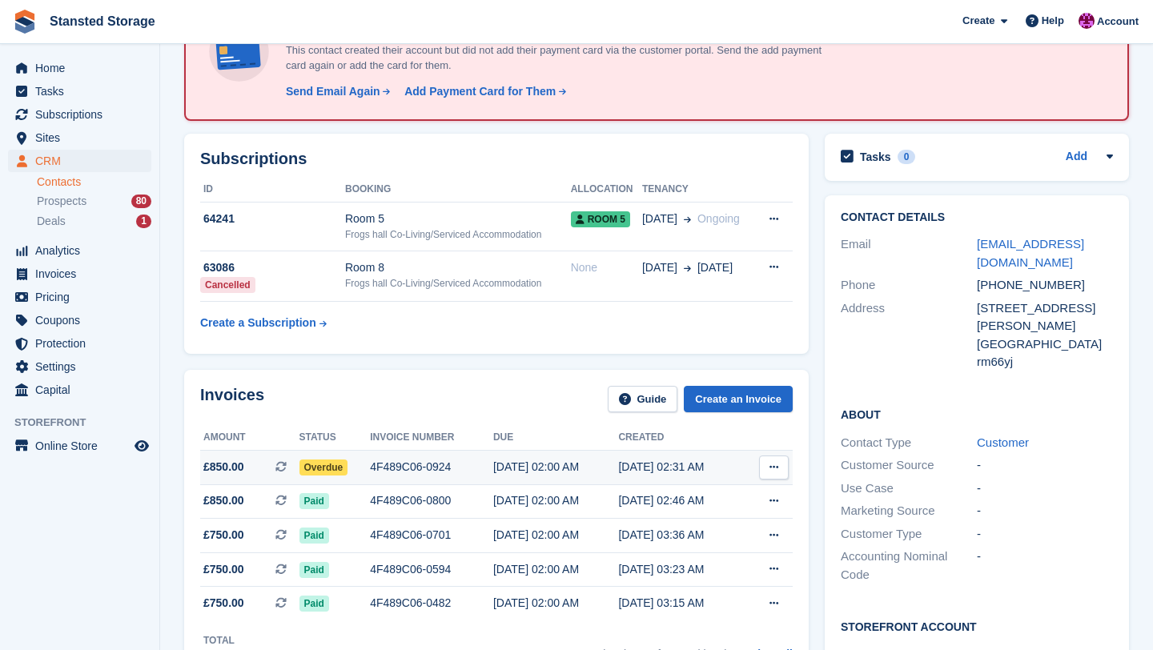
click at [387, 475] on td "4F489C06-0924" at bounding box center [431, 468] width 123 height 34
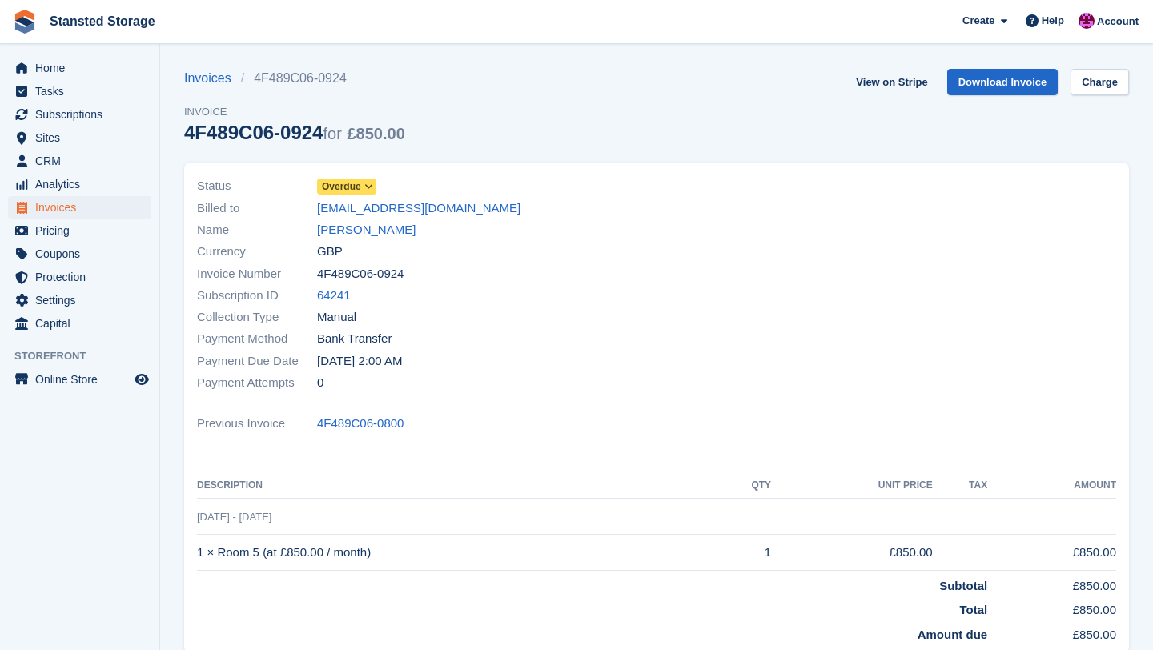
click at [372, 189] on icon at bounding box center [368, 187] width 9 height 10
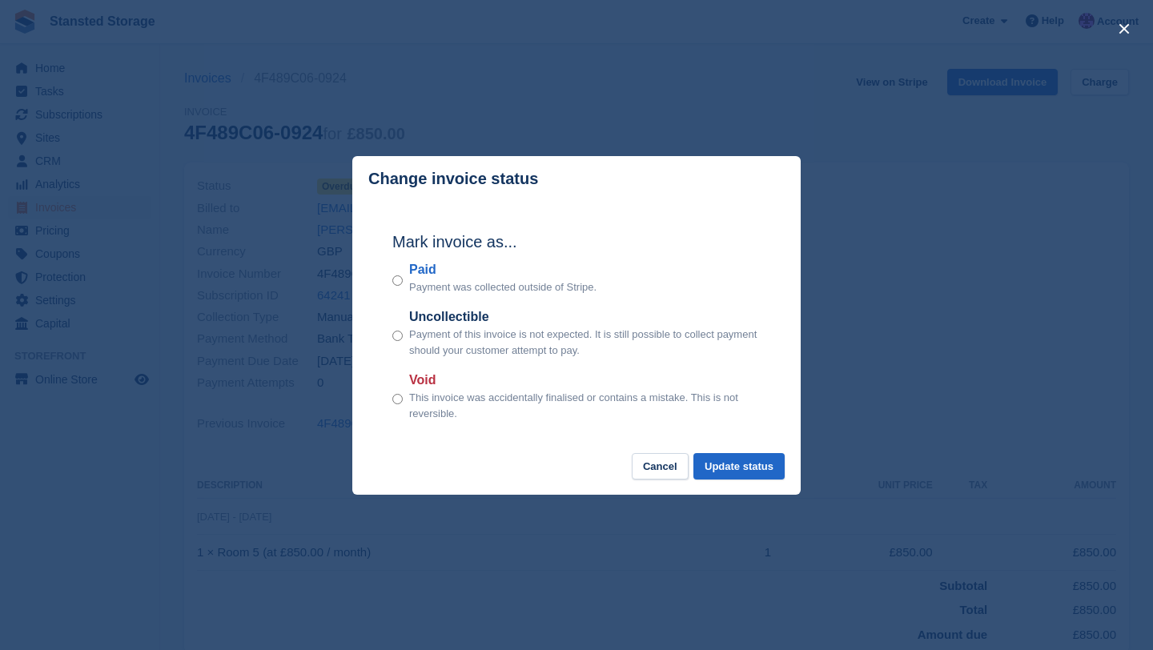
click at [403, 277] on div "Paid Payment was collected outside of Stripe." at bounding box center [576, 277] width 368 height 35
click at [717, 459] on button "Update status" at bounding box center [738, 466] width 91 height 26
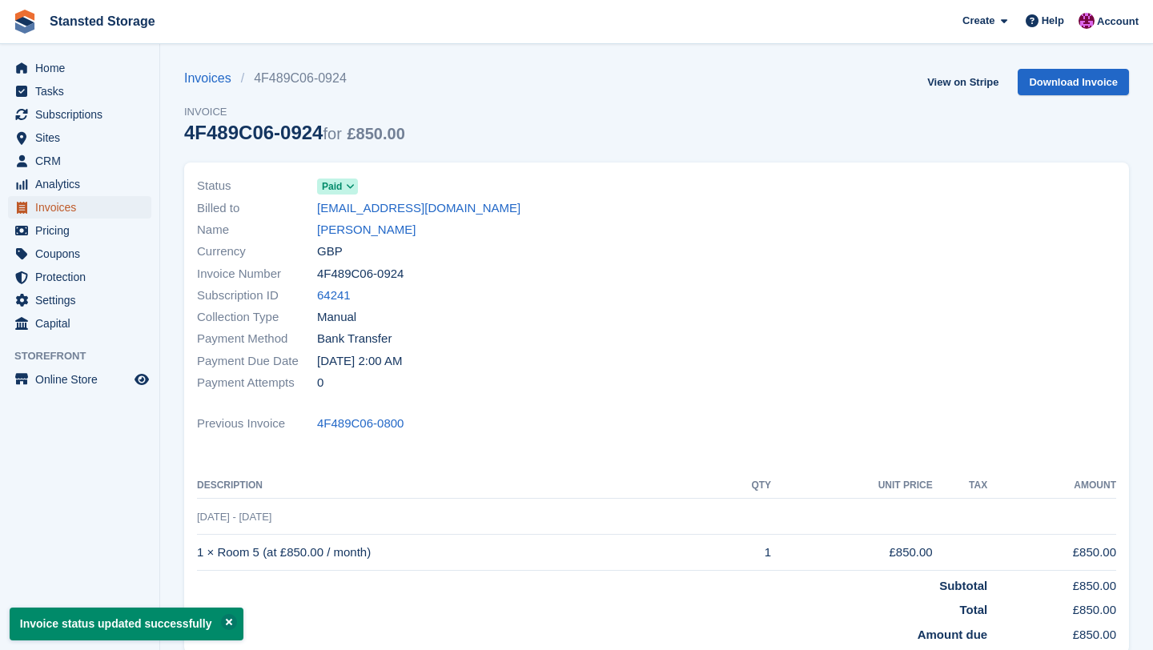
click at [122, 209] on span "Invoices" at bounding box center [83, 207] width 96 height 22
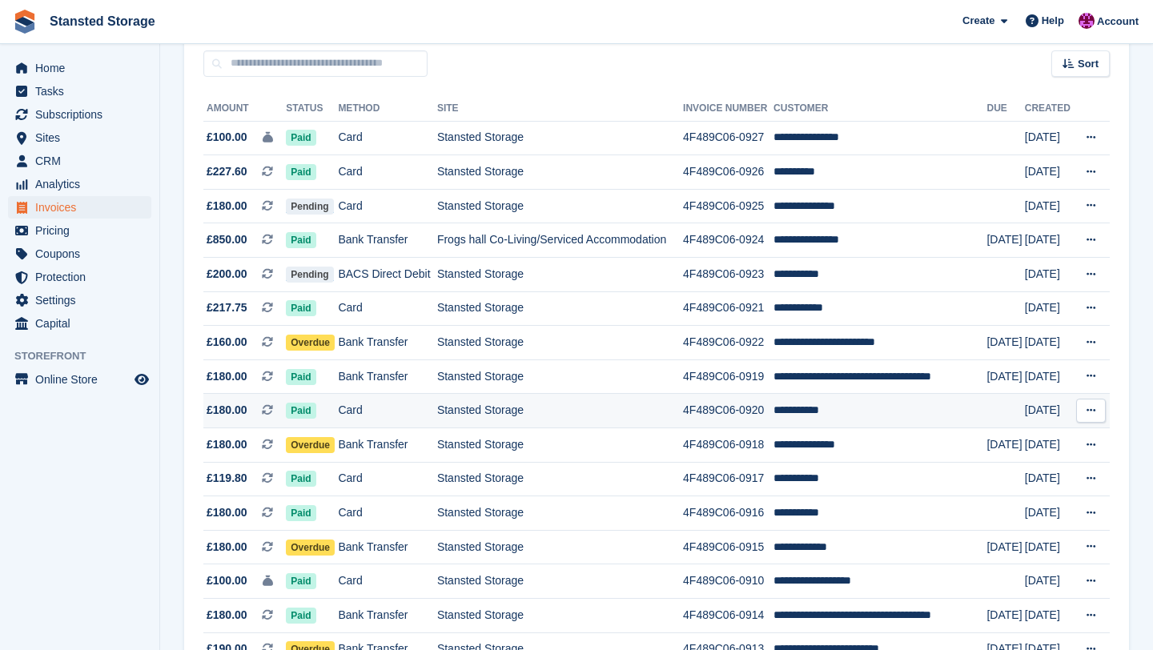
scroll to position [148, 0]
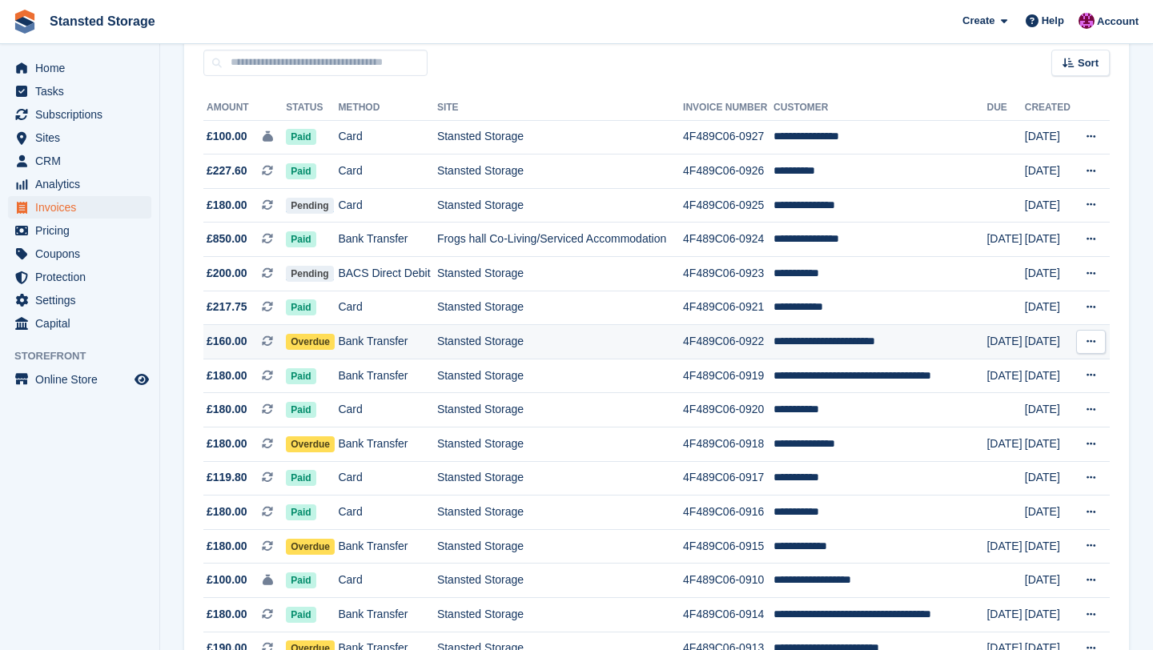
click at [600, 344] on td "Stansted Storage" at bounding box center [560, 342] width 246 height 34
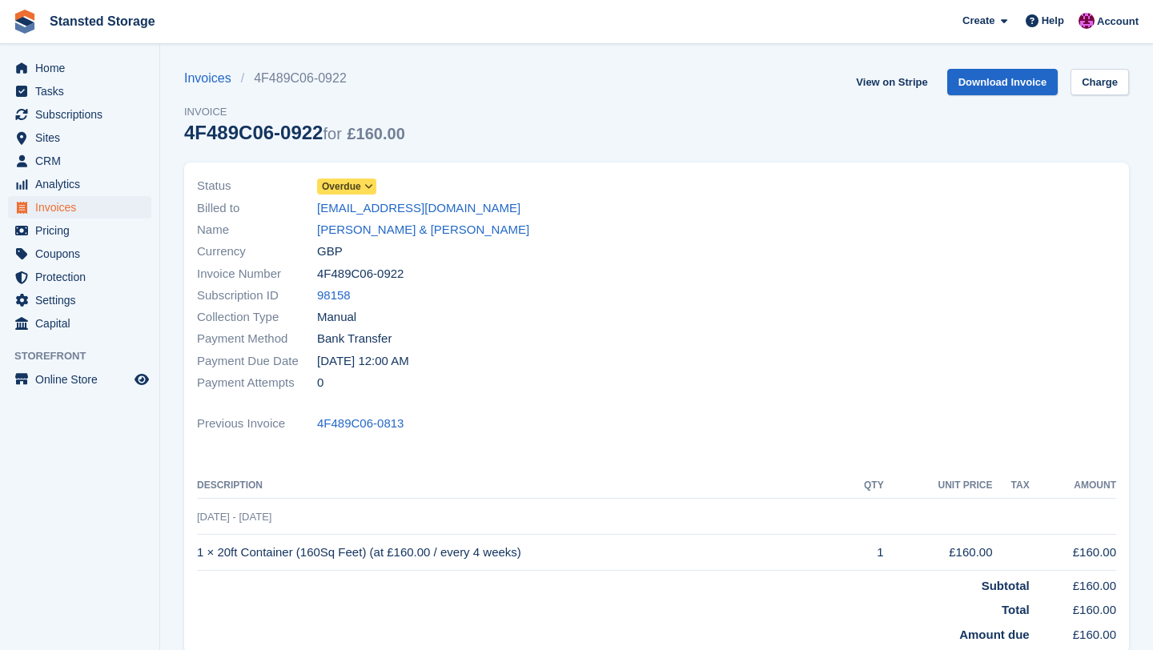
click at [371, 184] on icon at bounding box center [368, 187] width 9 height 10
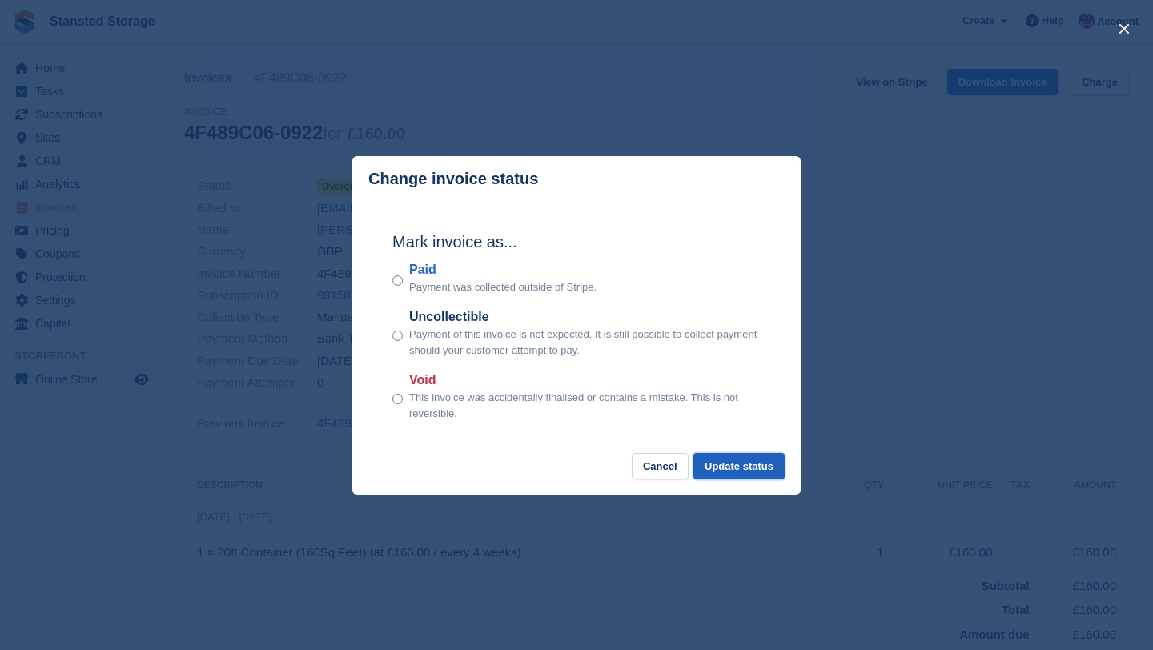
click at [738, 467] on button "Update status" at bounding box center [738, 466] width 91 height 26
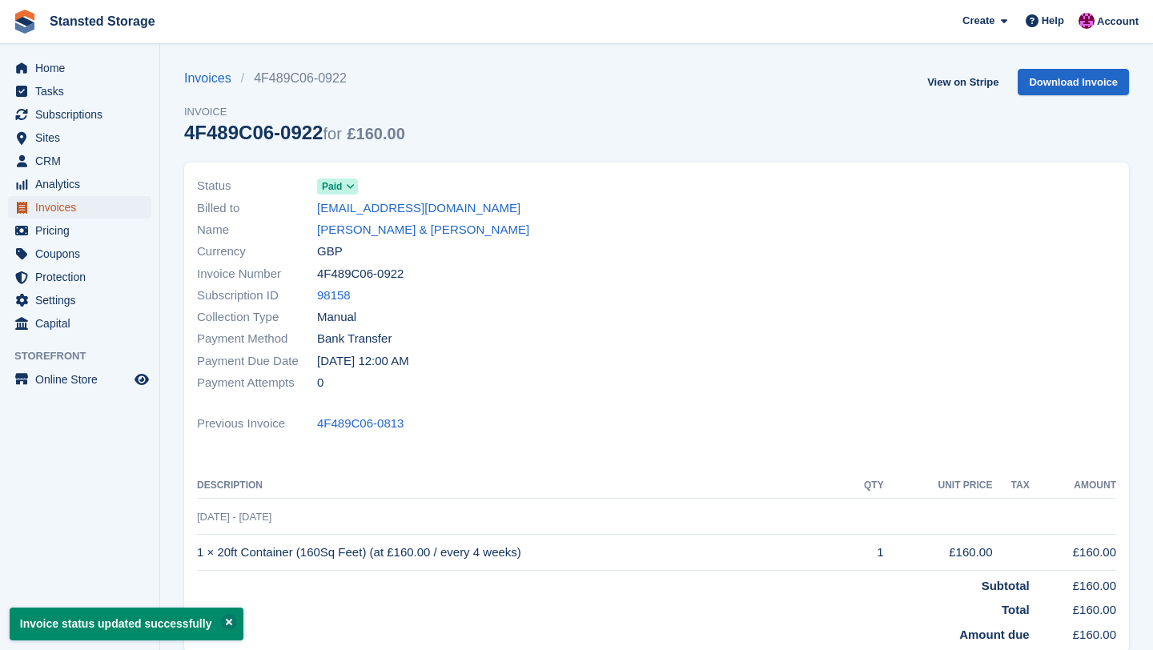
click at [113, 203] on span "Invoices" at bounding box center [83, 207] width 96 height 22
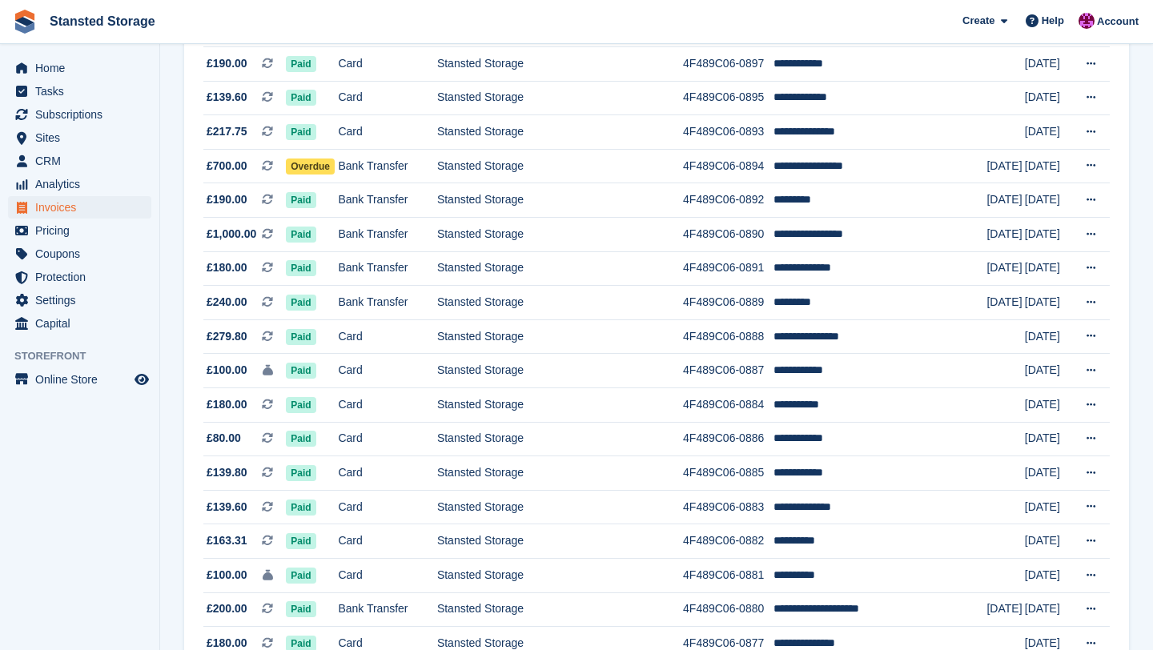
scroll to position [1402, 0]
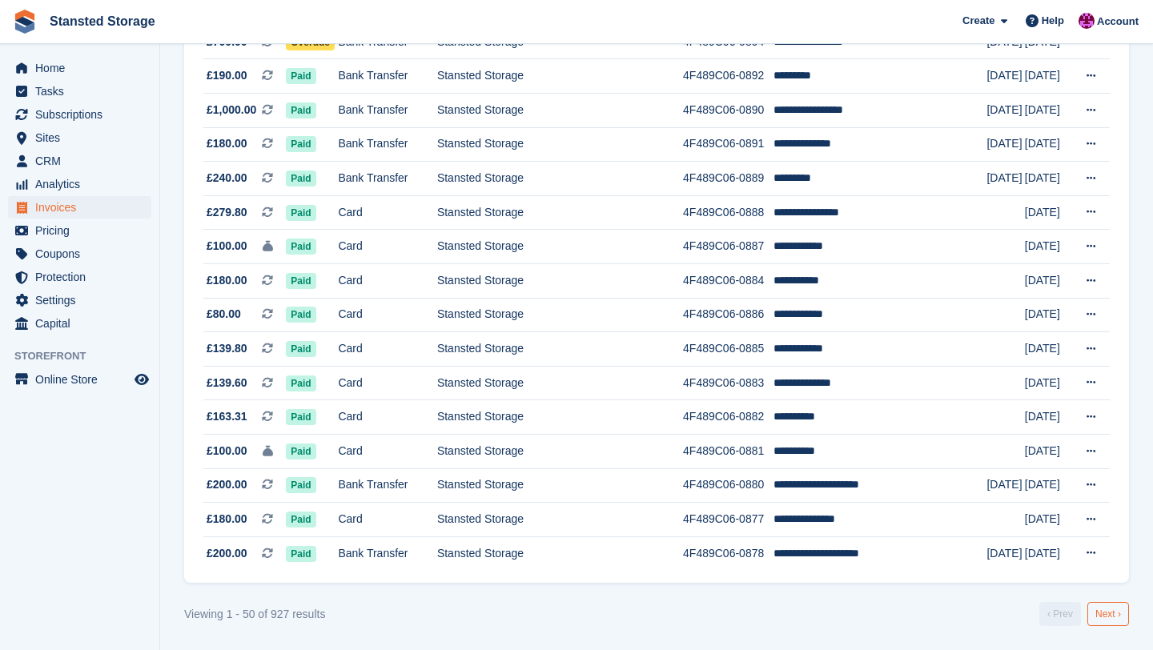
click at [1118, 621] on link "Next ›" at bounding box center [1108, 614] width 42 height 24
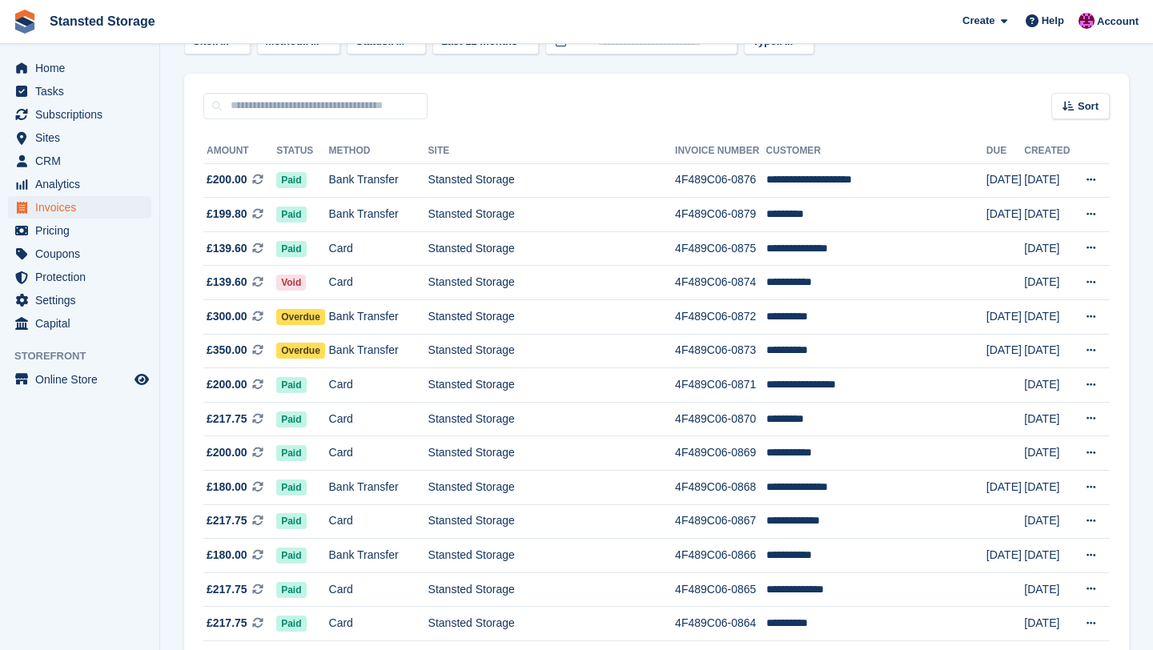
scroll to position [102, 0]
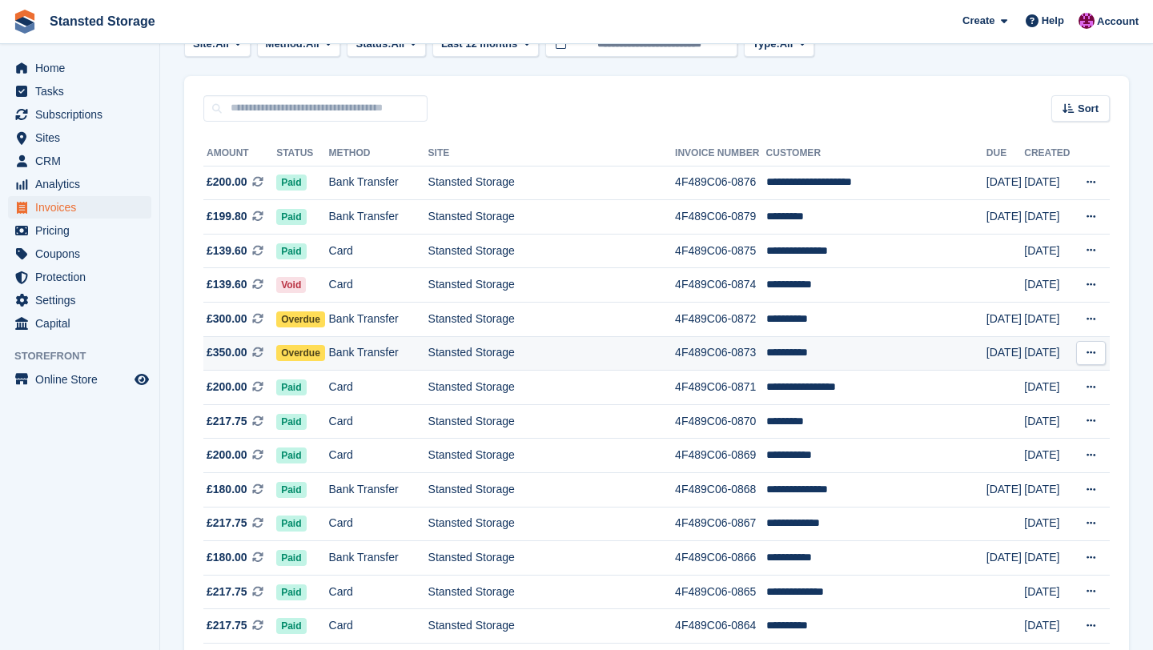
click at [609, 361] on td "Stansted Storage" at bounding box center [551, 353] width 247 height 34
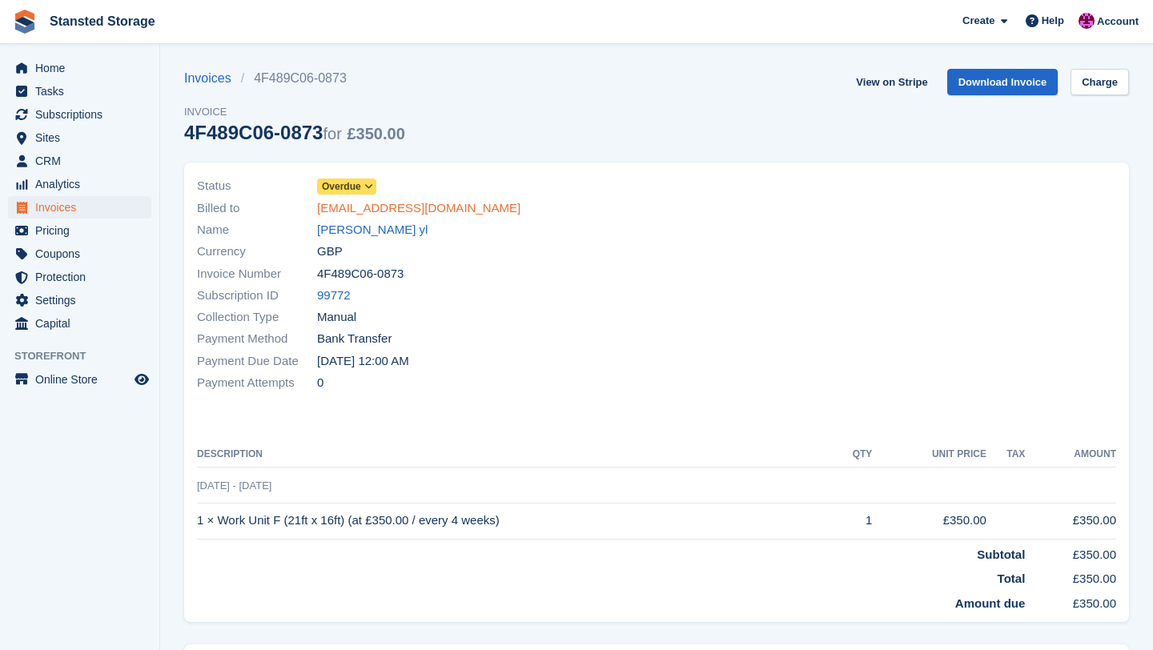
click at [374, 208] on link "yang@yangli.eu" at bounding box center [418, 208] width 203 height 18
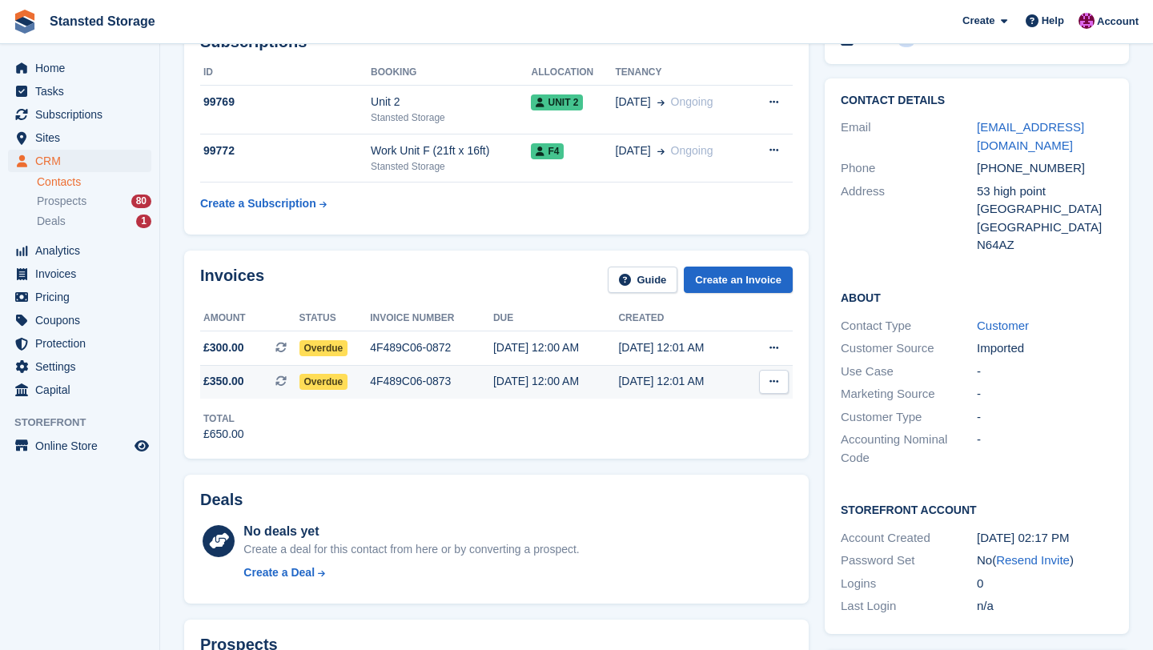
scroll to position [244, 0]
click at [463, 383] on div "4F489C06-0873" at bounding box center [431, 380] width 123 height 17
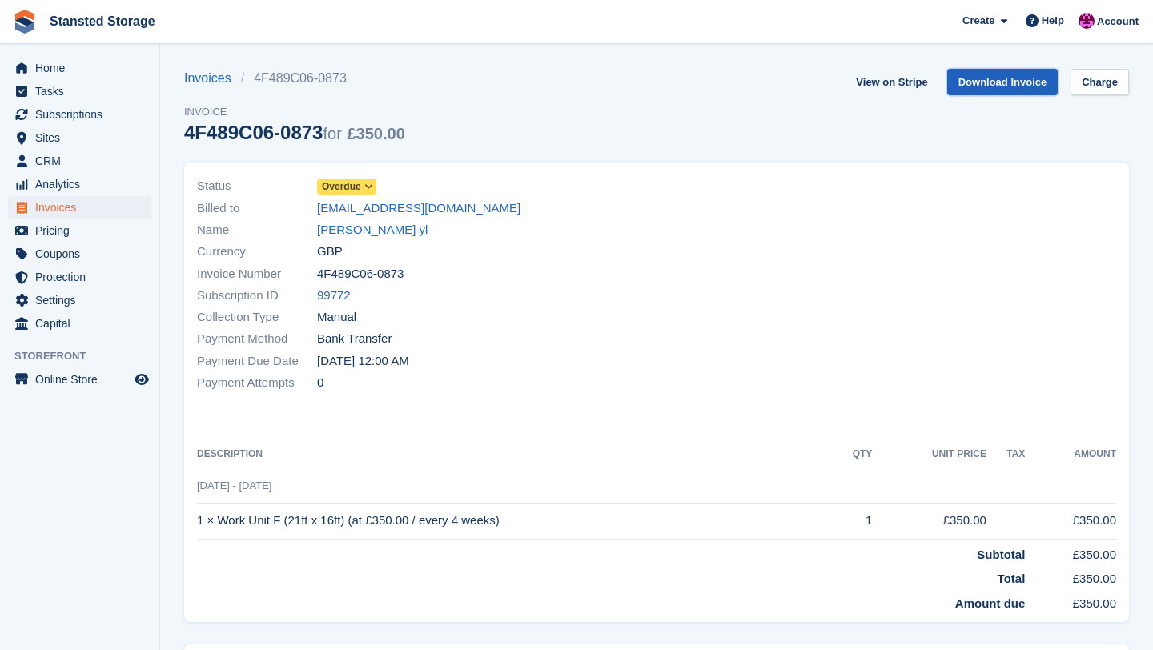
click at [994, 75] on link "Download Invoice" at bounding box center [1002, 82] width 111 height 26
click at [357, 234] on link "[PERSON_NAME] yl" at bounding box center [372, 230] width 110 height 18
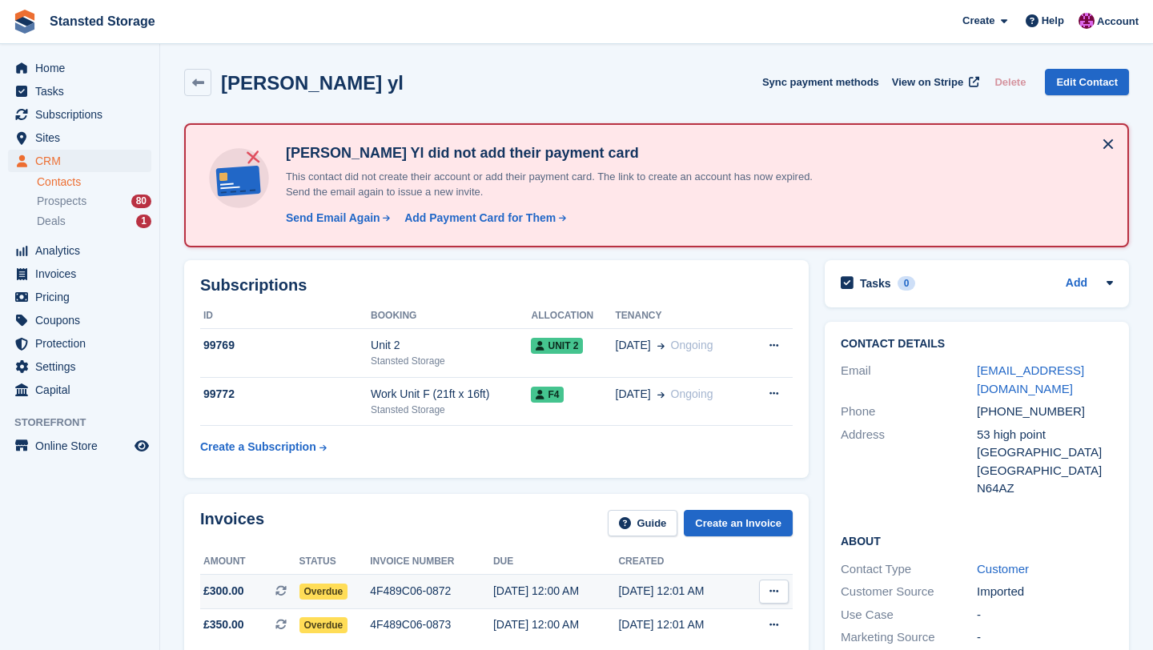
click at [440, 596] on div "4F489C06-0872" at bounding box center [431, 591] width 123 height 17
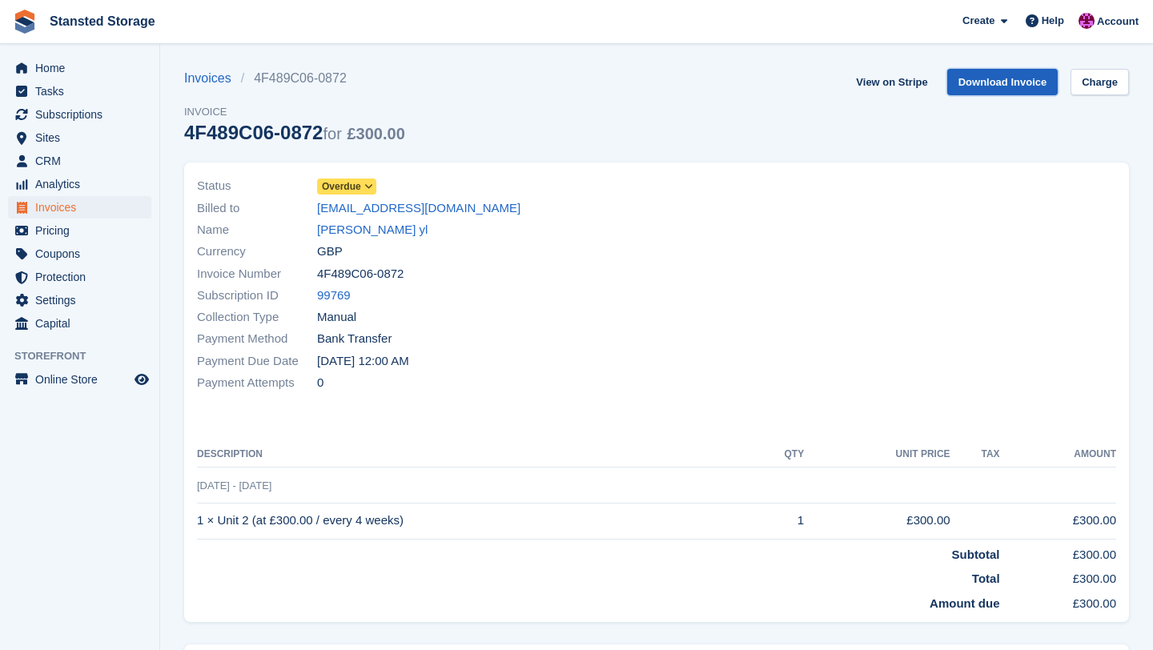
click at [1014, 79] on link "Download Invoice" at bounding box center [1002, 82] width 111 height 26
drag, startPoint x: 315, startPoint y: 206, endPoint x: 404, endPoint y: 207, distance: 89.7
click at [404, 207] on div "Billed to yang@yangli.eu" at bounding box center [422, 208] width 450 height 22
copy div "yang@yangli.eu"
click at [69, 214] on span "Invoices" at bounding box center [83, 207] width 96 height 22
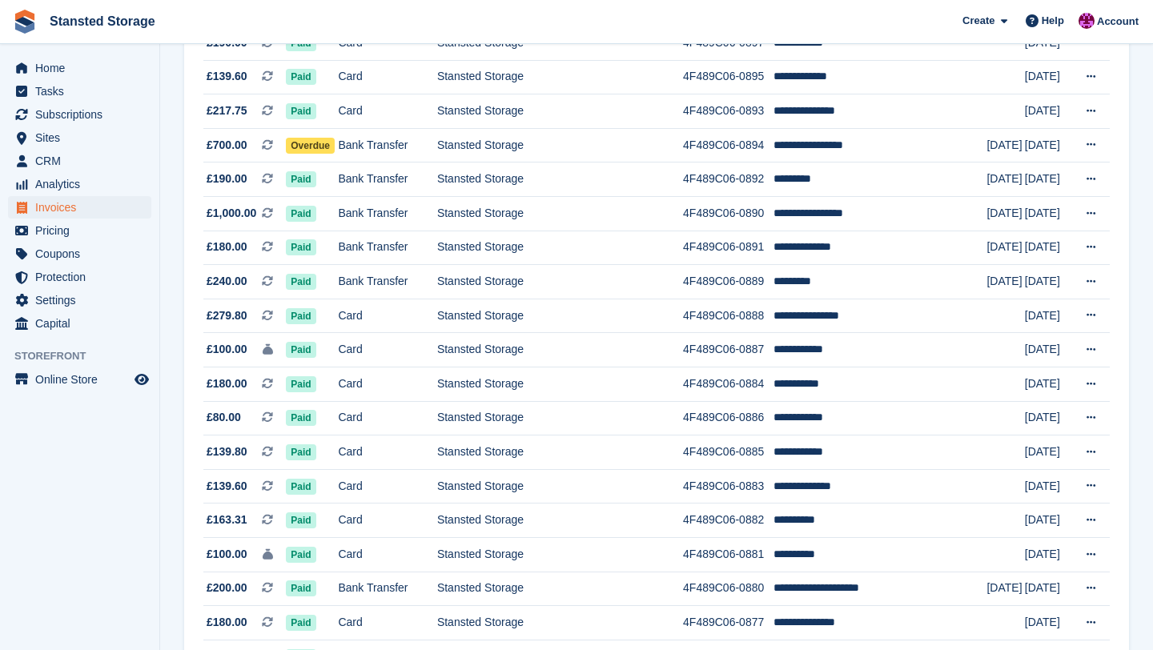
scroll to position [1402, 0]
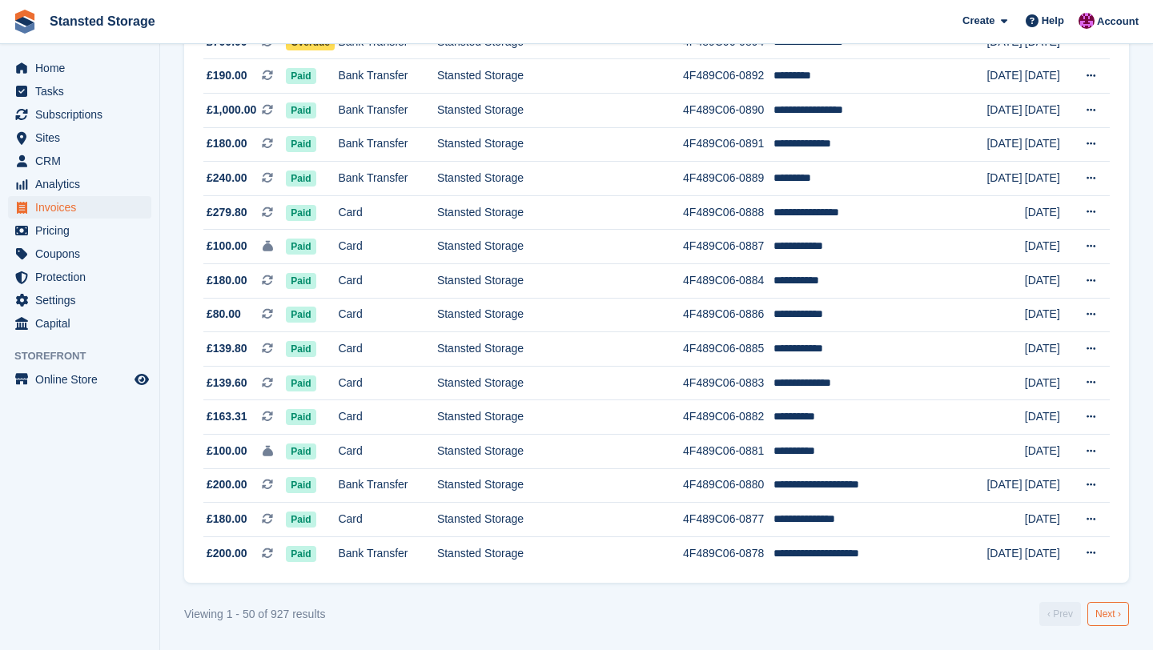
click at [1108, 616] on link "Next ›" at bounding box center [1108, 614] width 42 height 24
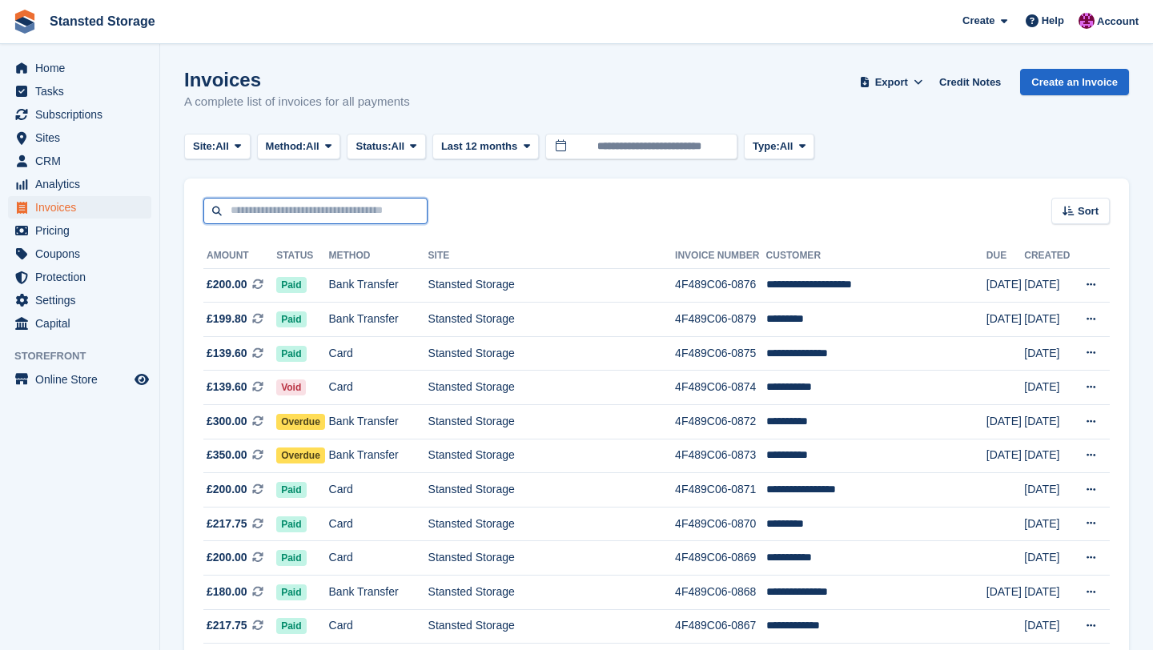
click at [251, 205] on input "text" at bounding box center [315, 211] width 224 height 26
type input "**********"
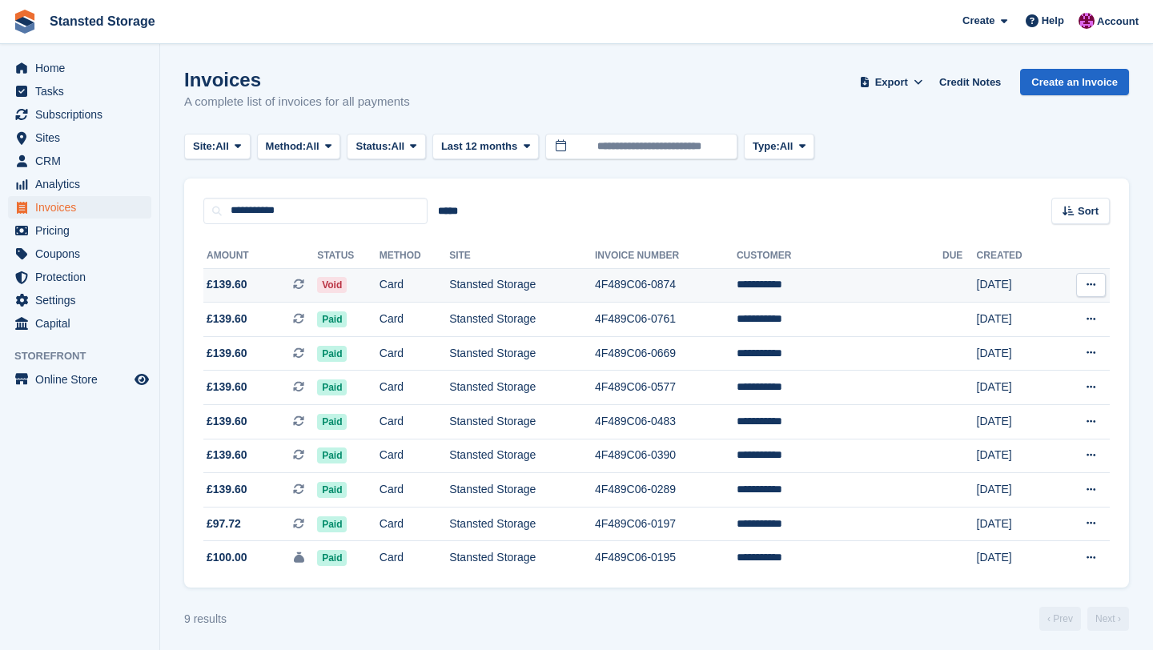
click at [484, 288] on td "Stansted Storage" at bounding box center [522, 285] width 146 height 34
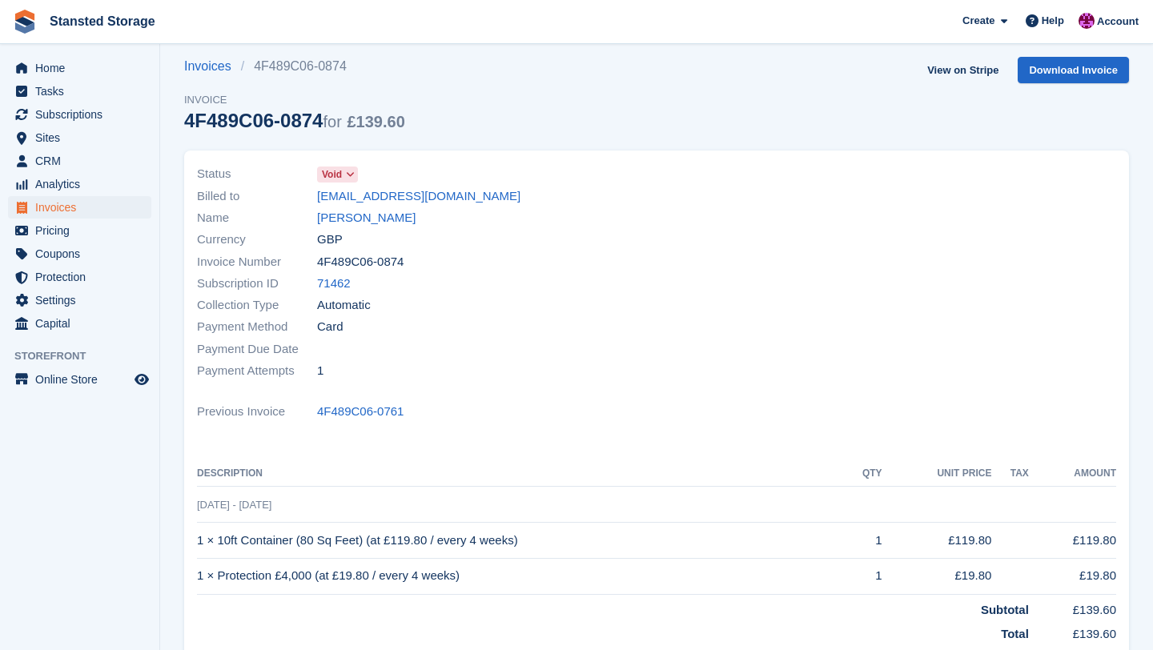
scroll to position [58, 0]
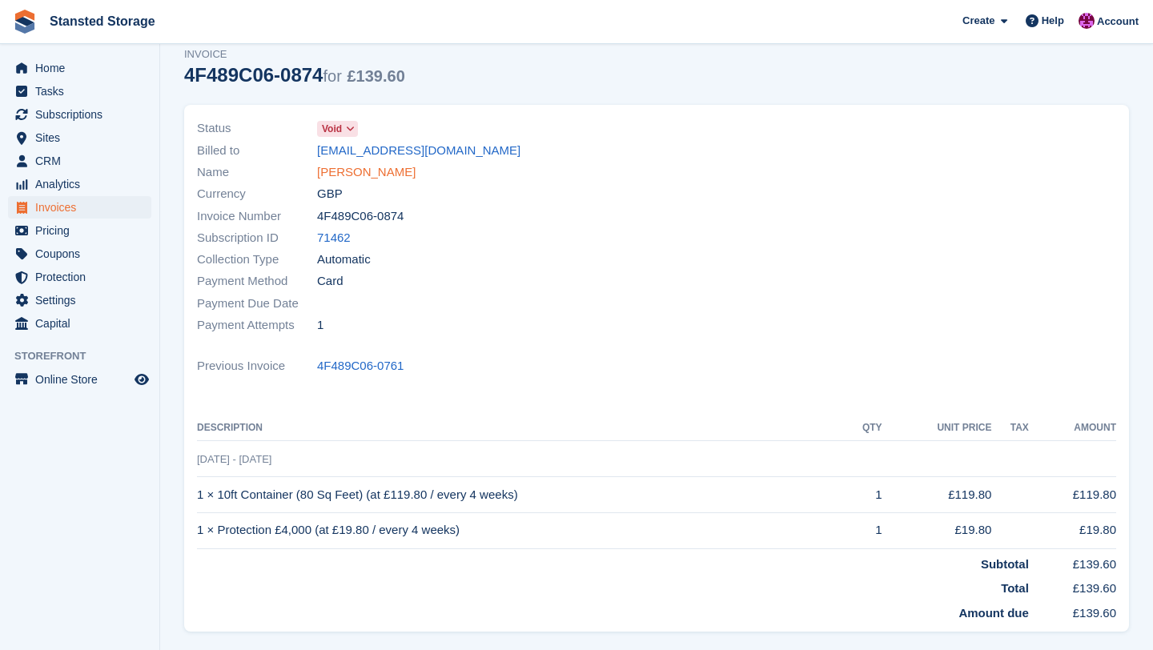
click at [351, 176] on link "[PERSON_NAME]" at bounding box center [366, 172] width 98 height 18
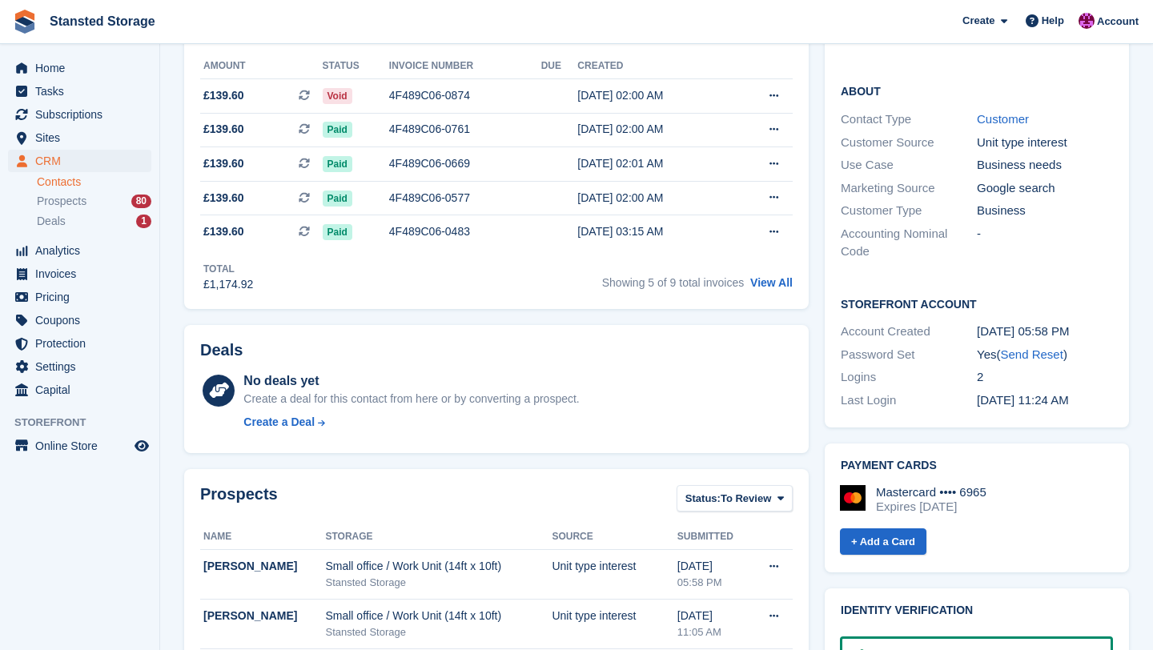
scroll to position [304, 0]
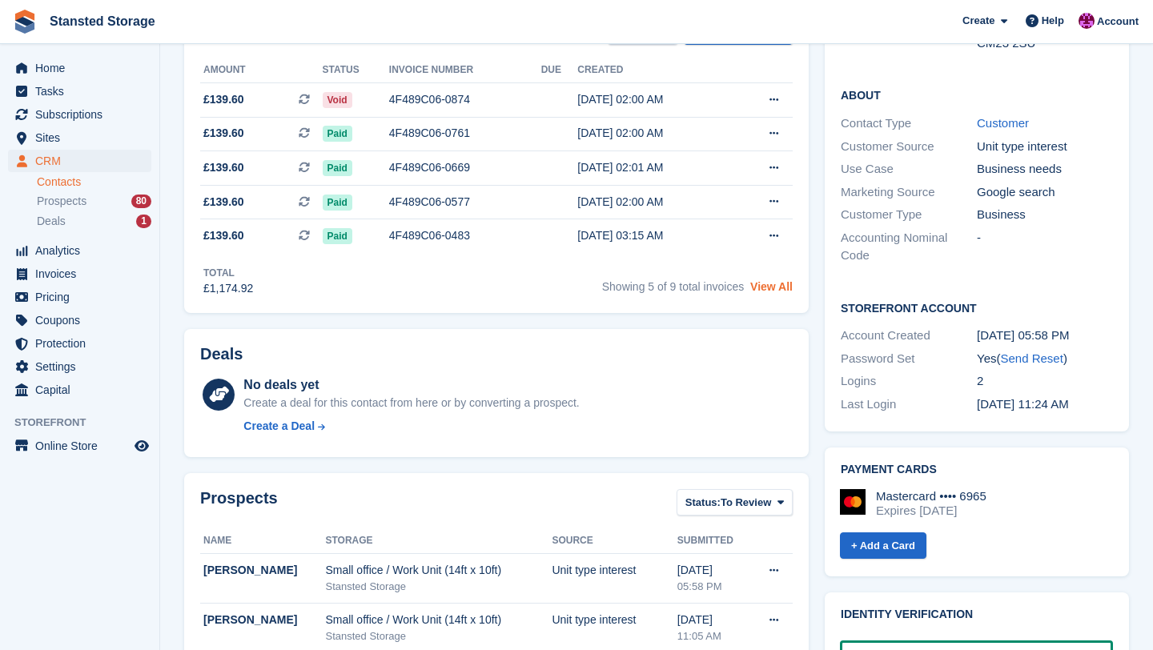
click at [784, 283] on link "View All" at bounding box center [771, 286] width 42 height 13
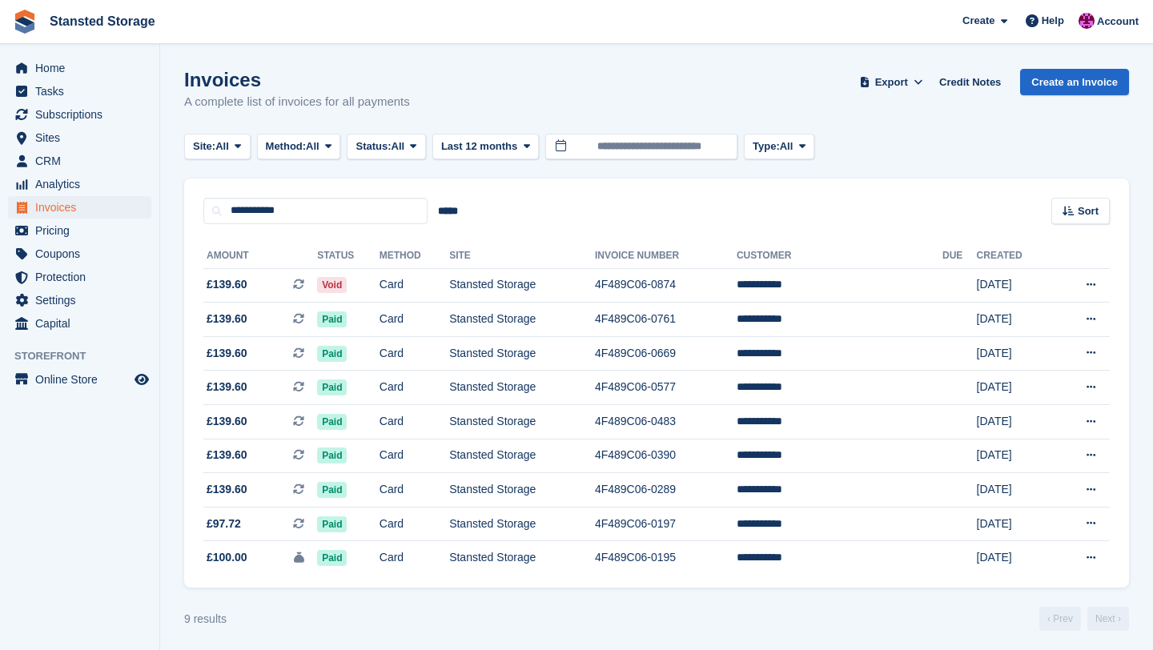
scroll to position [5, 0]
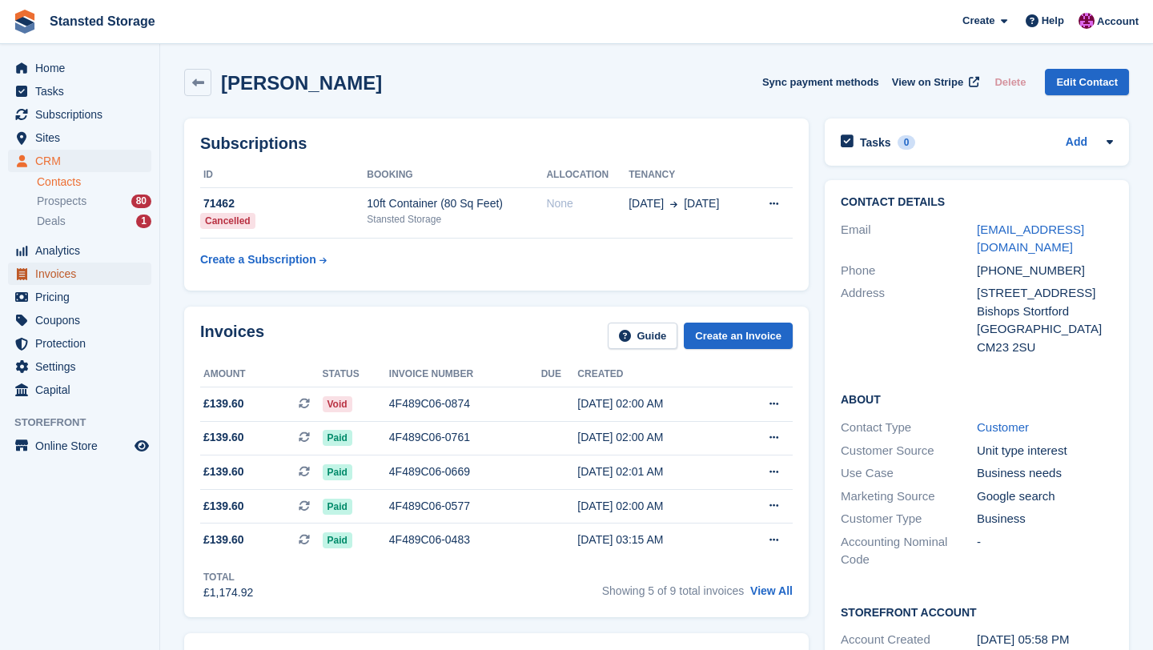
click at [76, 273] on span "Invoices" at bounding box center [83, 274] width 96 height 22
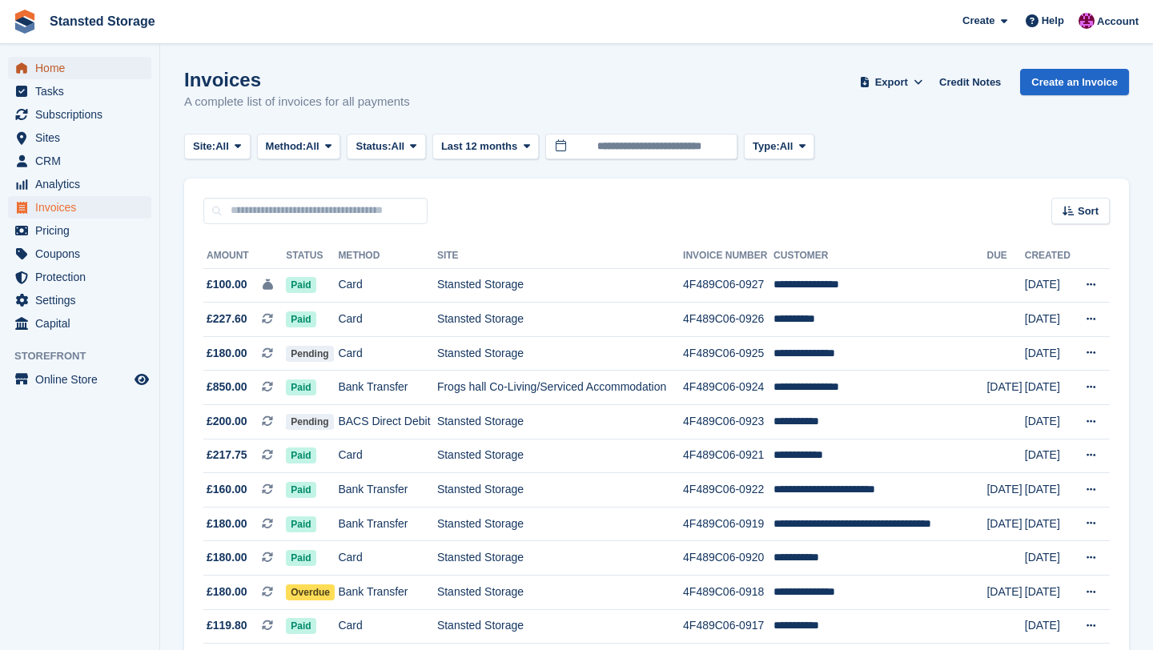
click at [99, 74] on span "Home" at bounding box center [83, 68] width 96 height 22
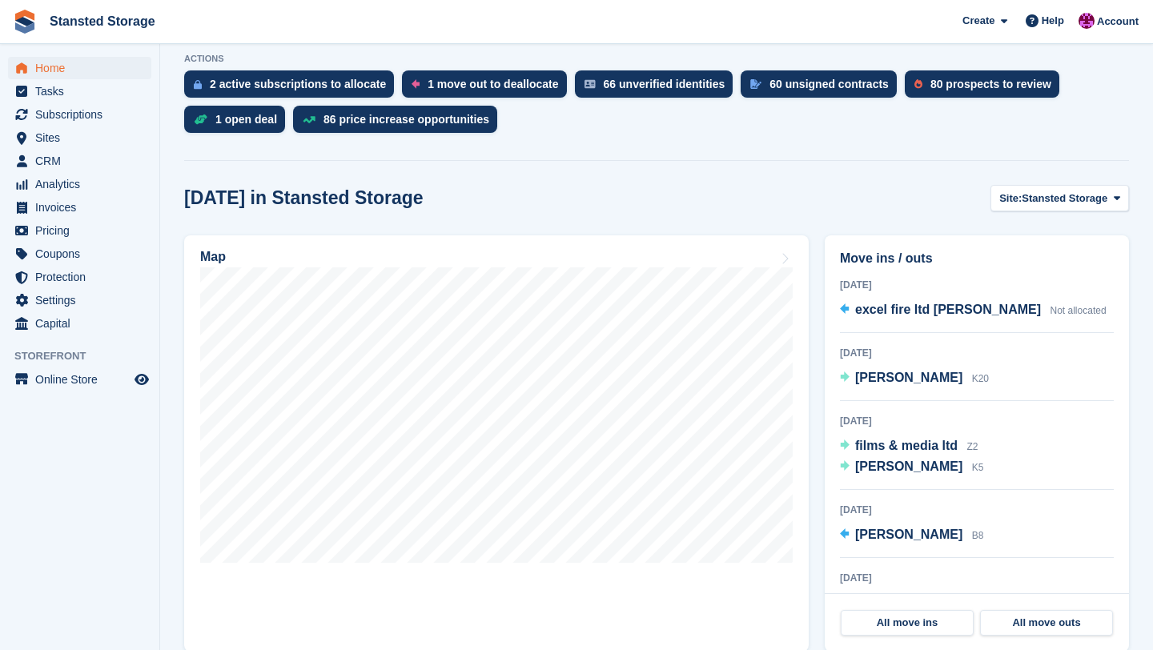
scroll to position [328, 0]
